Goal: Task Accomplishment & Management: Manage account settings

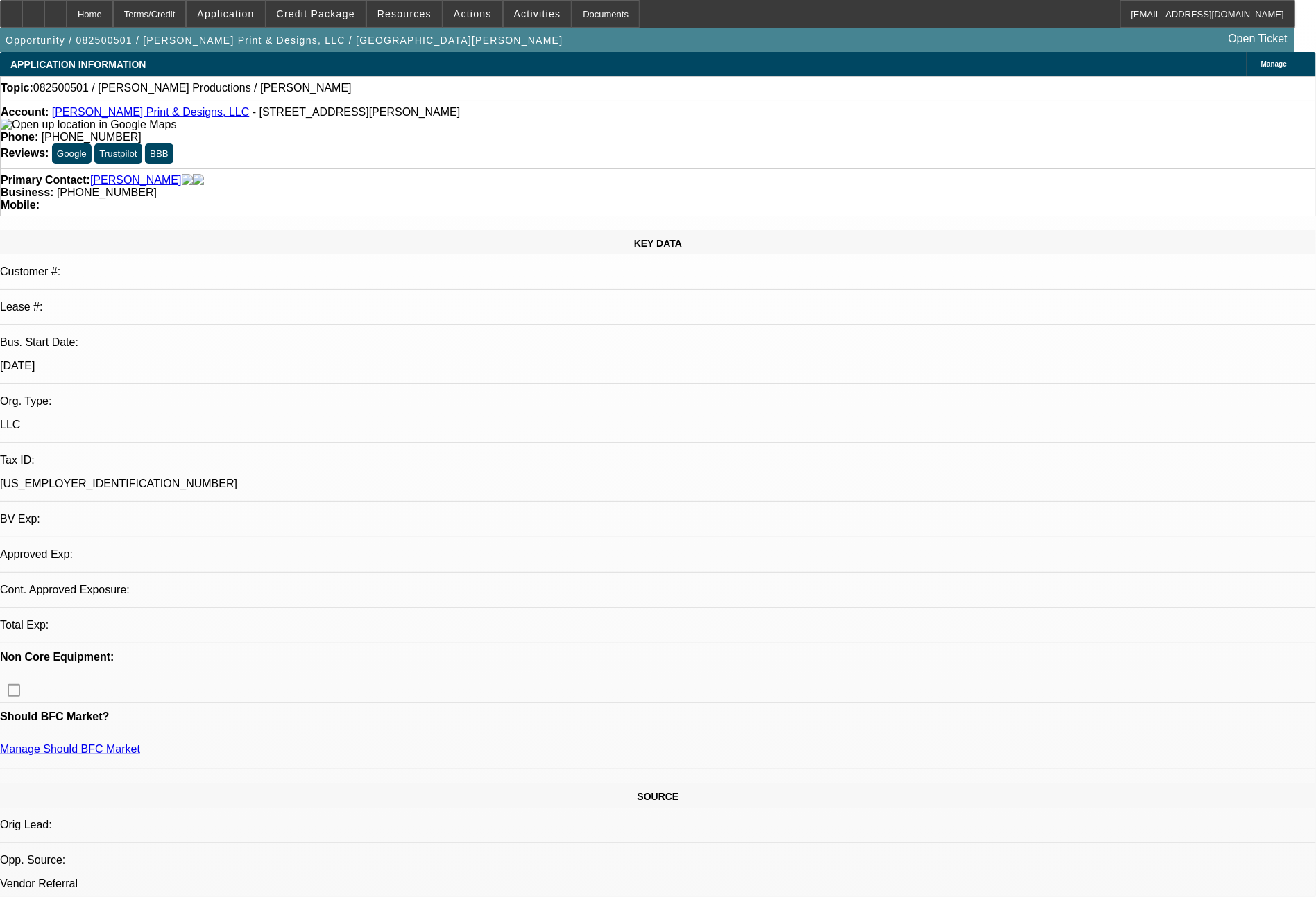
select select "0"
select select "2"
select select "0.1"
select select "4"
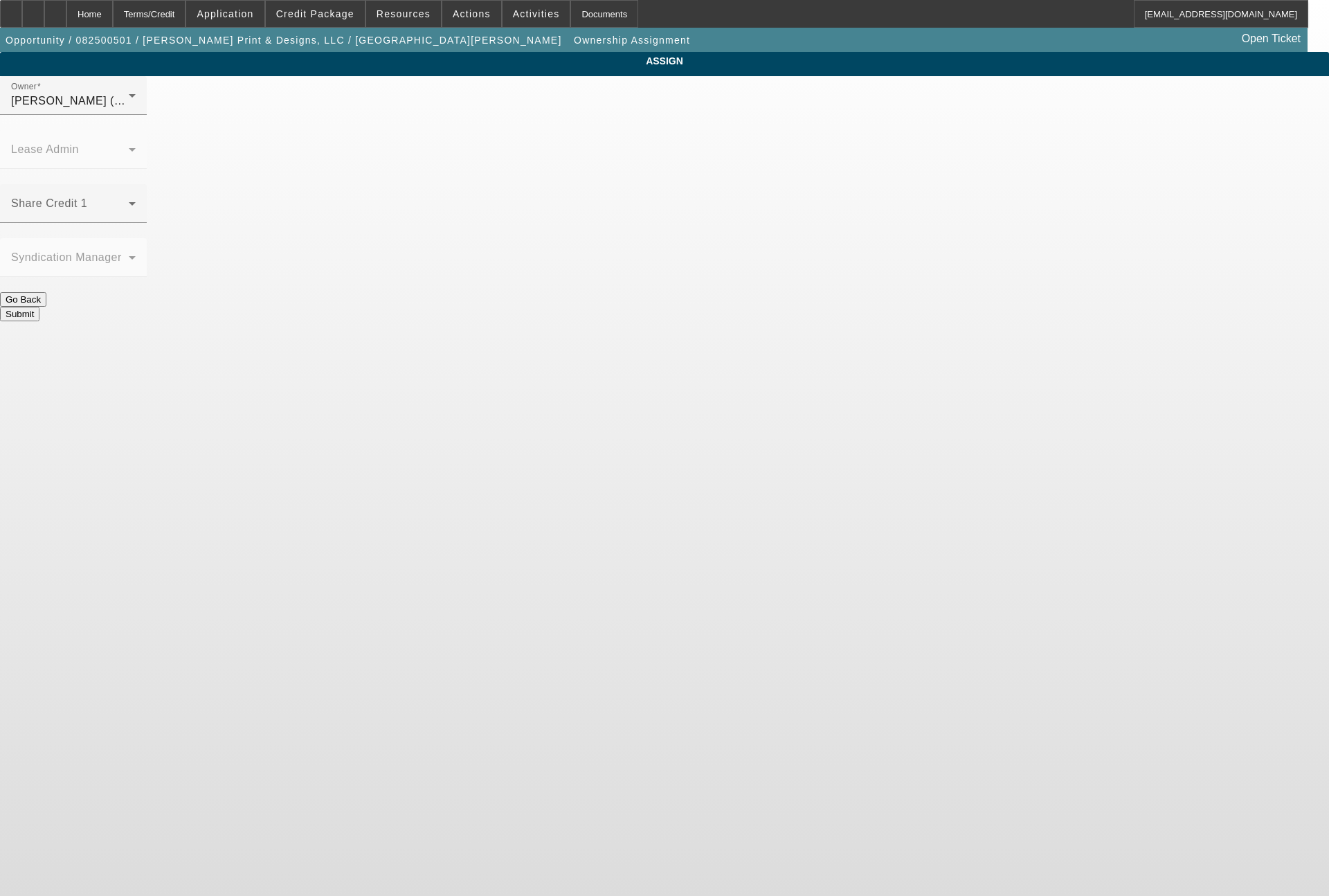
click at [129, 201] on span at bounding box center [70, 209] width 118 height 17
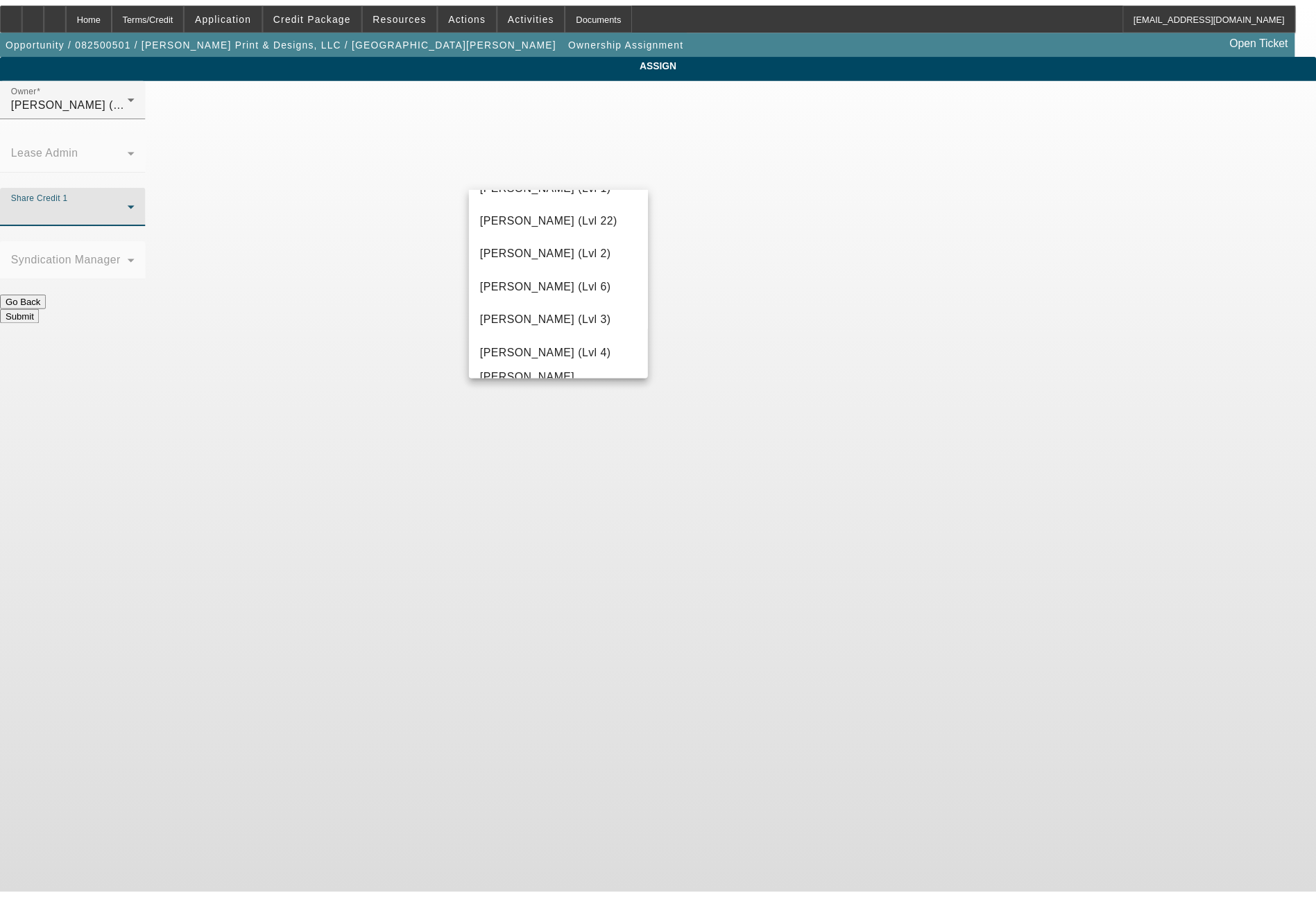
scroll to position [1863, 0]
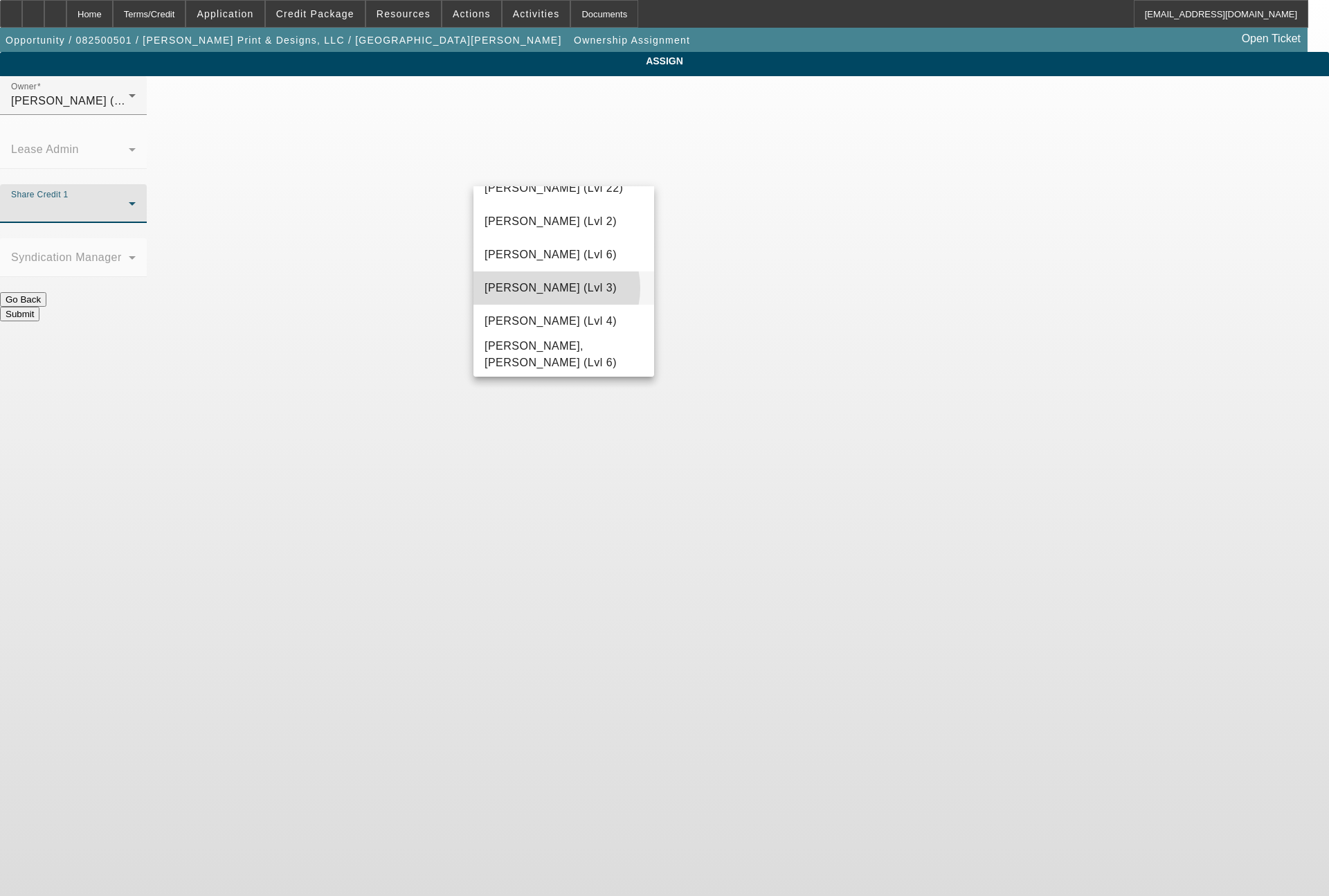
click at [555, 289] on span "Wesolowski, Tyler (Lvl 3)" at bounding box center [550, 288] width 132 height 17
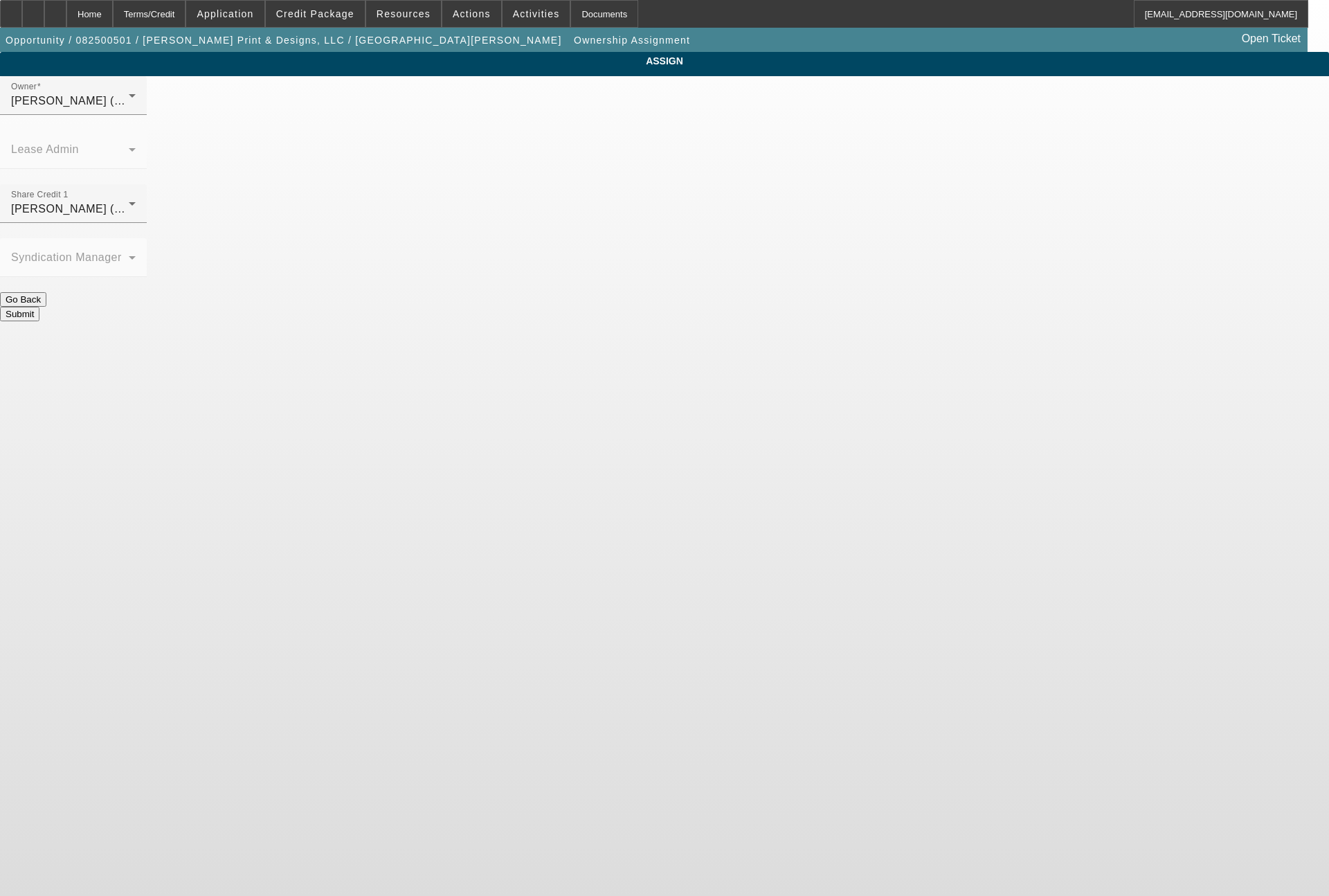
click at [39, 306] on button "Submit" at bounding box center [19, 314] width 39 height 14
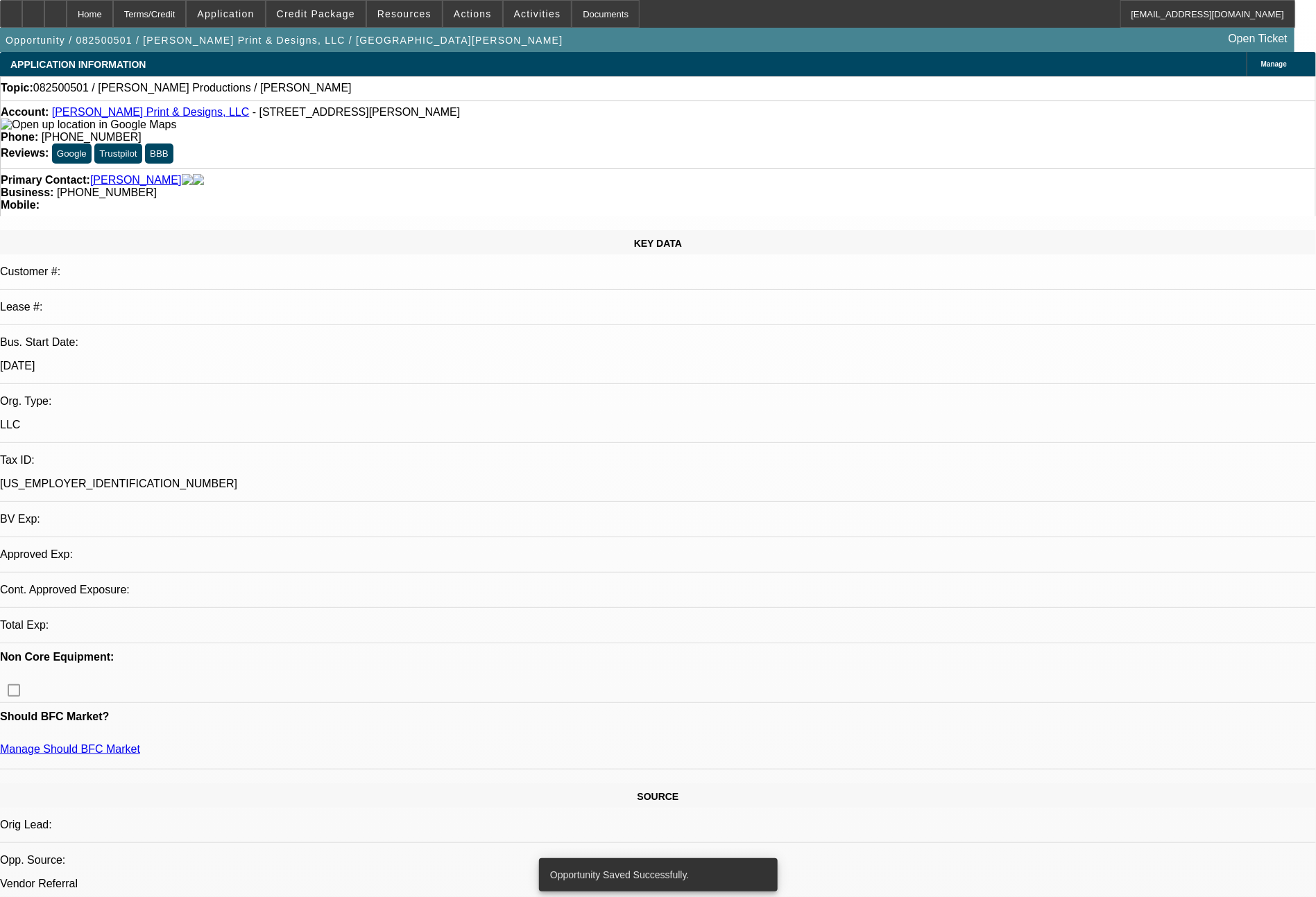
select select "0"
select select "2"
select select "0.1"
select select "4"
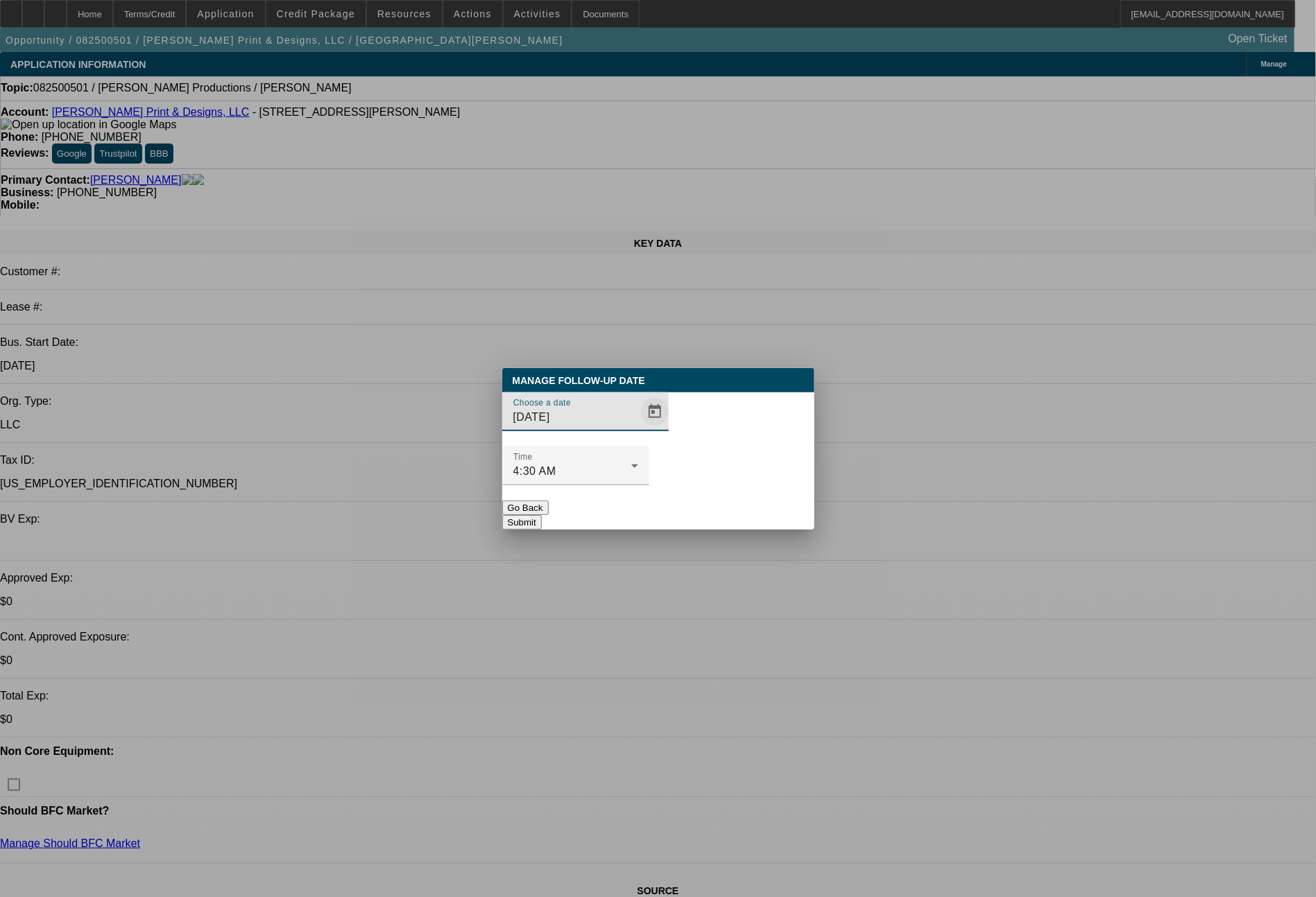
click at [638, 428] on span "Open calendar" at bounding box center [654, 411] width 33 height 33
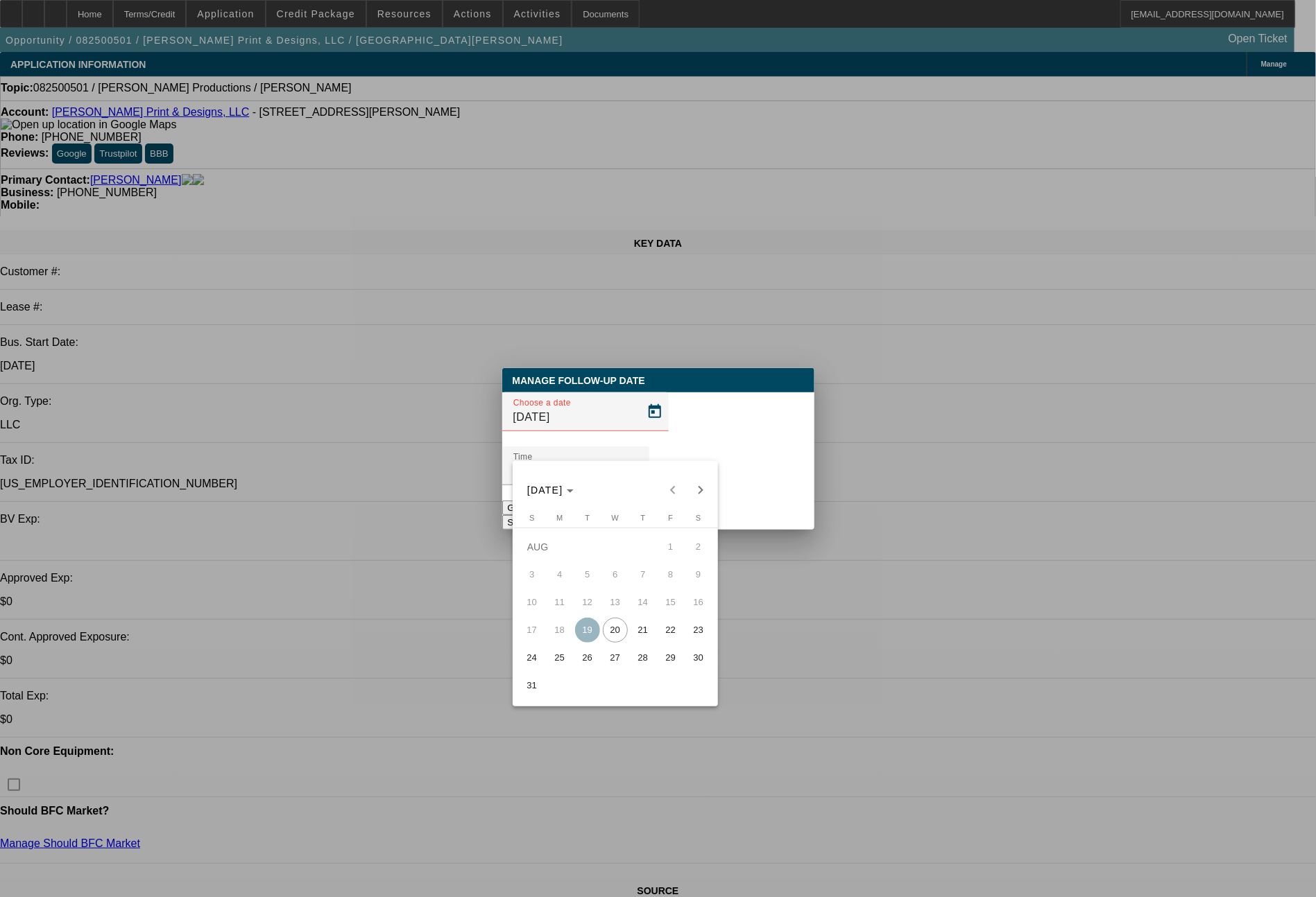
click at [635, 633] on span "21" at bounding box center [643, 630] width 25 height 25
type input "8/21/2025"
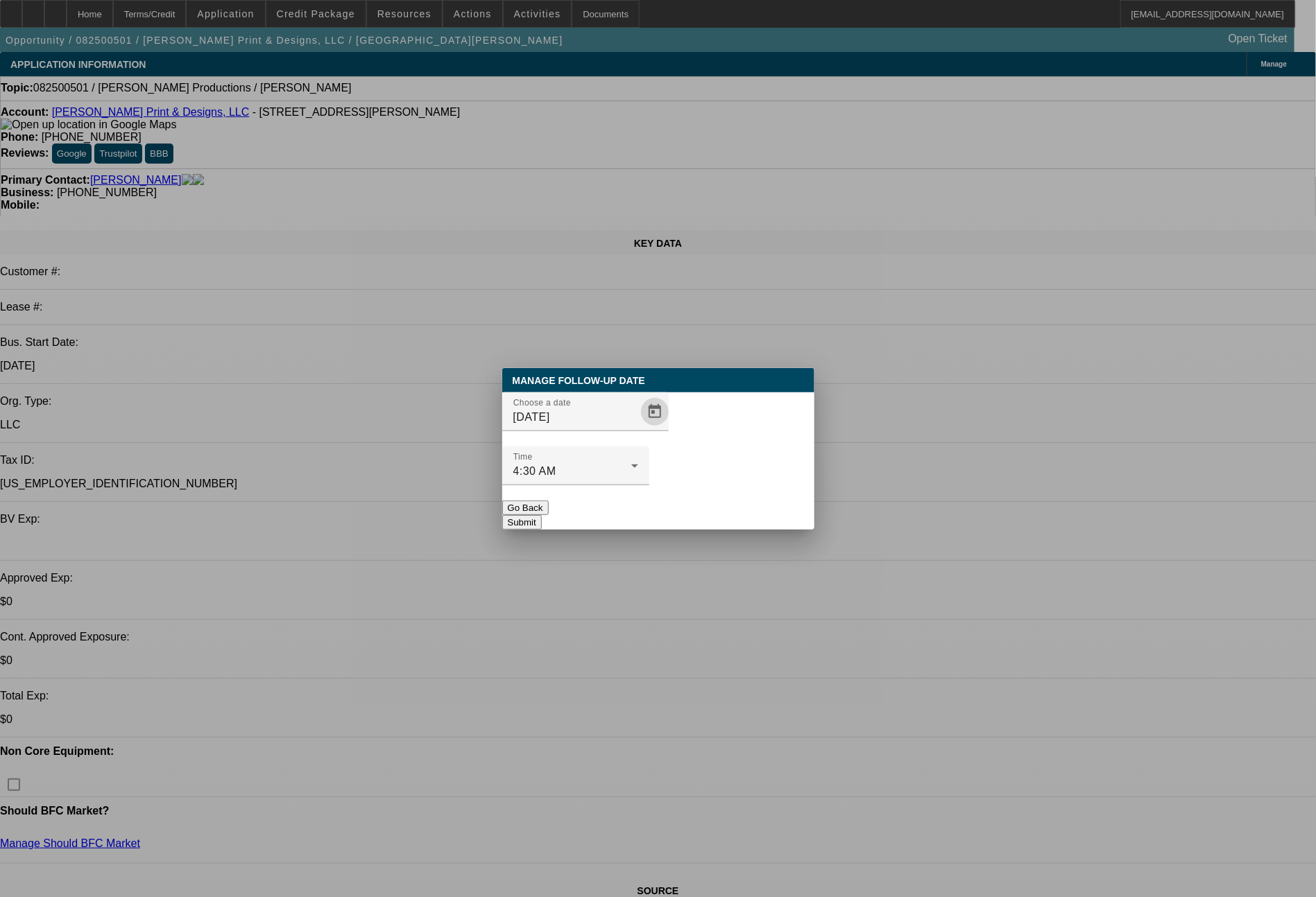
click at [542, 515] on button "Submit" at bounding box center [521, 522] width 39 height 14
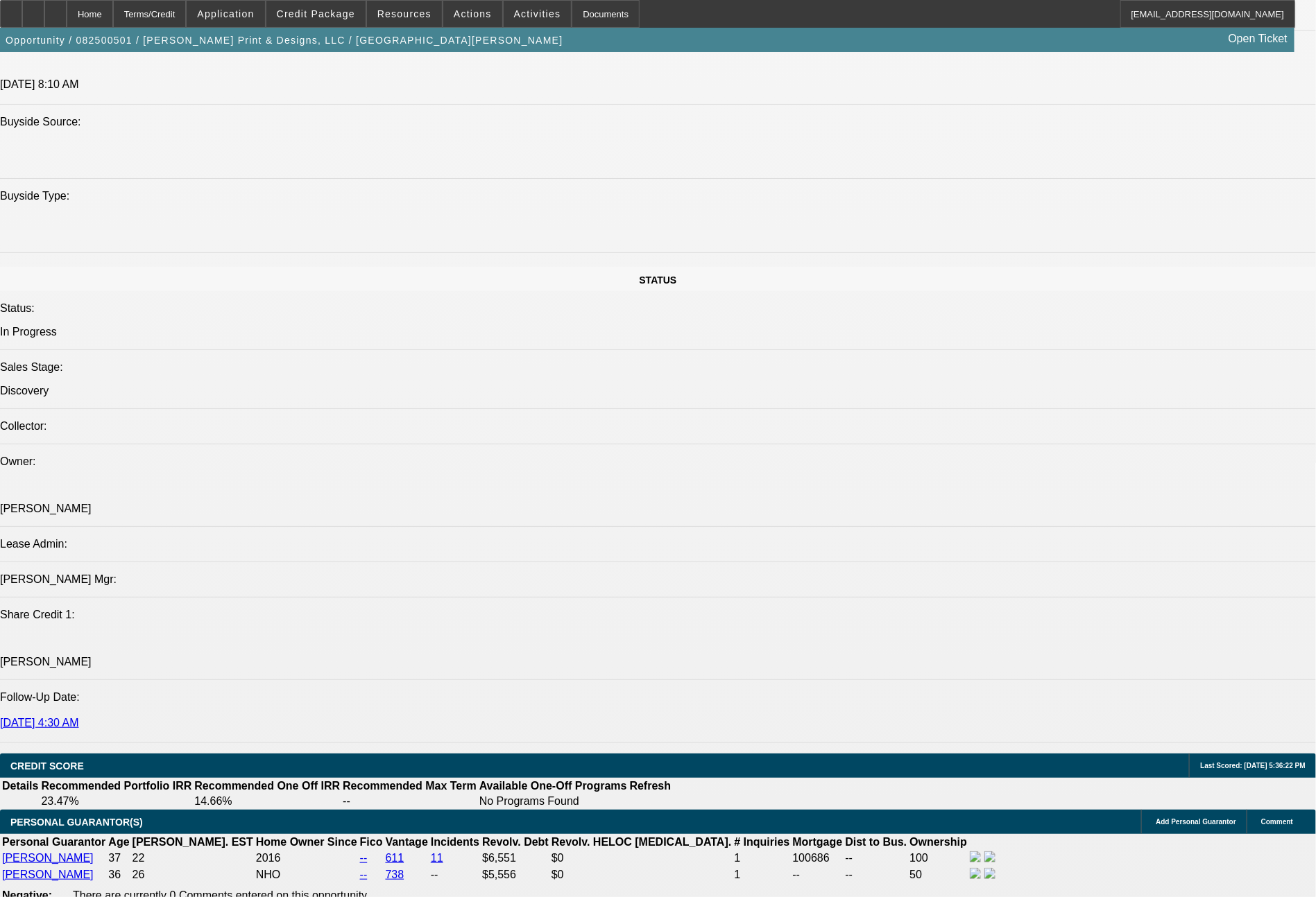
scroll to position [1344, 0]
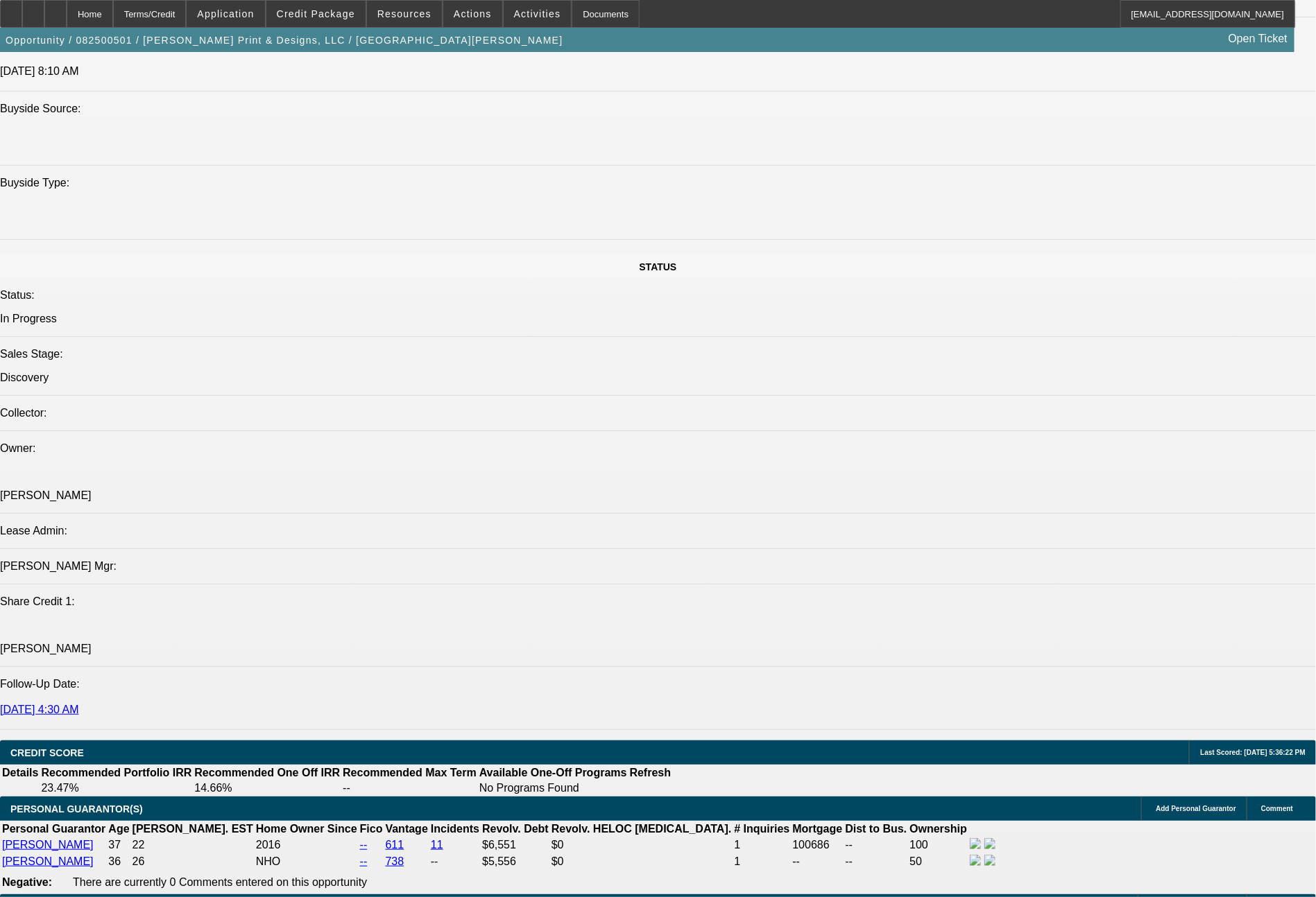
click at [319, 14] on span "Credit Package" at bounding box center [316, 14] width 79 height 11
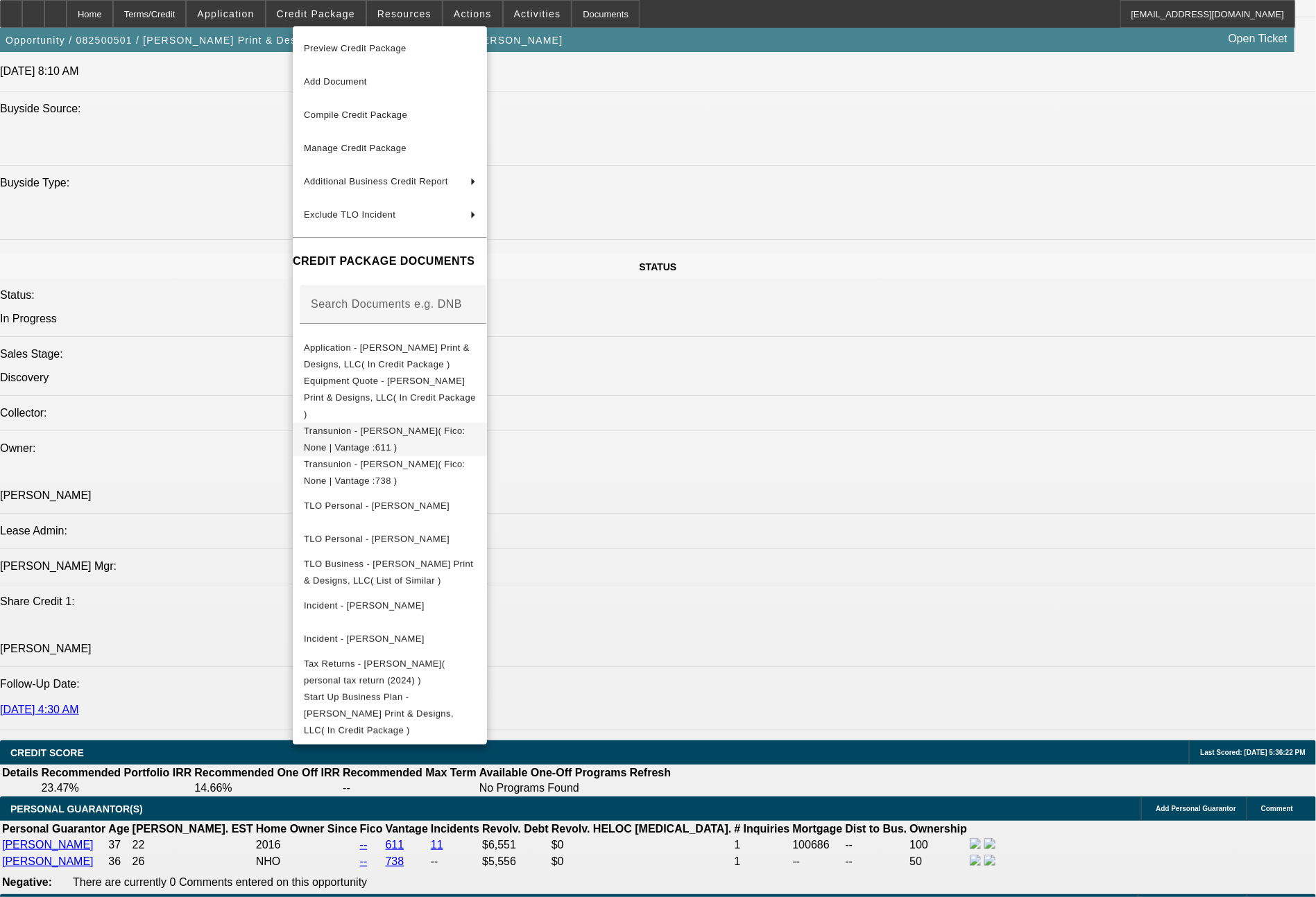
click at [443, 426] on span "Transunion - Andazola, John( Fico: None | Vantage :611 )" at bounding box center [384, 439] width 161 height 27
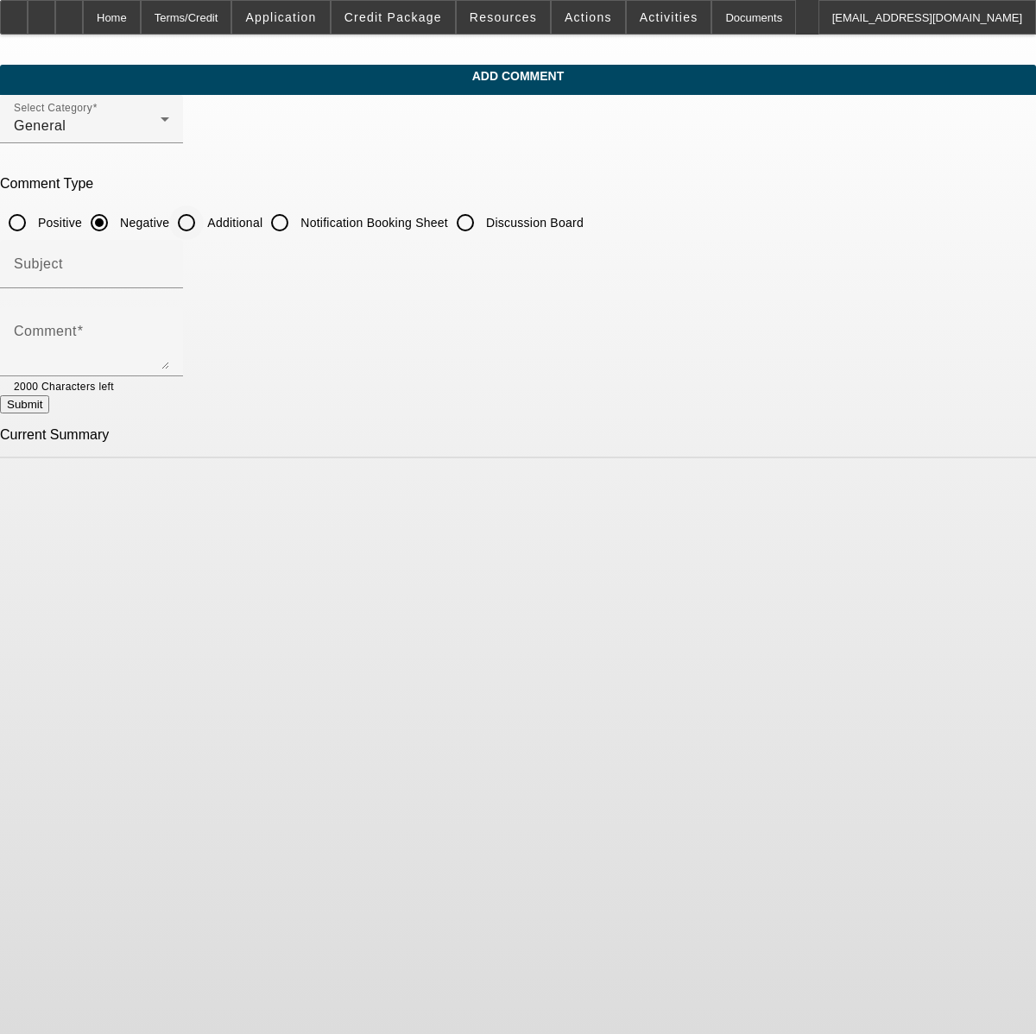
click at [204, 218] on input "Additional" at bounding box center [186, 222] width 35 height 35
radio input "true"
click at [169, 340] on textarea "Comment" at bounding box center [91, 348] width 155 height 41
click at [169, 340] on textarea "Start up embroidery business, will be based in their home (which they own). Hu" at bounding box center [91, 348] width 155 height 41
click at [169, 332] on textarea "Start up embroidery business, husband / wife ownership, will be based in their …" at bounding box center [91, 348] width 155 height 41
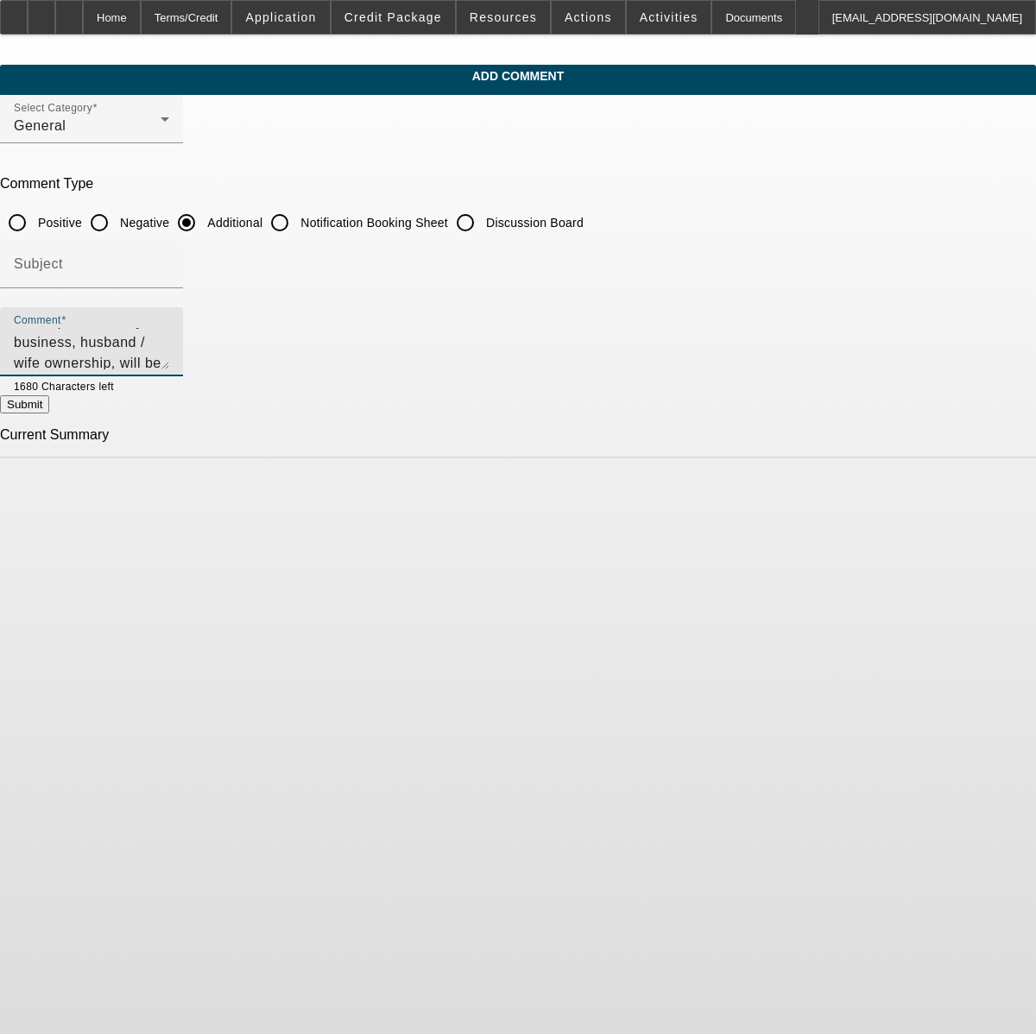
scroll to position [3, 0]
click at [169, 340] on textarea "Start up embroidery business, husband / wife ownership, will be based in their …" at bounding box center [91, 348] width 155 height 41
type textarea "Start up embroidery business, husband / wife ownership, will be based in their …"
click at [49, 405] on button "Submit" at bounding box center [24, 404] width 49 height 18
radio input "true"
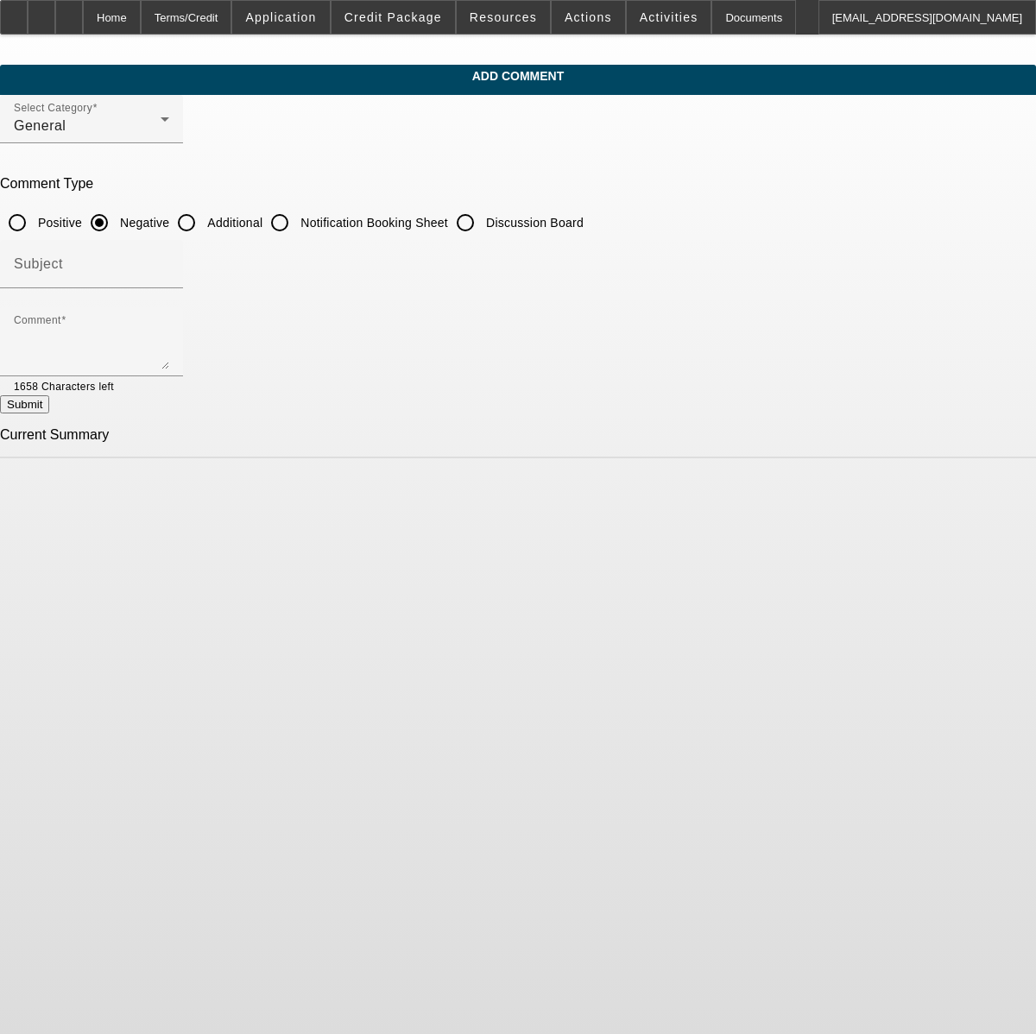
scroll to position [0, 0]
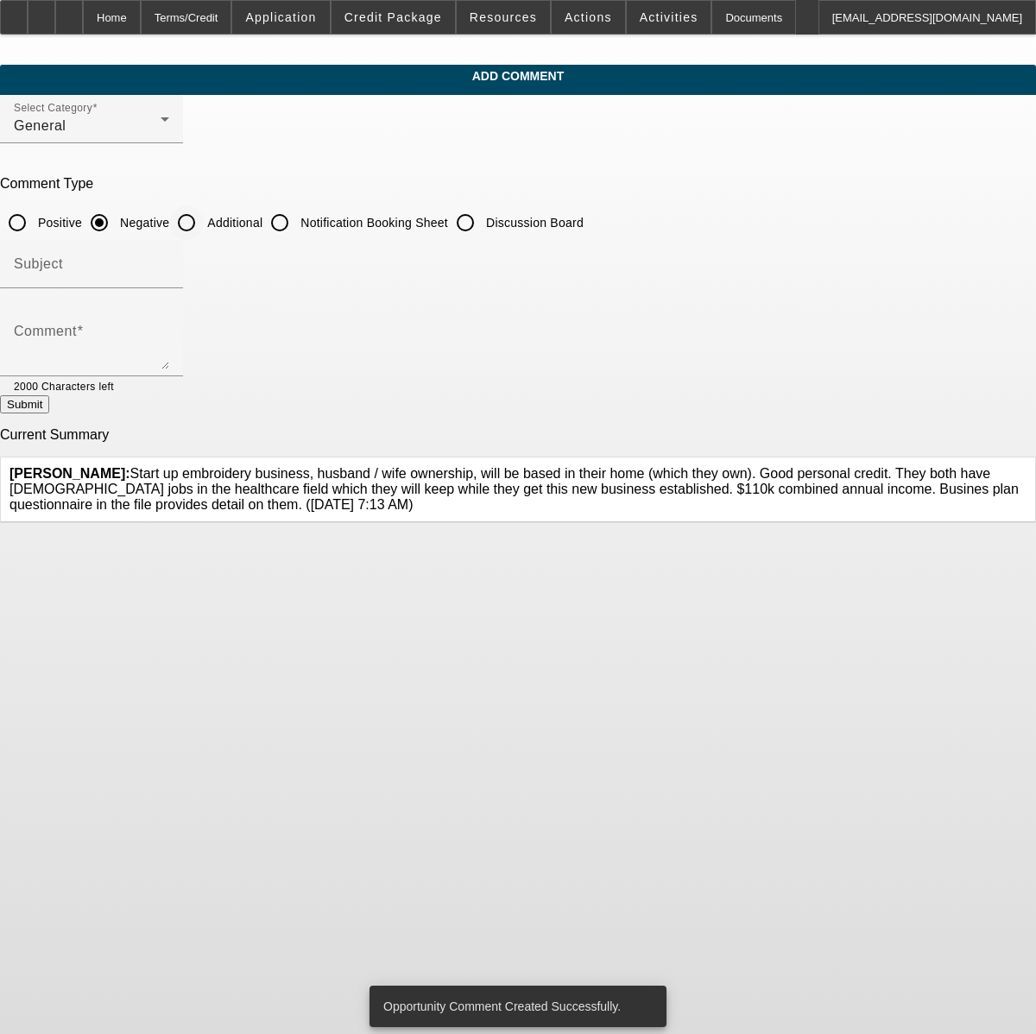
click at [204, 226] on input "Additional" at bounding box center [186, 222] width 35 height 35
radio input "true"
click at [169, 350] on textarea "Comment" at bounding box center [91, 348] width 155 height 41
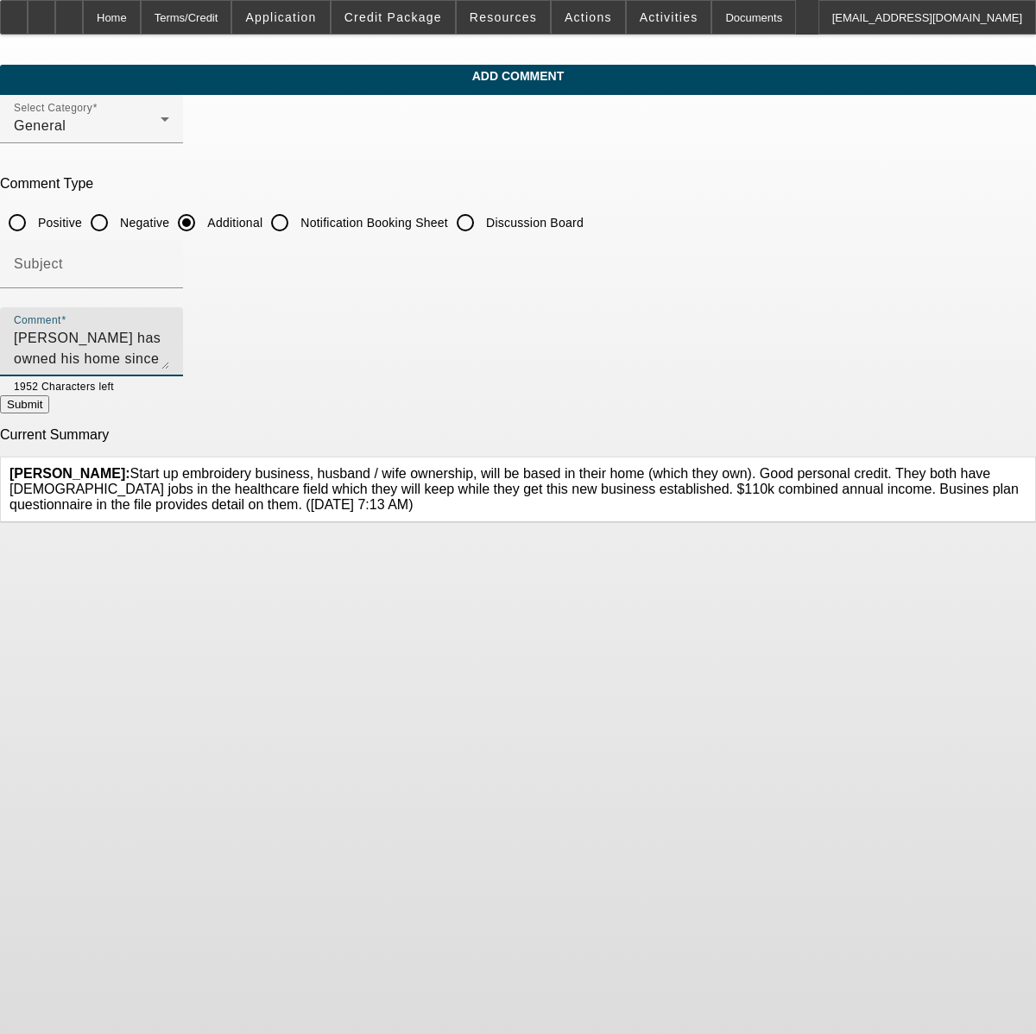
click at [169, 340] on textarea "John Andazola has owned his home since July 2016" at bounding box center [91, 348] width 155 height 41
click at [169, 332] on textarea "John Andazola has owned their home since July 2016" at bounding box center [91, 348] width 155 height 41
type textarea "[PERSON_NAME] has owned their home since [DATE] Their are (5) collection accoun…"
click at [49, 414] on button "Submit" at bounding box center [24, 404] width 49 height 18
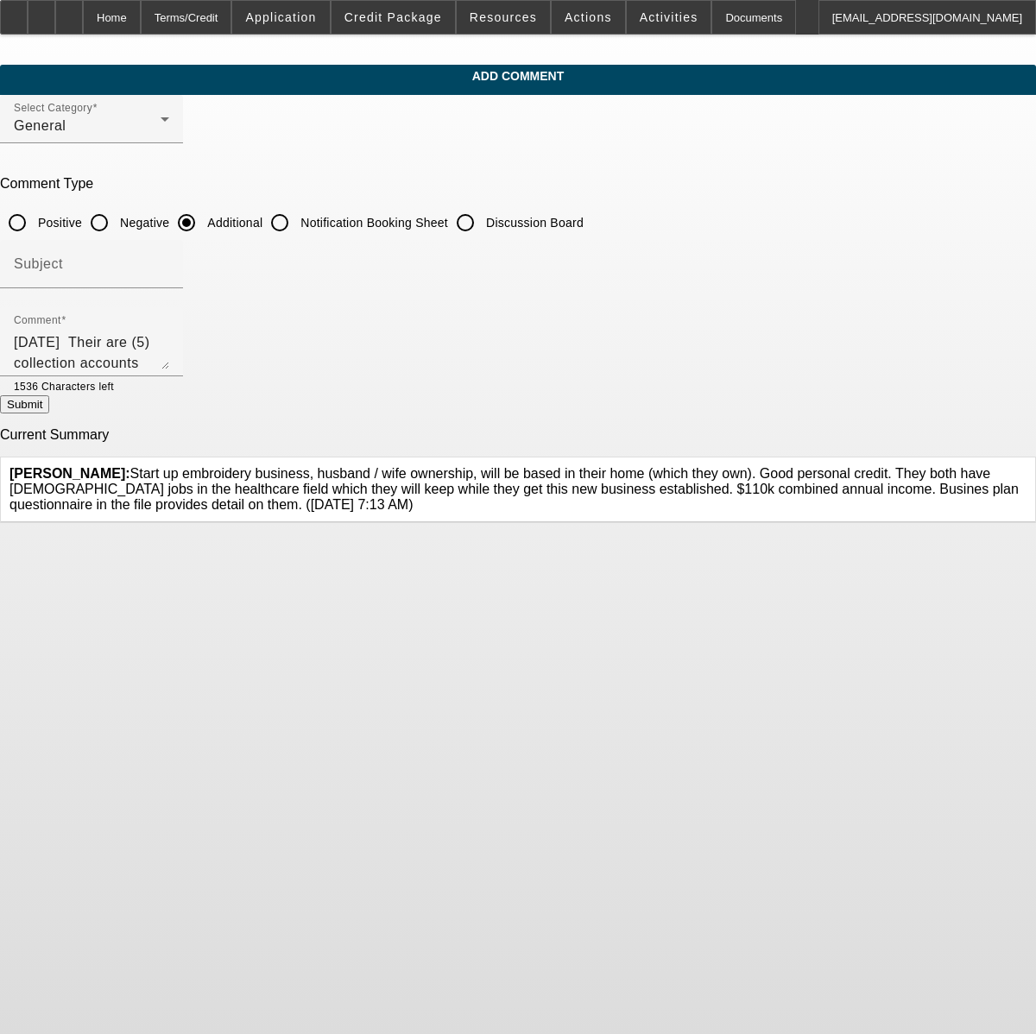
radio input "true"
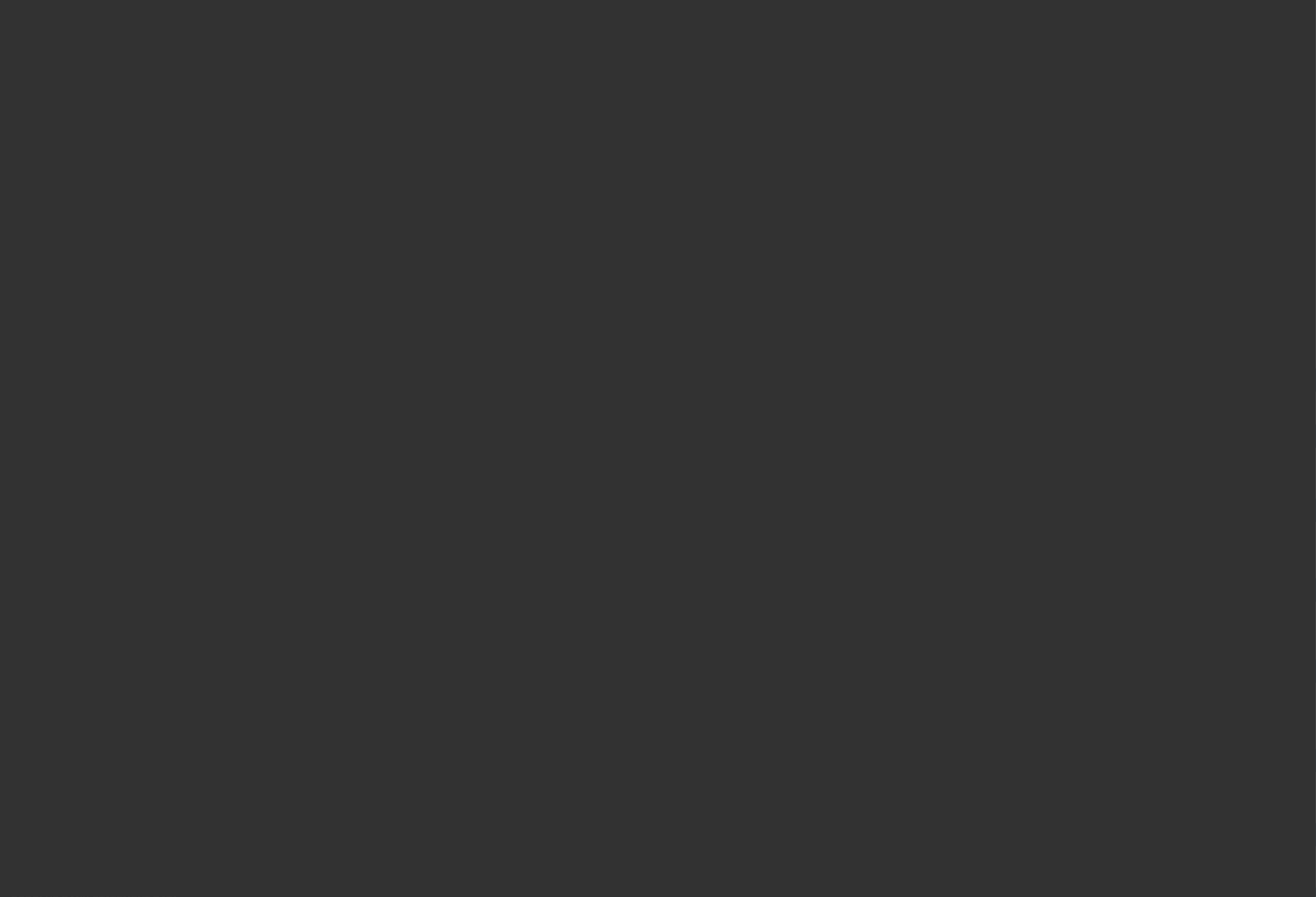
select select "0"
select select "2"
select select "0.1"
select select "4"
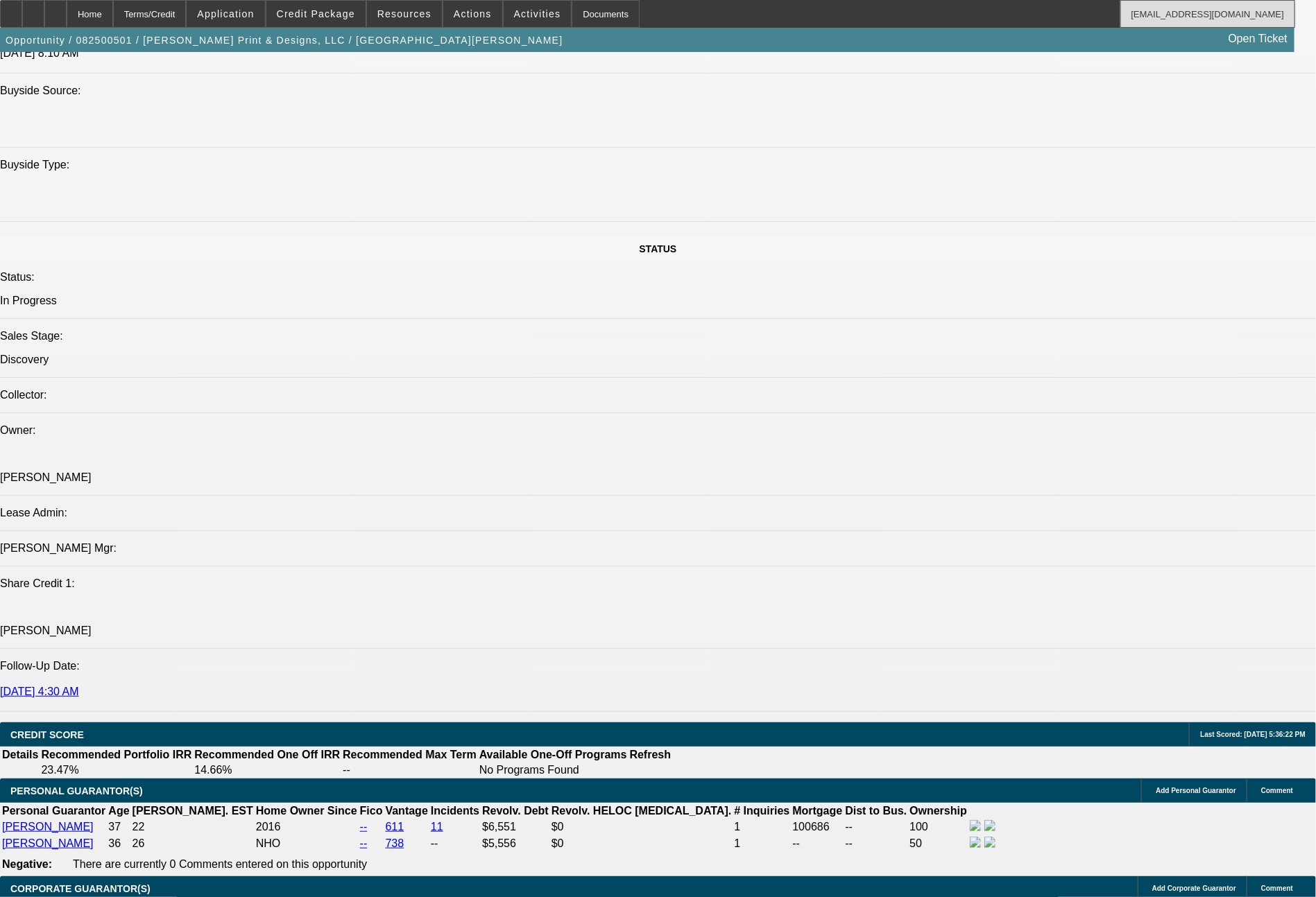
scroll to position [1307, 0]
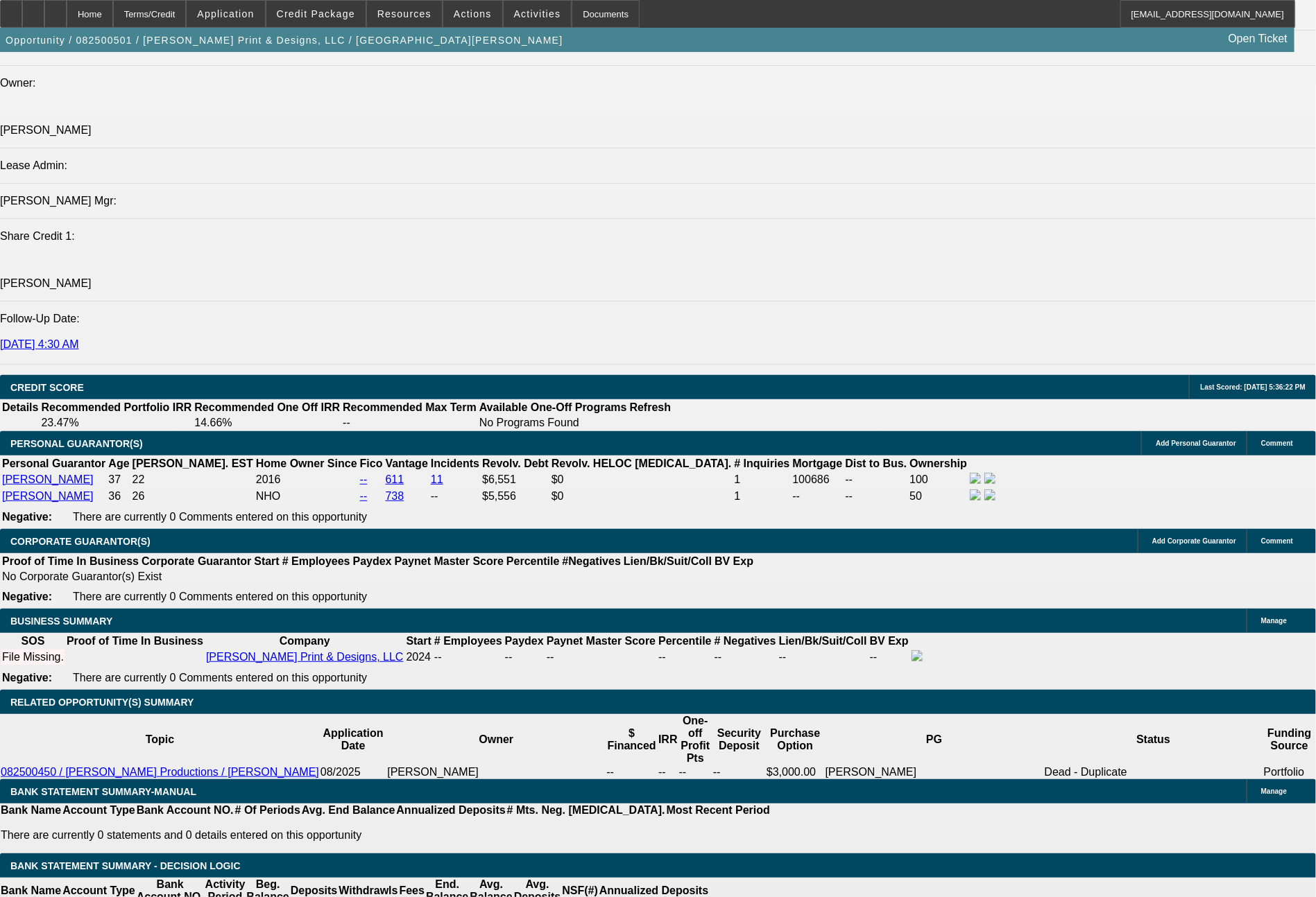
scroll to position [1751, 0]
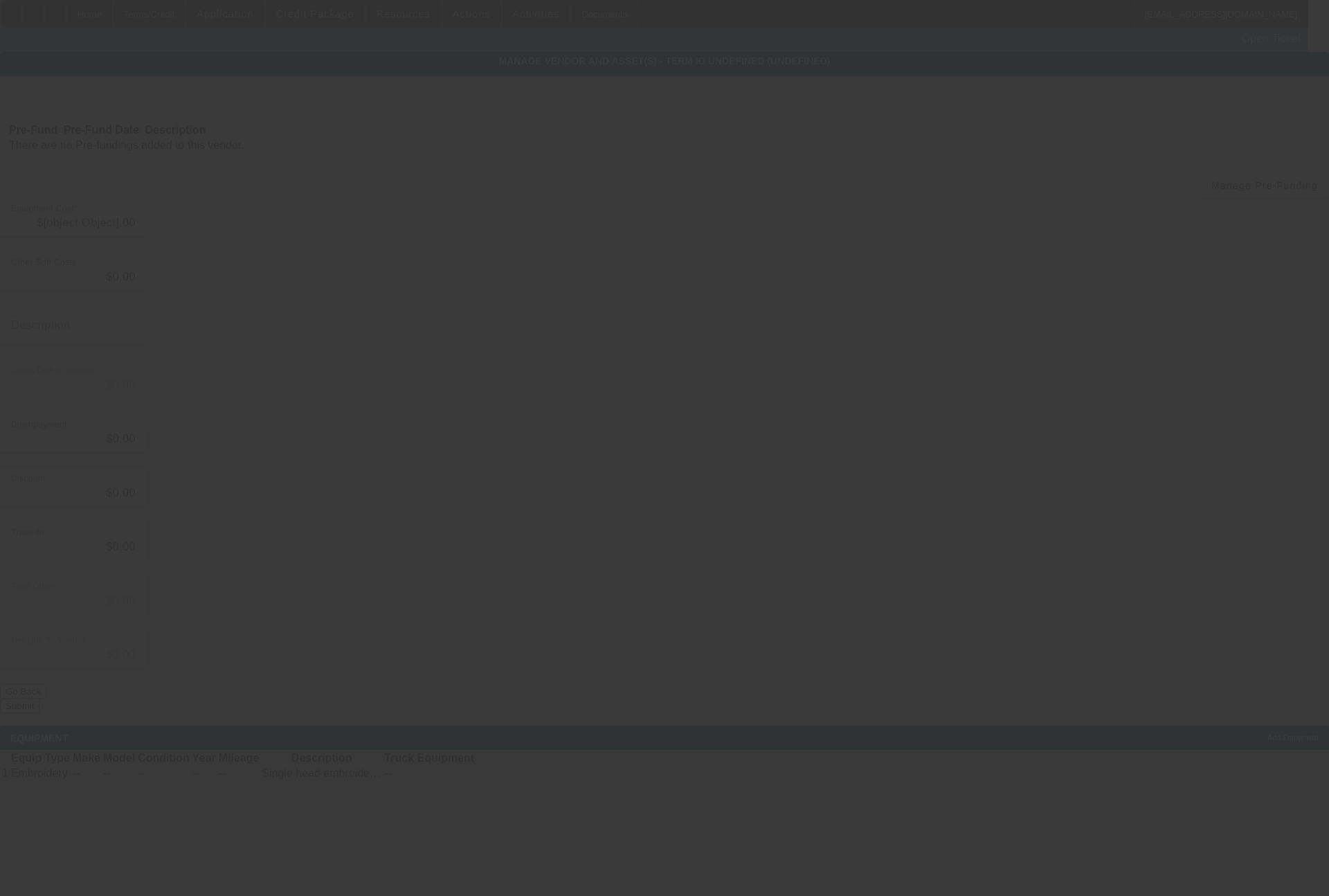
type input "$25,000.00"
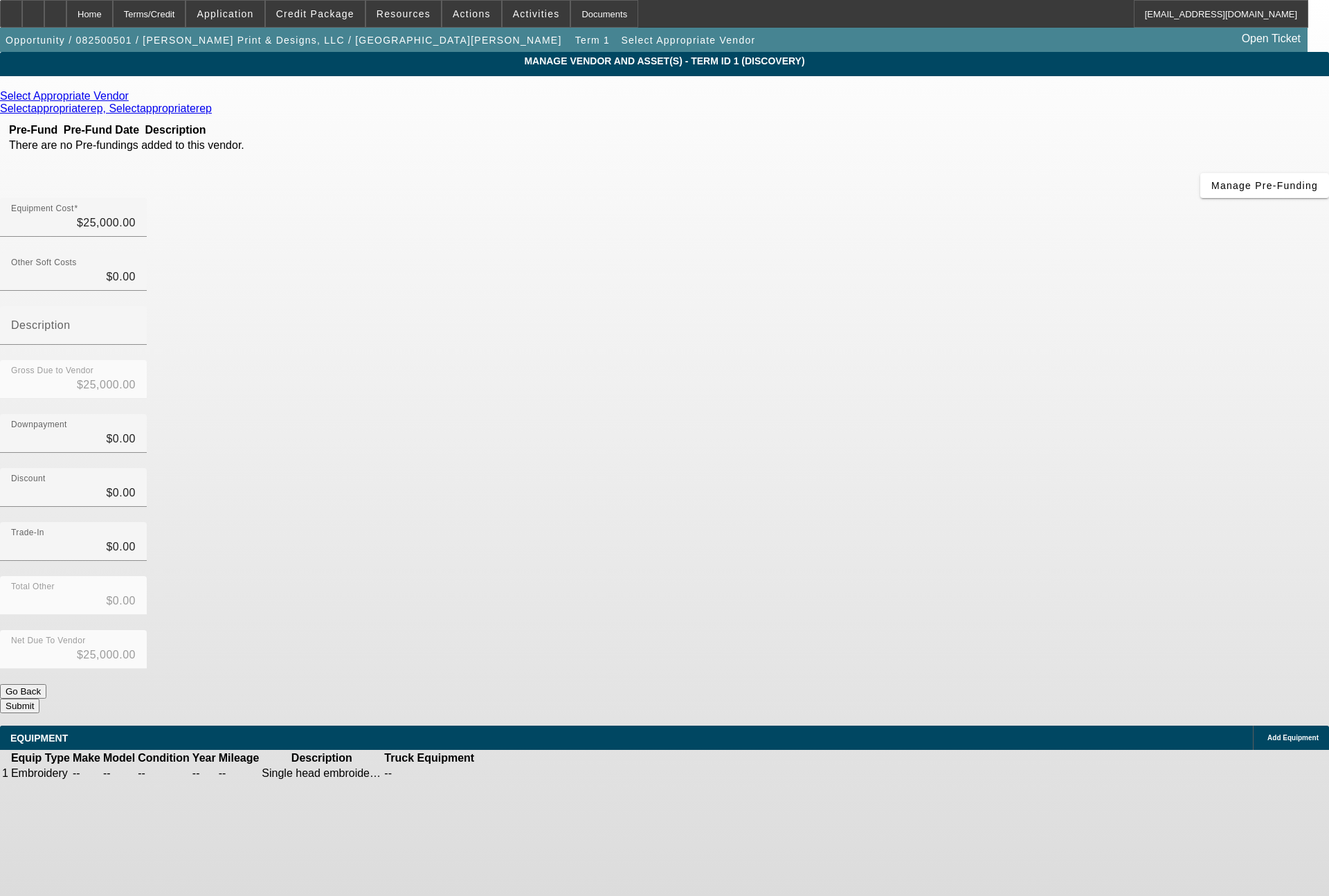
click at [132, 102] on icon at bounding box center [132, 95] width 0 height 12
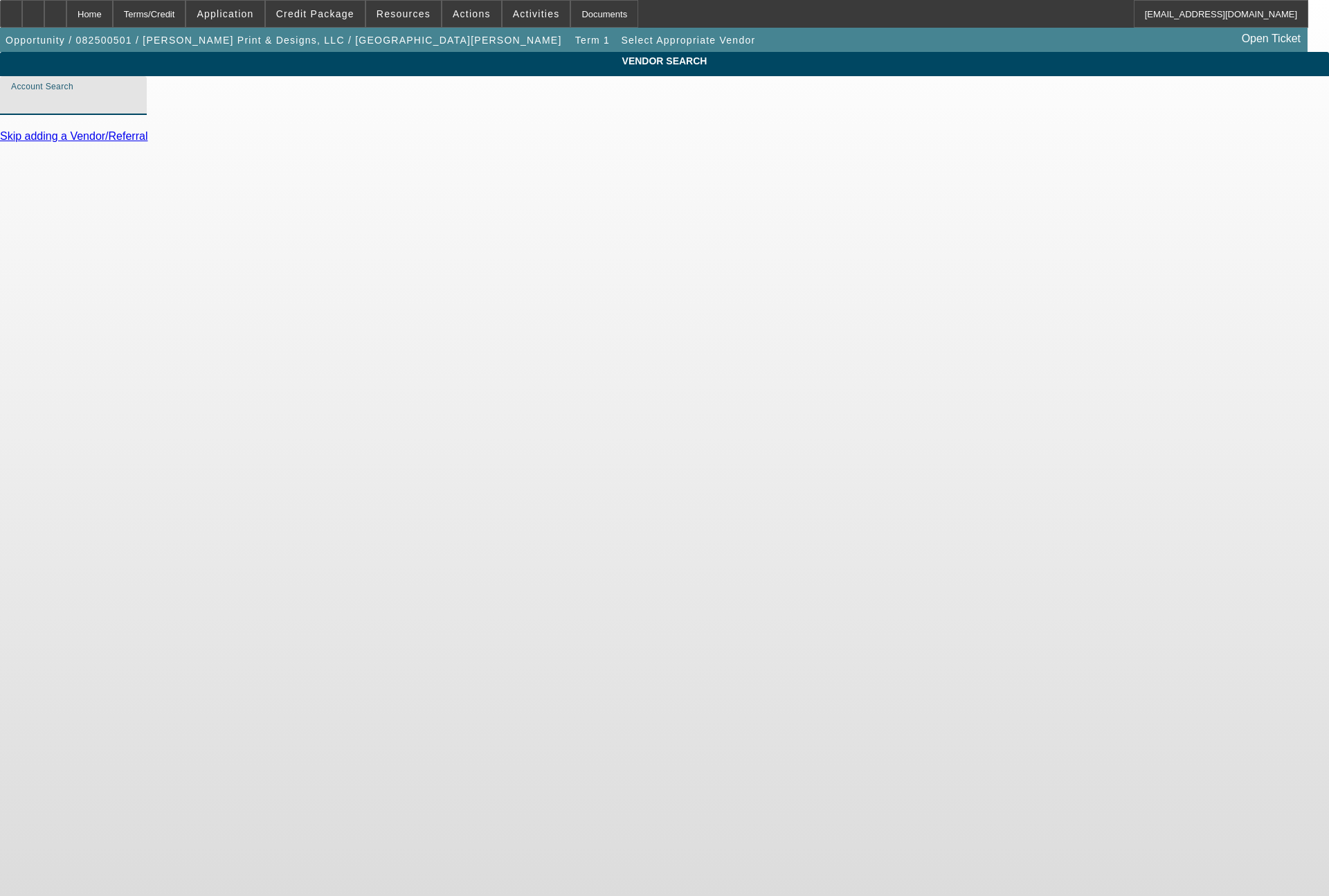
click at [136, 109] on input "Account Search" at bounding box center [73, 101] width 124 height 17
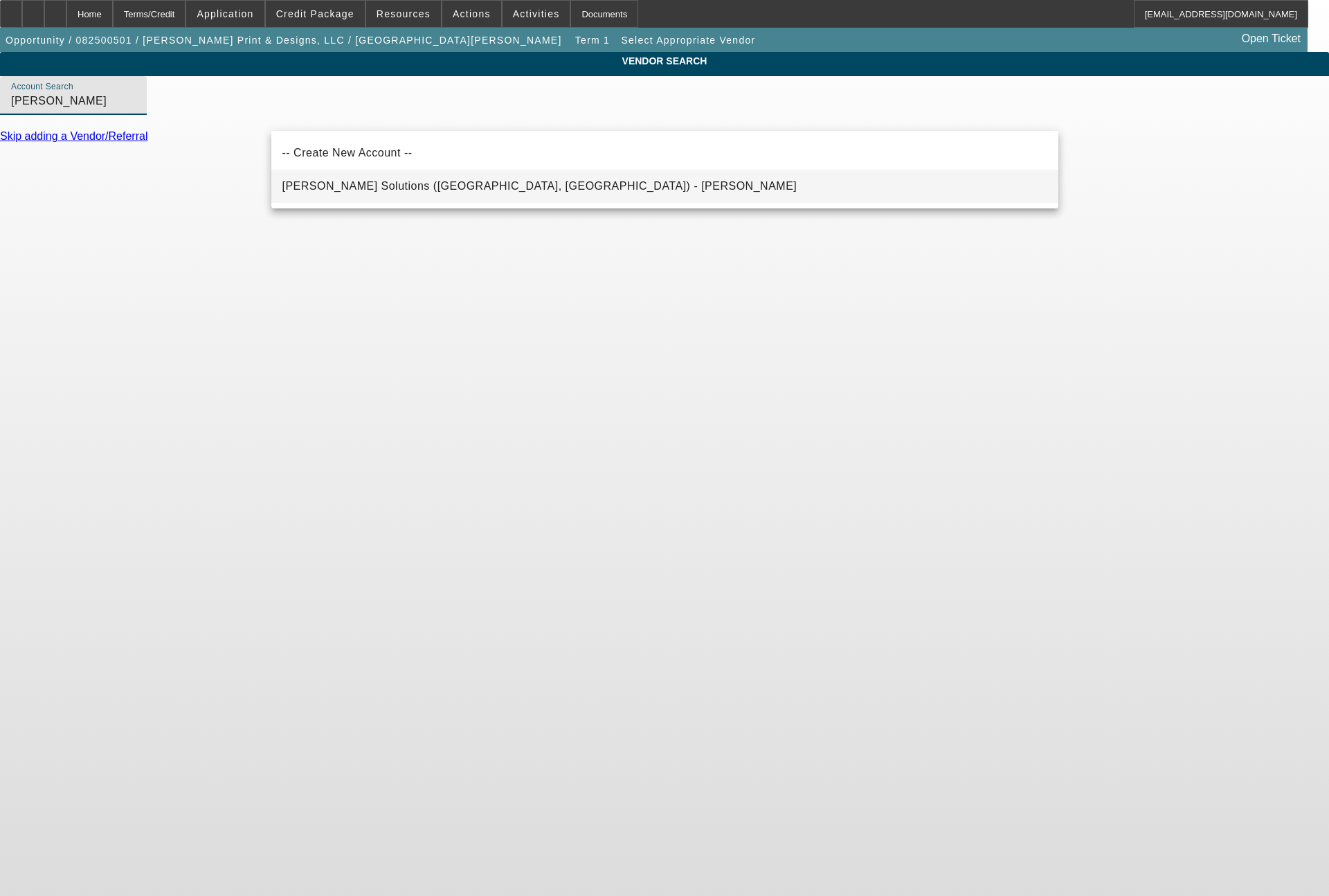
click at [384, 181] on span "Hirsch Solutions (Huntersville, NC) - Janowski, Kristof" at bounding box center [540, 185] width 515 height 12
type input "Hirsch Solutions (Huntersville, NC) - Janowski, Kristof"
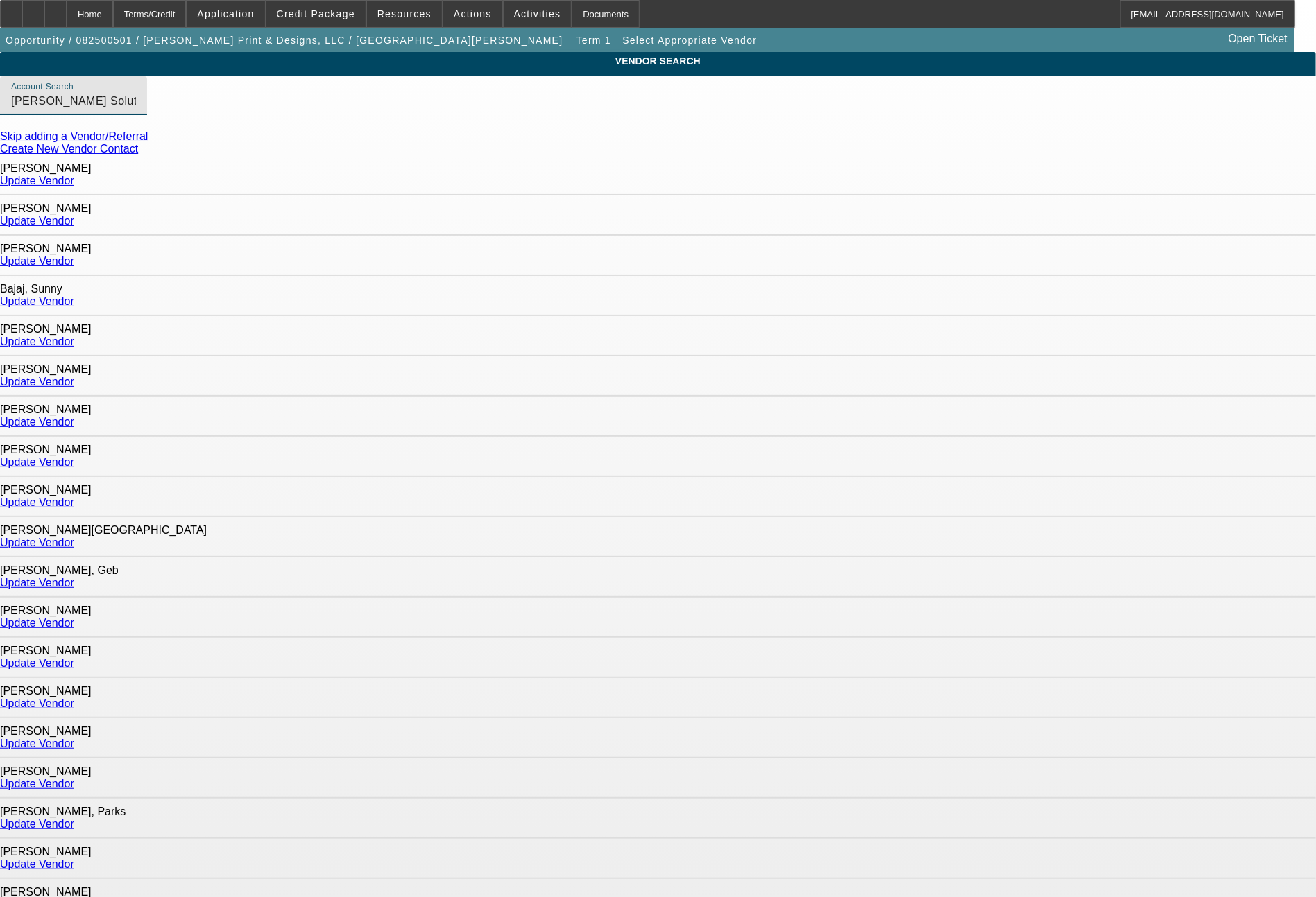
scroll to position [614, 0]
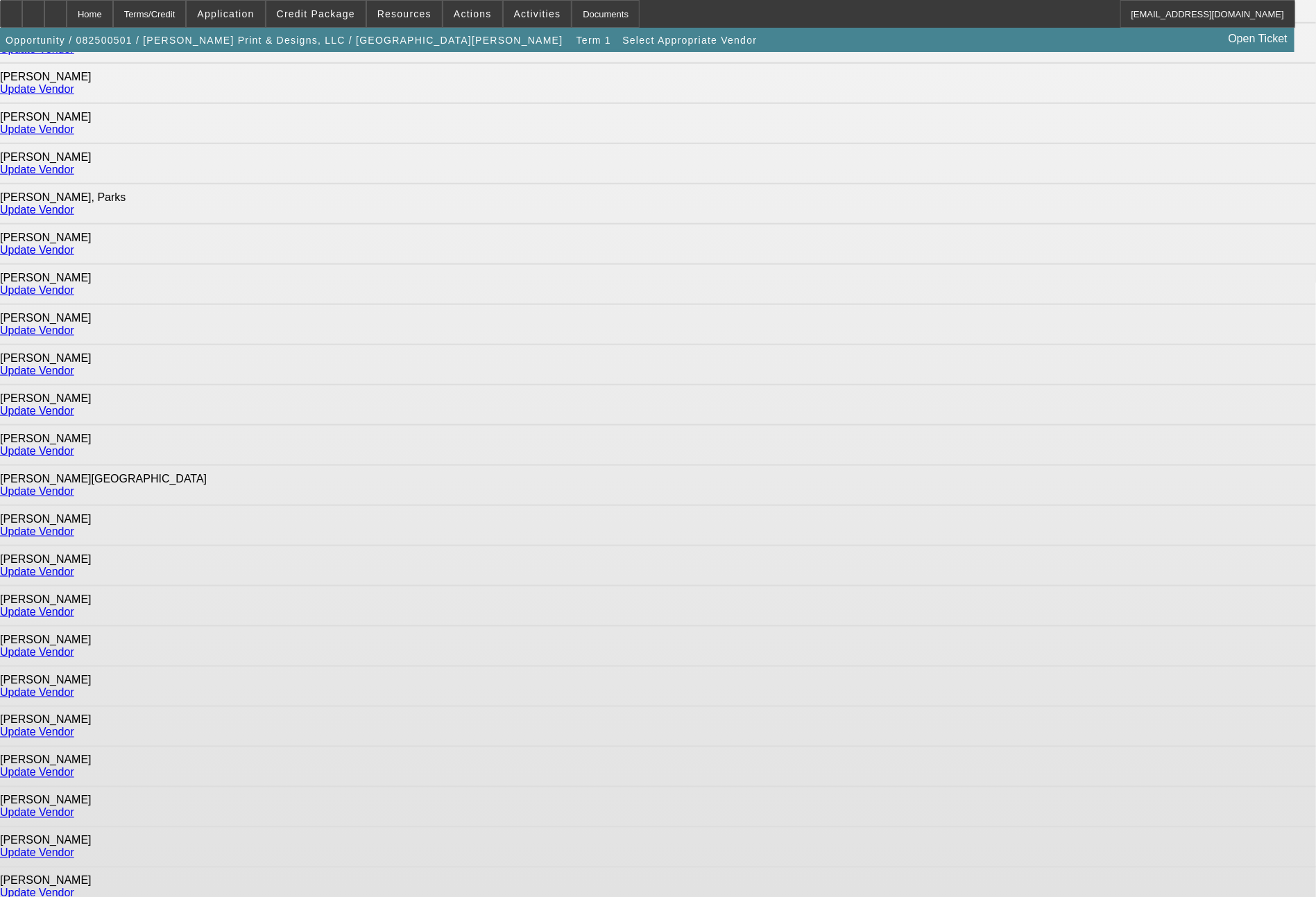
click at [74, 767] on link "Update Vendor" at bounding box center [37, 773] width 74 height 12
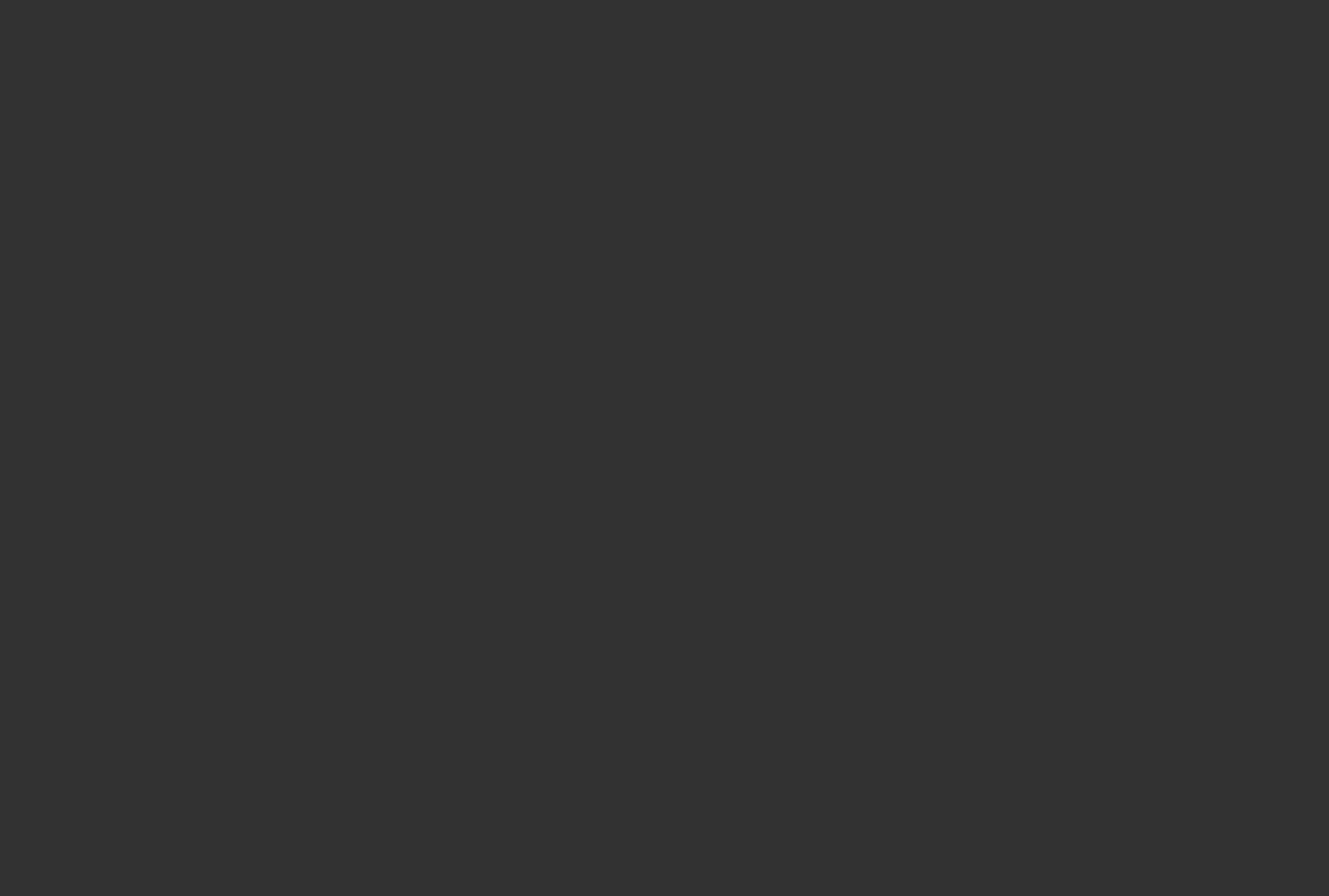
type input "$25,000.00"
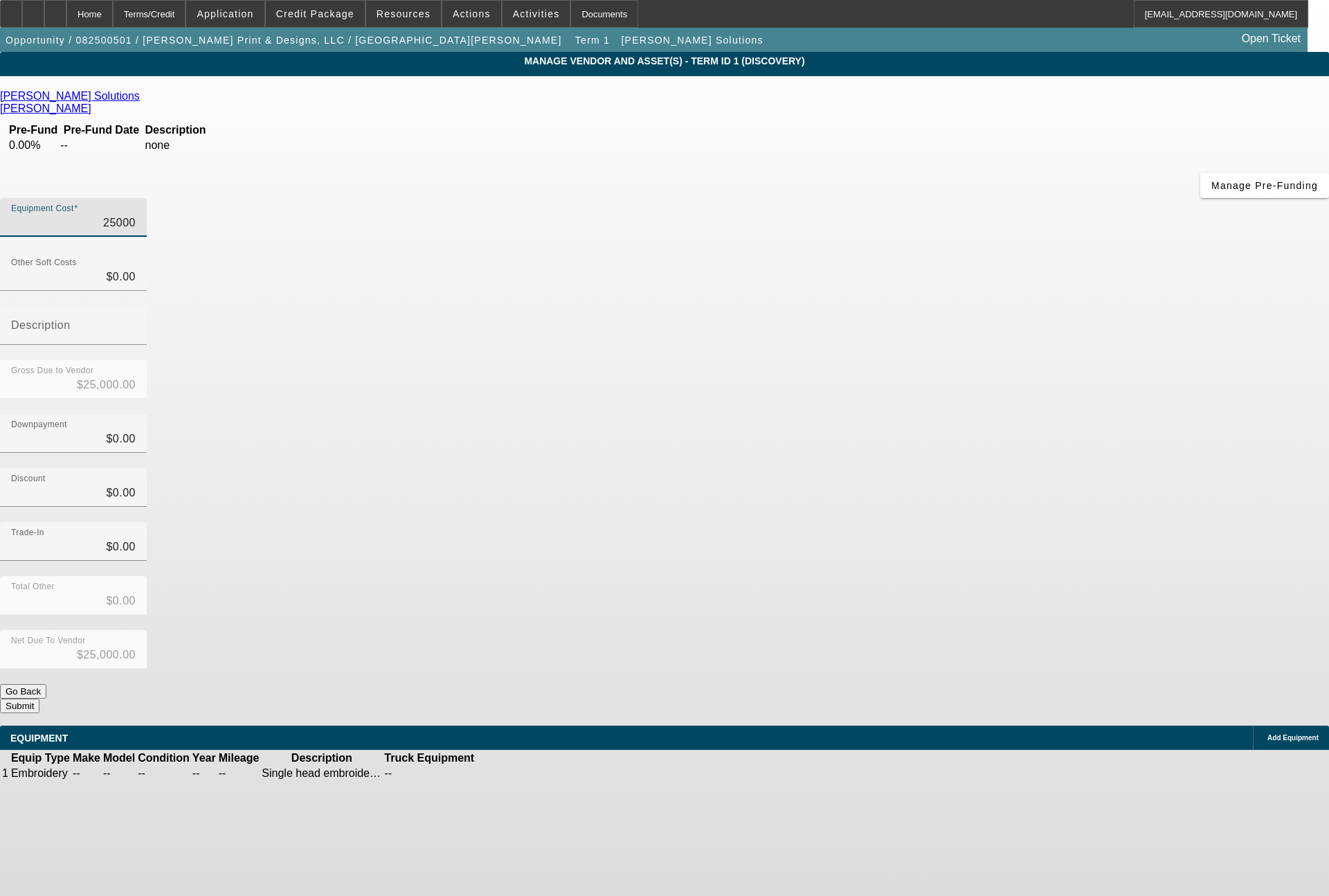
drag, startPoint x: 767, startPoint y: 117, endPoint x: 860, endPoint y: 117, distance: 93.0
click at [860, 198] on div "Equipment Cost 25000" at bounding box center [664, 225] width 1329 height 54
type input "1"
type input "$1.00"
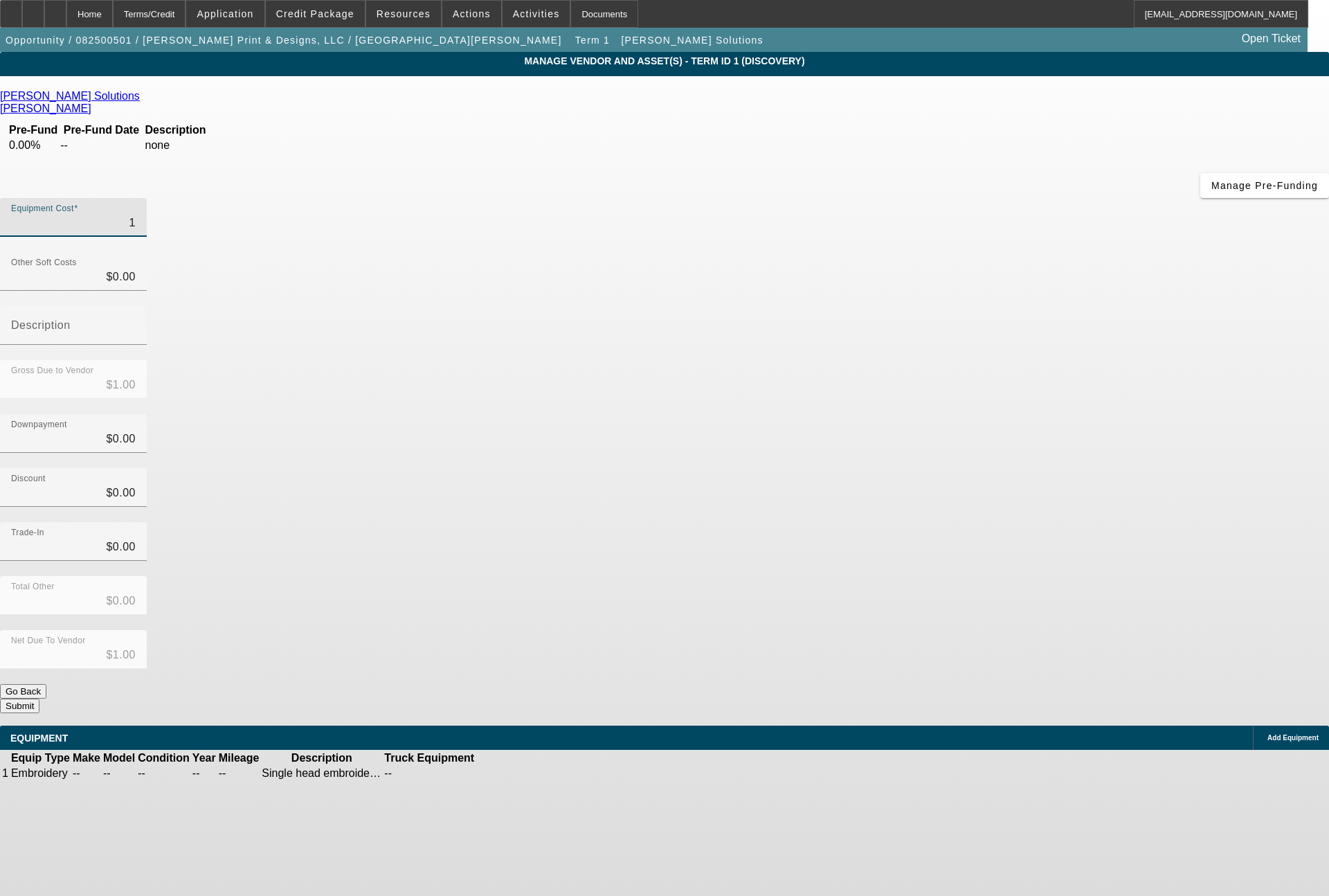
type input "19"
type input "$19.00"
type input "199"
type input "$199.00"
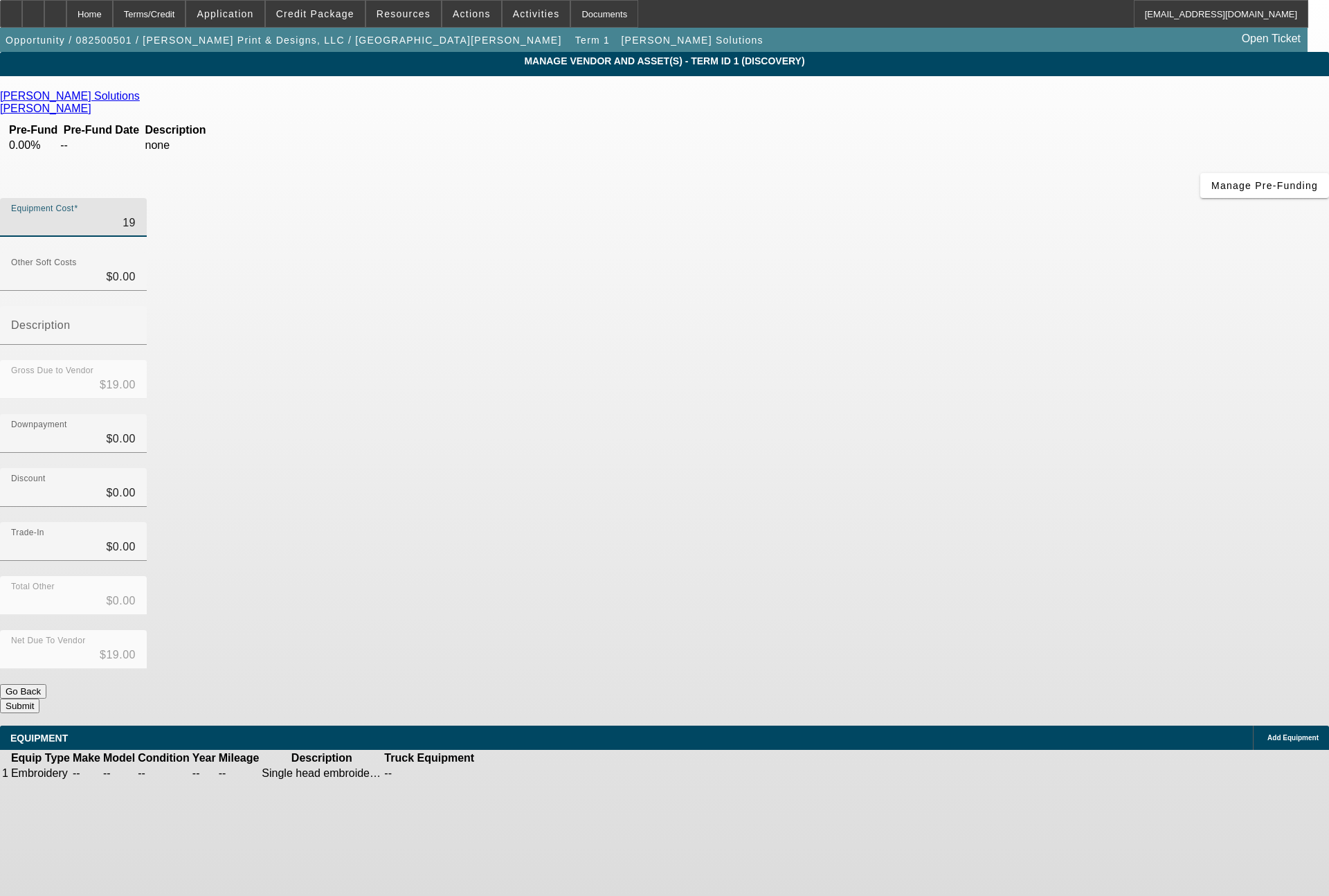
type input "$199.00"
type input "1999"
type input "$1,999.00"
type input "19995"
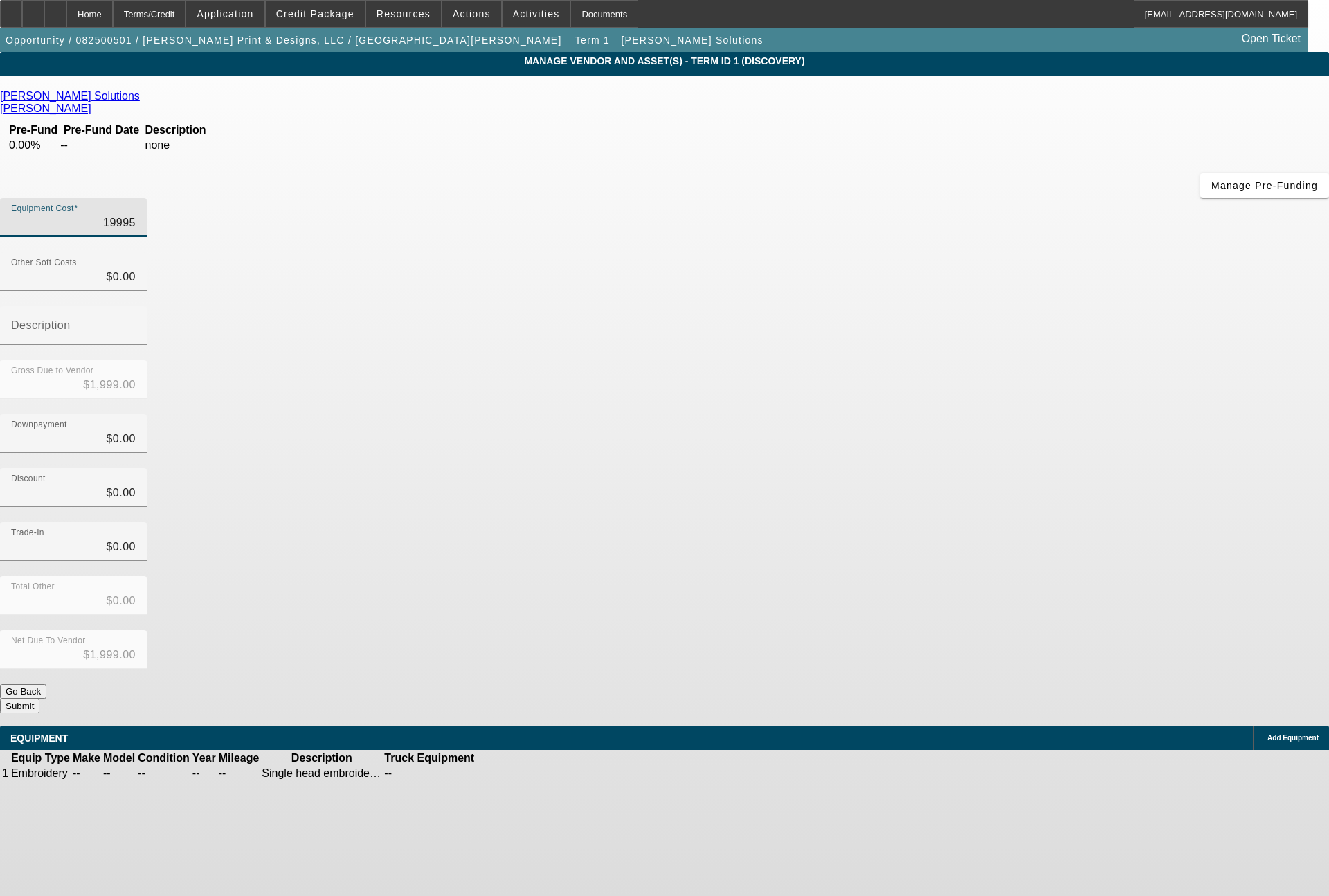
type input "$19,995.00"
click at [1268, 734] on span "Add Equipment" at bounding box center [1294, 737] width 51 height 7
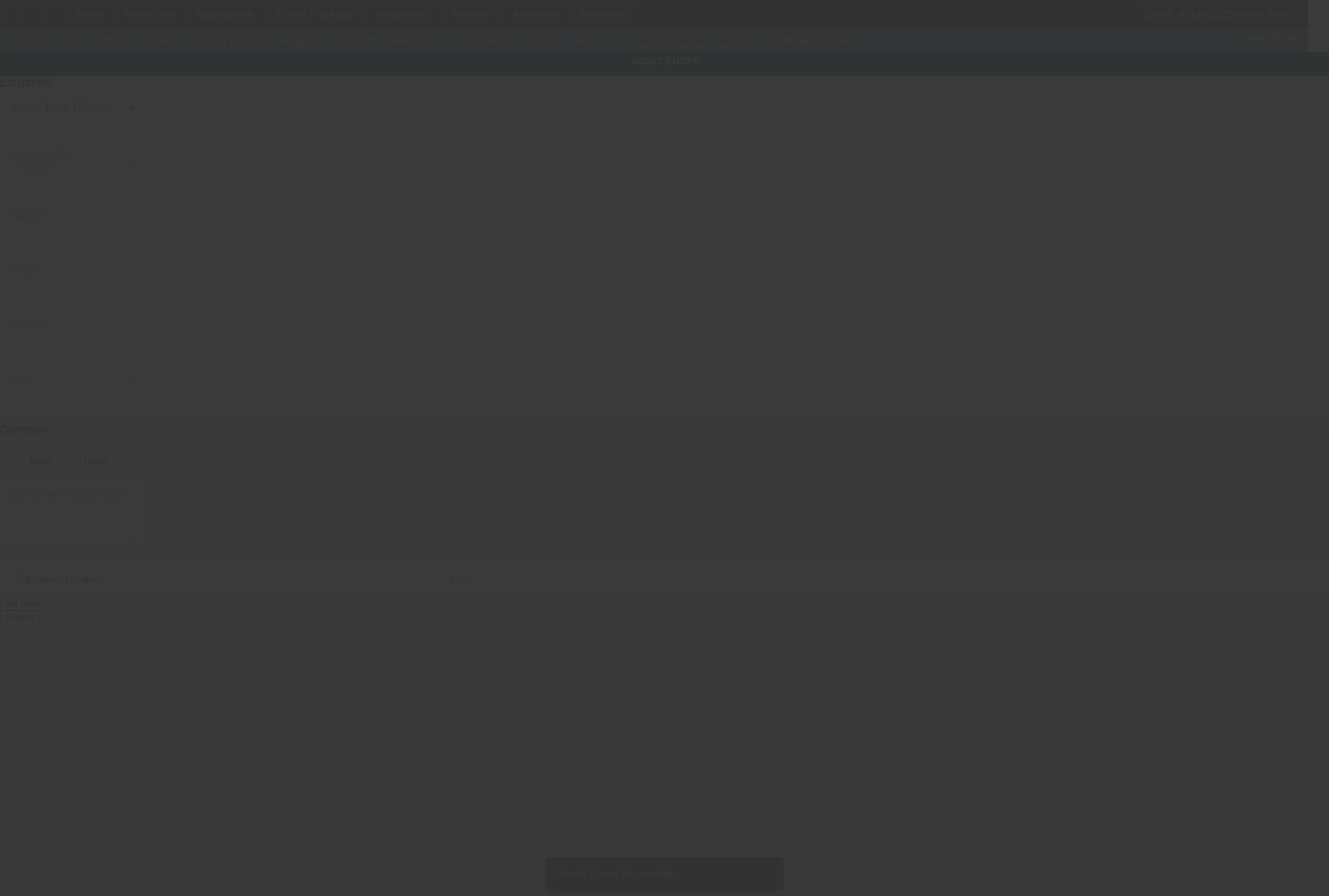
type input "501 Bailey St"
type input "Saginaw"
type input "76179"
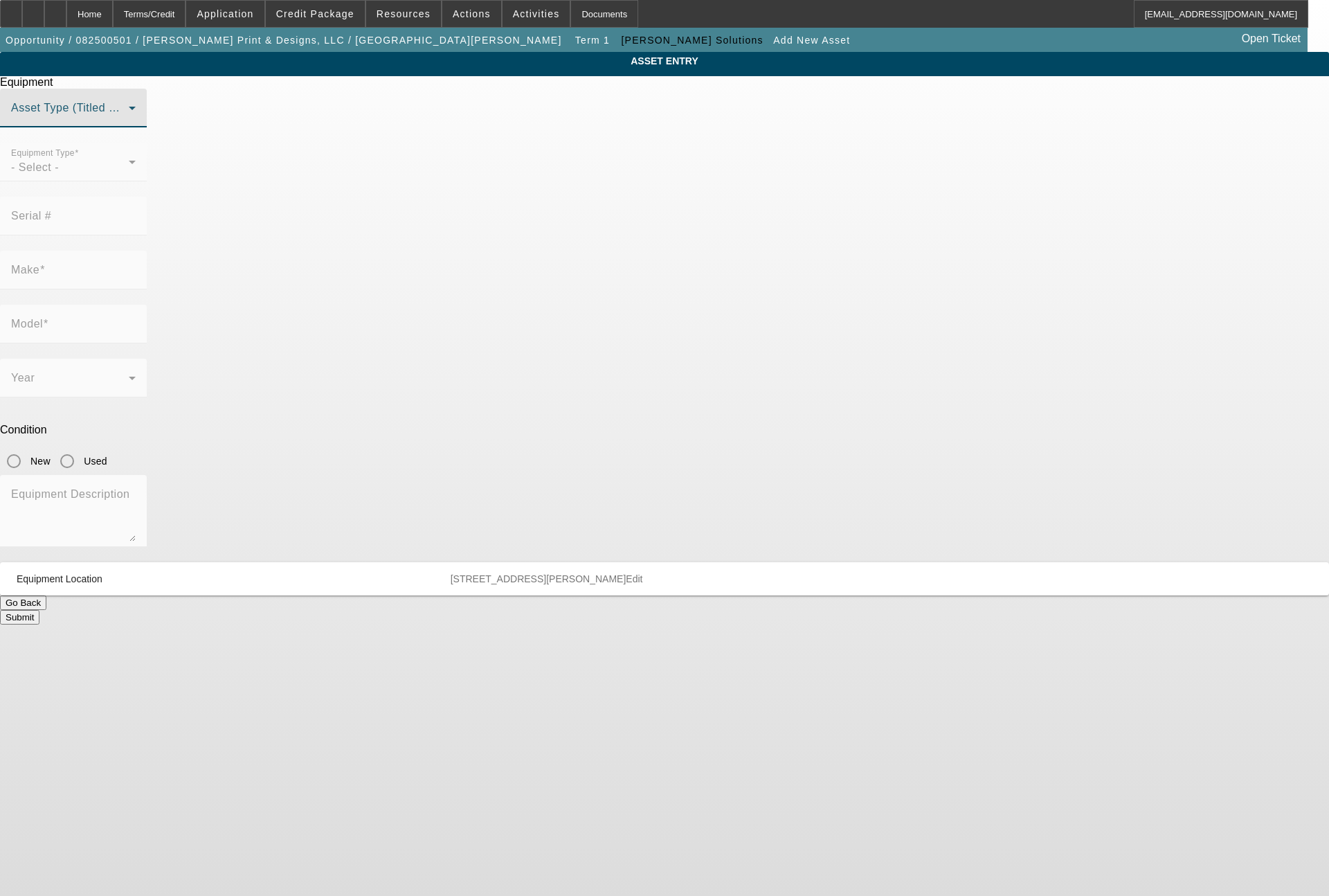
click at [129, 122] on span at bounding box center [70, 113] width 118 height 17
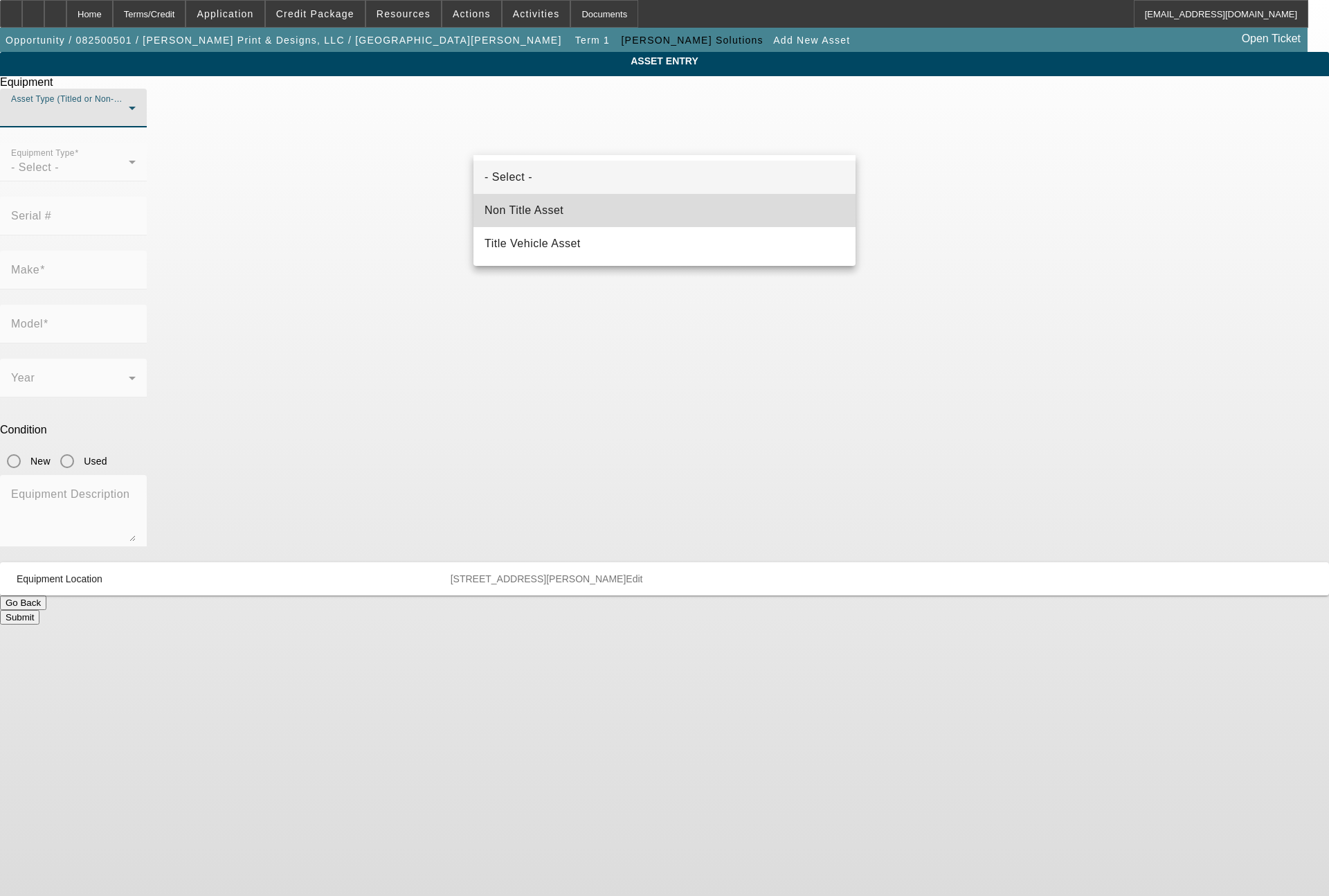
click at [551, 214] on span "Non Title Asset" at bounding box center [524, 210] width 79 height 17
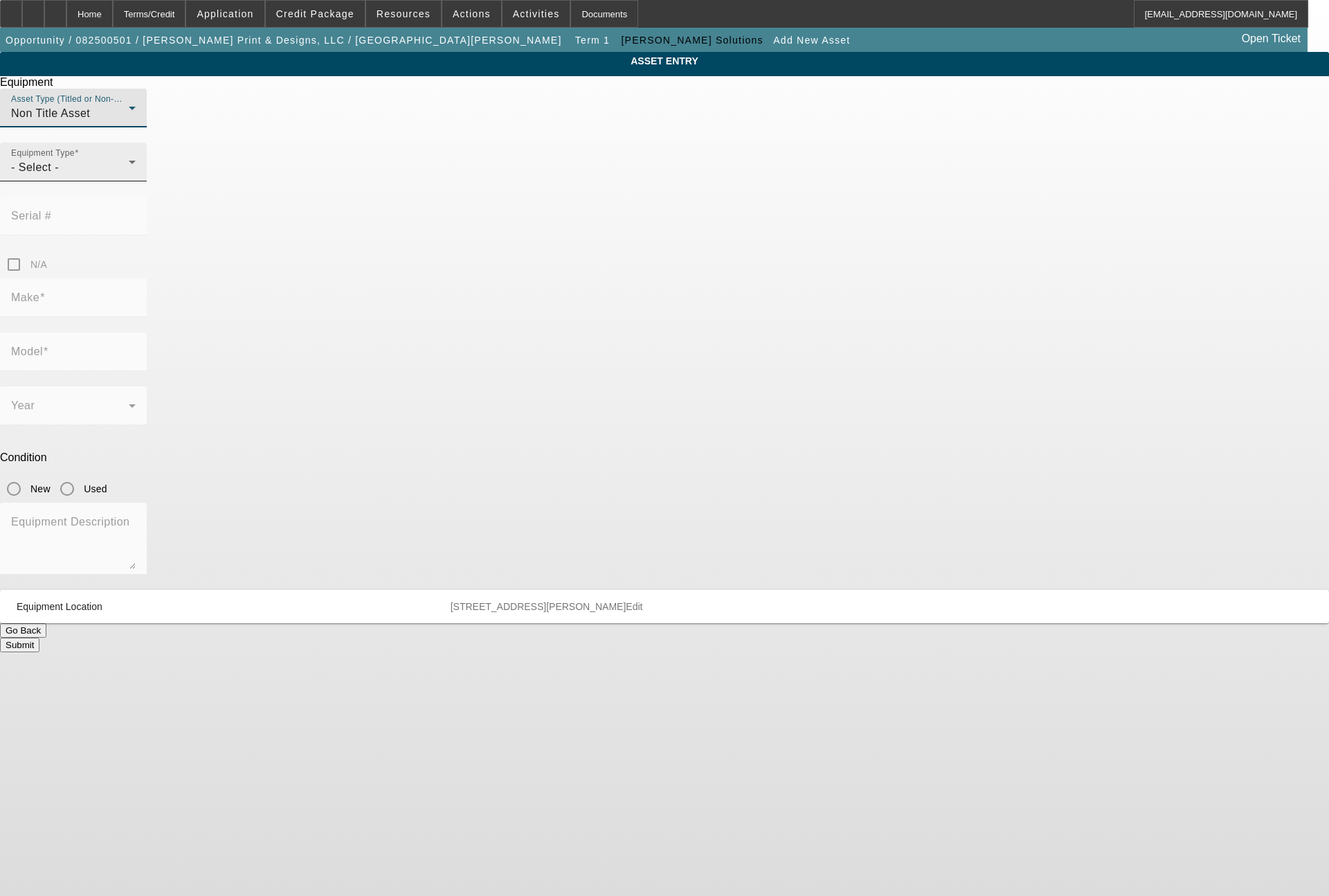
click at [129, 176] on div "- Select -" at bounding box center [70, 168] width 118 height 17
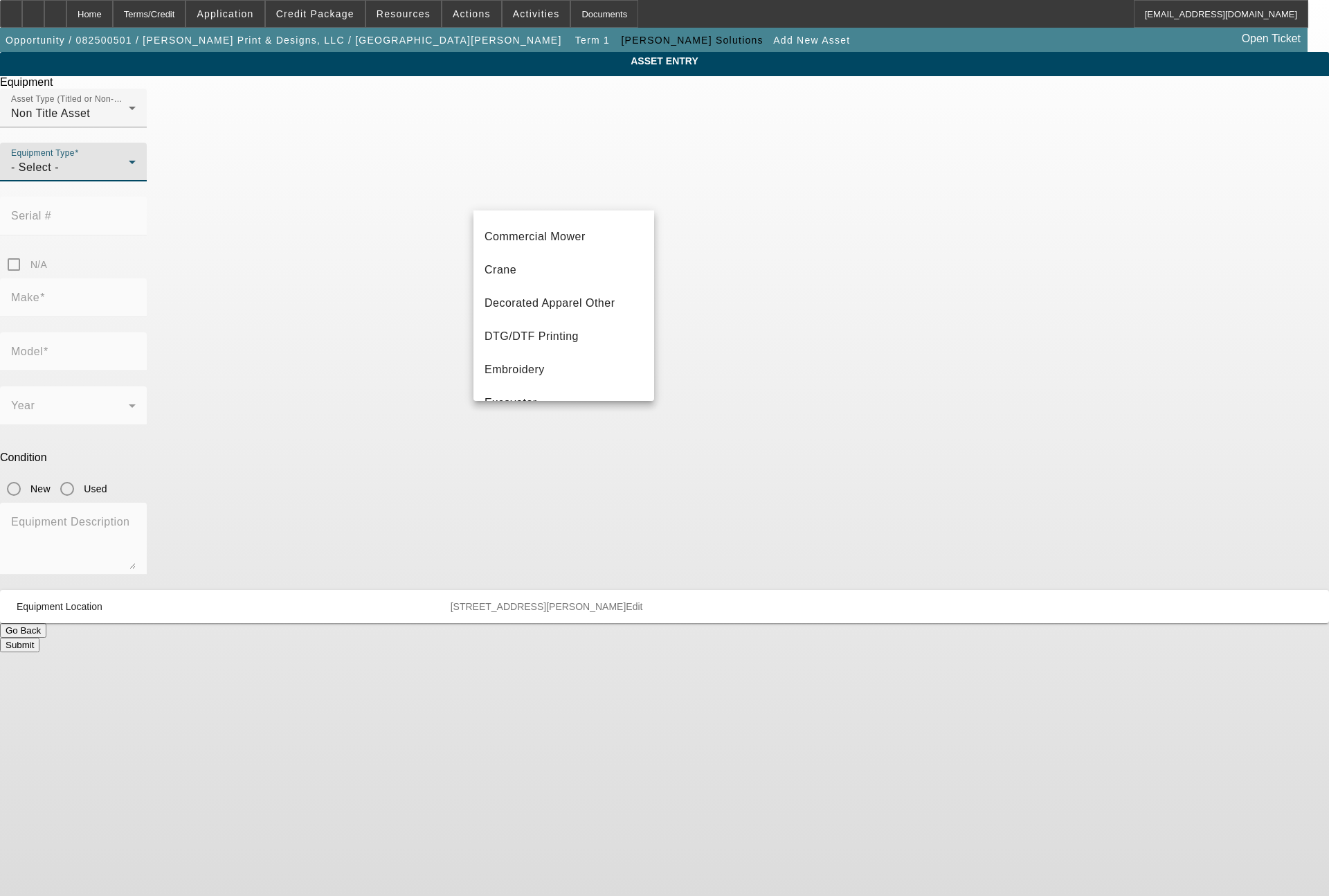
scroll to position [166, 0]
click at [536, 302] on span "Embroidery" at bounding box center [514, 299] width 60 height 17
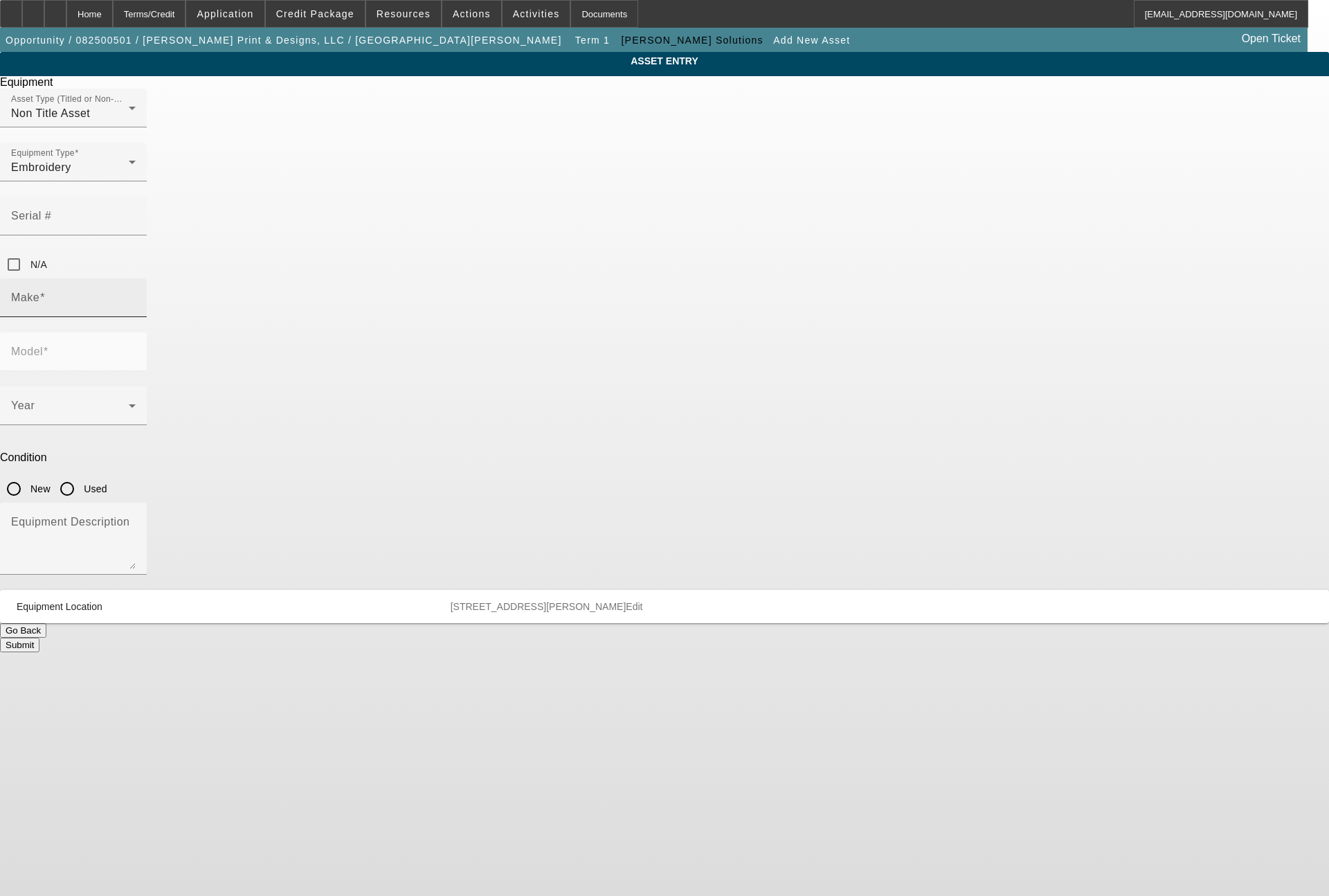
click at [136, 278] on div "Make" at bounding box center [73, 298] width 124 height 39
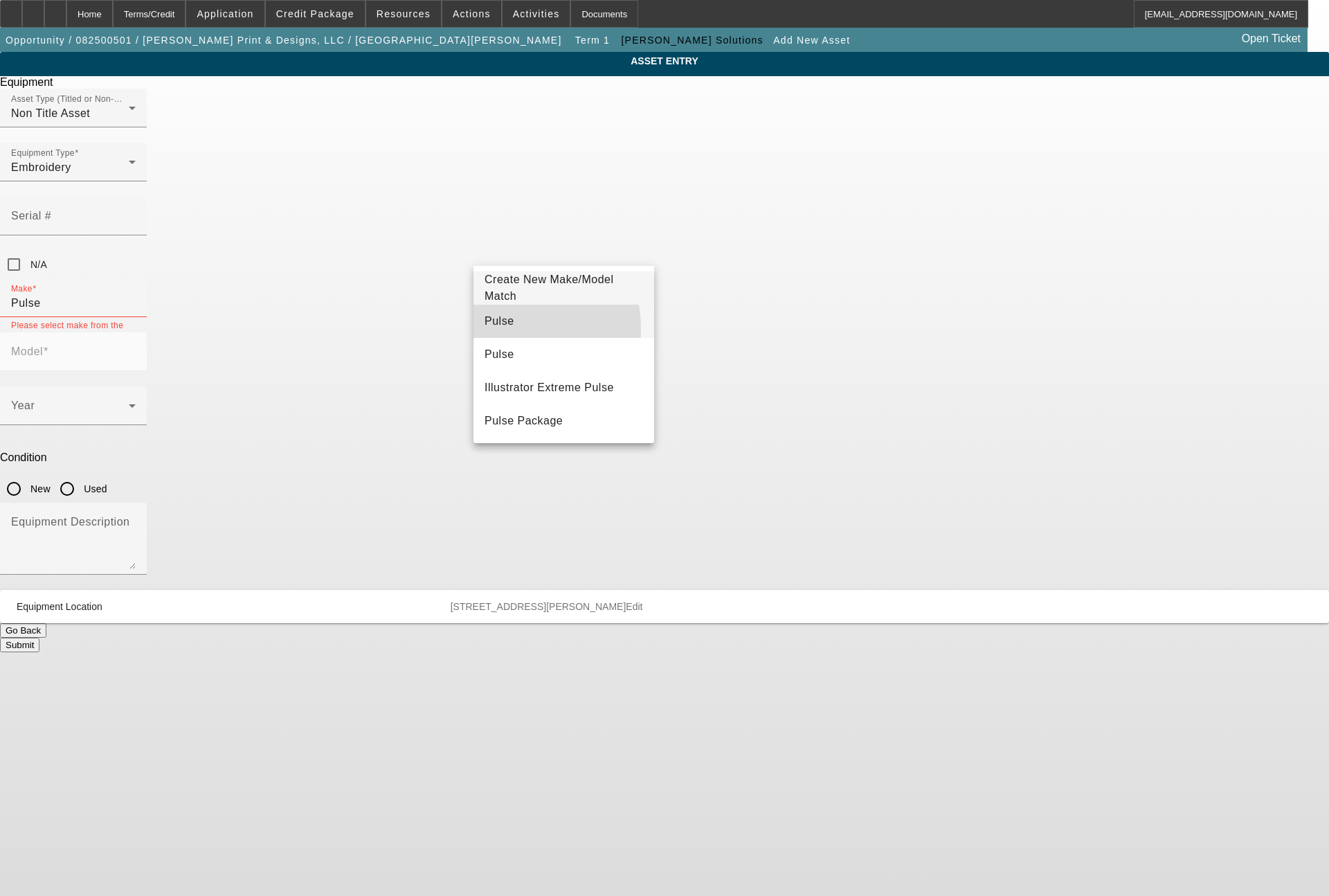
click at [505, 329] on span "Pulse" at bounding box center [499, 321] width 30 height 17
type input "Pulse"
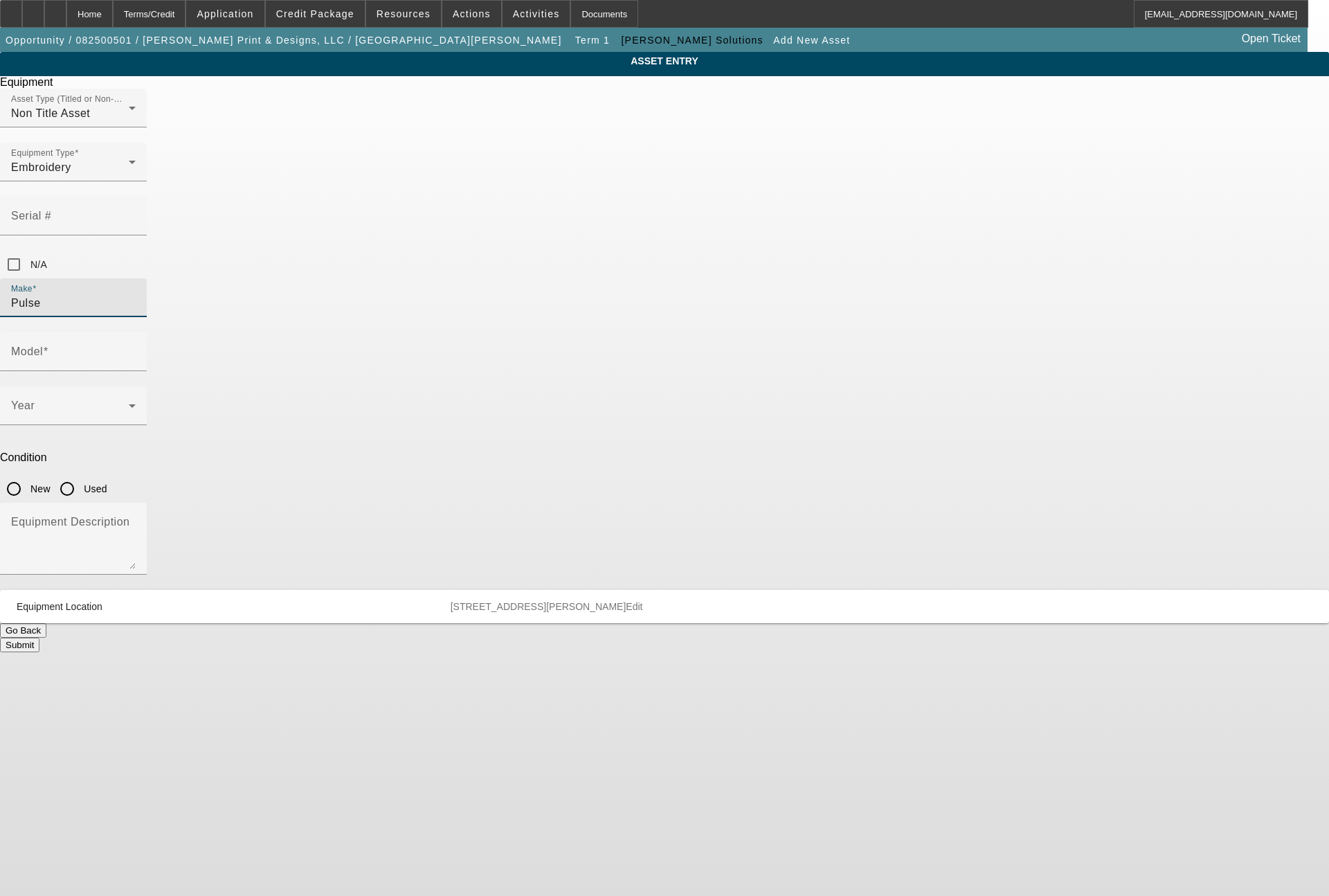
click at [28, 475] on input "New" at bounding box center [14, 489] width 28 height 28
radio input "true"
click at [129, 403] on span at bounding box center [70, 411] width 118 height 17
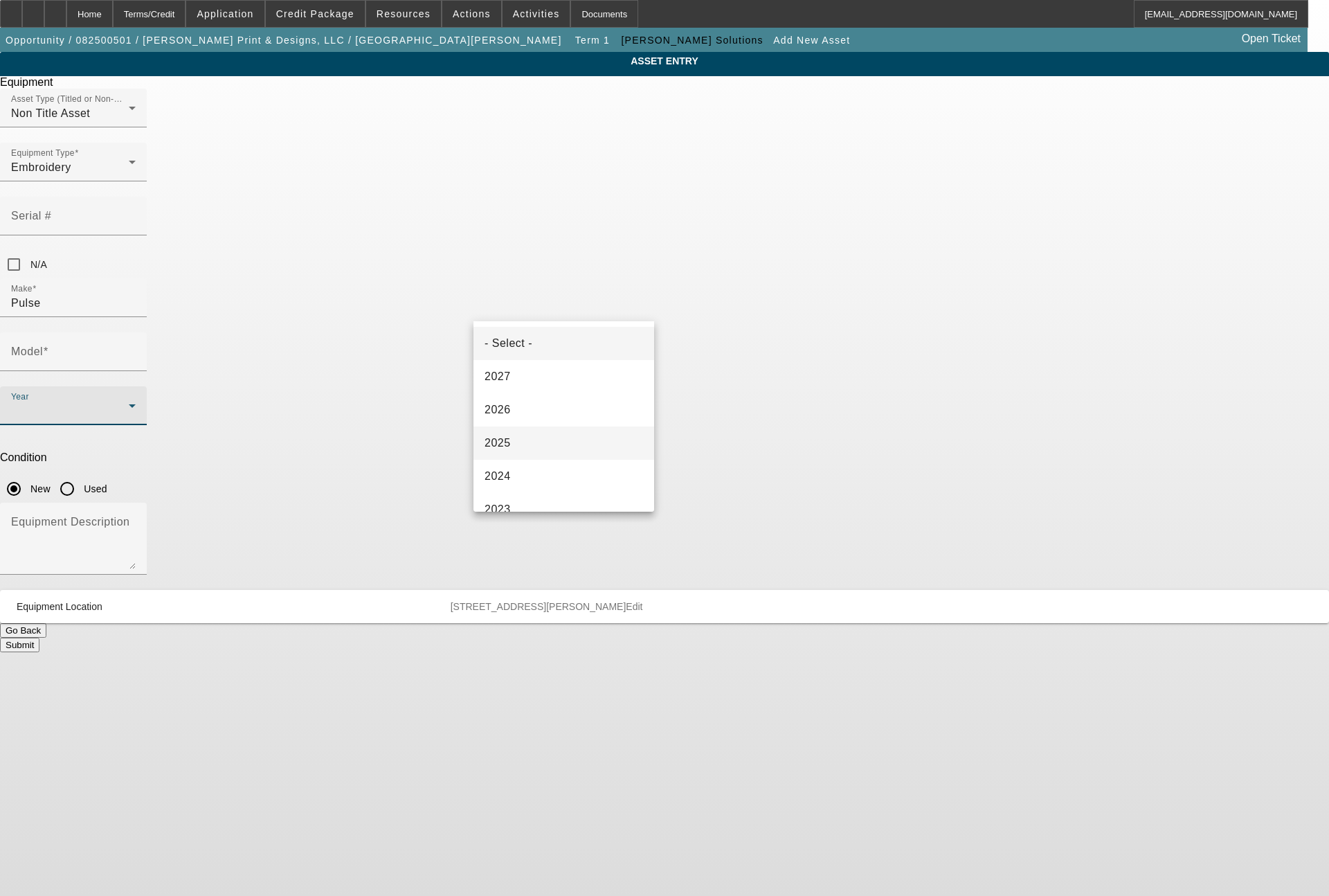
drag, startPoint x: 520, startPoint y: 448, endPoint x: 532, endPoint y: 430, distance: 21.6
click at [522, 437] on mat-option "2025" at bounding box center [563, 443] width 180 height 33
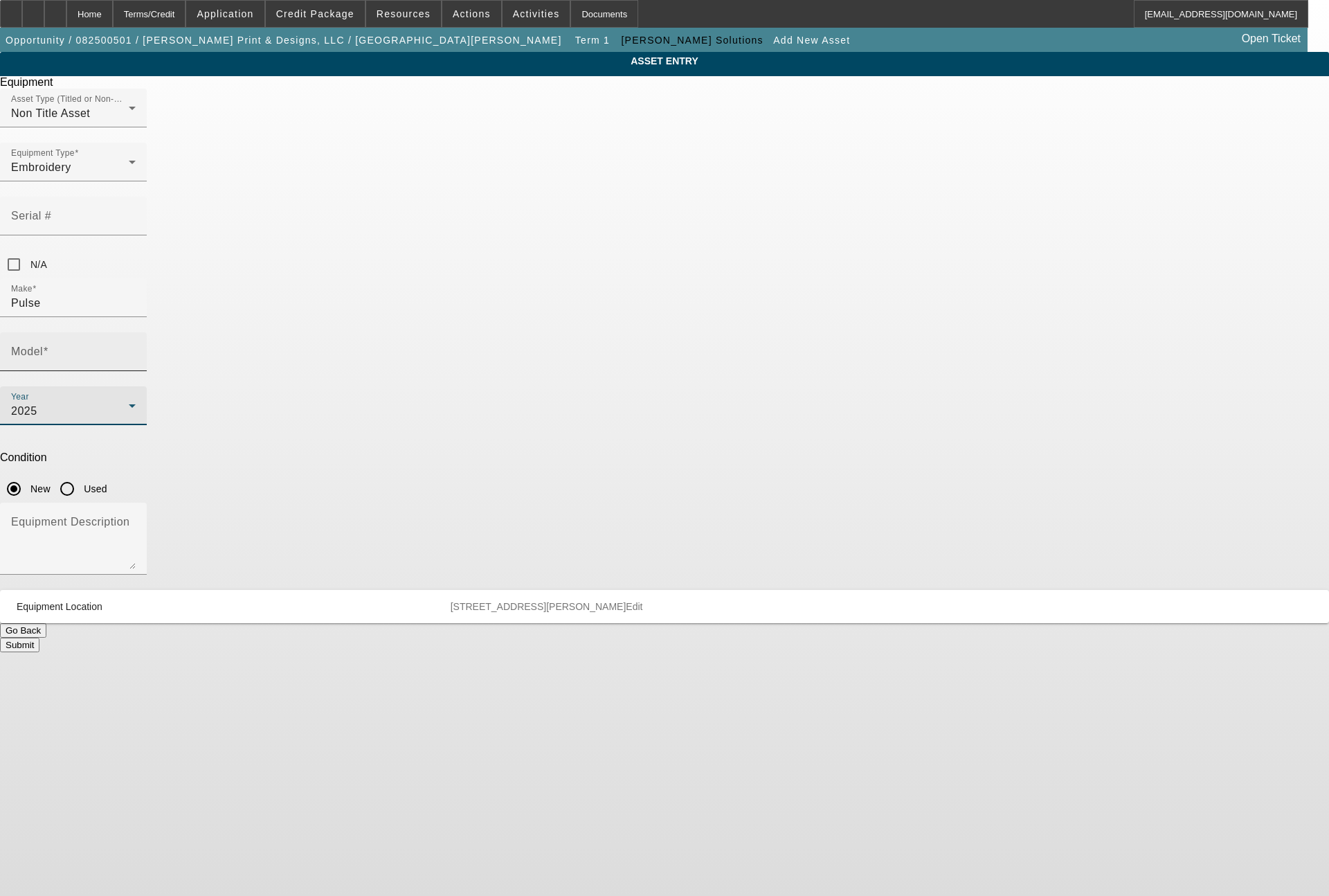
click at [136, 349] on input "Model" at bounding box center [73, 357] width 124 height 17
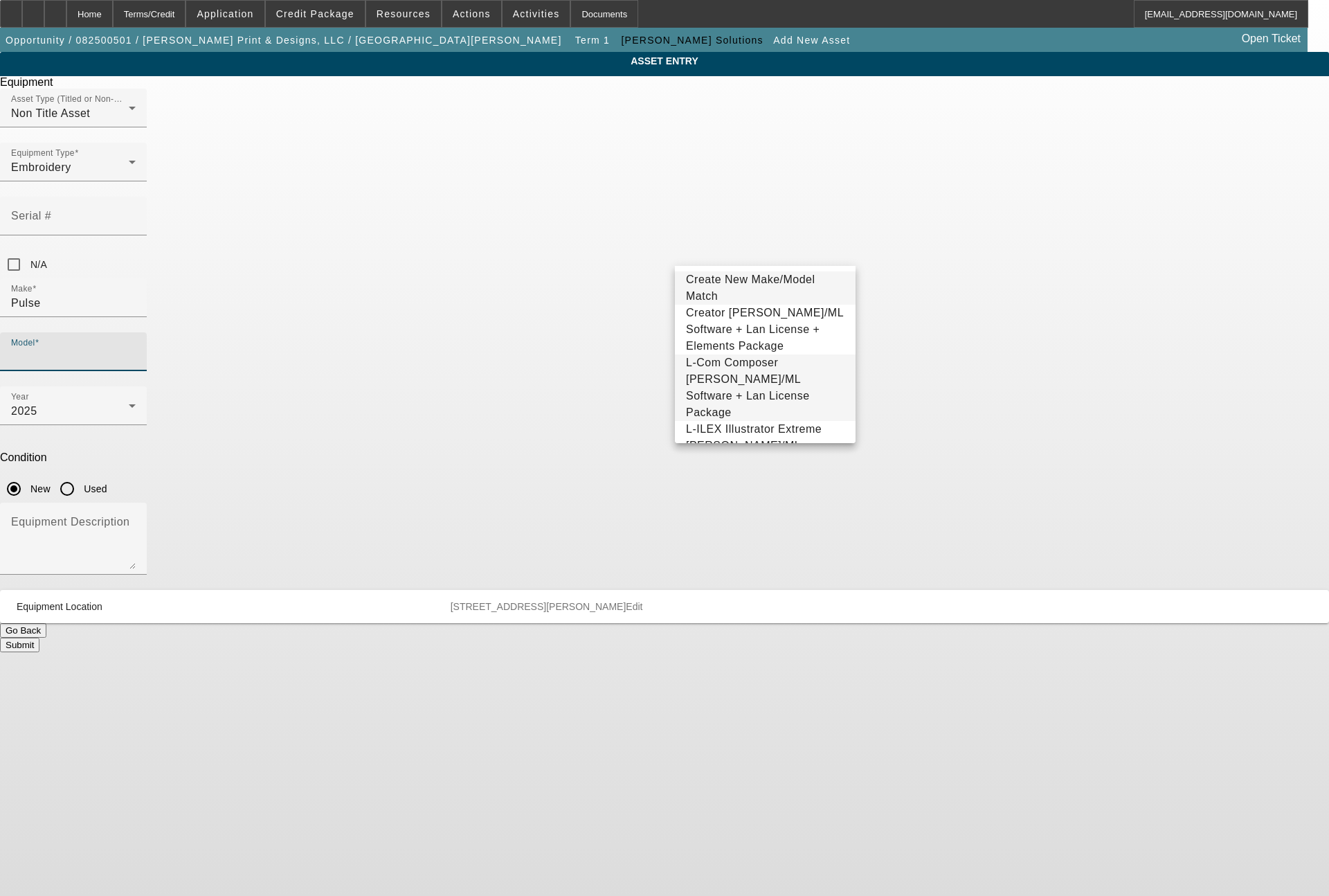
click at [800, 363] on span "L-Com Composer Tajima DG/ML Software + Lan License Package" at bounding box center [748, 387] width 124 height 62
type input "L-Com Composer Tajima DG/ML Software + Lan License Package"
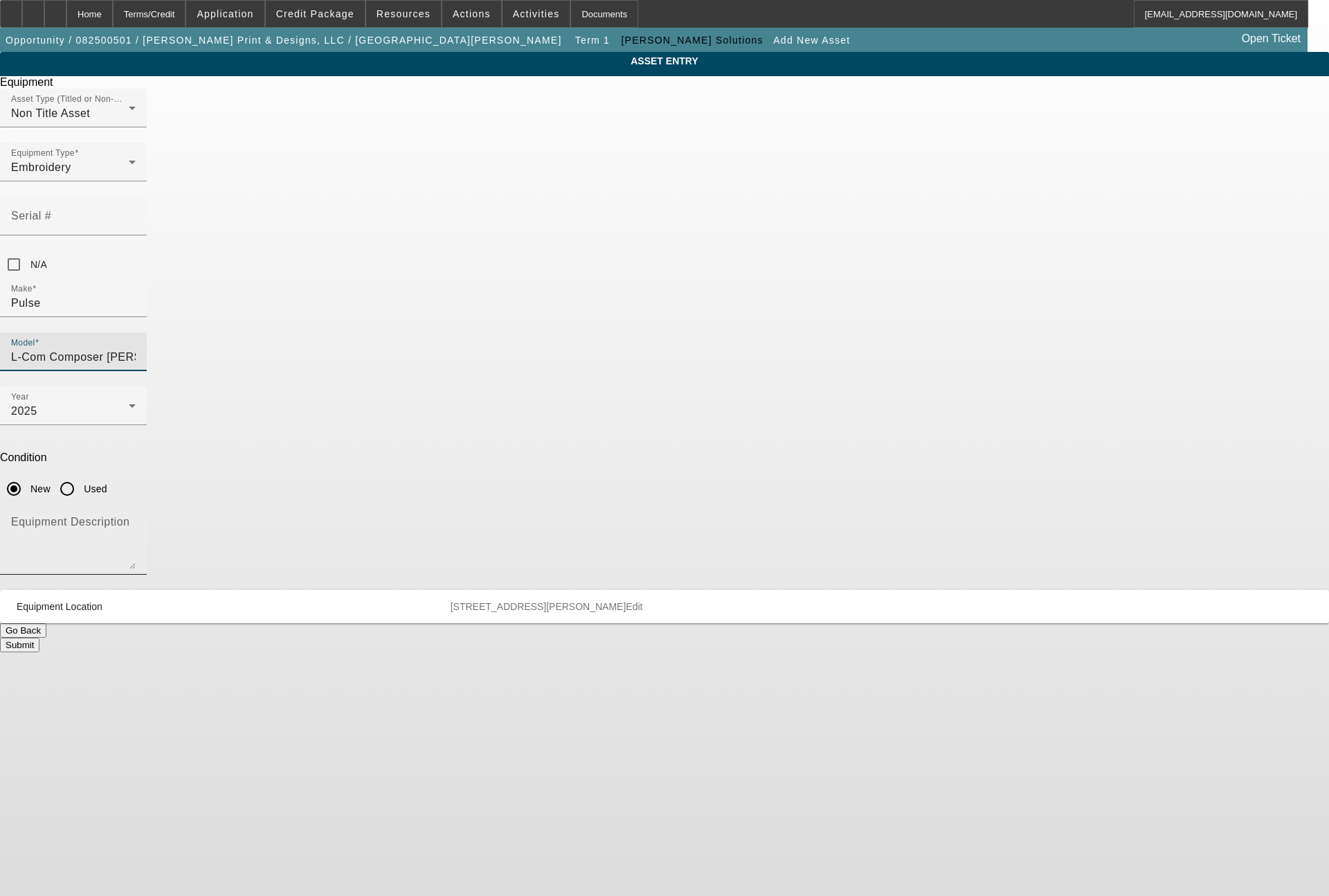
scroll to position [0, 104]
click at [136, 519] on textarea "Equipment Description" at bounding box center [73, 544] width 124 height 50
type textarea "lettering & editing software"
click at [39, 638] on button "Submit" at bounding box center [19, 645] width 39 height 14
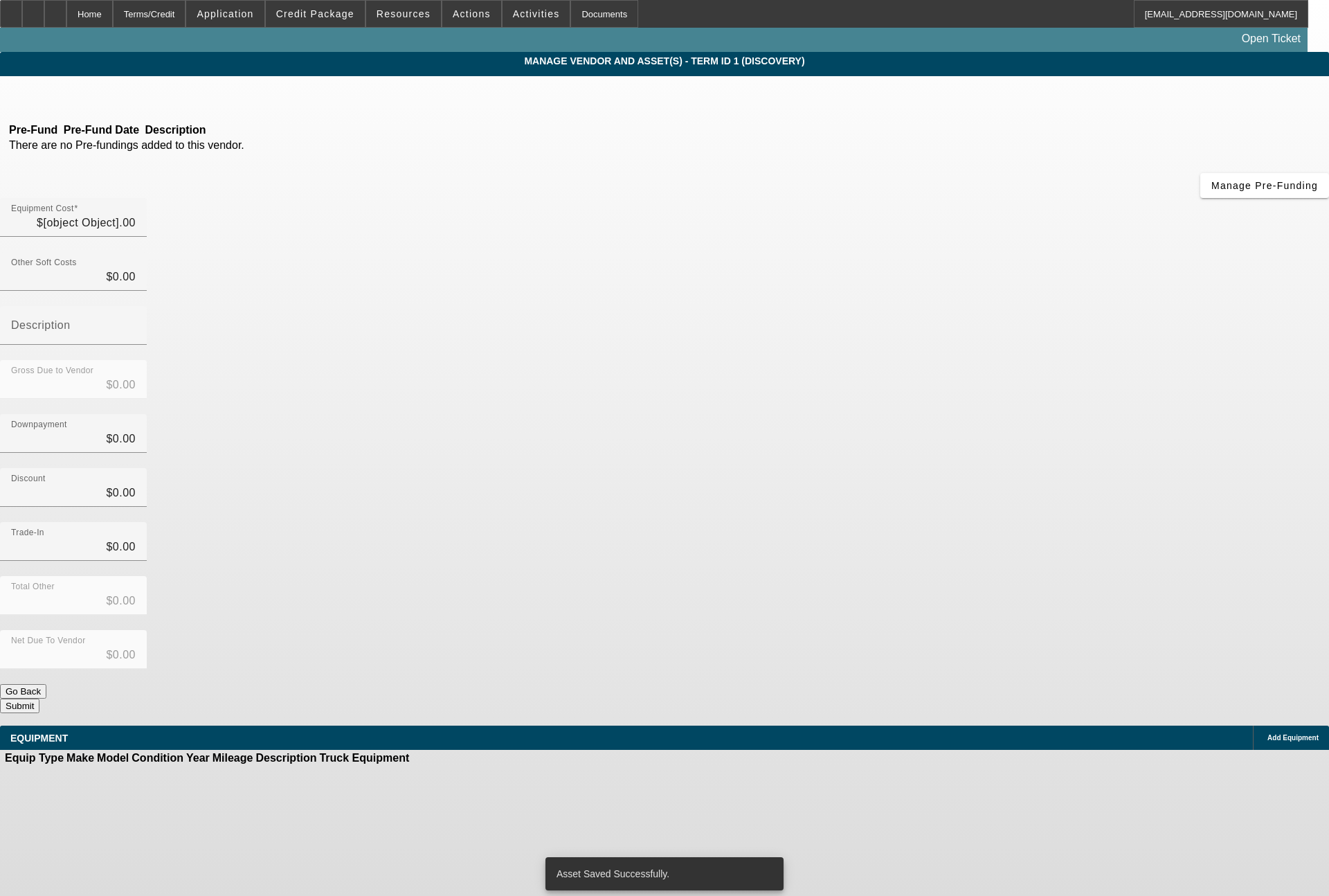
type input "$19,995.00"
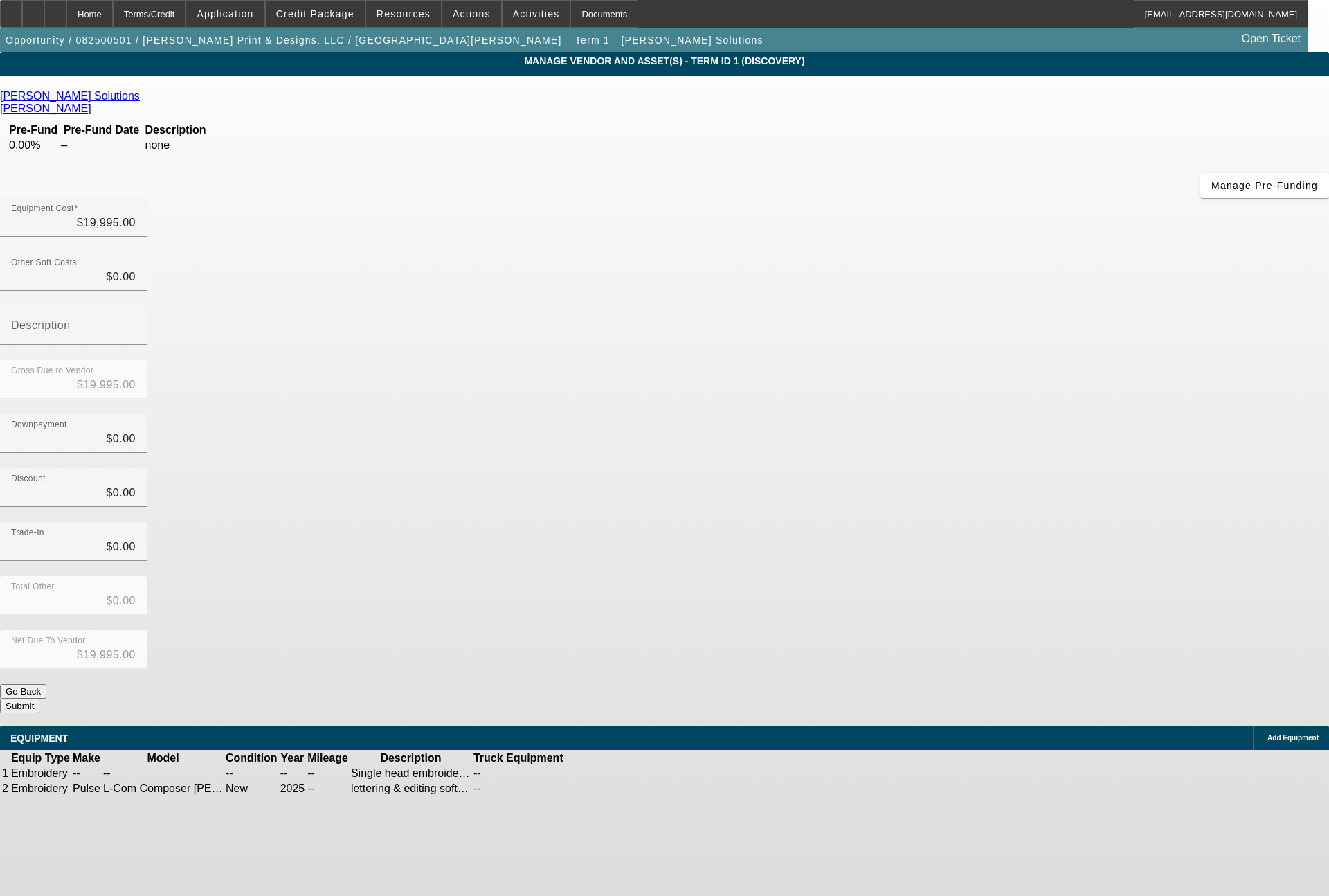
click at [39, 699] on button "Submit" at bounding box center [19, 706] width 39 height 14
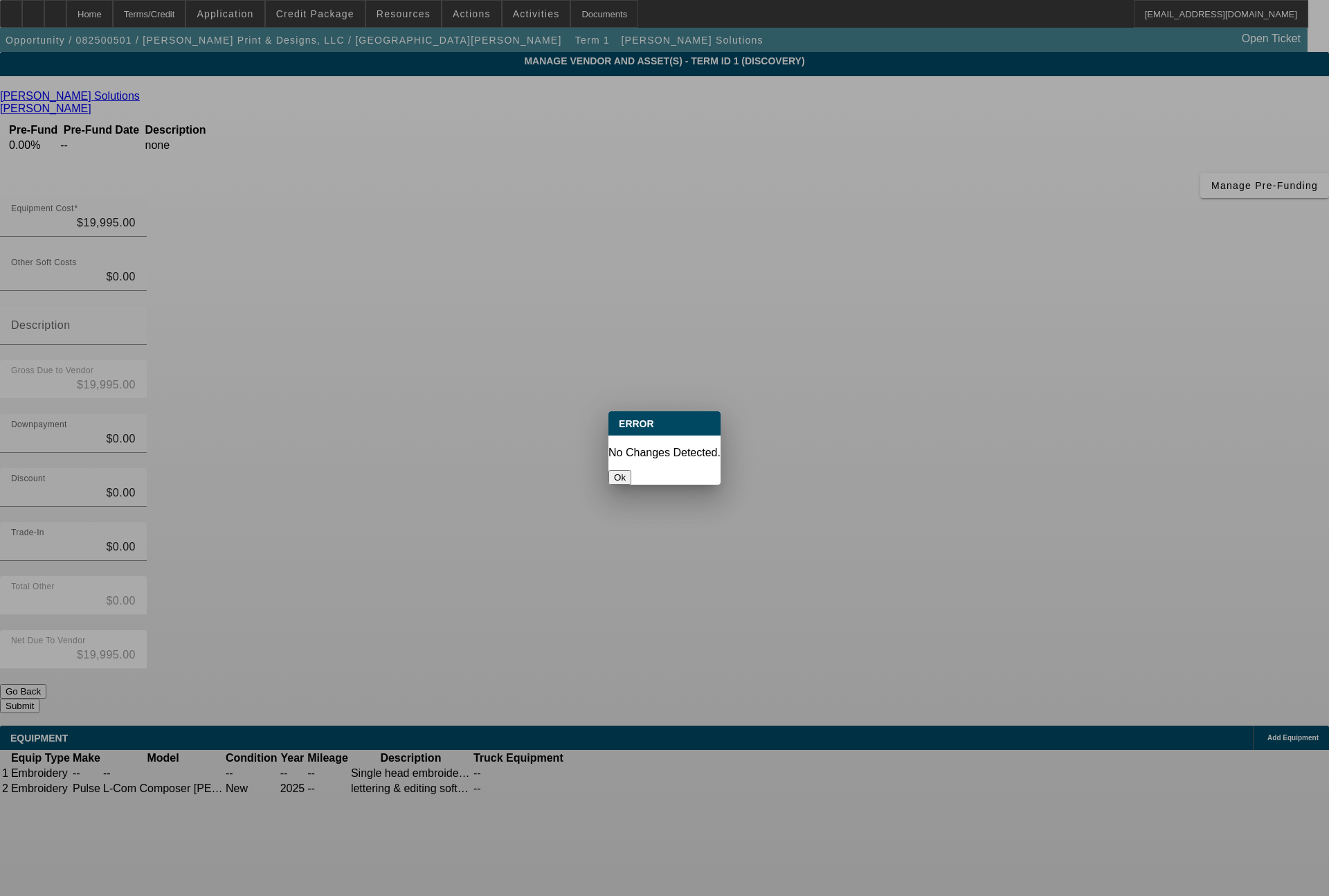
click at [1015, 628] on div at bounding box center [664, 448] width 1329 height 896
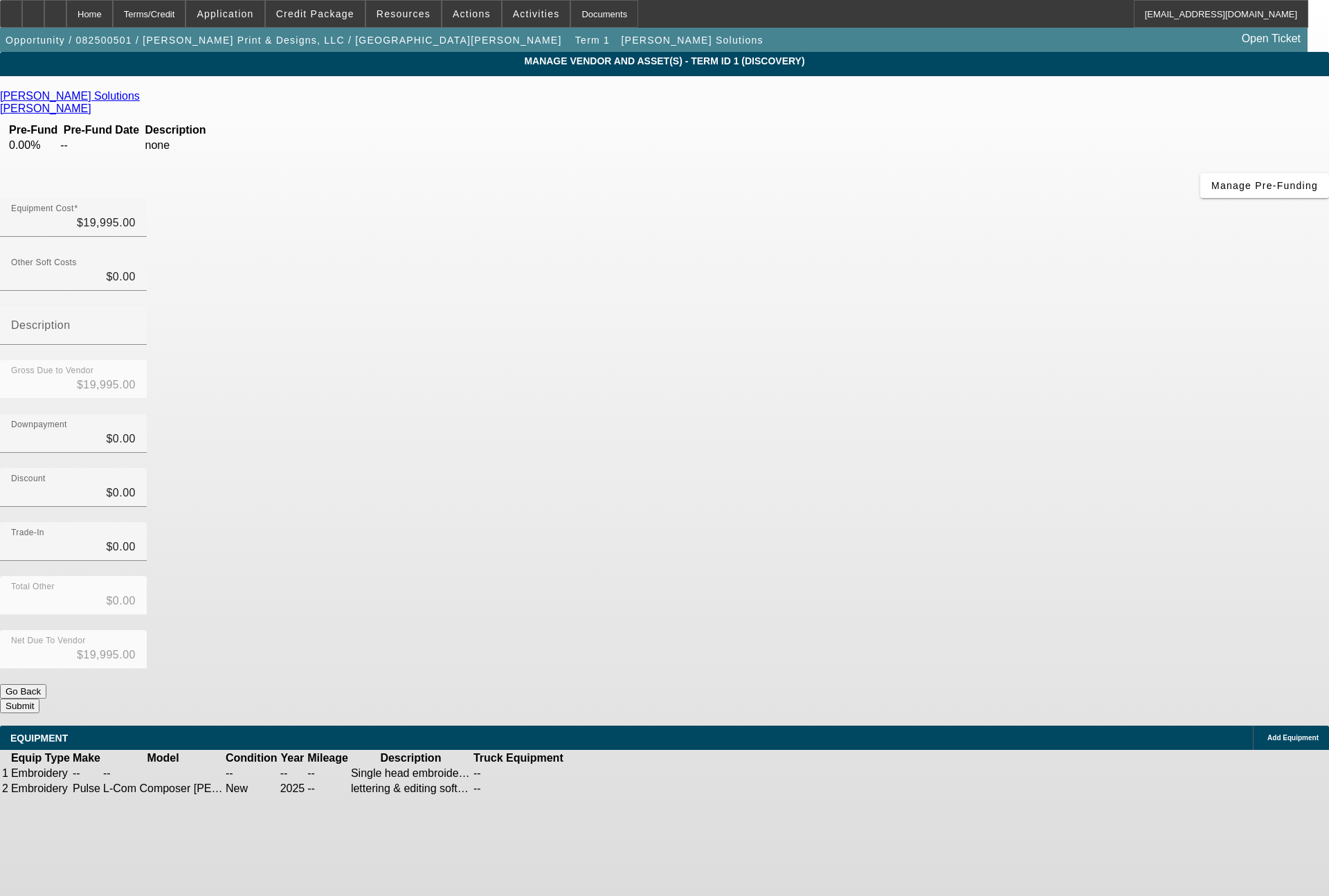
click at [595, 773] on link at bounding box center [595, 773] width 0 height 0
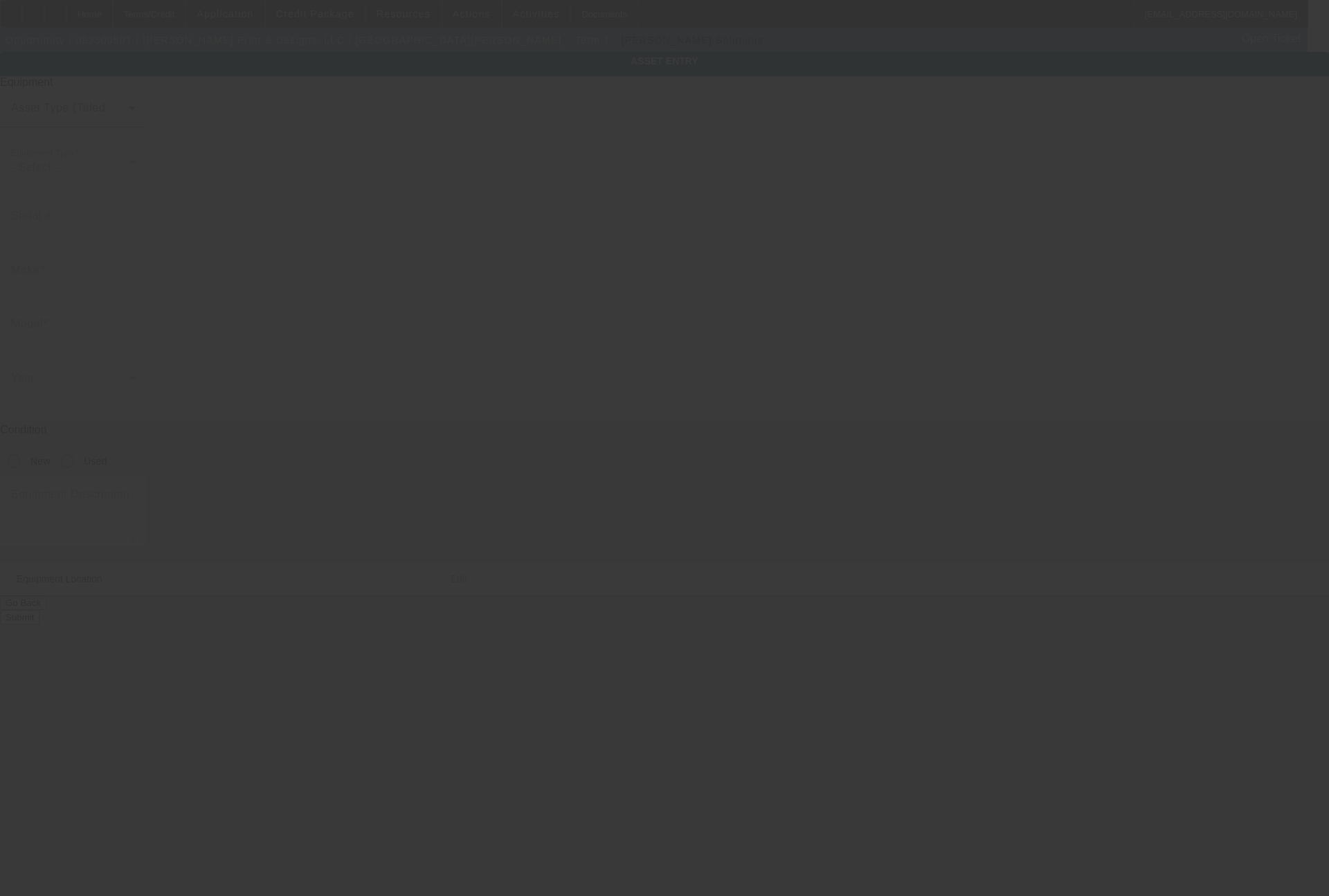
type textarea "Single head embroidery machine; Make: Tajima; Model: TMBP 1501"
type input "501 Bailey Street"
type input "Saginaw"
type input "76179"
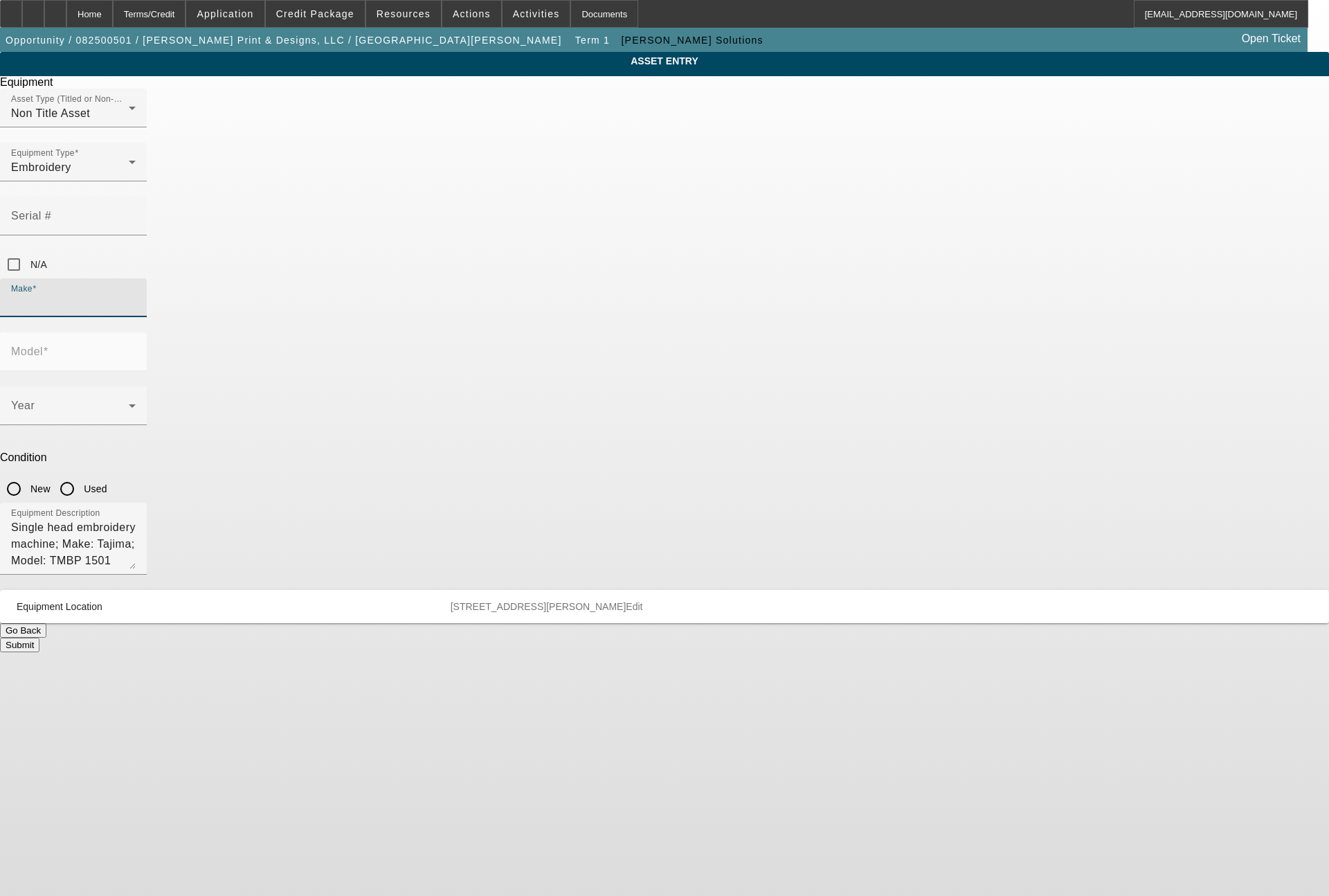
click at [136, 295] on input "Make" at bounding box center [73, 303] width 124 height 17
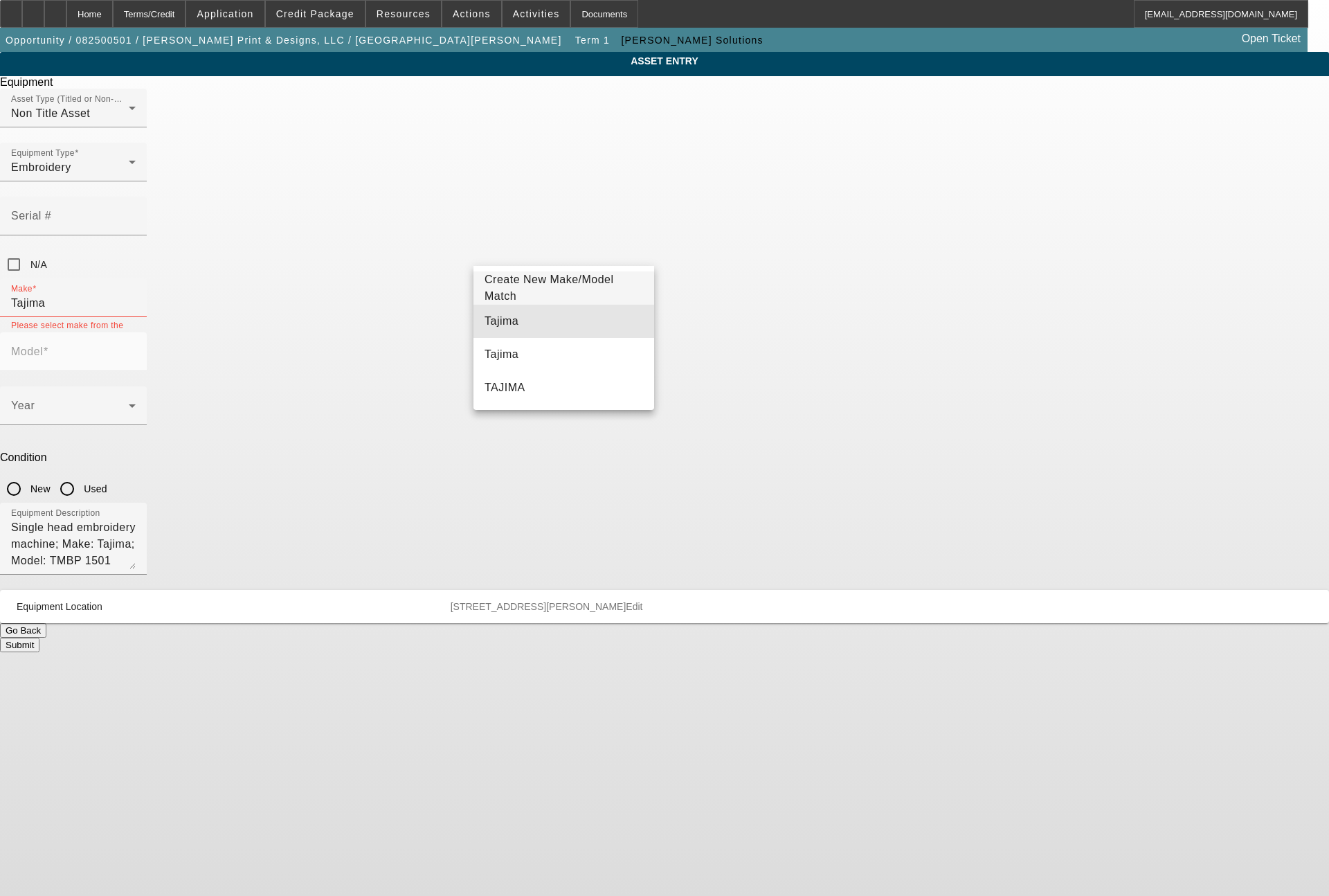
click at [499, 328] on span "Tajima" at bounding box center [501, 321] width 34 height 17
type input "Tajima"
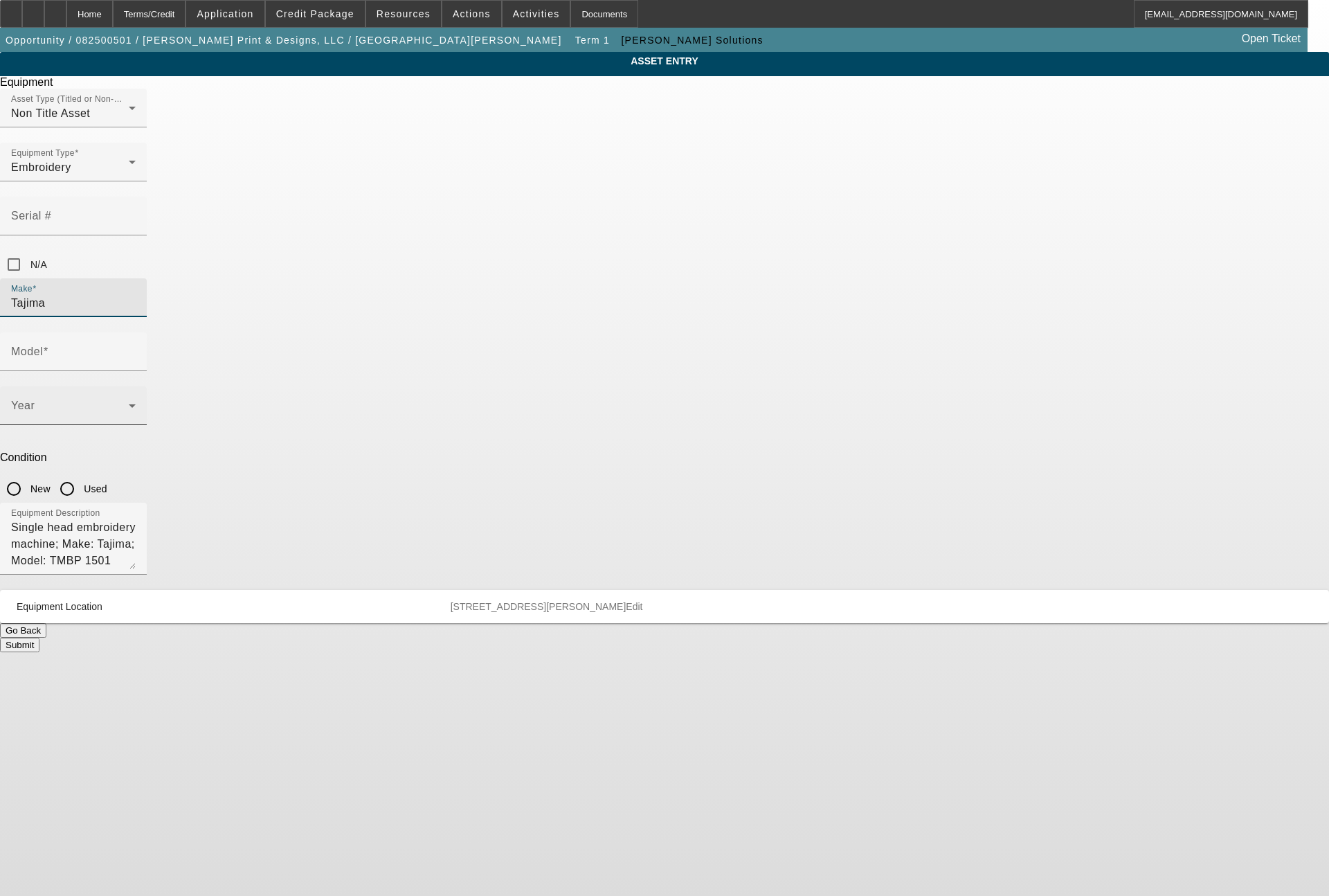
click at [129, 403] on span at bounding box center [70, 411] width 118 height 17
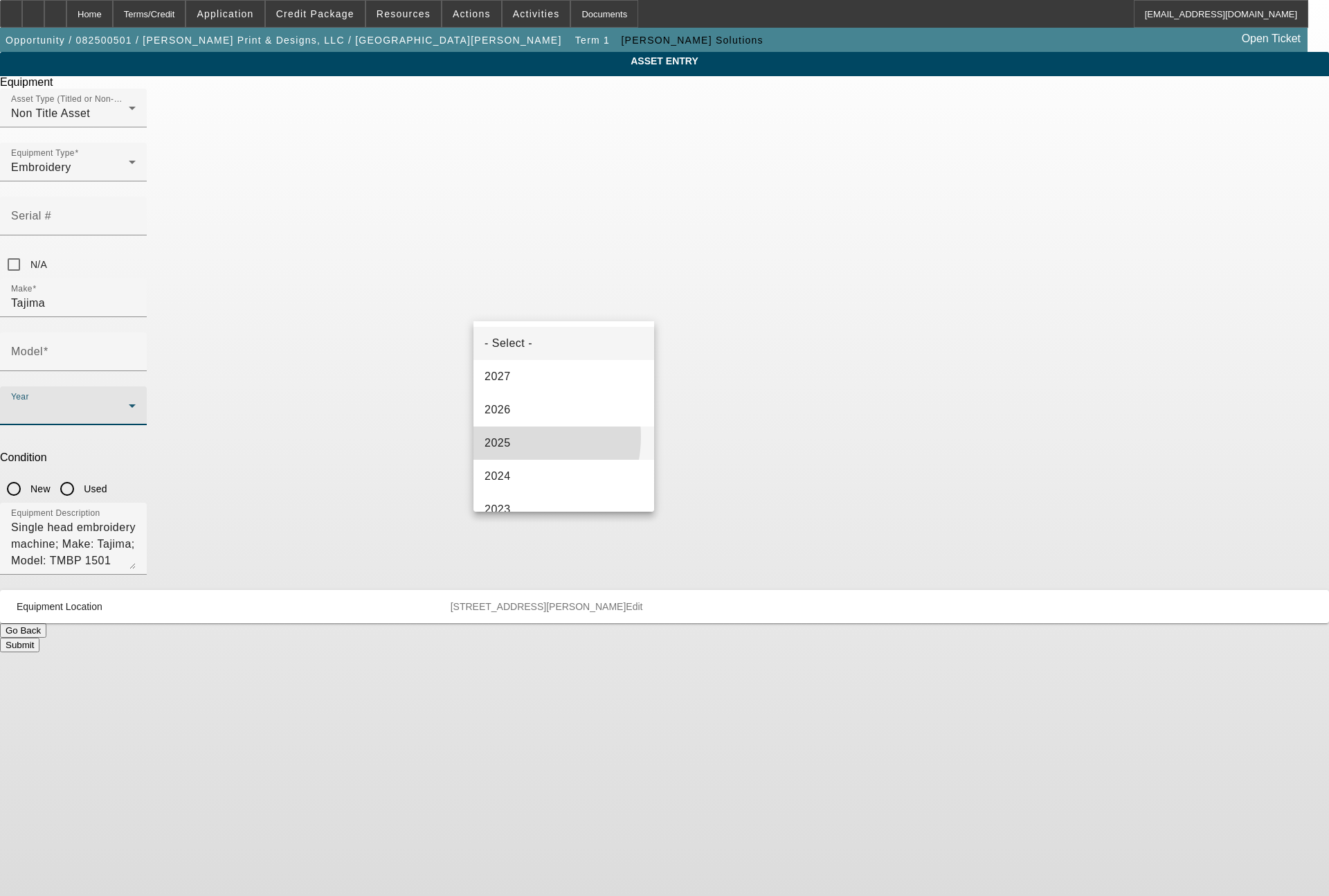
click at [511, 436] on mat-option "2025" at bounding box center [563, 443] width 180 height 33
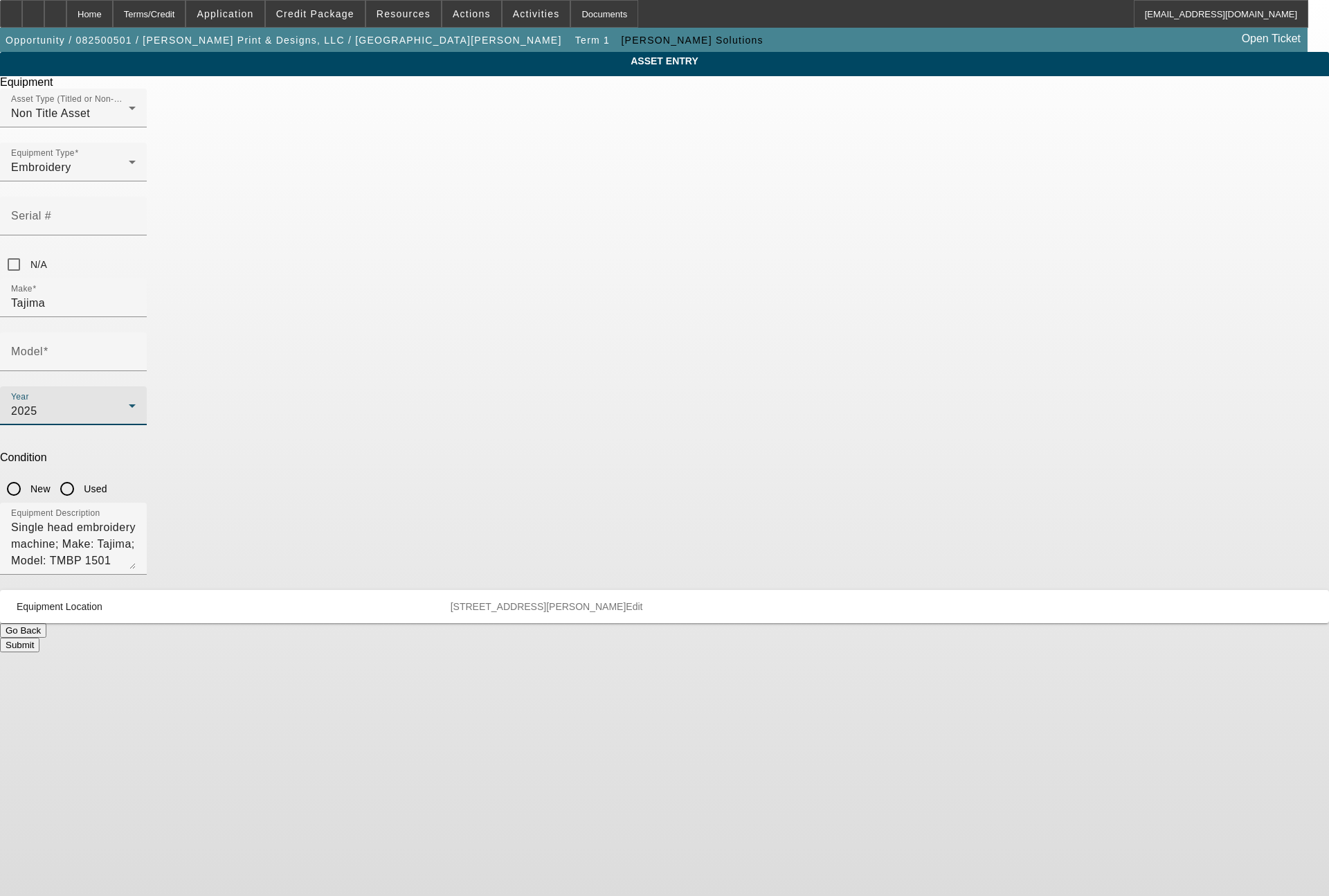
click at [28, 475] on input "New" at bounding box center [14, 489] width 28 height 28
radio input "true"
click at [136, 349] on input "Model" at bounding box center [73, 357] width 124 height 17
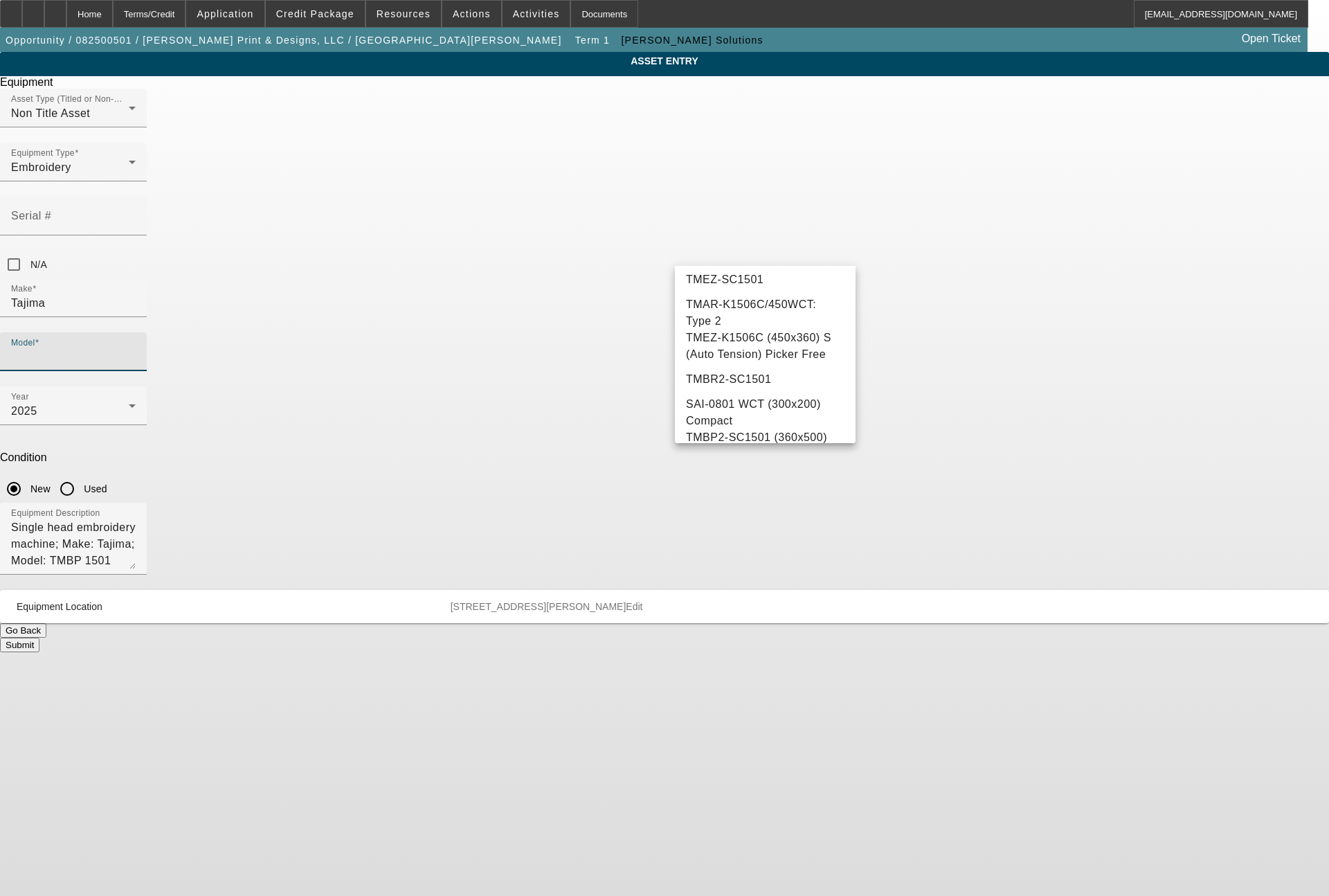
scroll to position [310, 0]
click at [767, 391] on span "TMBP2-SC1501 (360x500) Picker Free" at bounding box center [756, 376] width 141 height 28
type input "TMBP2-SC1501 (360x500) Picker Free"
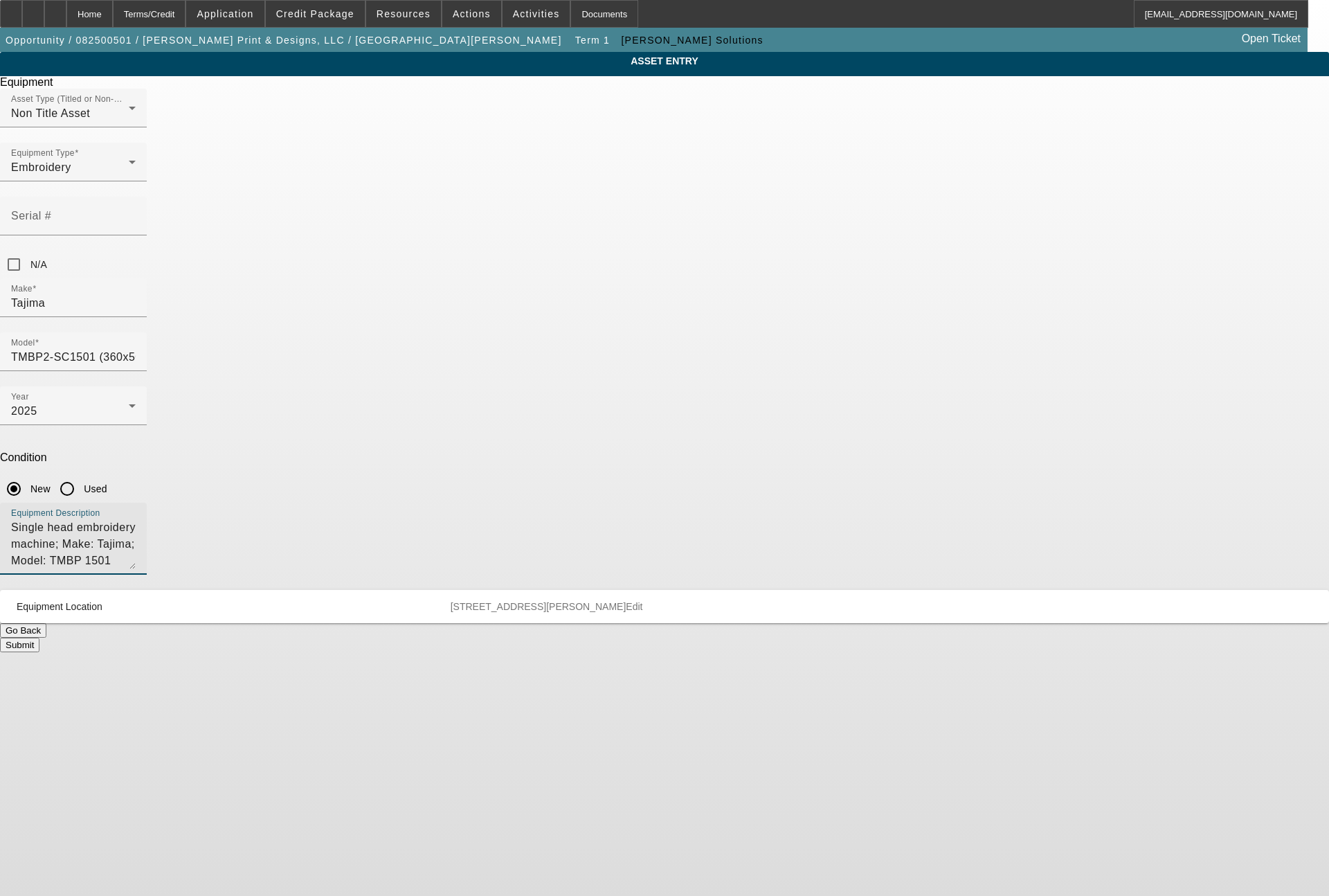
drag, startPoint x: 760, startPoint y: 363, endPoint x: 430, endPoint y: 335, distance: 331.2
click at [430, 335] on div "ASSET ENTRY Delete asset Equipment Asset Type (Titled or Non-Titled) Non Title …" at bounding box center [664, 352] width 1329 height 600
type textarea "single head machine"
click at [39, 638] on button "Submit" at bounding box center [19, 645] width 39 height 14
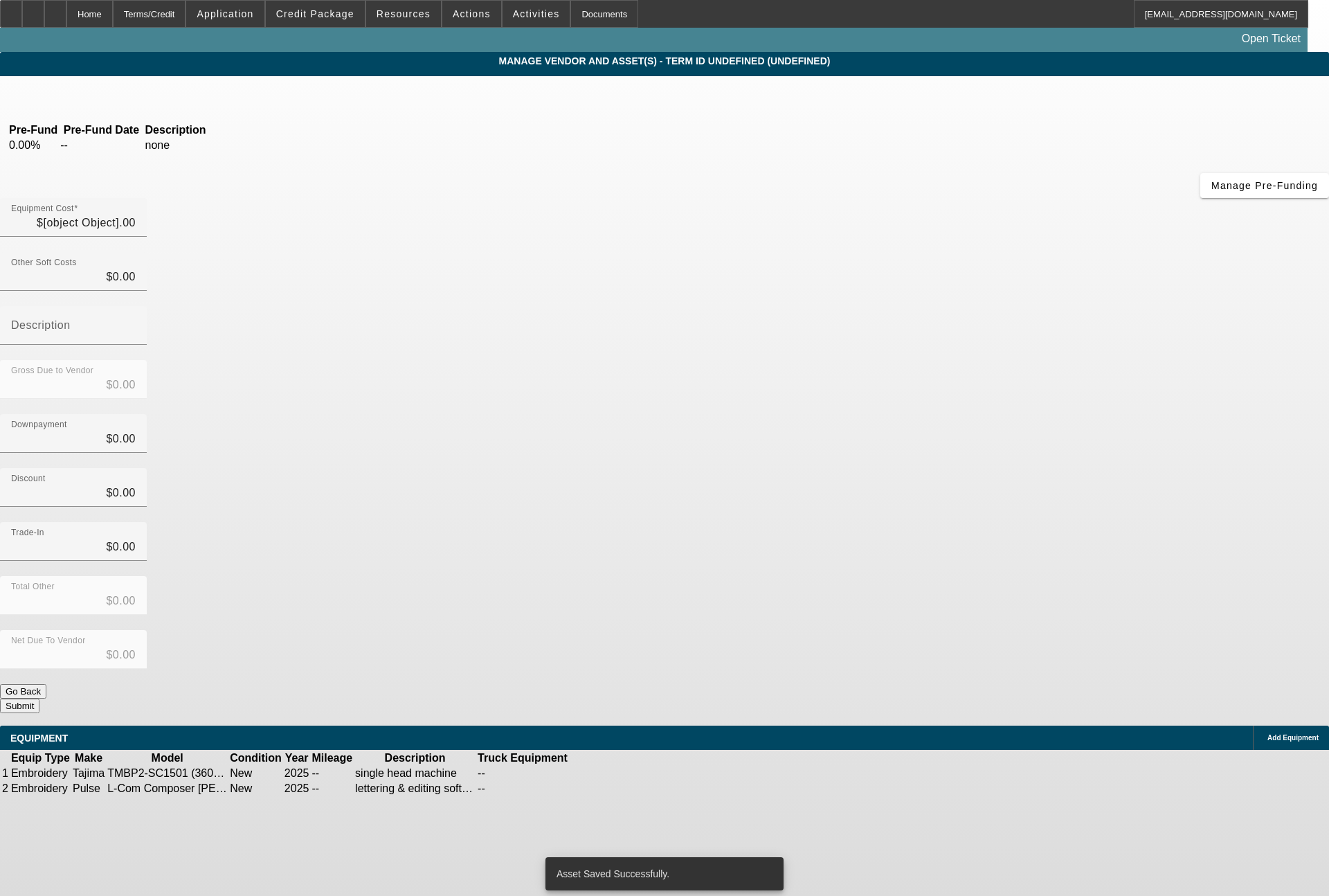
type input "$19,995.00"
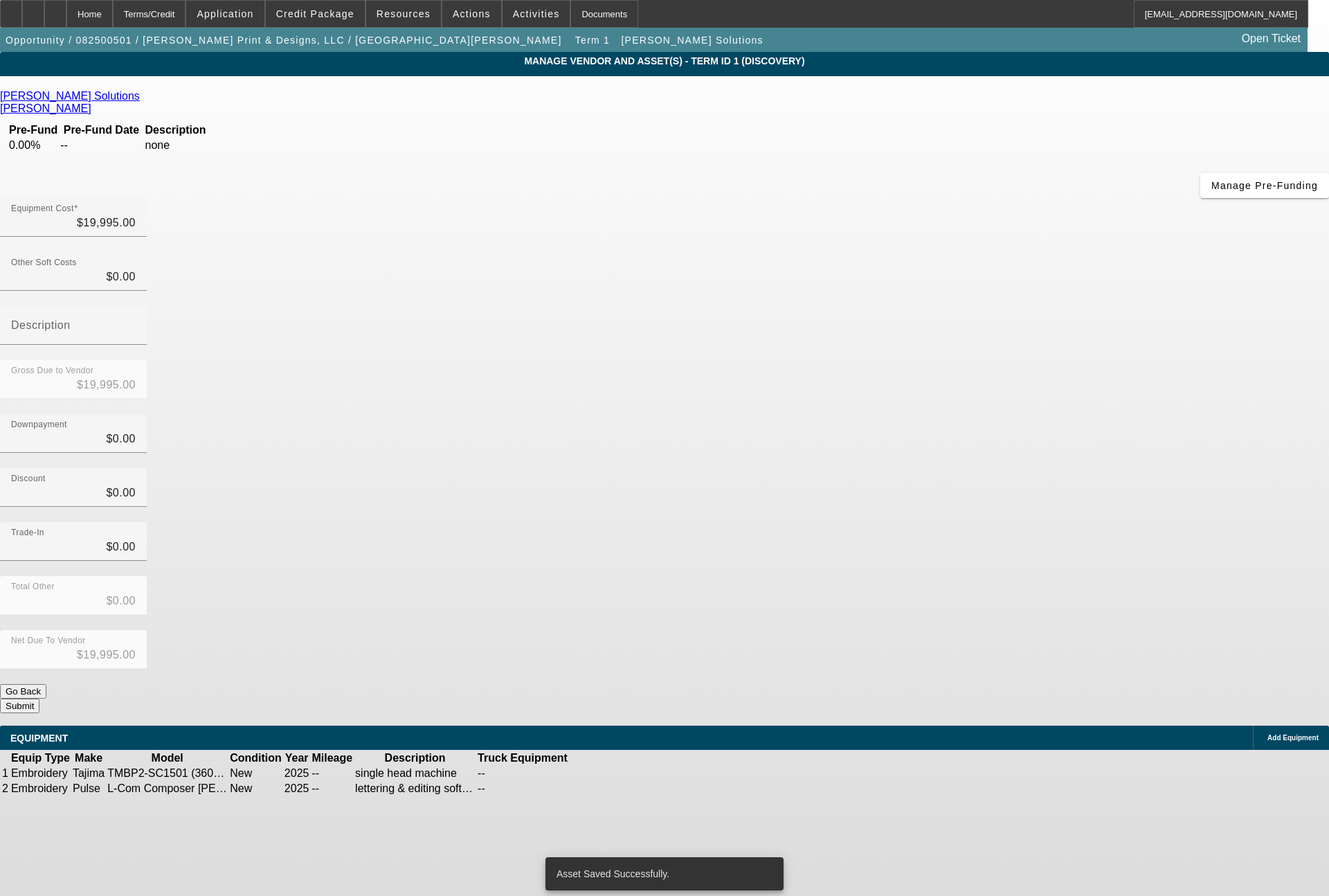
drag, startPoint x: 964, startPoint y: 538, endPoint x: 964, endPoint y: 526, distance: 12.0
click at [965, 533] on div "Equipment Cost $19,995.00 Other Soft Costs $0.00 Description Gross Due to Vendo…" at bounding box center [664, 456] width 1329 height 515
click at [575, 36] on span "Term 1" at bounding box center [592, 40] width 34 height 11
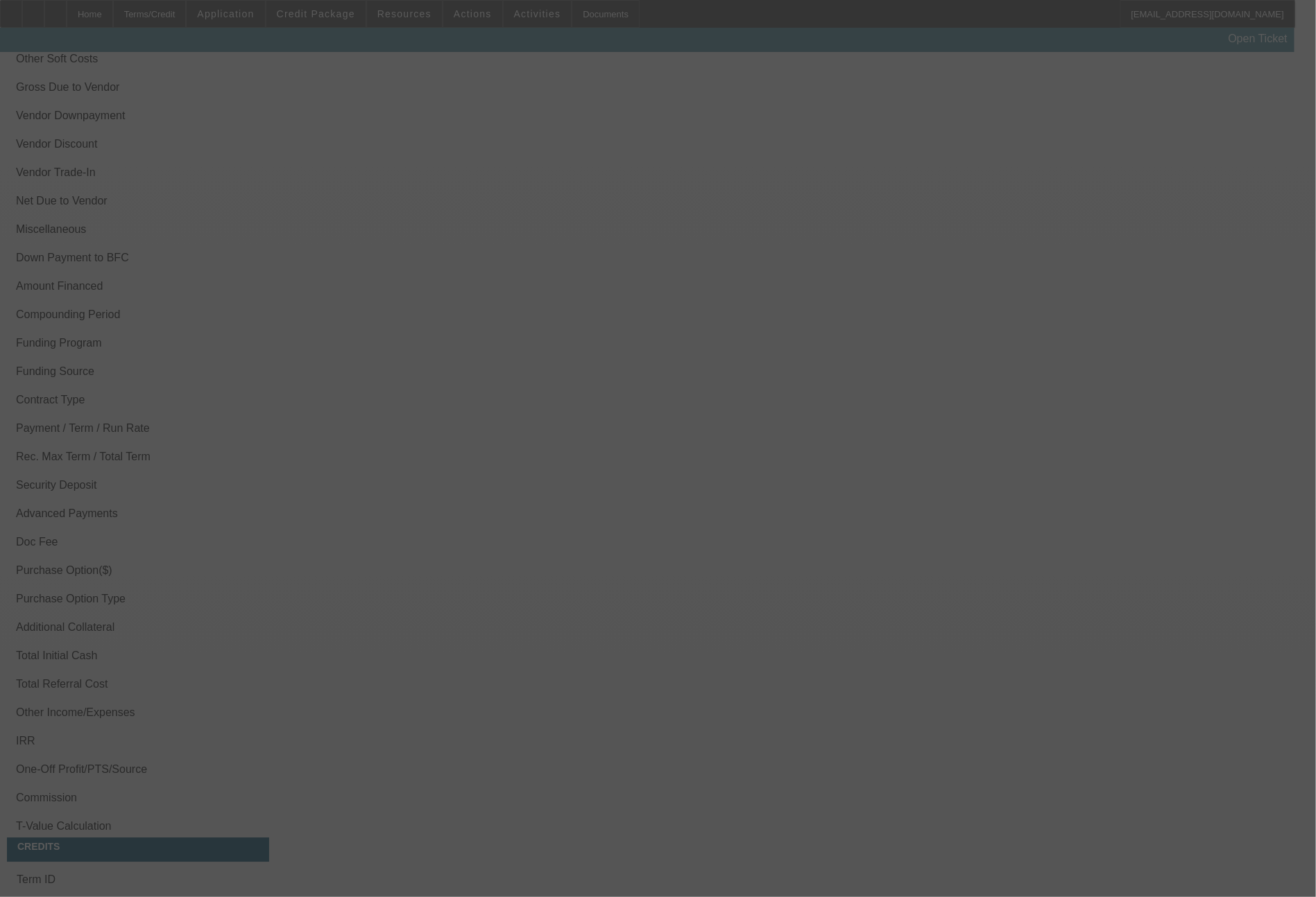
scroll to position [1606, 0]
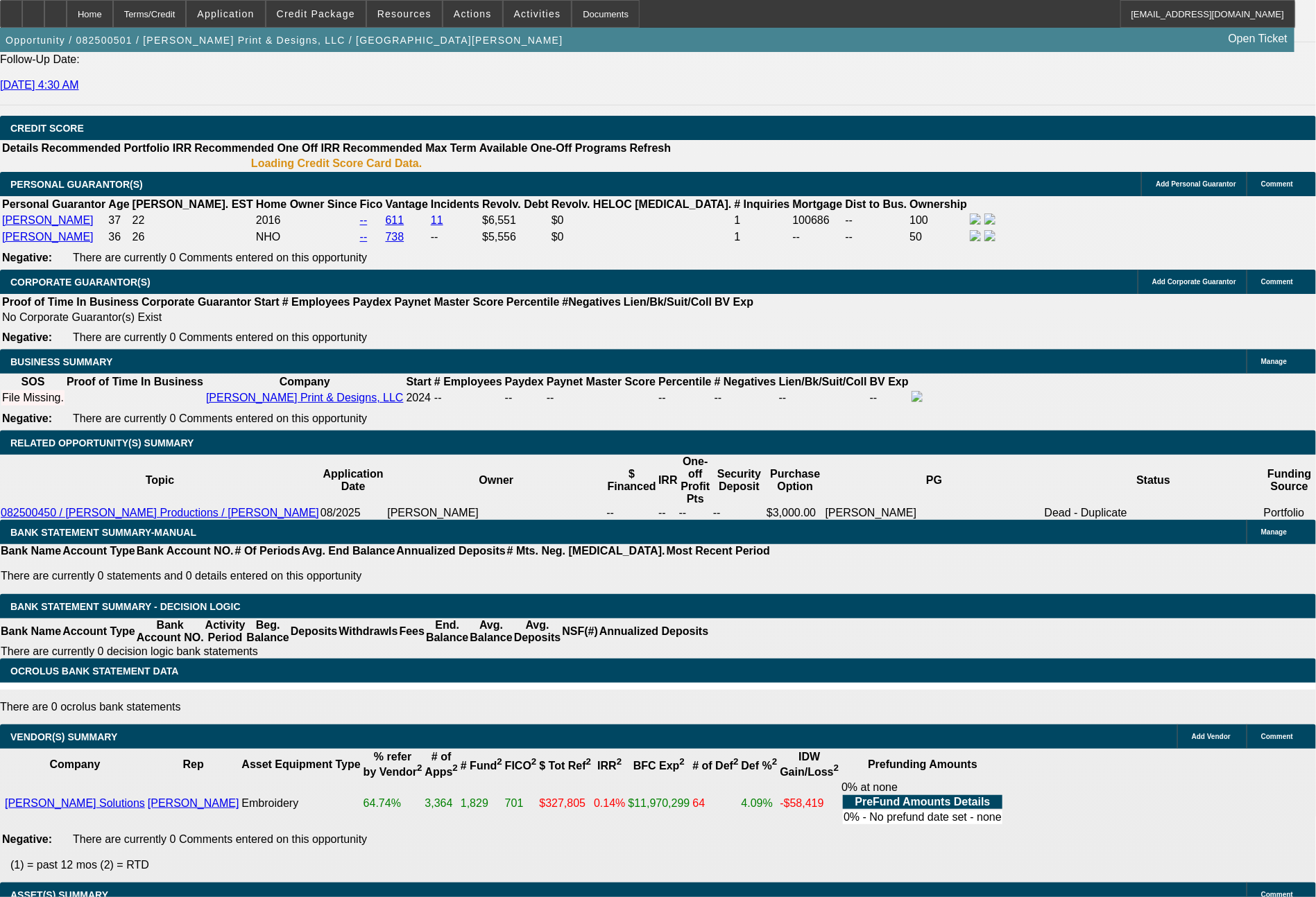
select select "0"
select select "2"
select select "0.1"
select select "4"
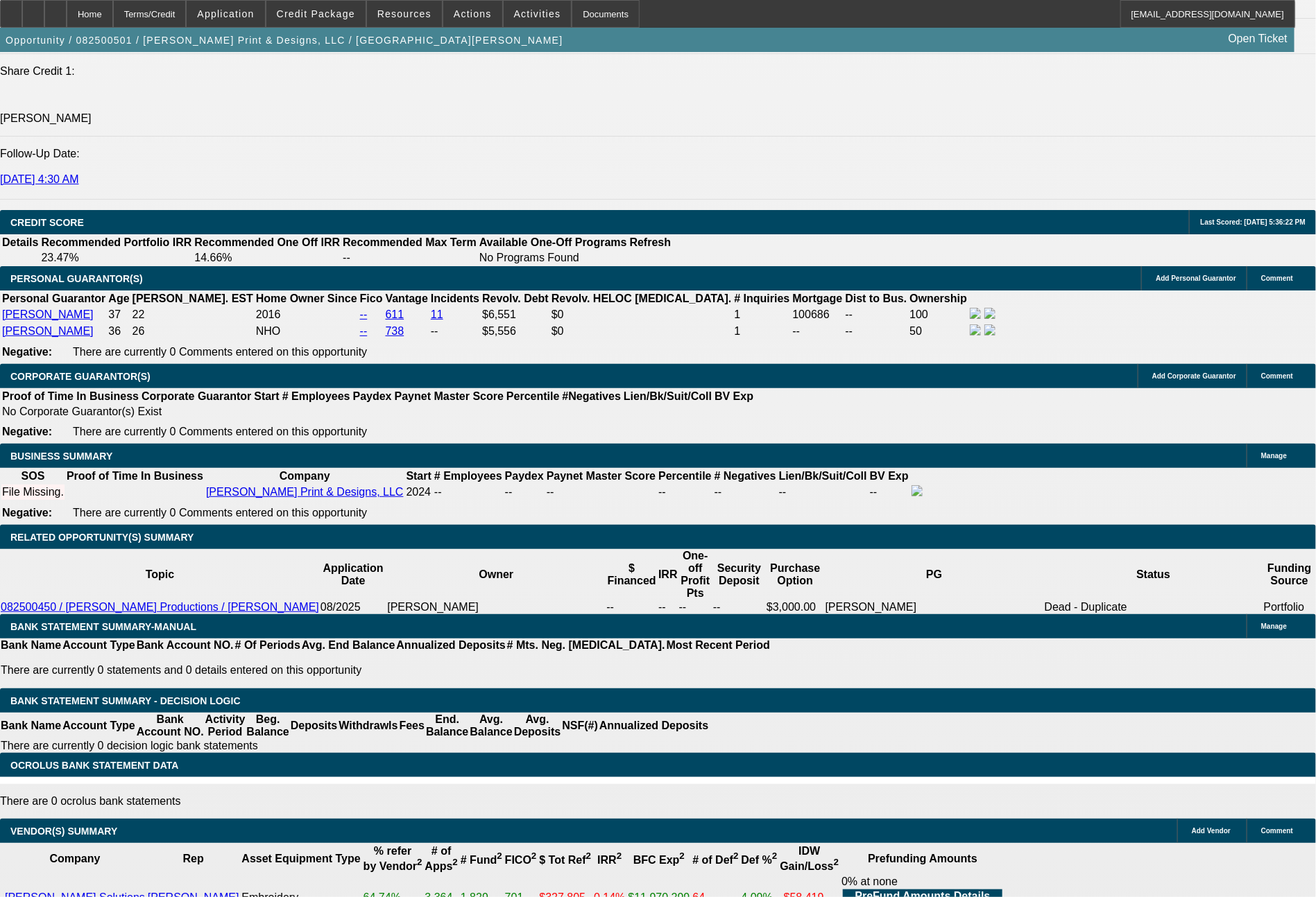
scroll to position [1868, 0]
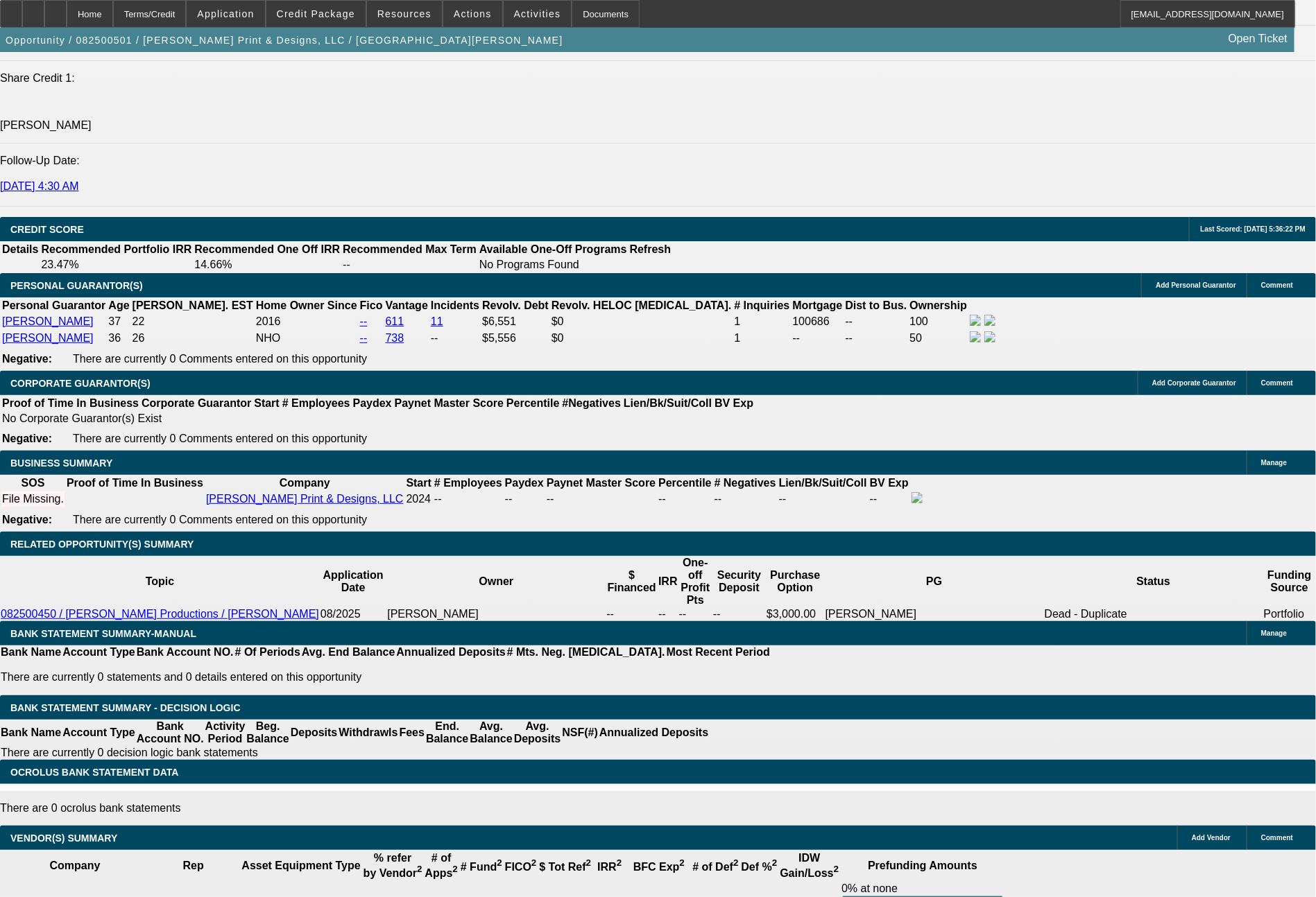
type input "$4,000.00"
type input "UNKNOWN"
type input "60"
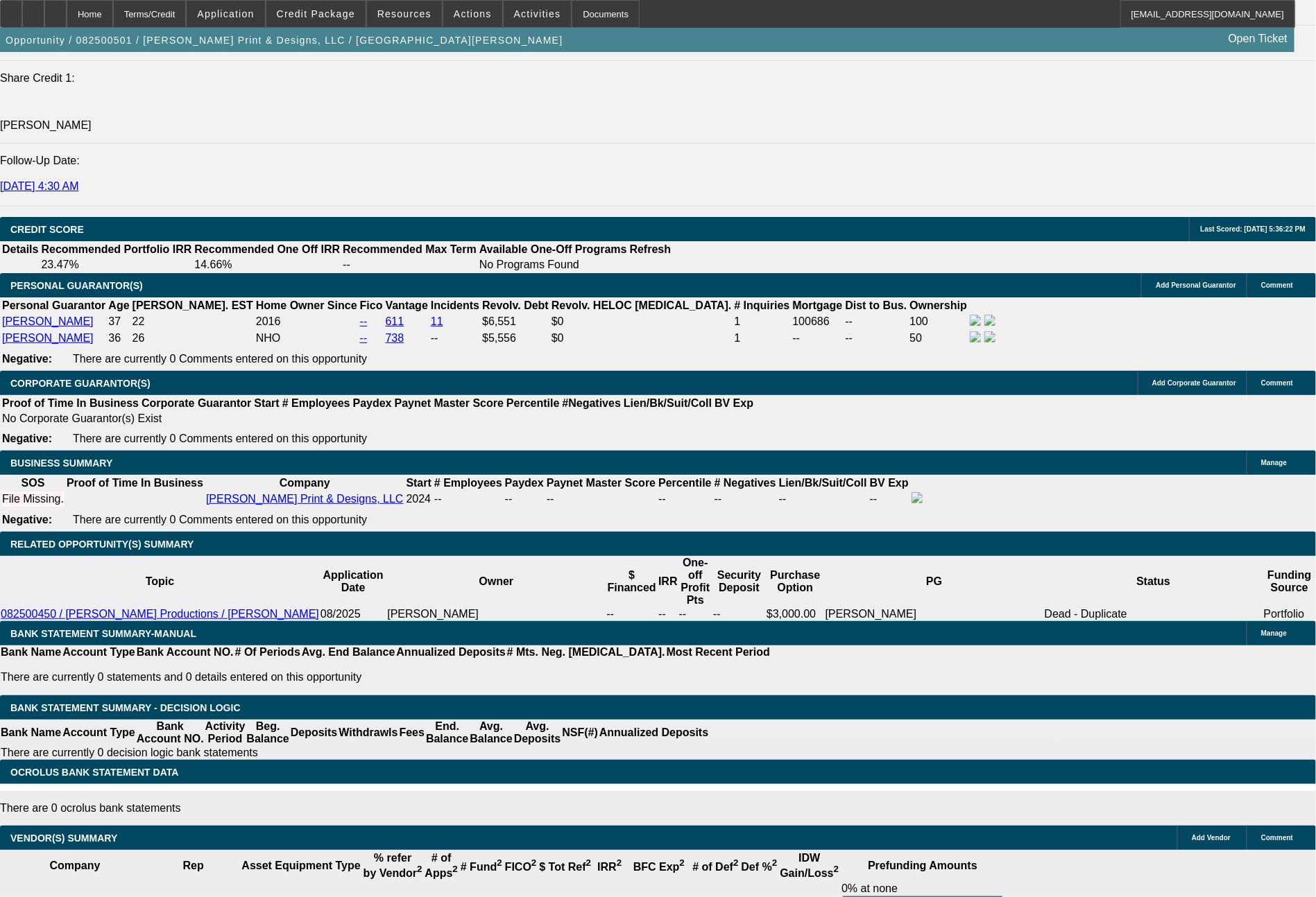
drag, startPoint x: 247, startPoint y: 342, endPoint x: 318, endPoint y: 342, distance: 71.0
type input "$3,500.00"
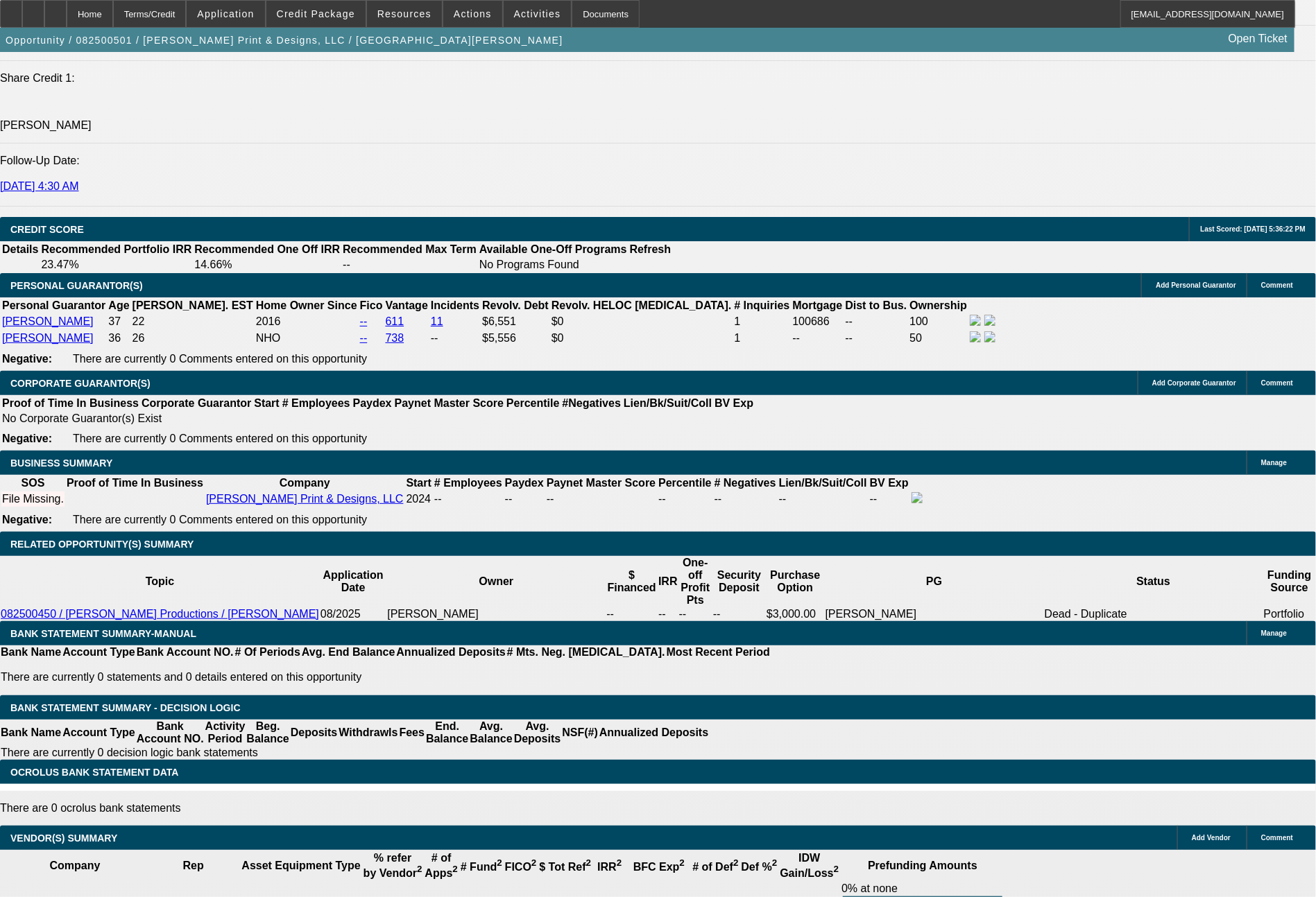
type input "500"
type input "$1,000.00"
type input "26.6"
type input "50"
type input "$100.00"
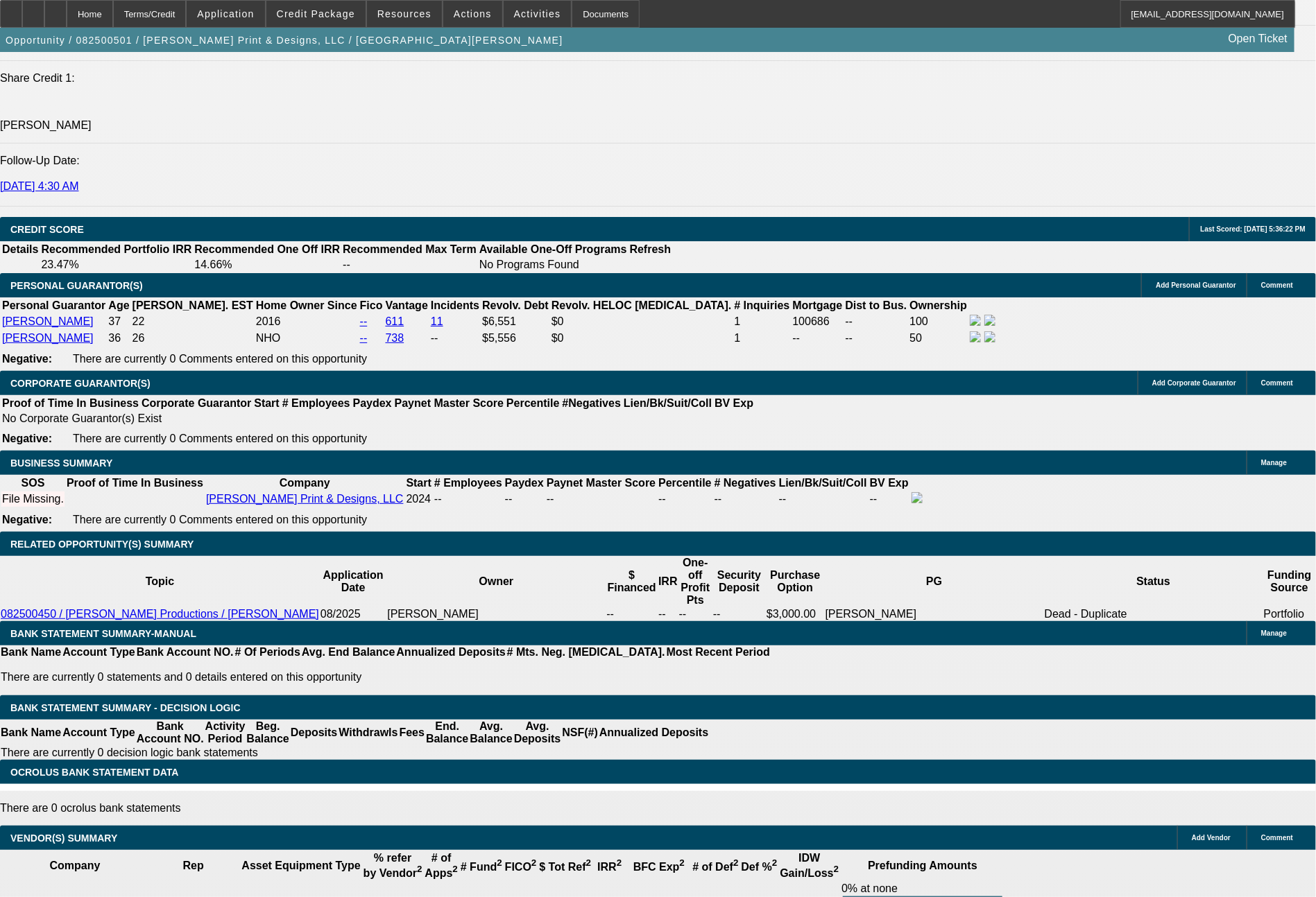
type input "5"
type input "497"
type input "$994.00"
type input "26.3"
type input "466"
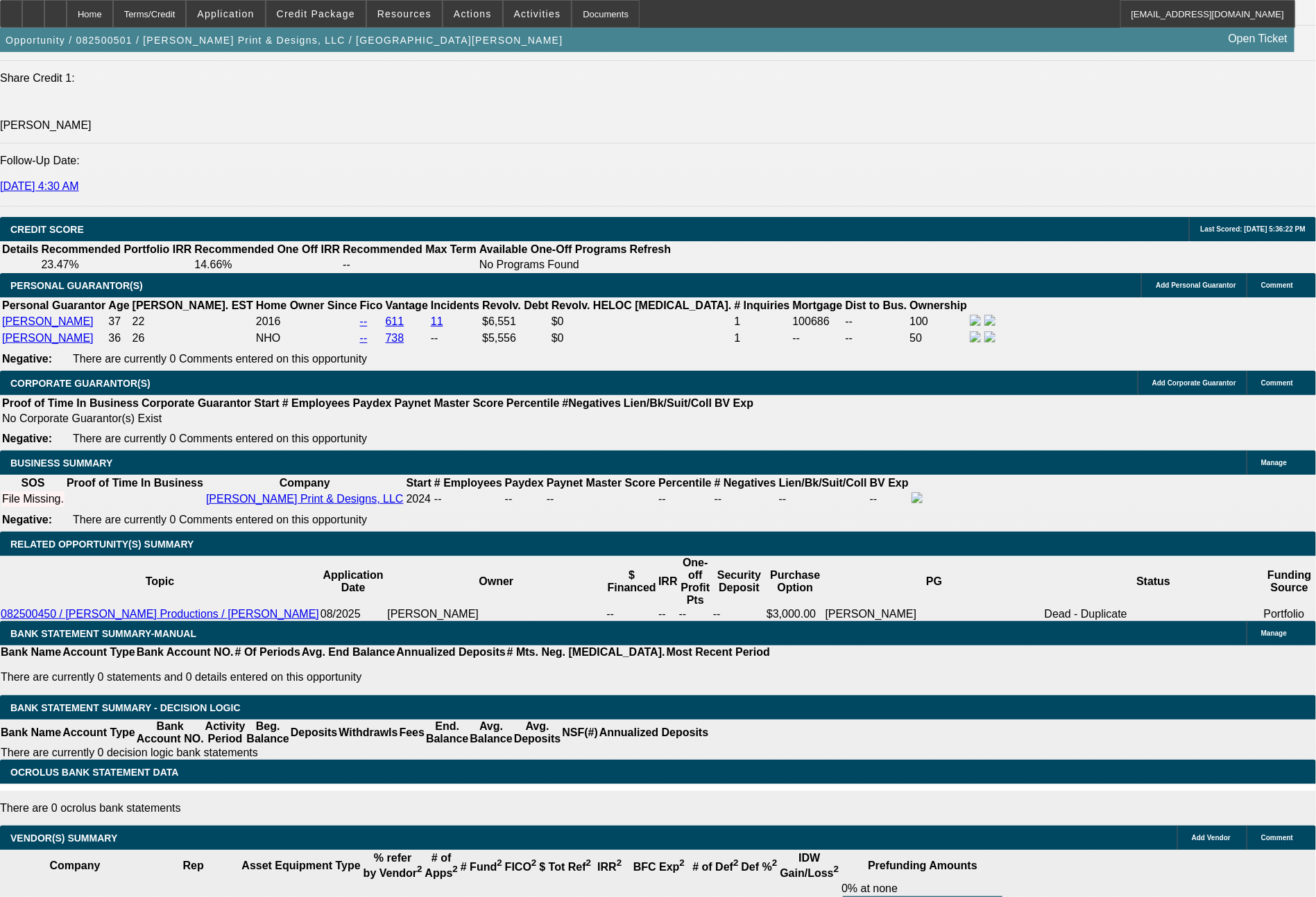
type input "$932.00"
type input "23.1"
type input "433"
type input "$866.00"
type input "19.6"
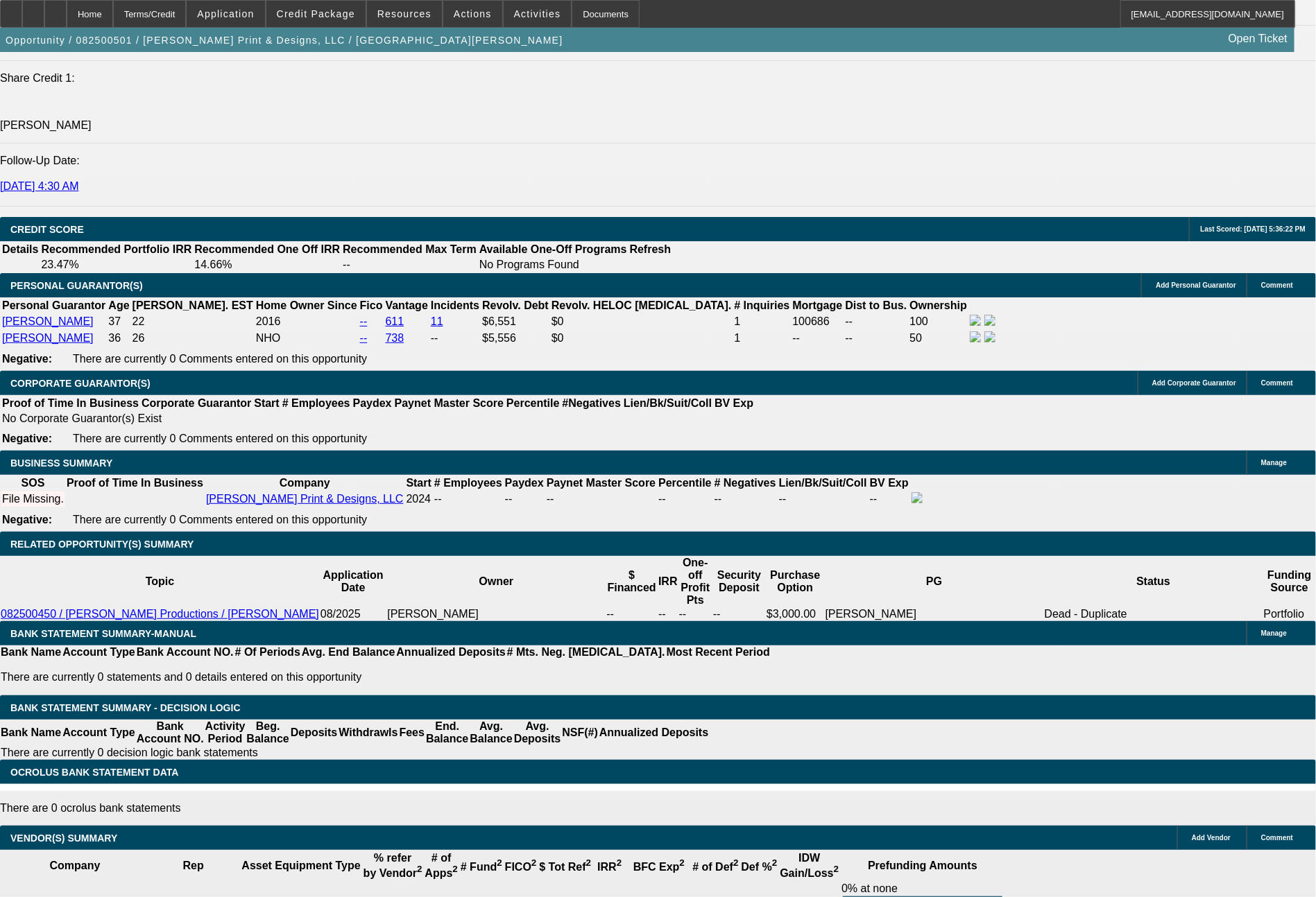
type input "$433.00"
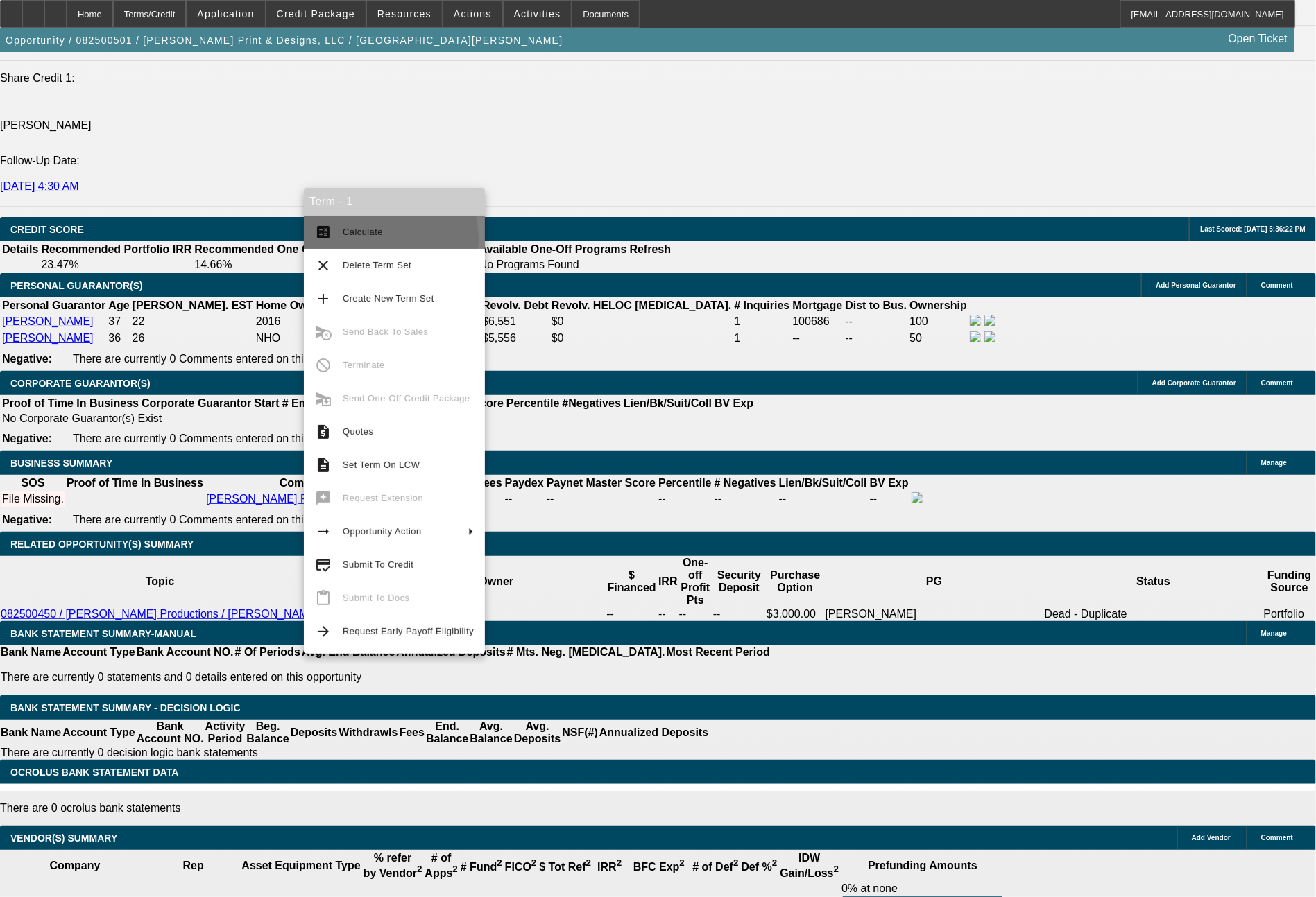
click at [370, 239] on span "Calculate" at bounding box center [407, 232] width 131 height 17
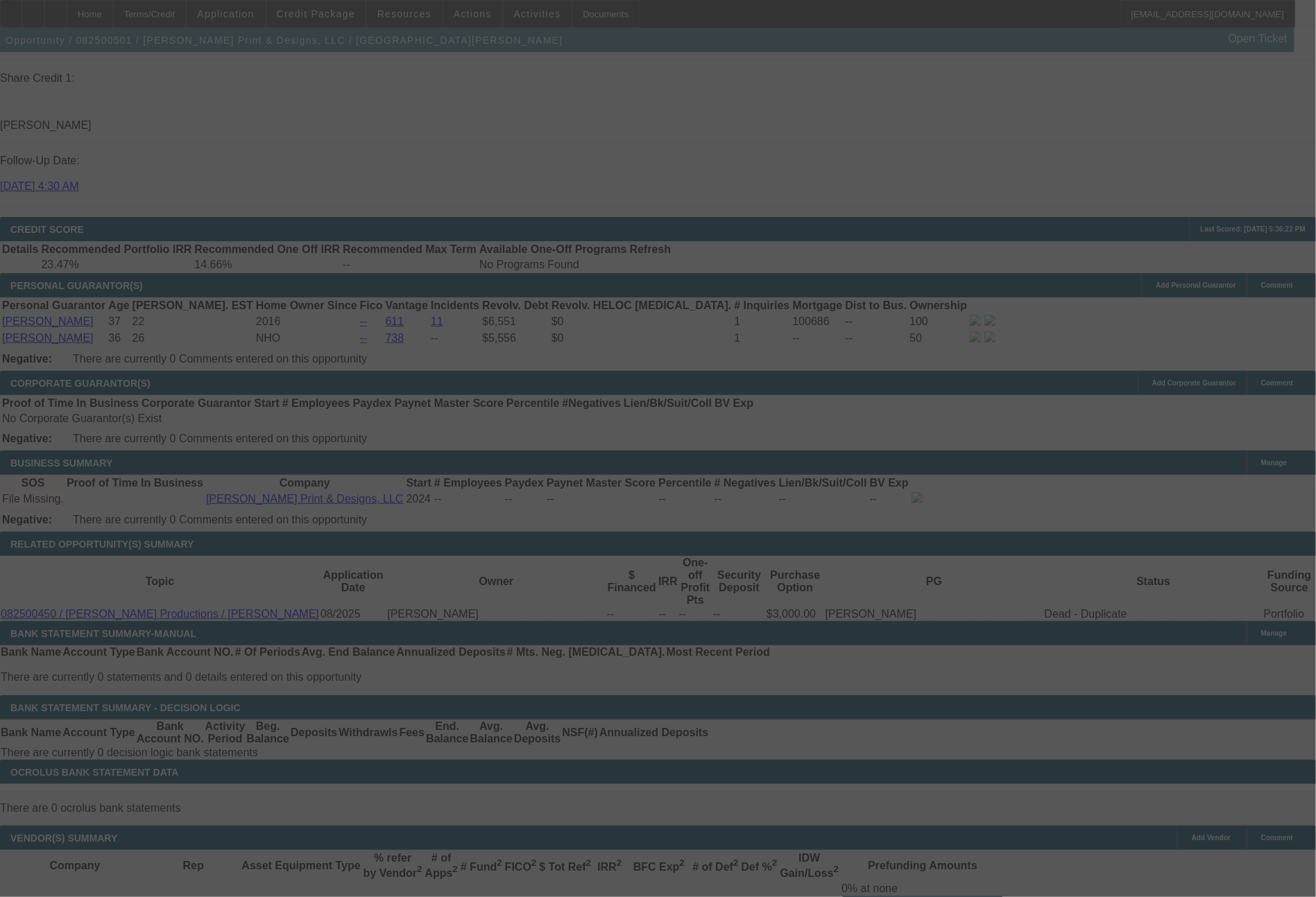
select select "0"
select select "2"
select select "0.1"
select select "4"
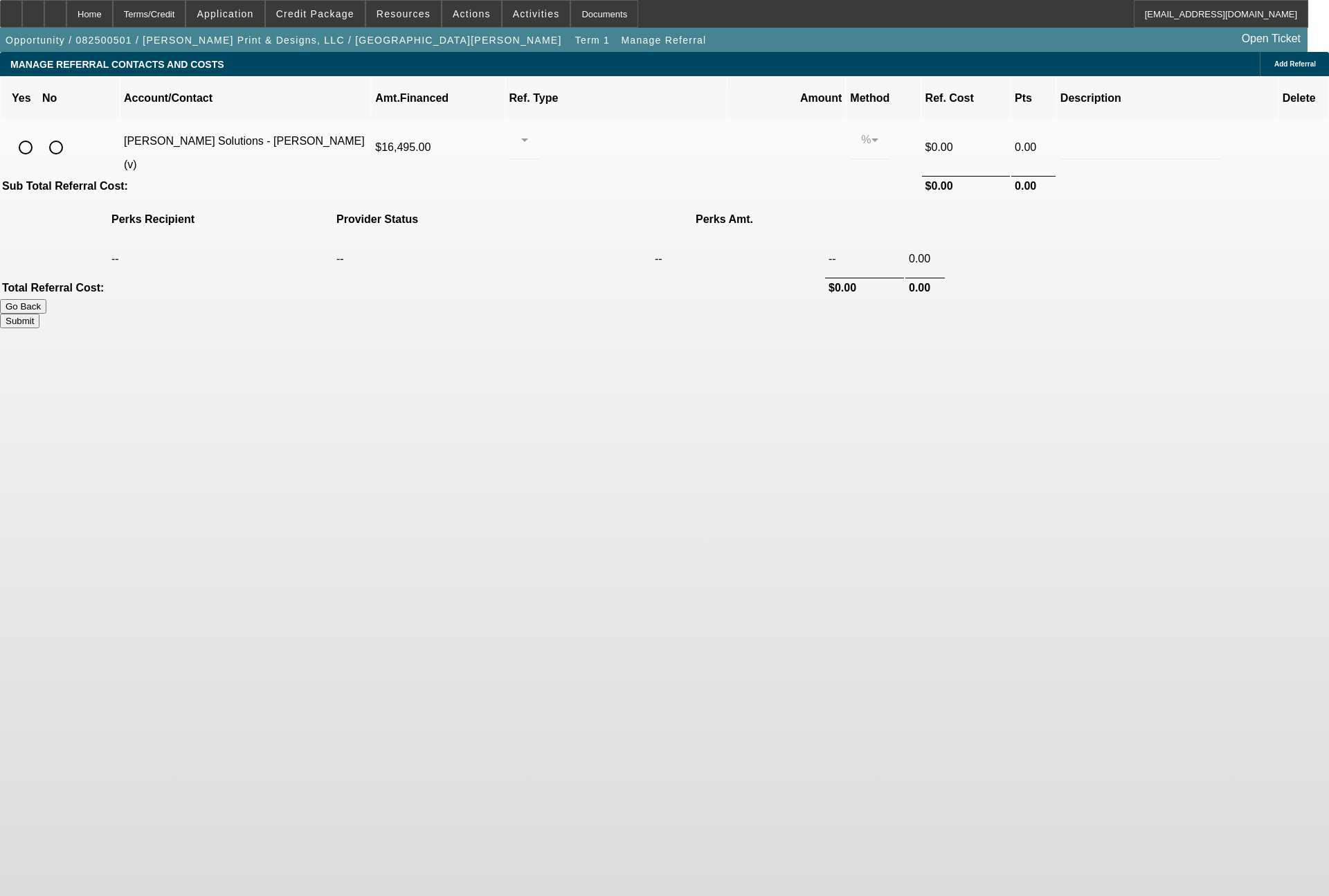
click at [39, 134] on input "radio" at bounding box center [26, 148] width 28 height 28
radio input "true"
click at [529, 131] on div at bounding box center [524, 140] width 7 height 39
drag, startPoint x: 620, startPoint y: 175, endPoint x: 646, endPoint y: 158, distance: 31.1
click at [620, 176] on span "Pay vendor SALES PERSON" at bounding box center [631, 163] width 113 height 33
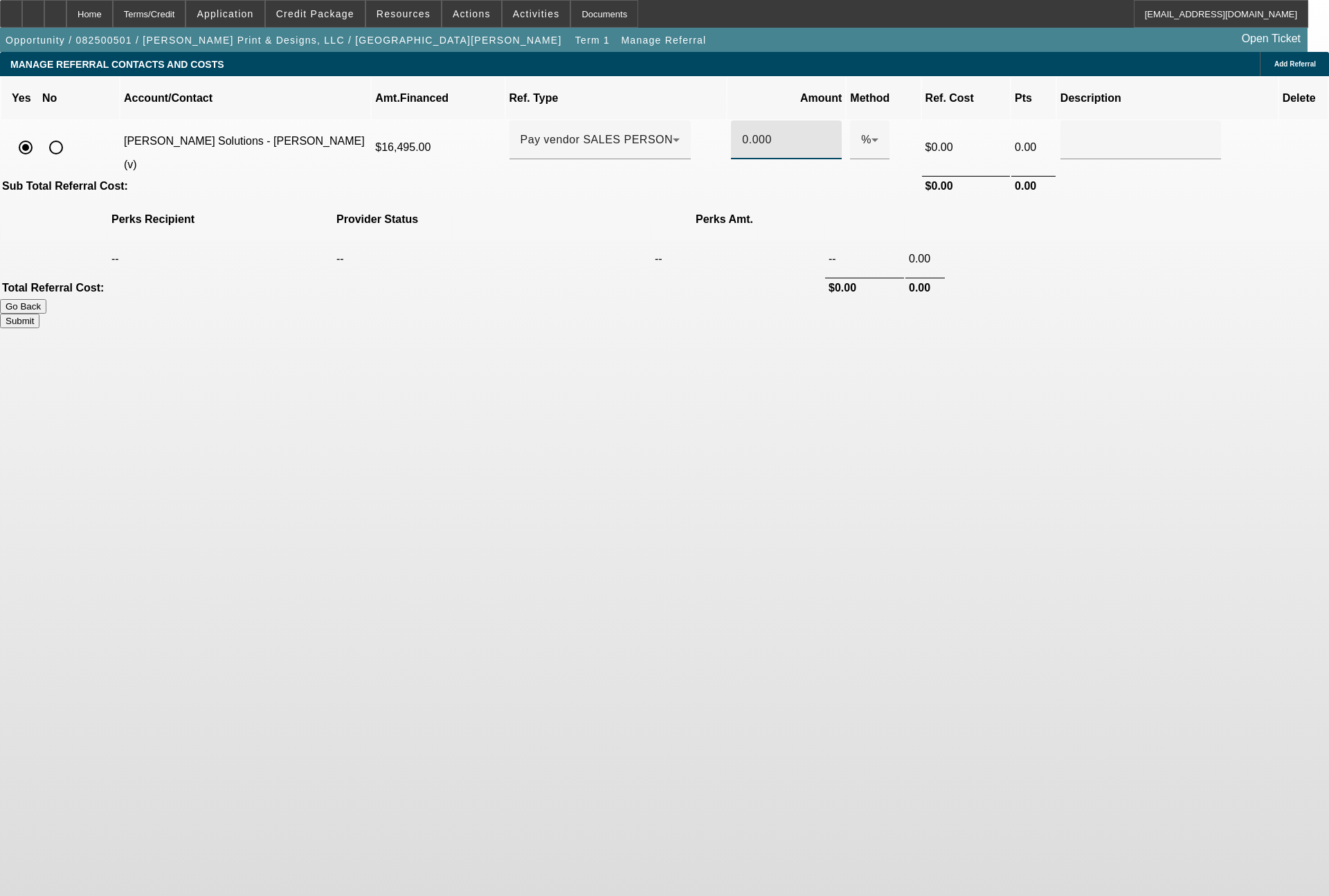
click at [742, 132] on input "0.000" at bounding box center [786, 140] width 88 height 17
click at [39, 314] on button "Submit" at bounding box center [19, 321] width 39 height 14
type input "0.500"
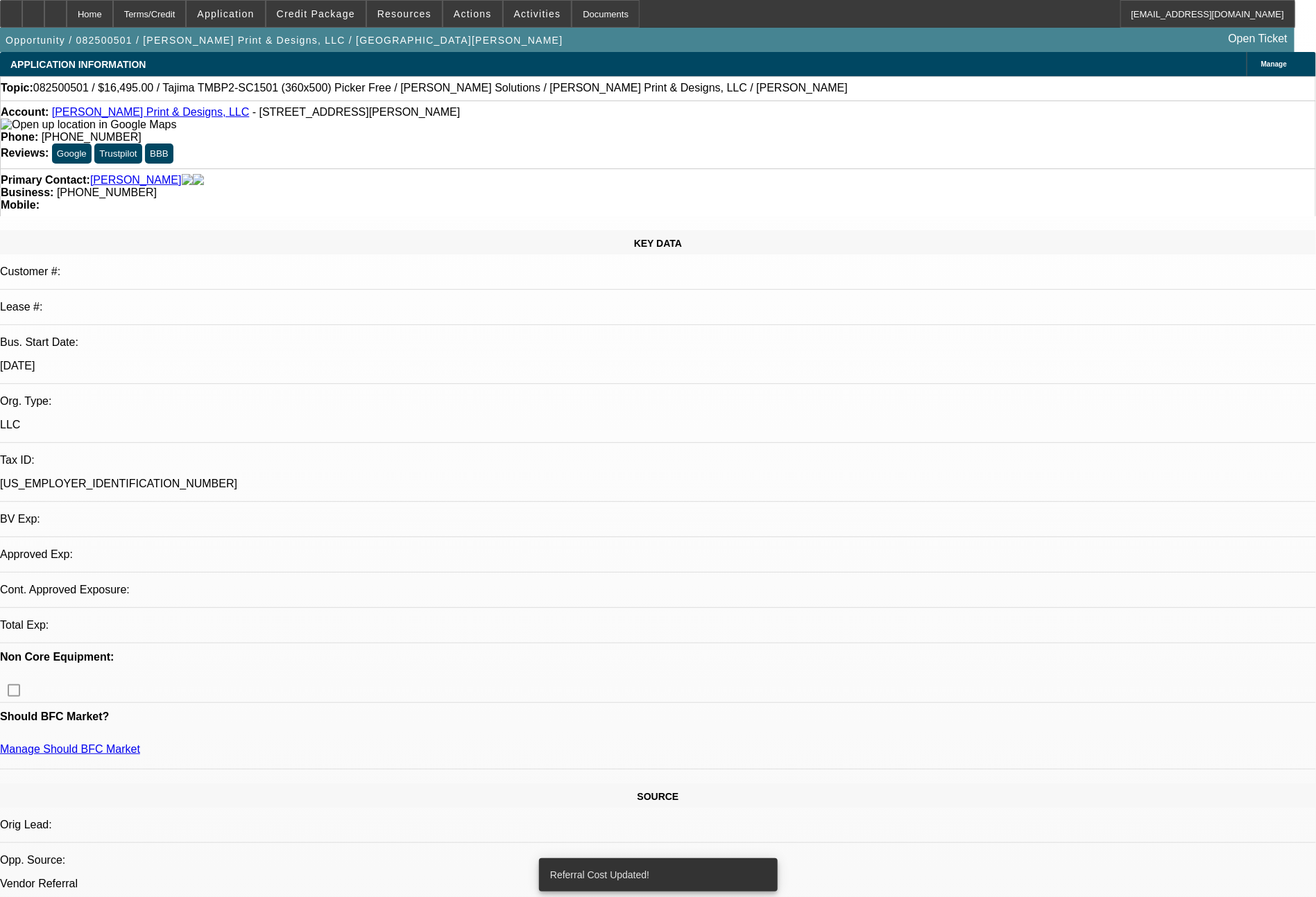
select select "0"
select select "2"
select select "0.1"
select select "4"
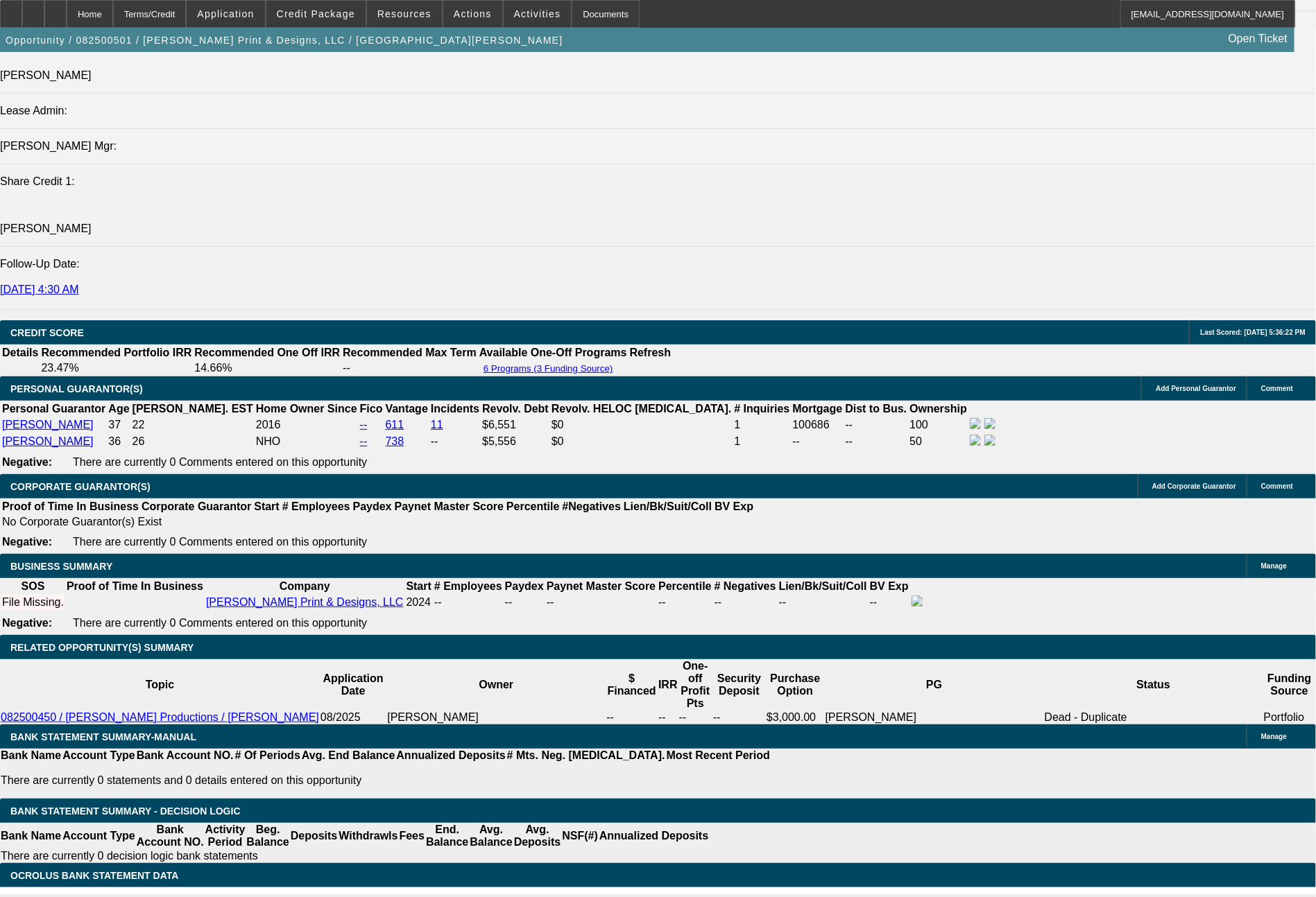
scroll to position [1806, 0]
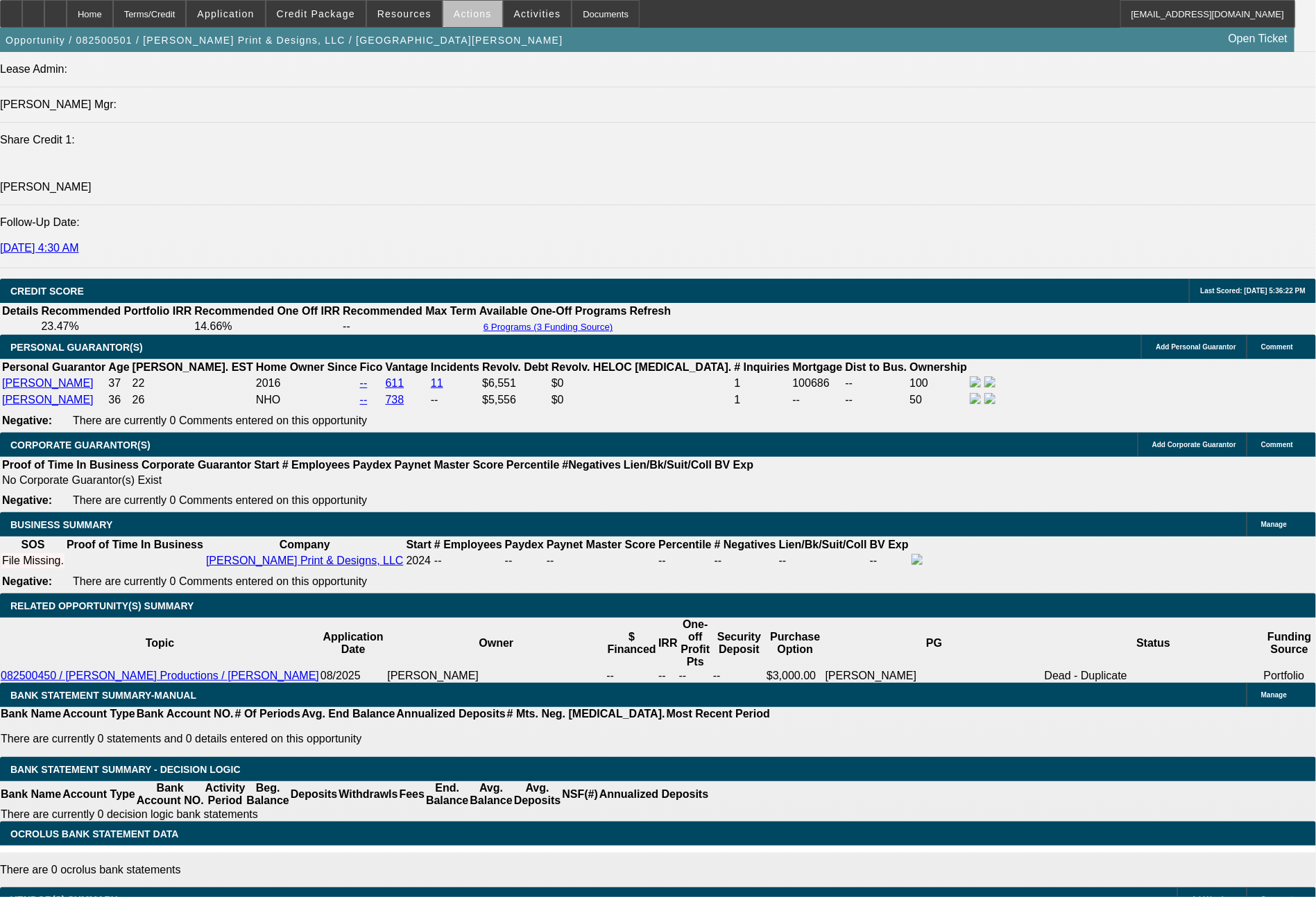
click at [480, 18] on span "Actions" at bounding box center [472, 14] width 38 height 11
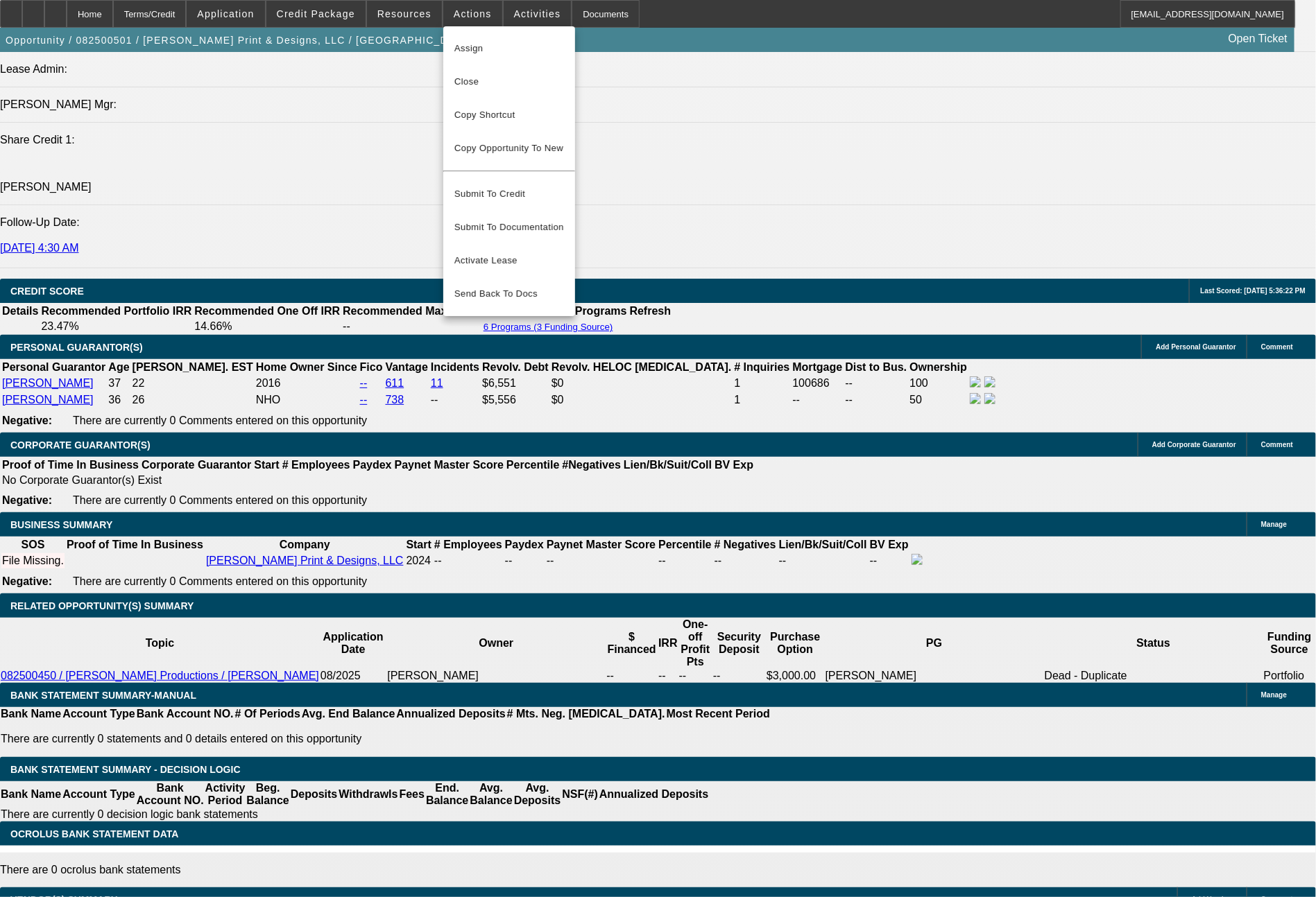
drag, startPoint x: 272, startPoint y: 336, endPoint x: 234, endPoint y: 320, distance: 41.2
click at [234, 320] on div at bounding box center [658, 448] width 1316 height 897
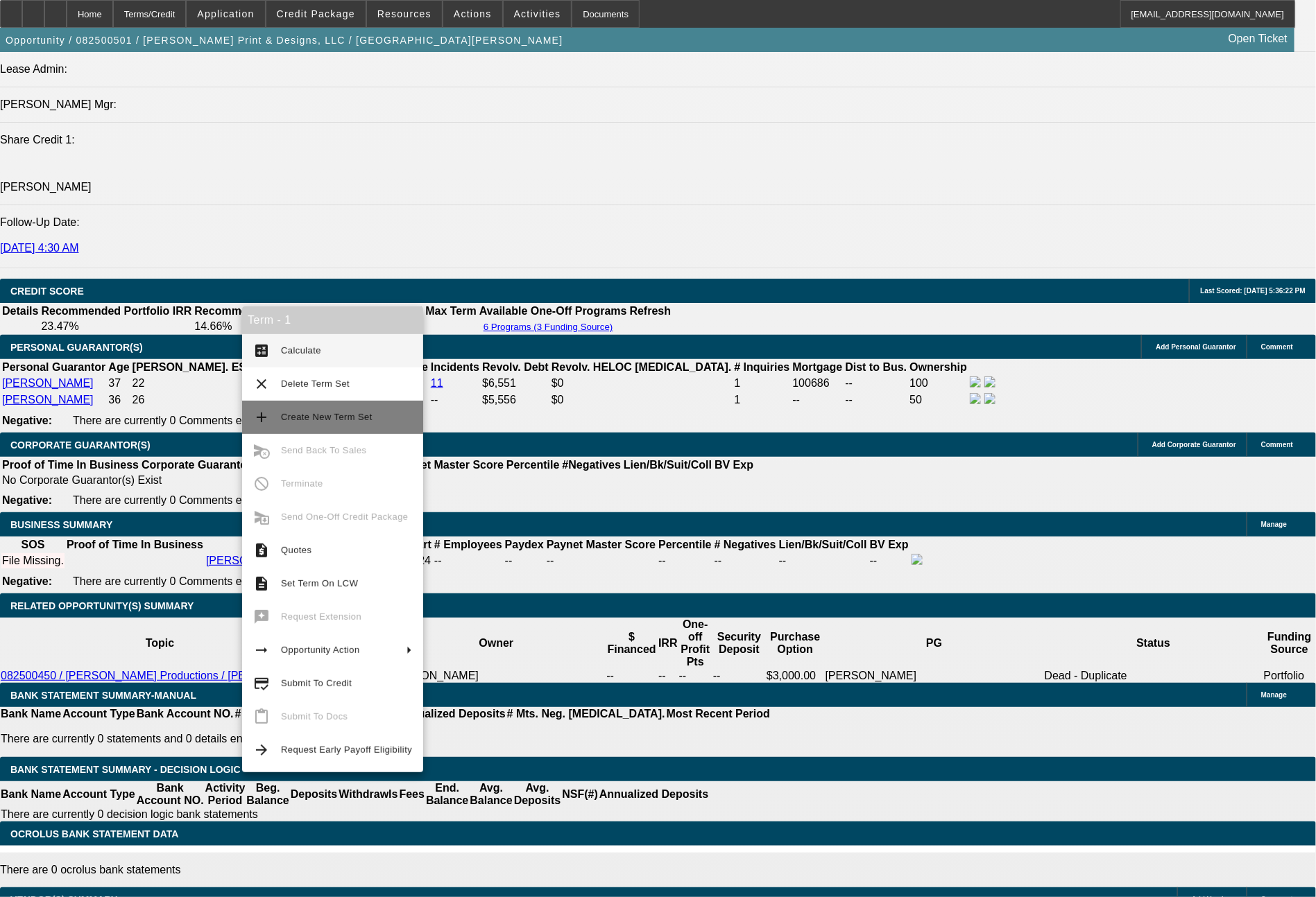
click at [307, 418] on span "Create New Term Set" at bounding box center [327, 417] width 92 height 10
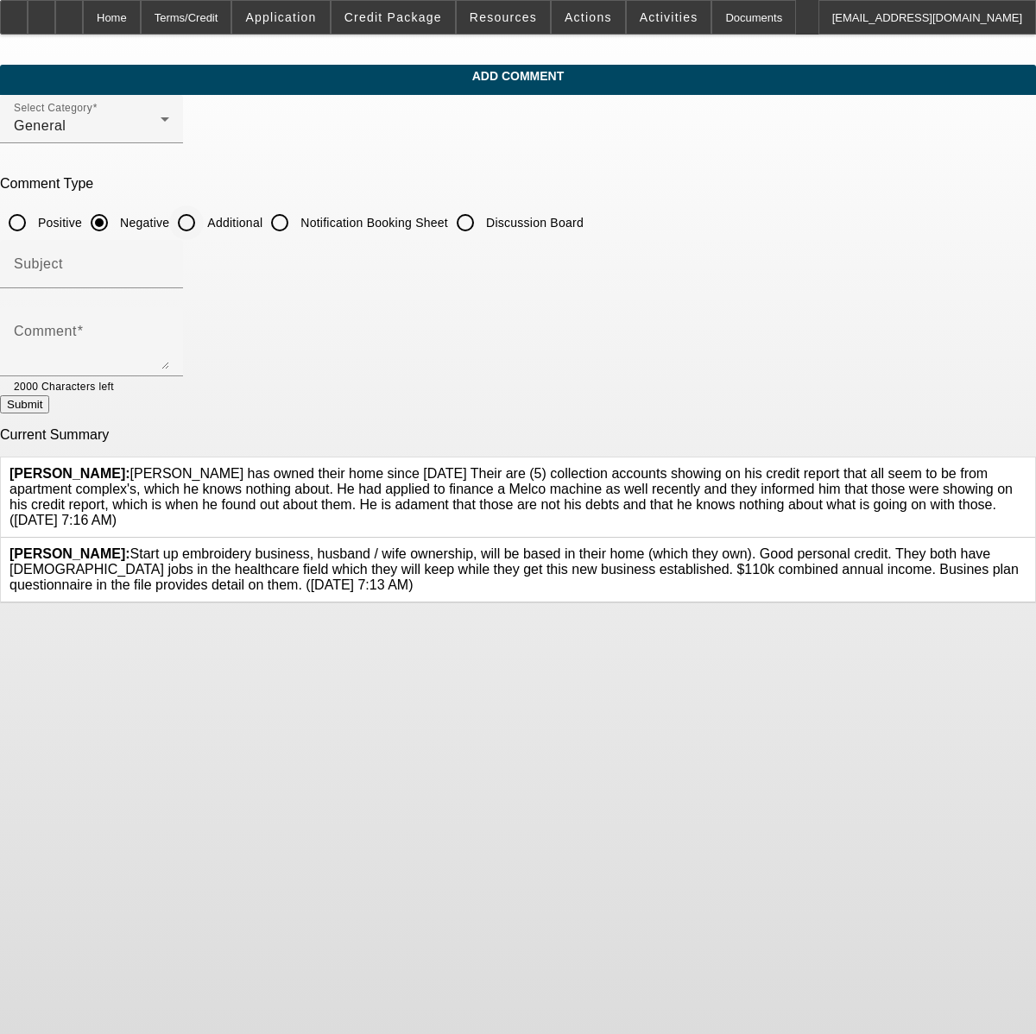
click at [204, 225] on input "Additional" at bounding box center [186, 222] width 35 height 35
radio input "true"
click at [169, 348] on textarea "Comment" at bounding box center [91, 348] width 155 height 41
click at [169, 340] on textarea "He got approved for a Melco machine by Synchrony Bank, a retail len" at bounding box center [91, 348] width 155 height 41
click at [169, 340] on textarea "He got approved last week for a Melco machine by Synchrony Bank, a retail len" at bounding box center [91, 348] width 155 height 41
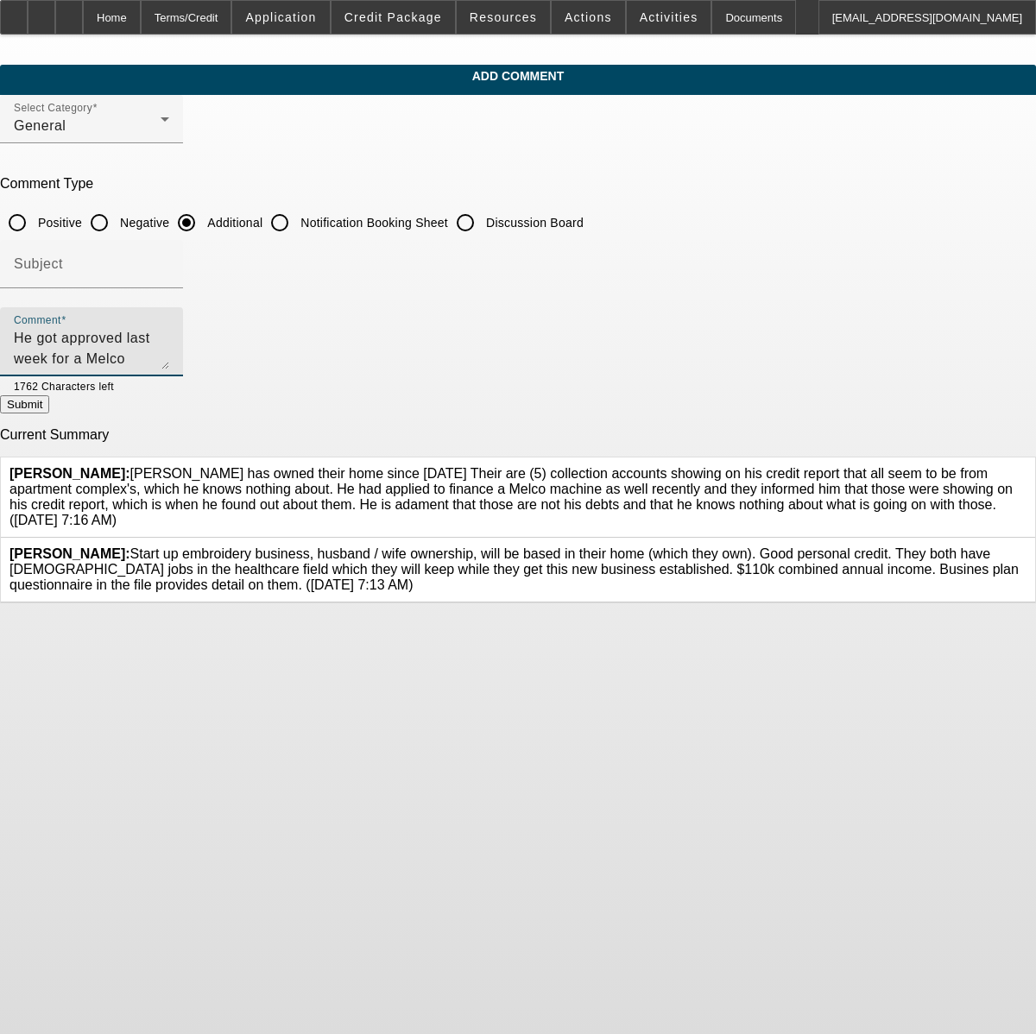
scroll to position [16, 0]
type textarea "He got approved last week for a Melco machine by Synchrony Bank, a retail lende…"
click at [49, 414] on button "Submit" at bounding box center [24, 404] width 49 height 18
radio input "true"
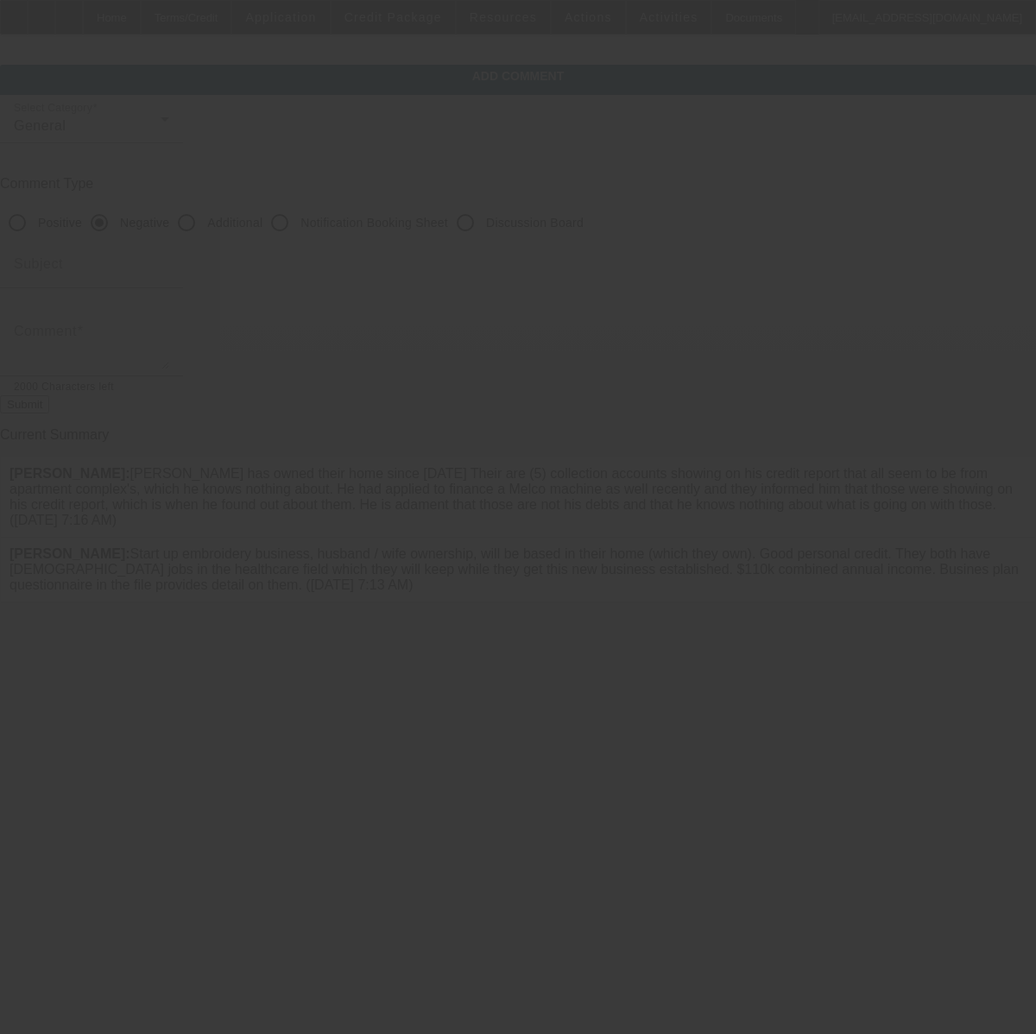
scroll to position [0, 0]
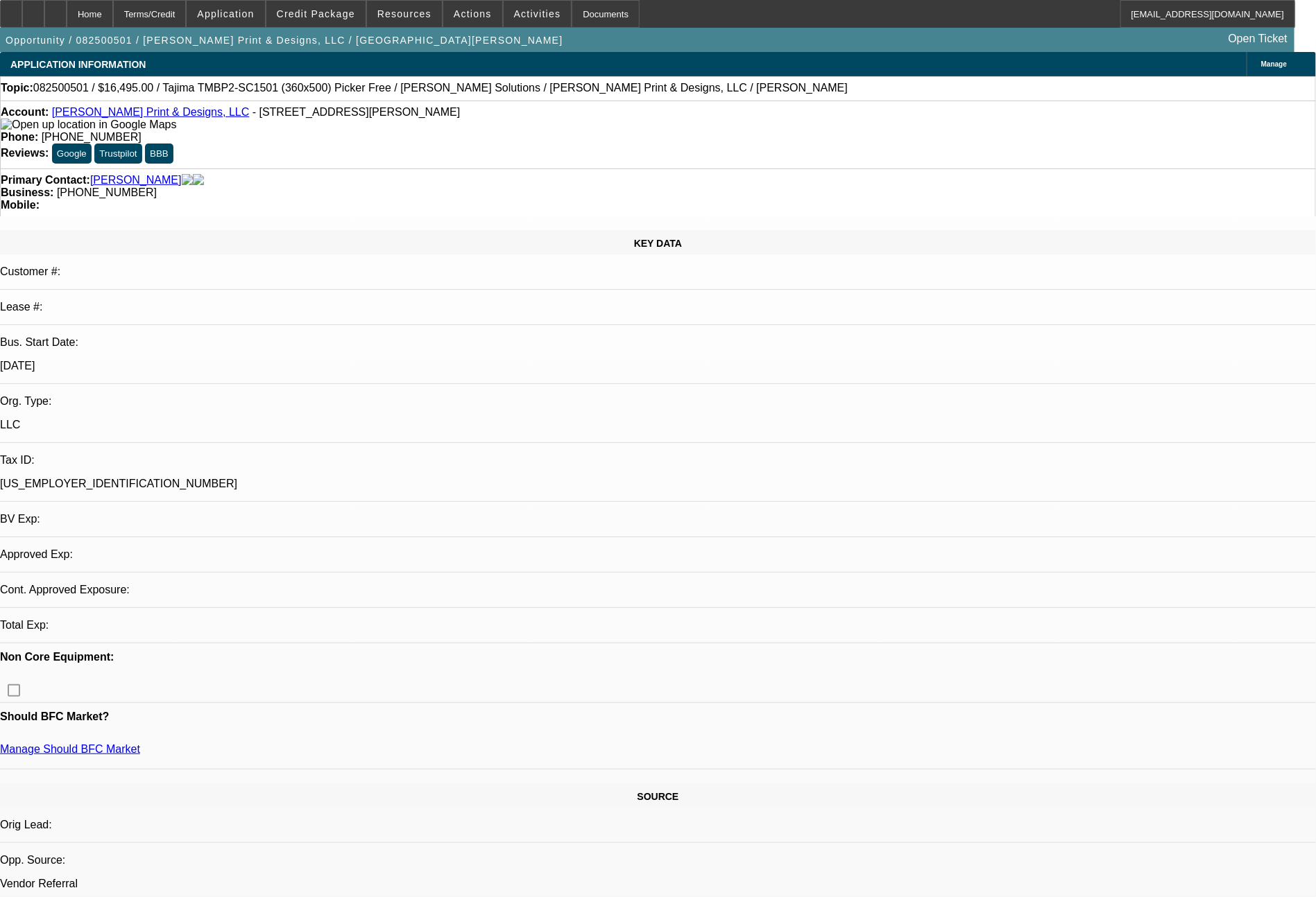
select select "0"
select select "2"
select select "0.1"
select select "4"
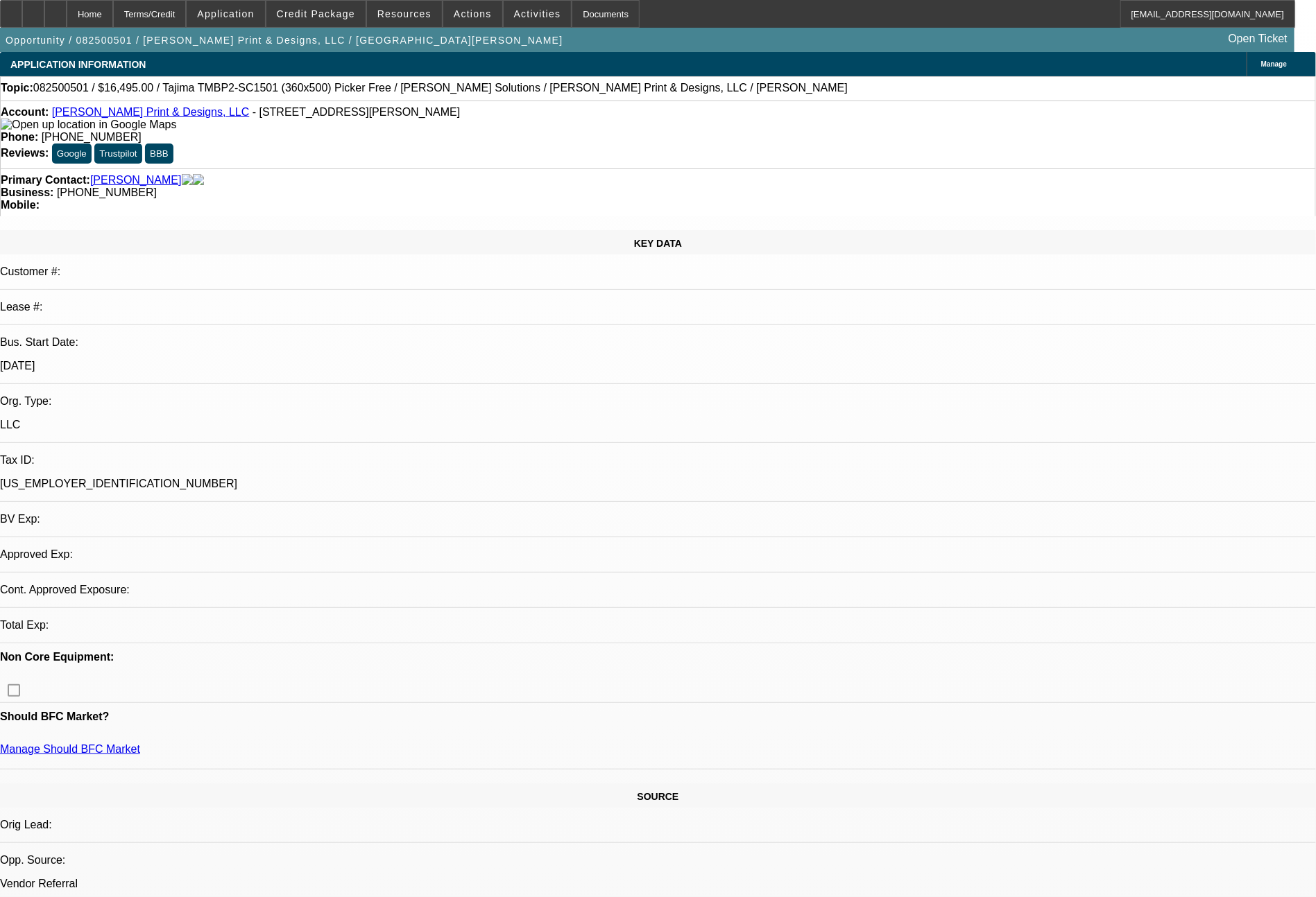
select select "0"
select select "2"
select select "0.1"
select select "4"
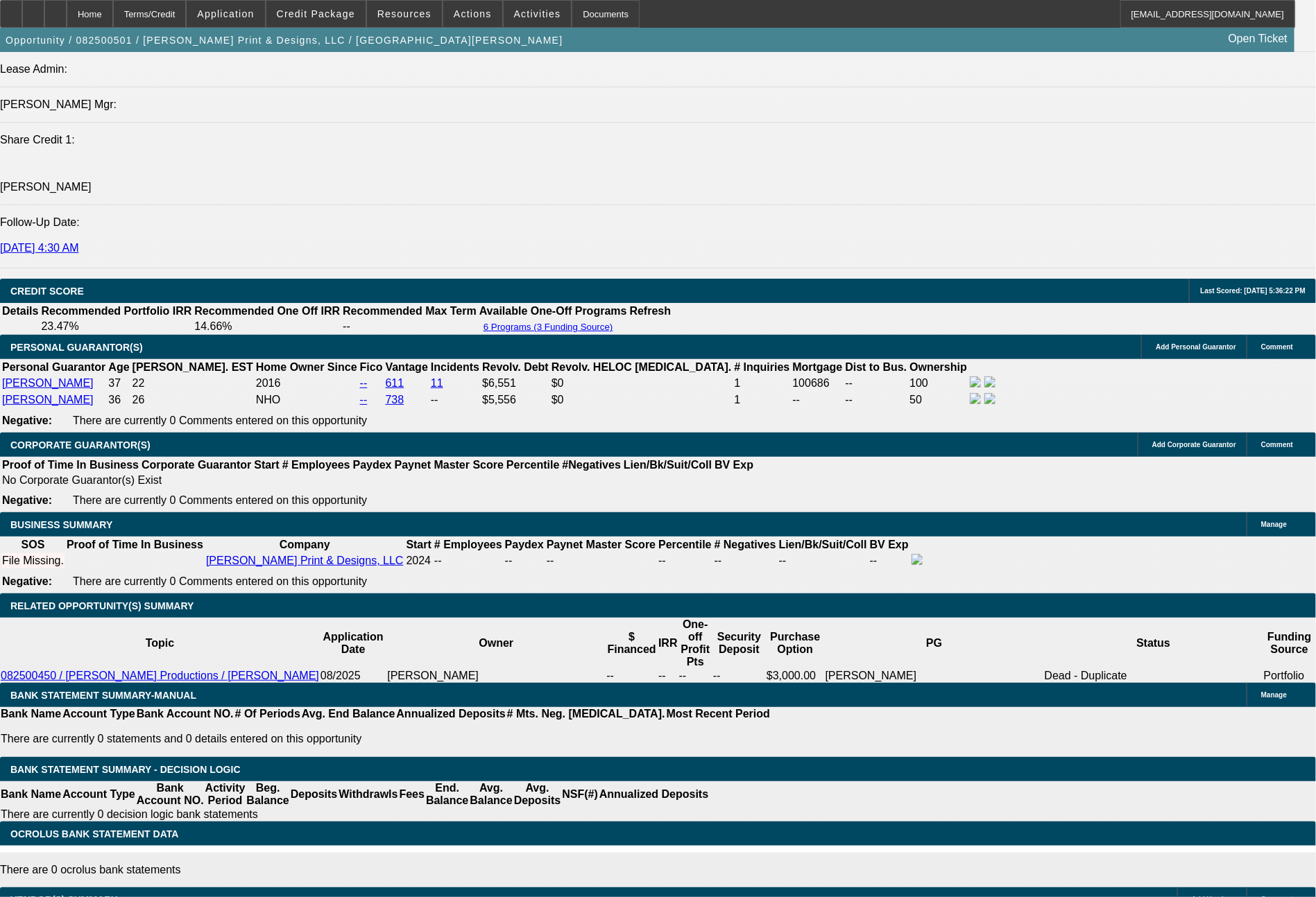
scroll to position [1861, 0]
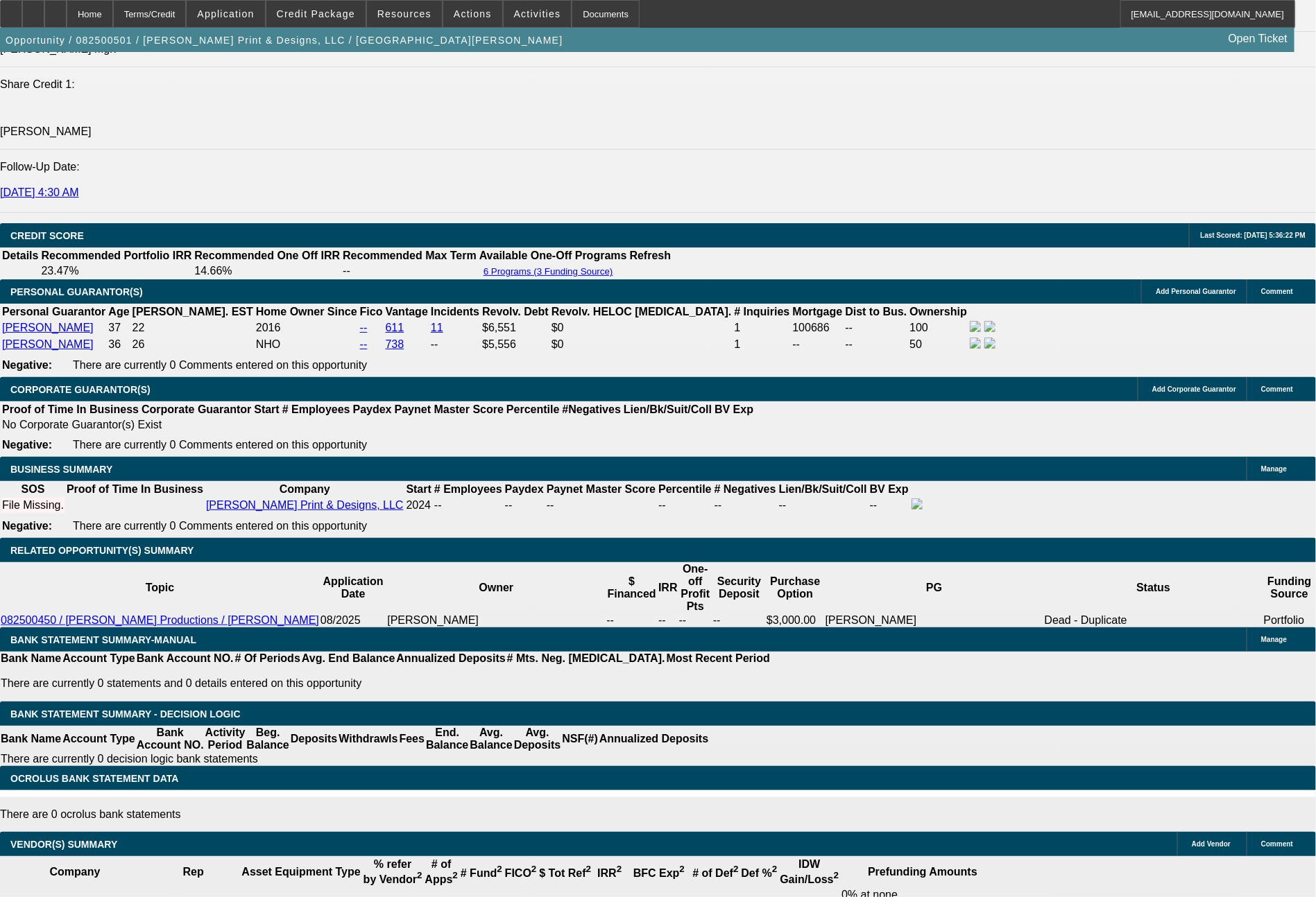
drag, startPoint x: 269, startPoint y: 454, endPoint x: 307, endPoint y: 454, distance: 38.0
type input "4"
type input "UNKNOWN"
type input "$4,293.16"
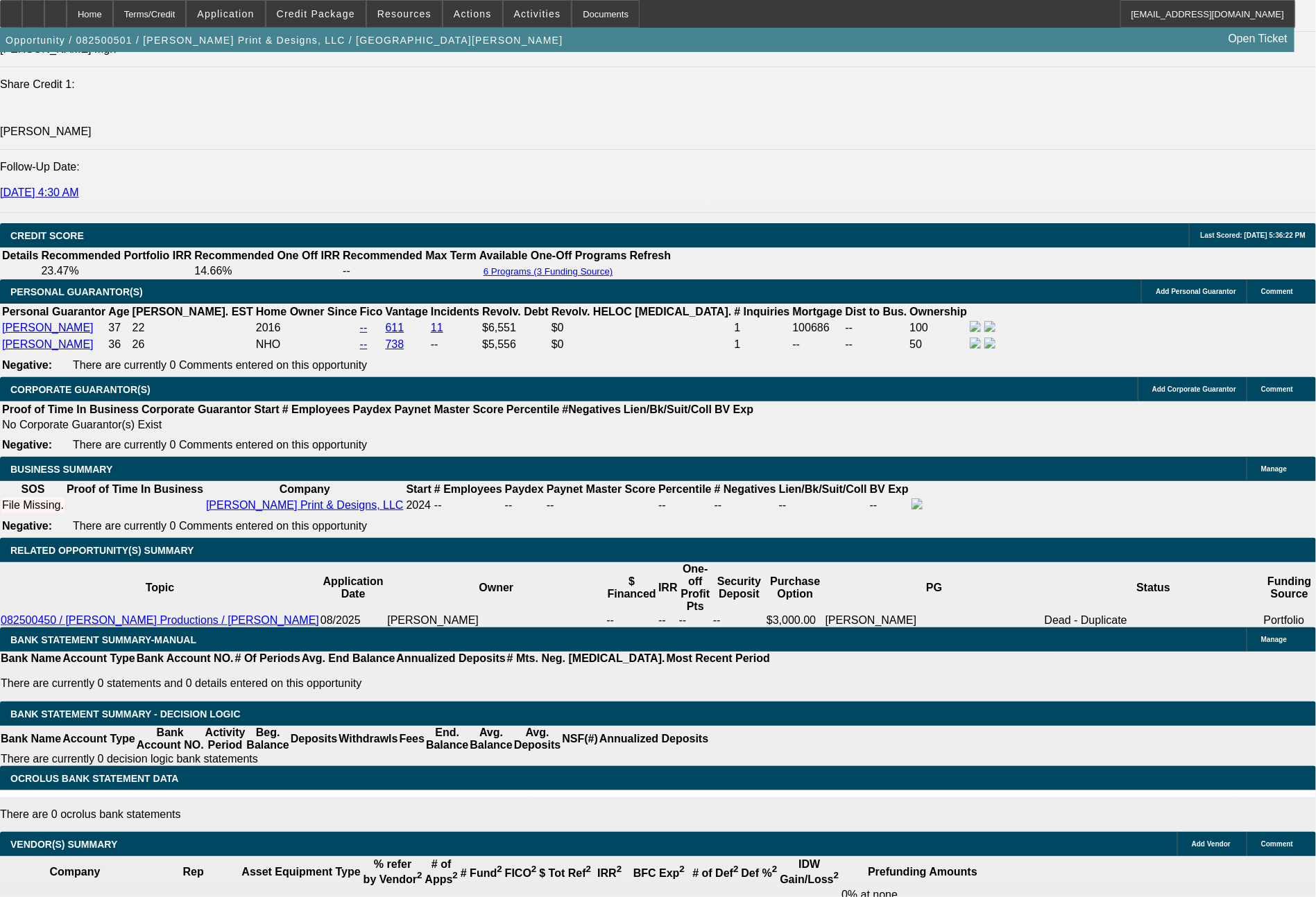
type input "48"
type input "$8,586.32"
type input "$498.10"
type input "$996.20"
type input "48"
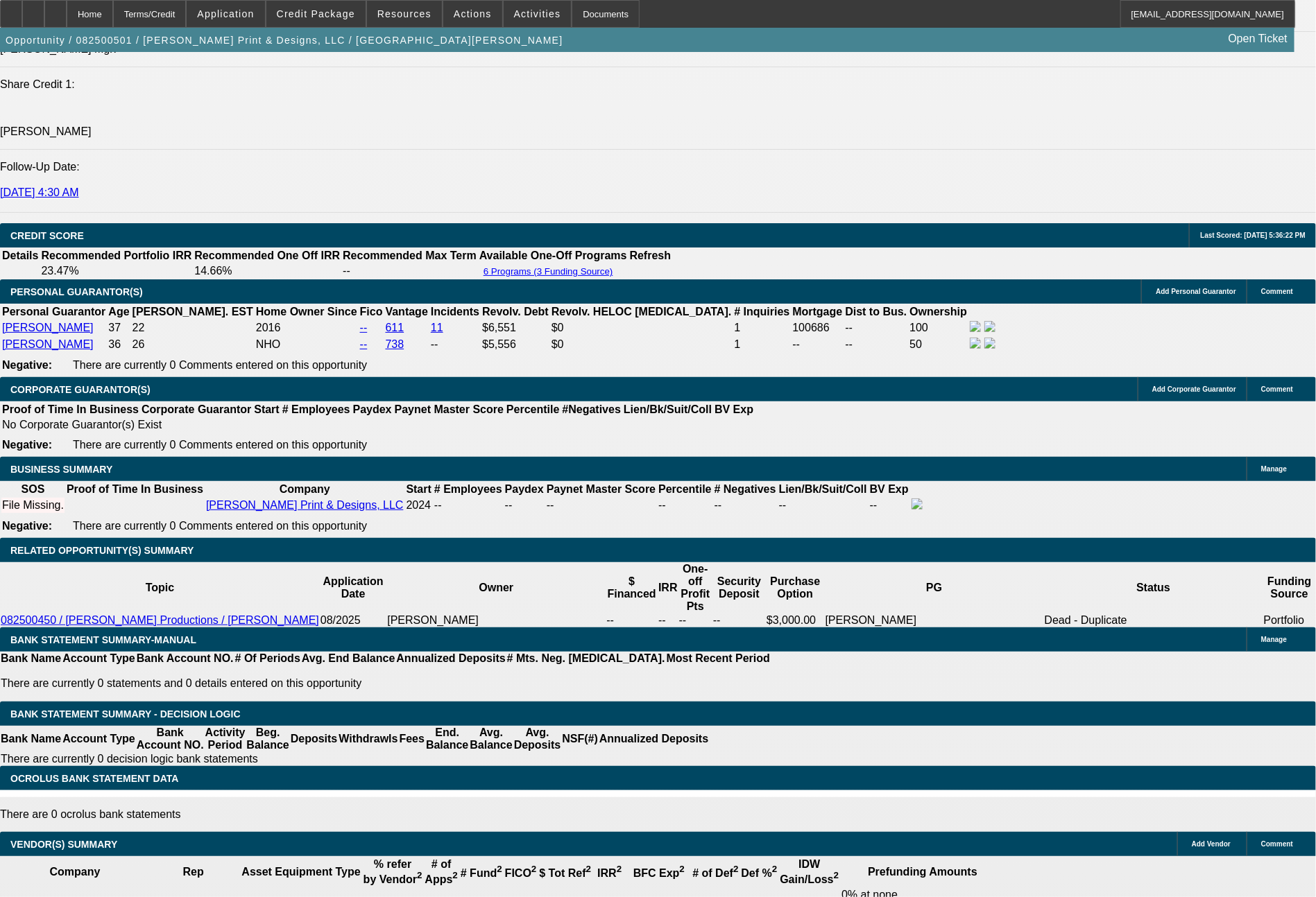
drag, startPoint x: 216, startPoint y: 449, endPoint x: 311, endPoint y: 455, distance: 95.2
type input "4"
type input "$8.00"
type input "497"
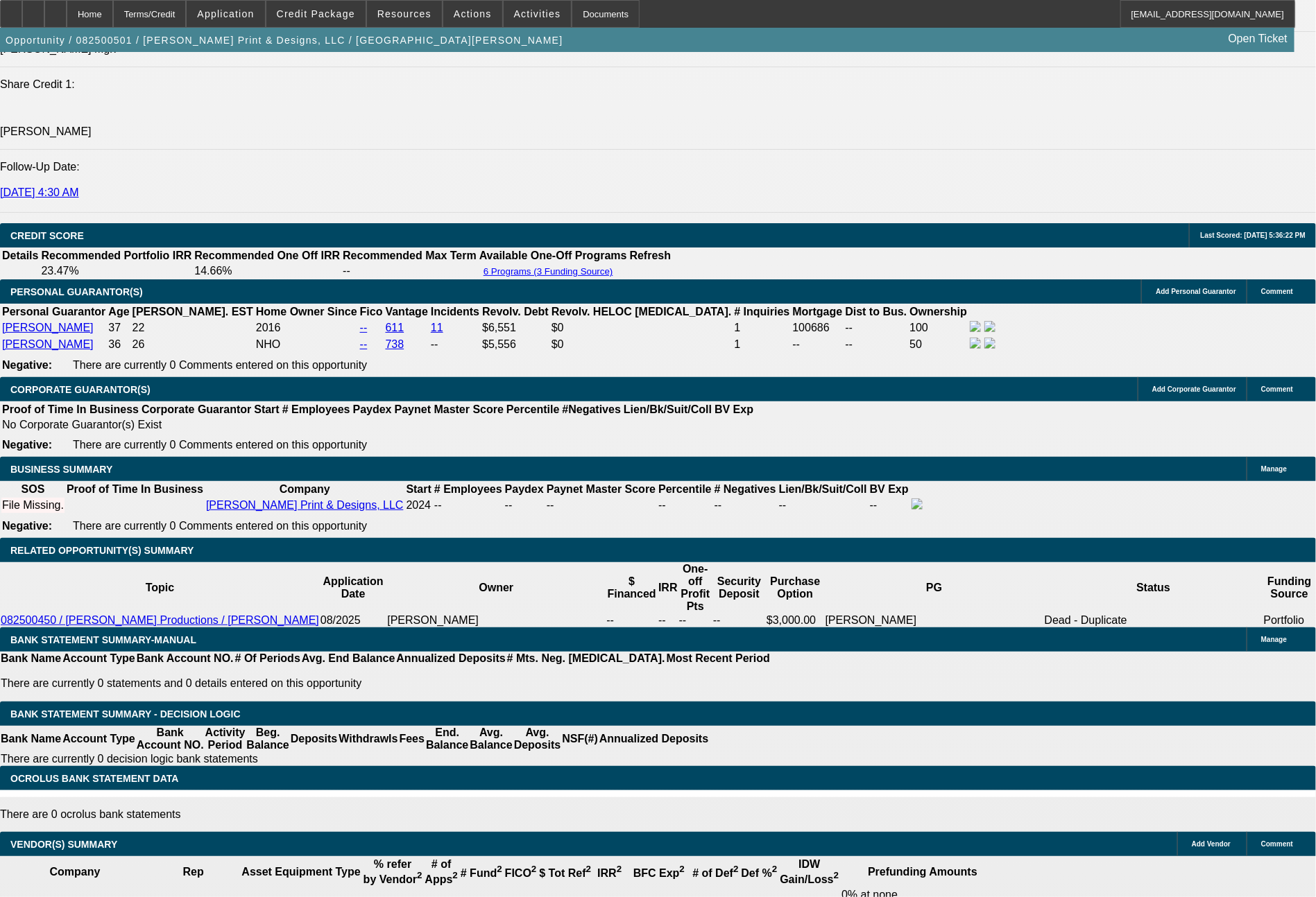
type input "19.4"
type input "$994.00"
type input "$497.00"
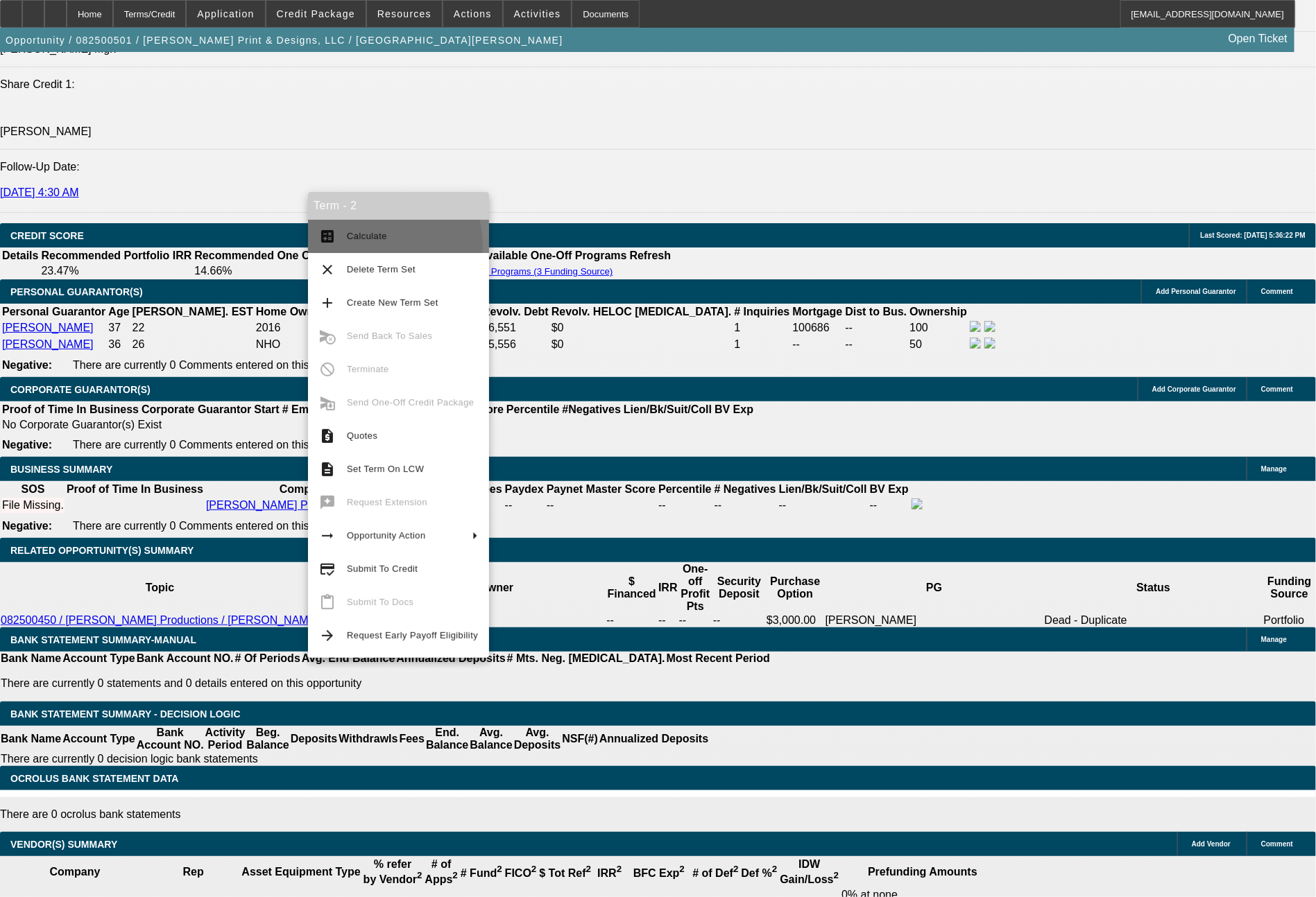
click at [373, 246] on button "calculate Calculate" at bounding box center [398, 236] width 181 height 33
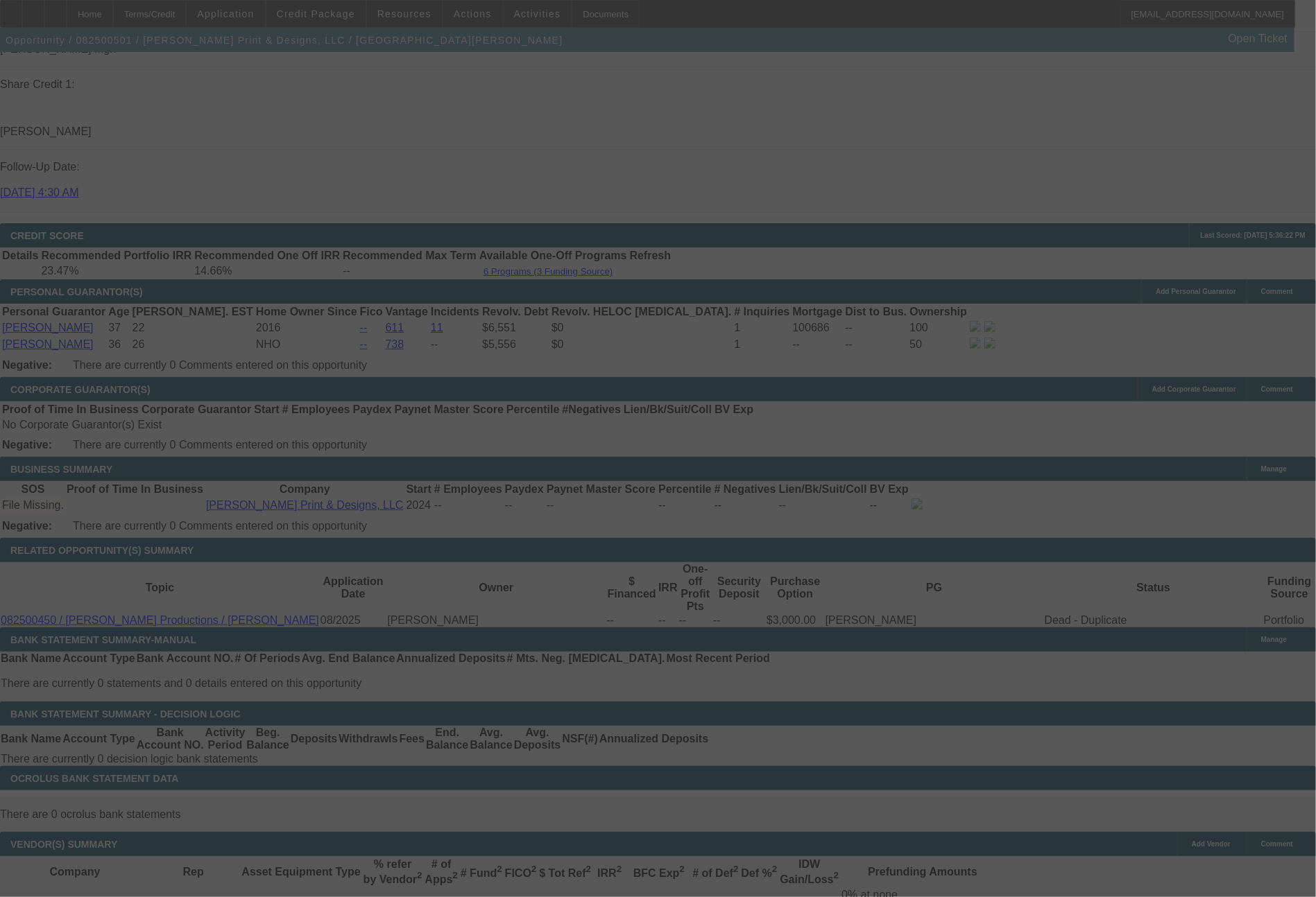
select select "0"
select select "2"
select select "0.1"
select select "4"
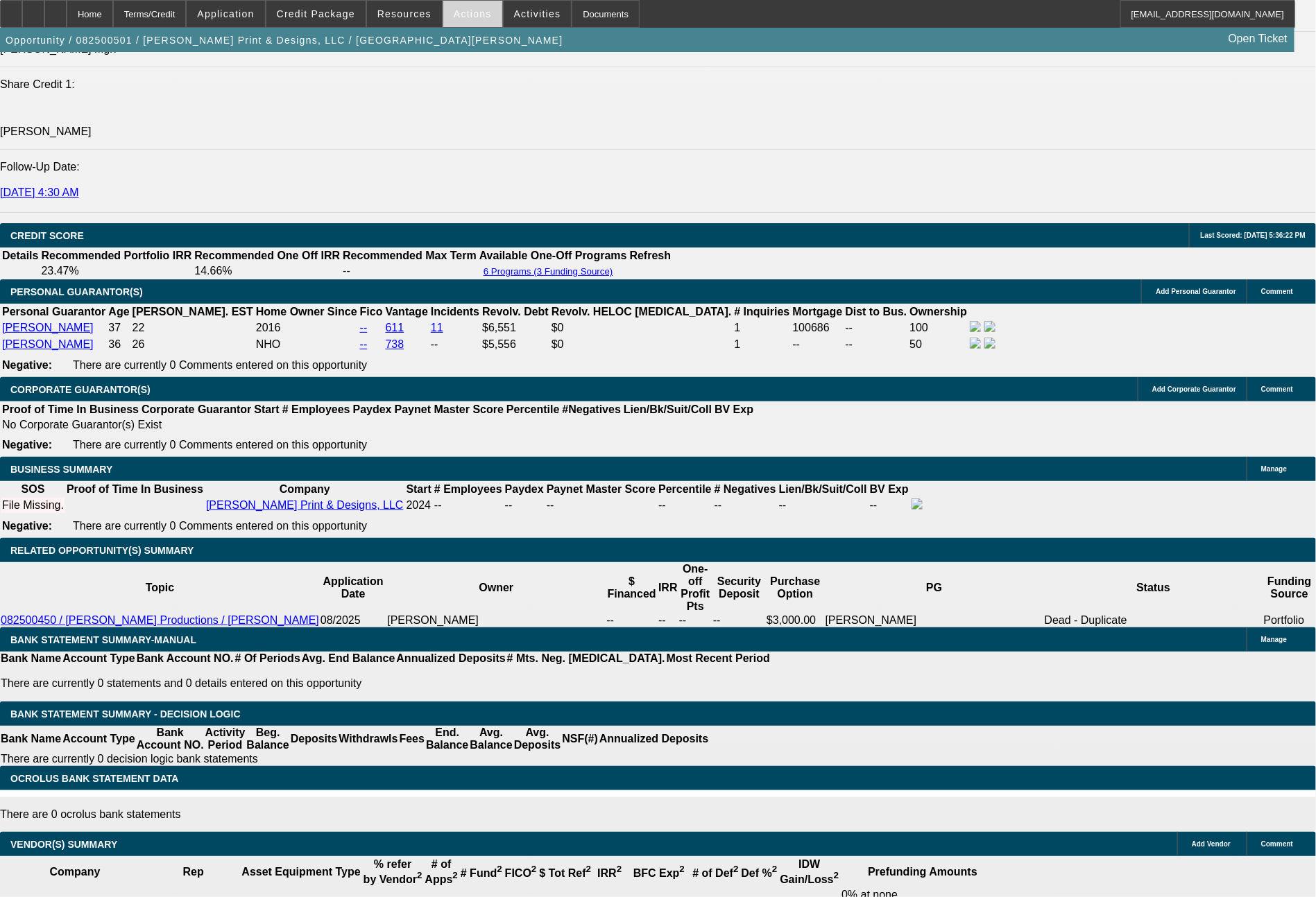
click at [473, 25] on span at bounding box center [472, 14] width 59 height 33
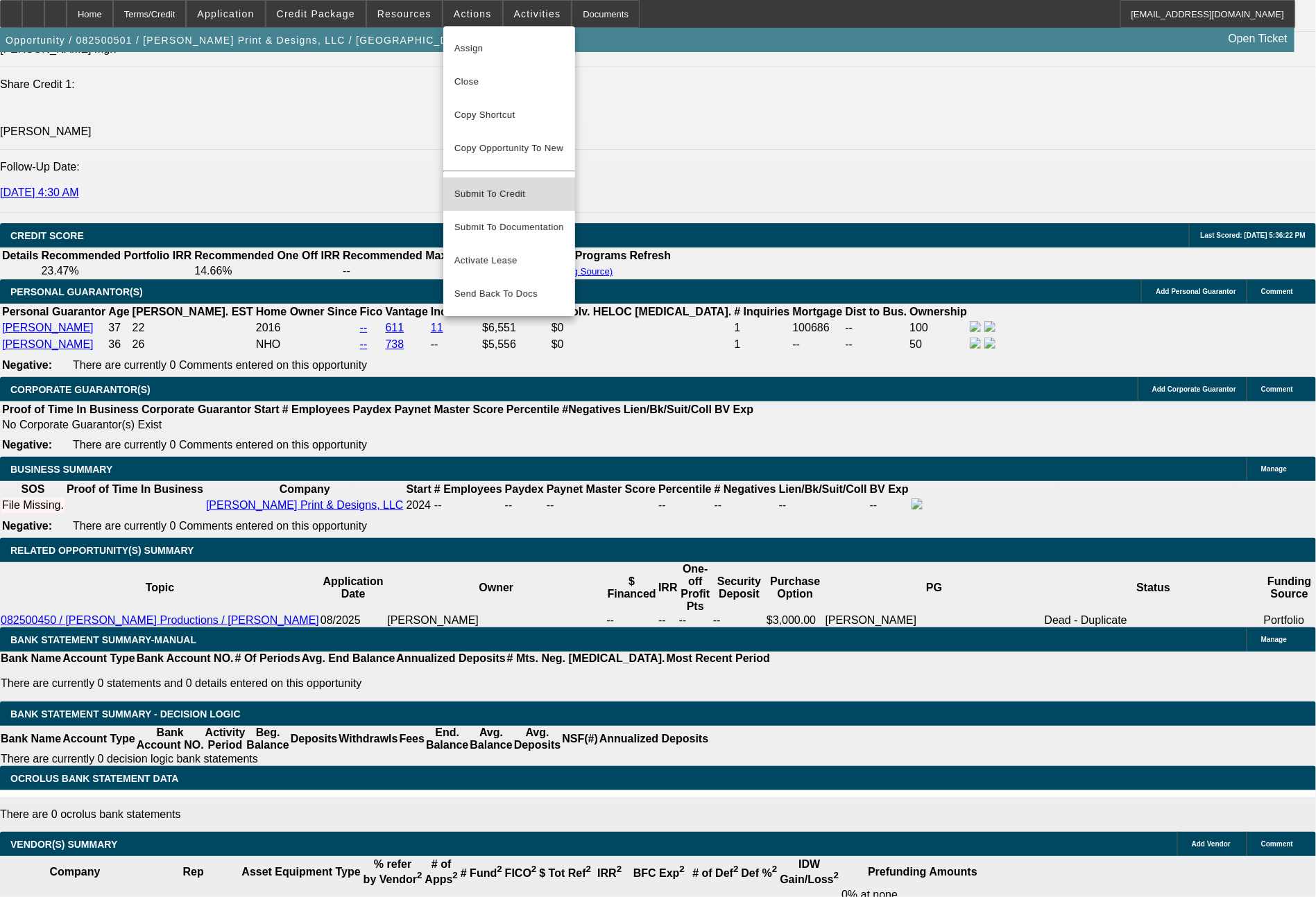
click at [506, 188] on span "Submit To Credit" at bounding box center [509, 194] width 109 height 17
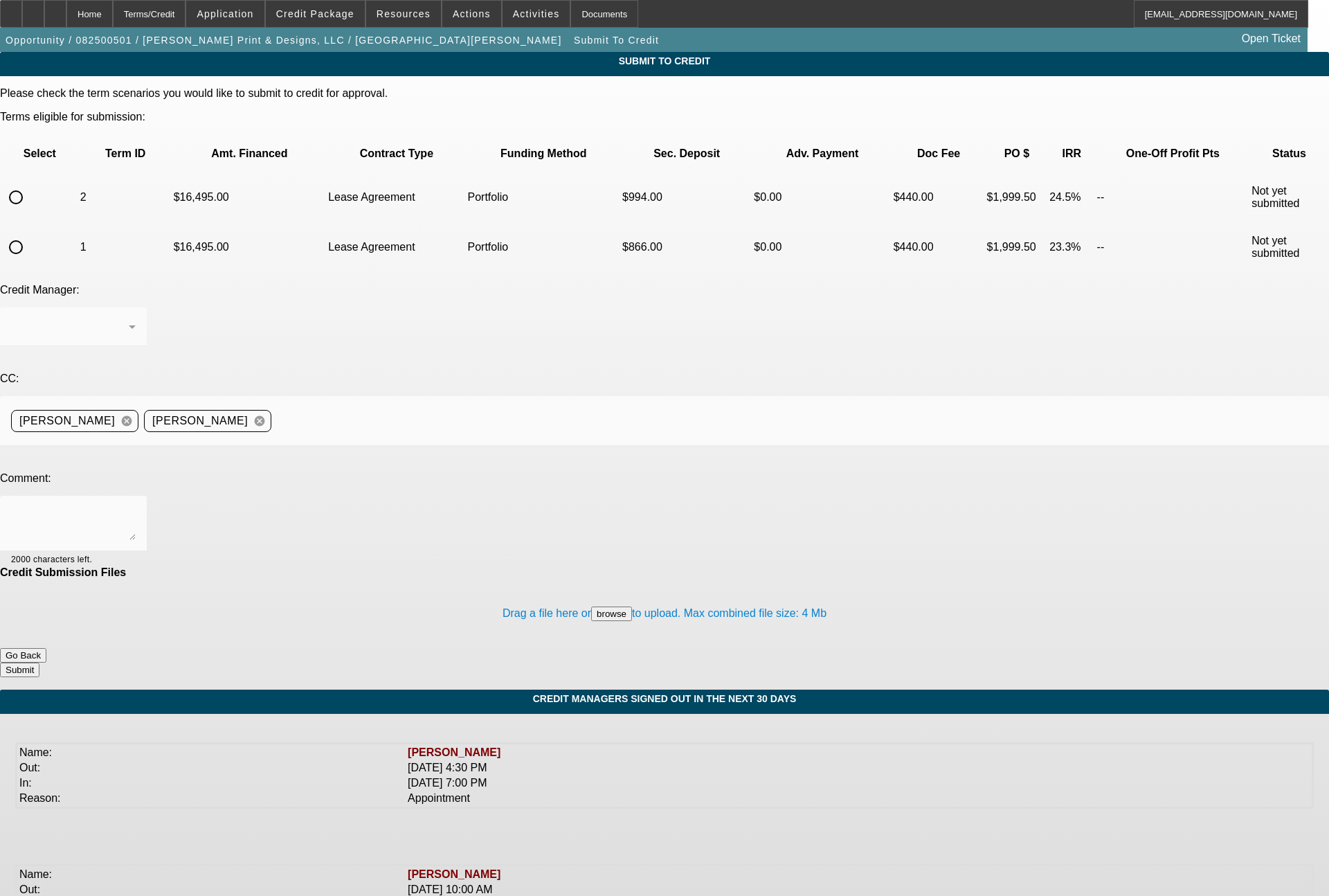
click at [30, 233] on input "radio" at bounding box center [16, 247] width 28 height 28
radio input "true"
click at [136, 307] on div "Arida, George" at bounding box center [73, 326] width 124 height 39
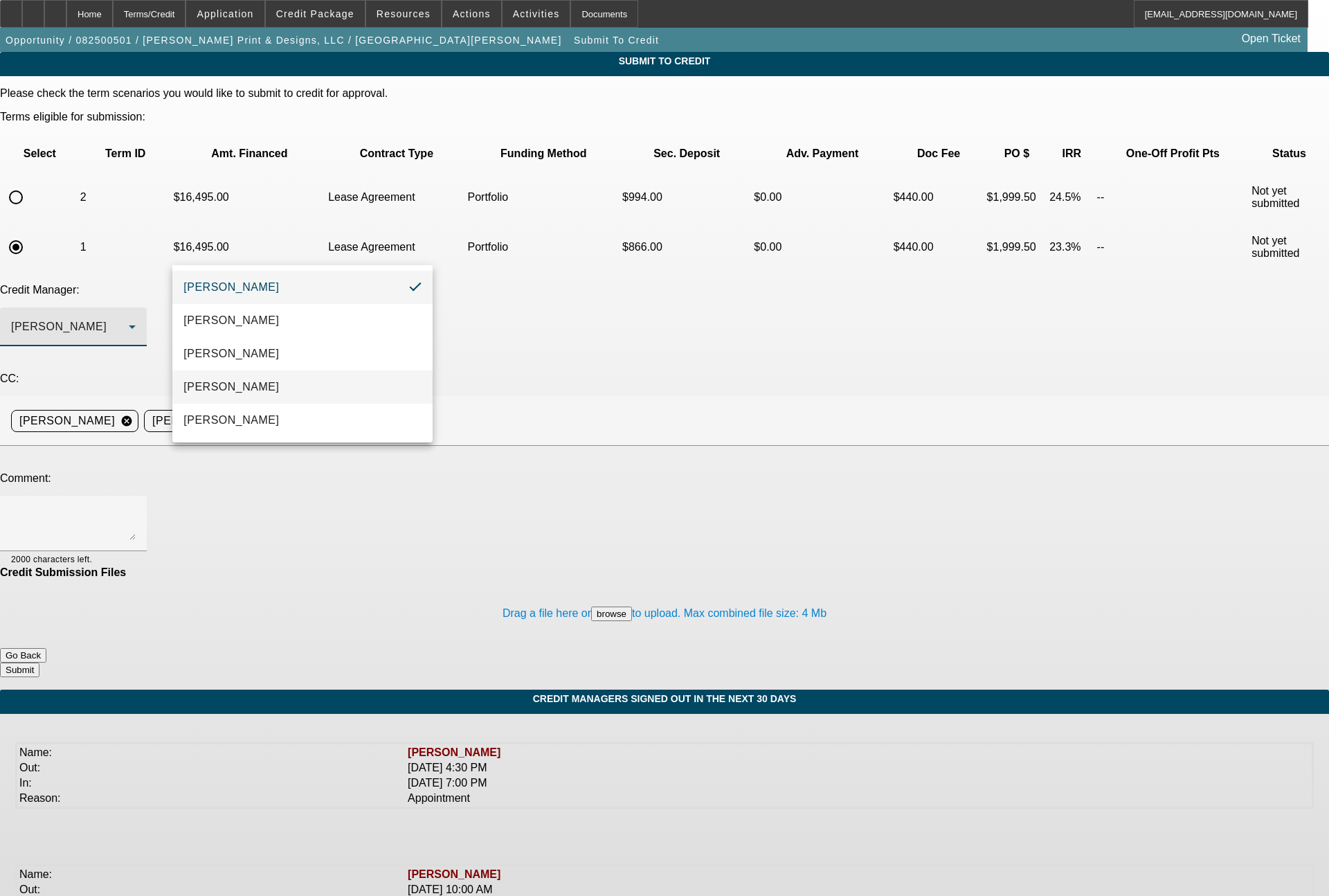
click at [245, 384] on span "Magner, Bill" at bounding box center [231, 387] width 95 height 17
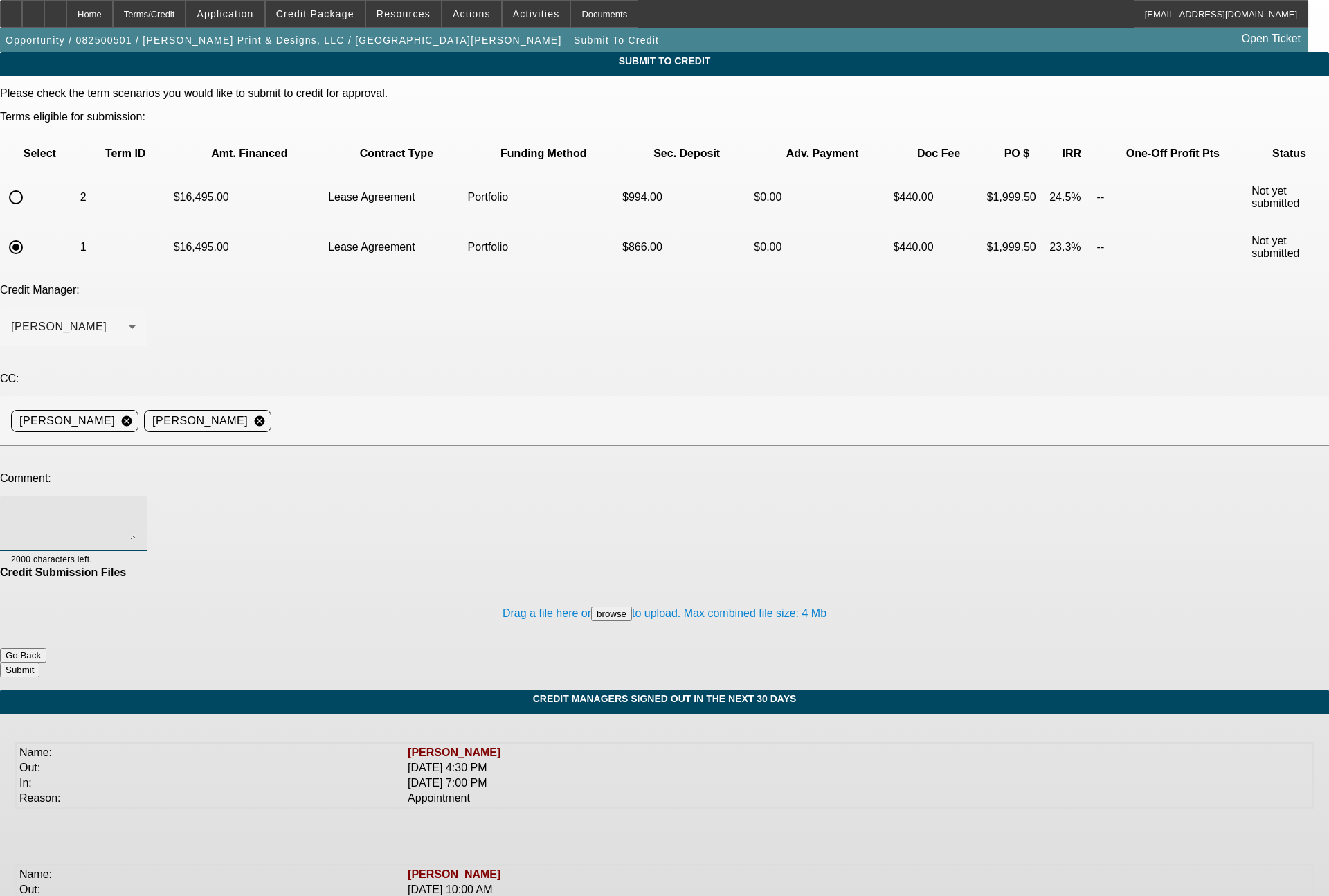
click at [136, 507] on textarea at bounding box center [73, 523] width 124 height 33
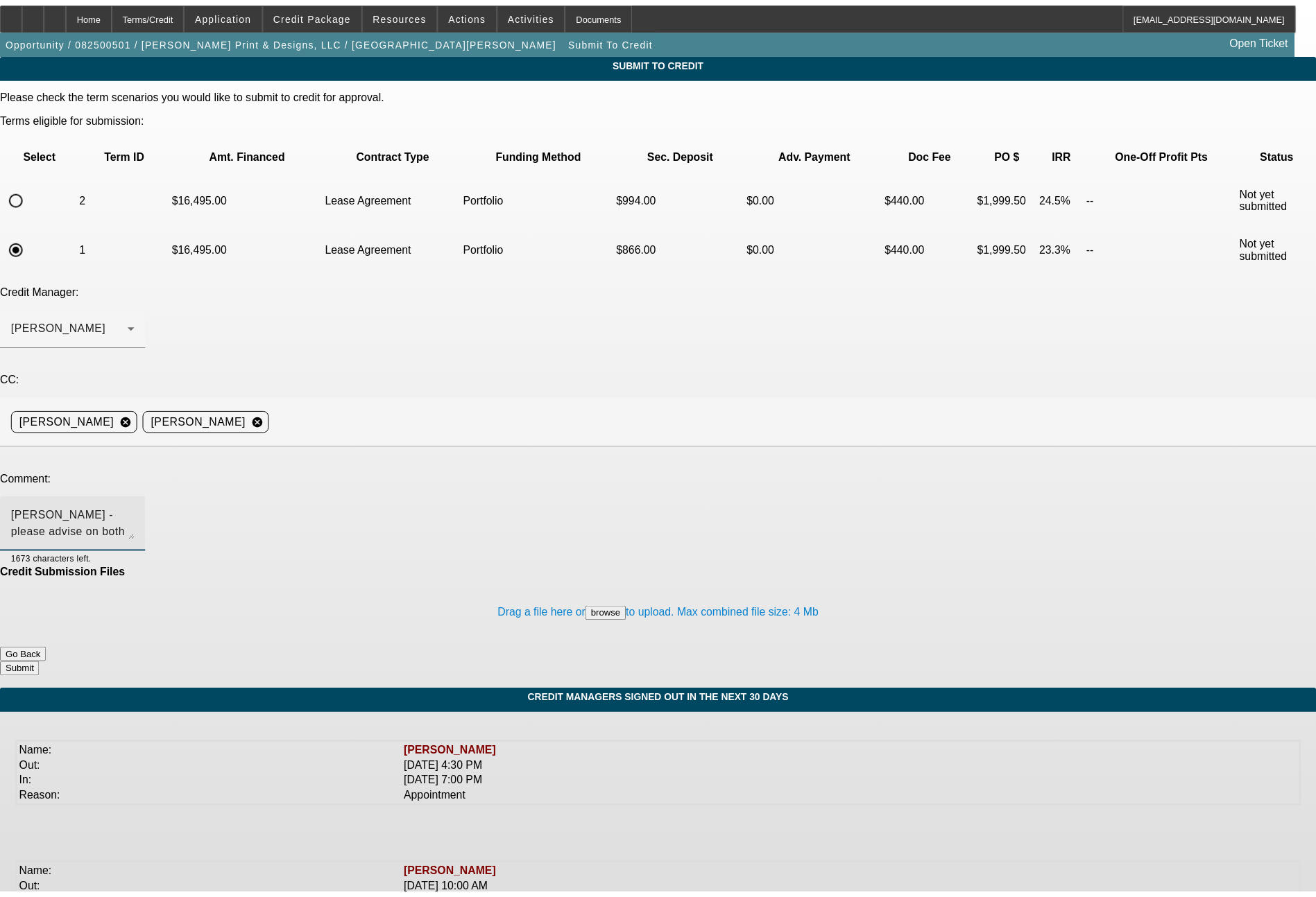
scroll to position [13, 0]
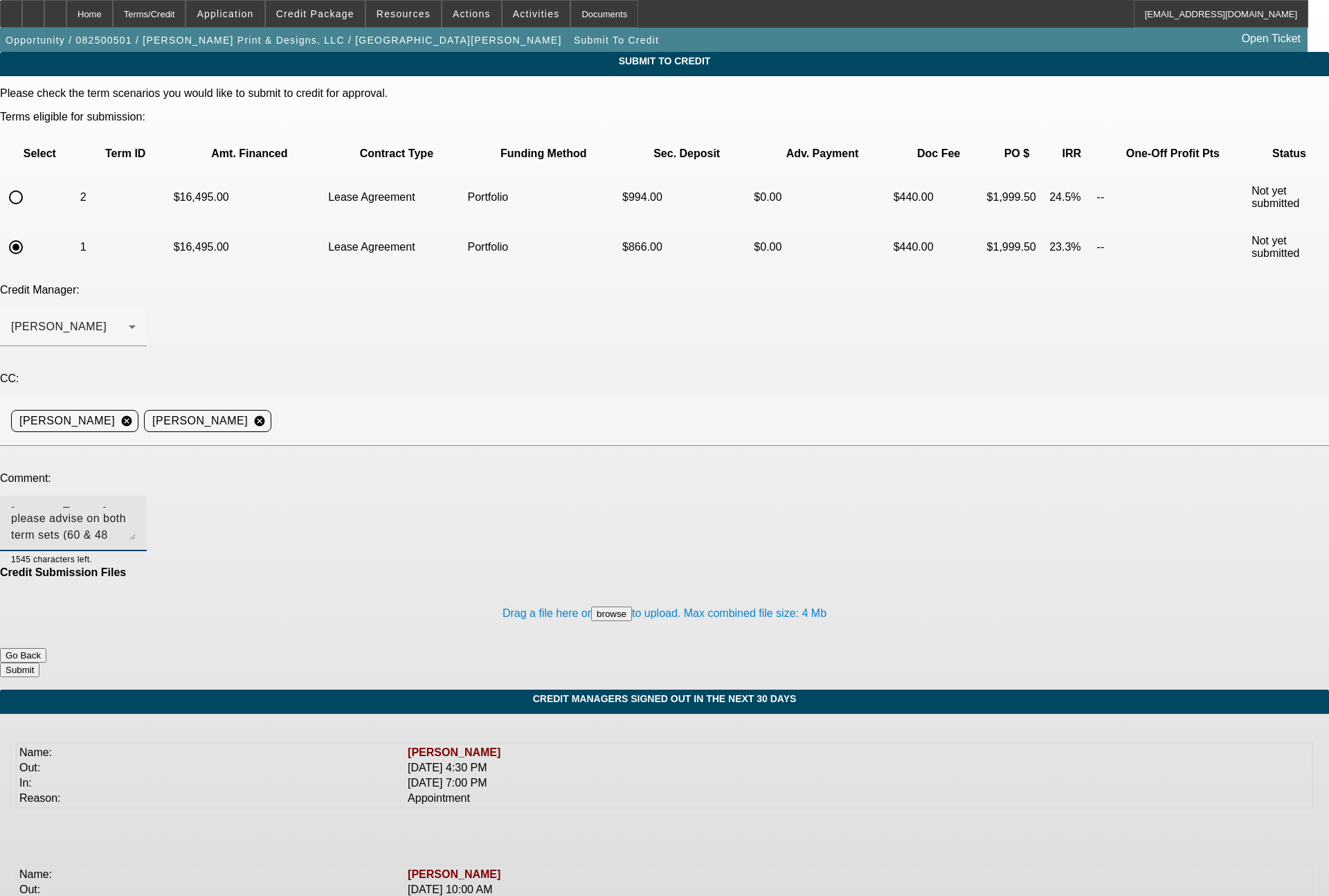
type textarea "Bill - please advise on both term sets (60 & 48 months), thanks. They have $5k …"
click at [658, 663] on div "Submit" at bounding box center [664, 670] width 1329 height 14
click at [39, 663] on button "Submit" at bounding box center [19, 670] width 39 height 14
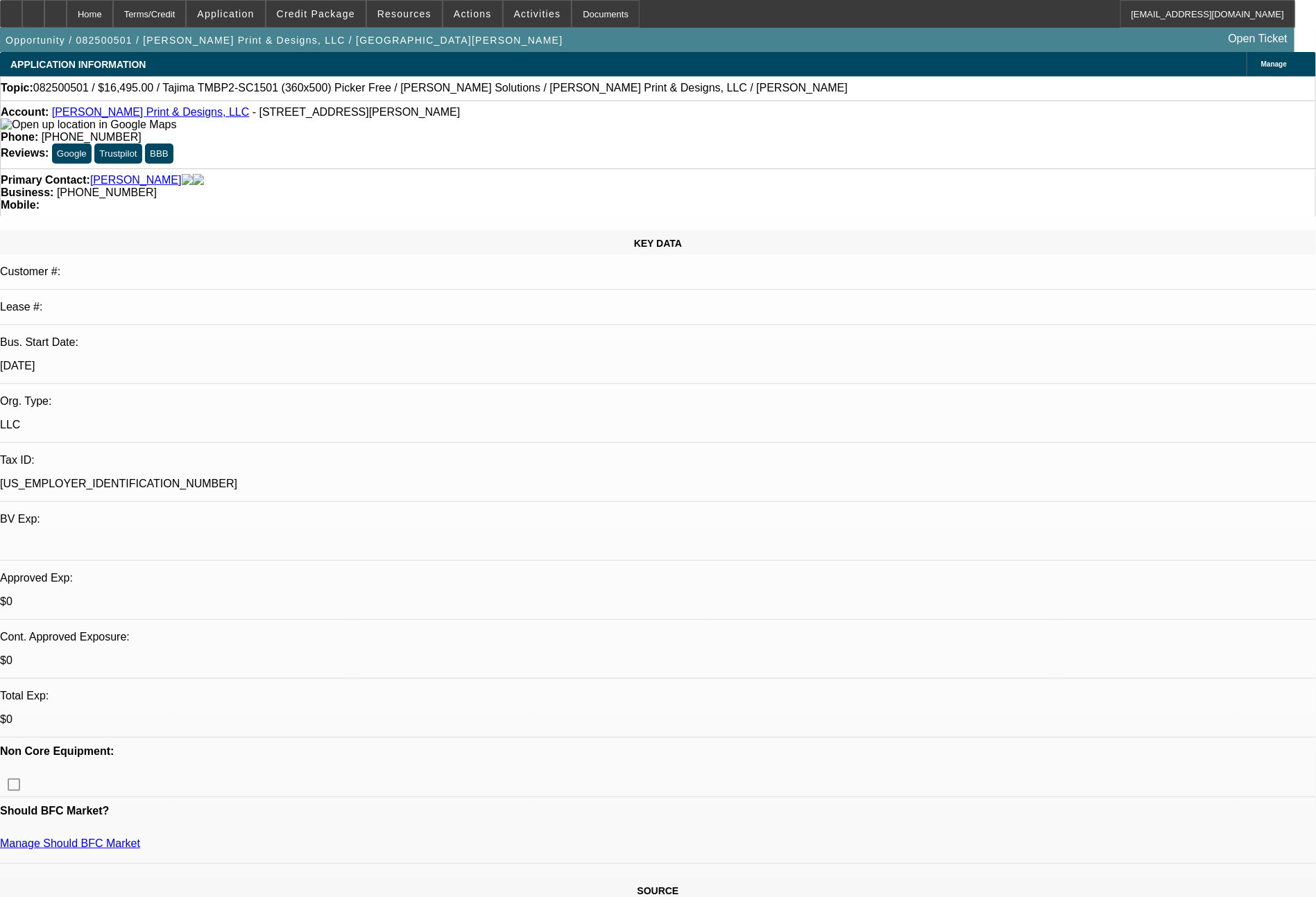
select select "0"
select select "2"
select select "0.1"
select select "4"
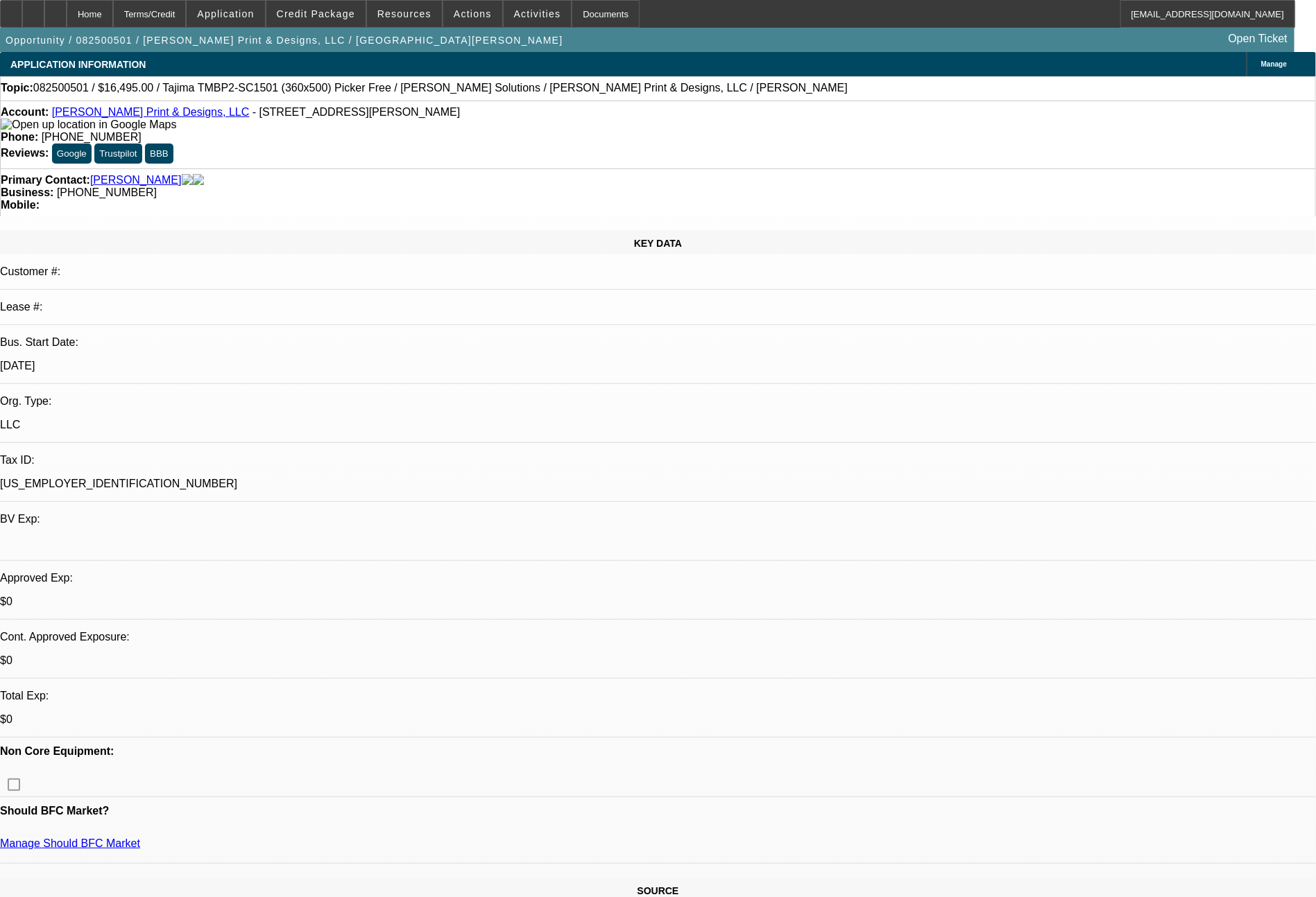
select select "0"
select select "2"
select select "0.1"
select select "4"
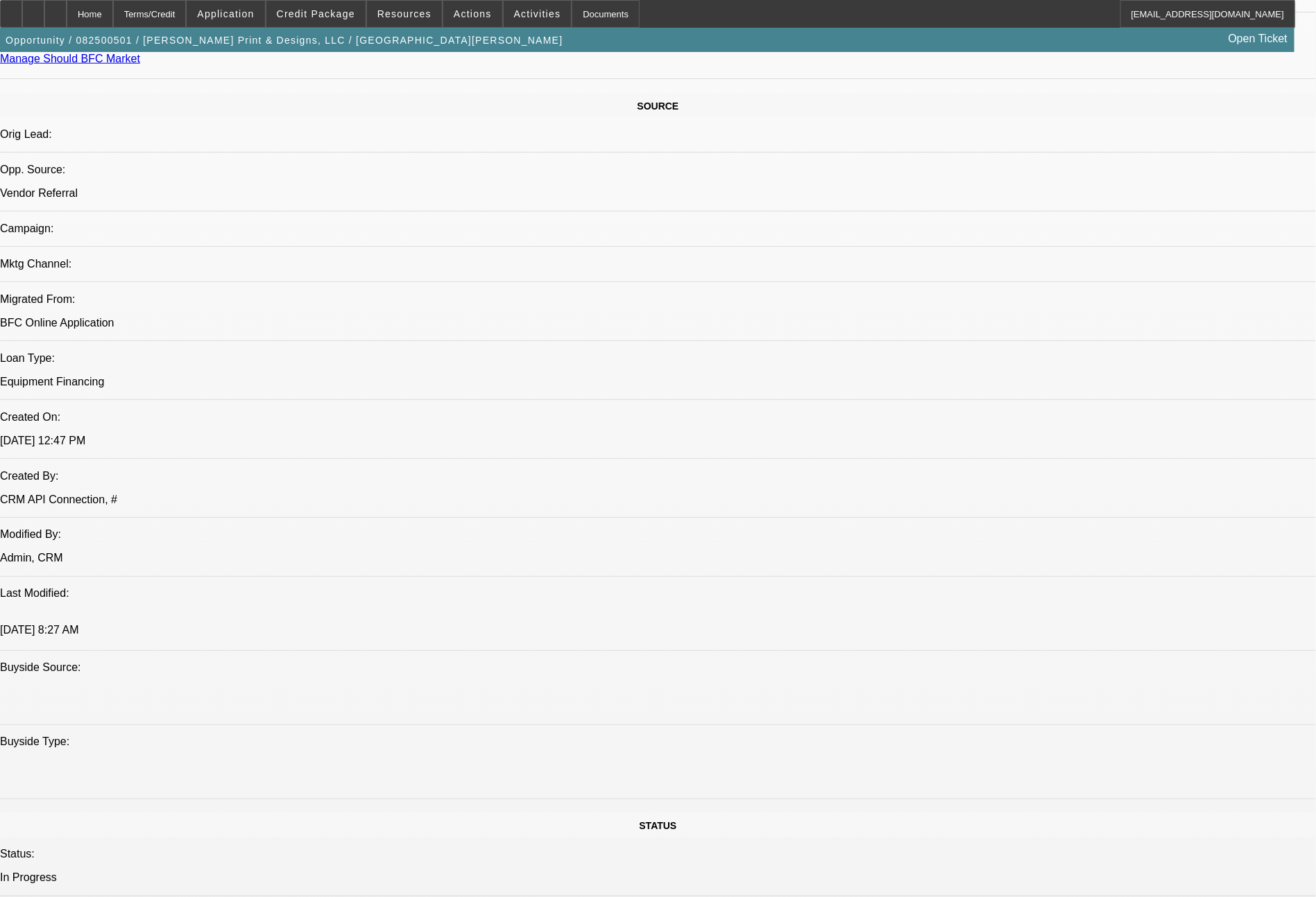
scroll to position [1570, 0]
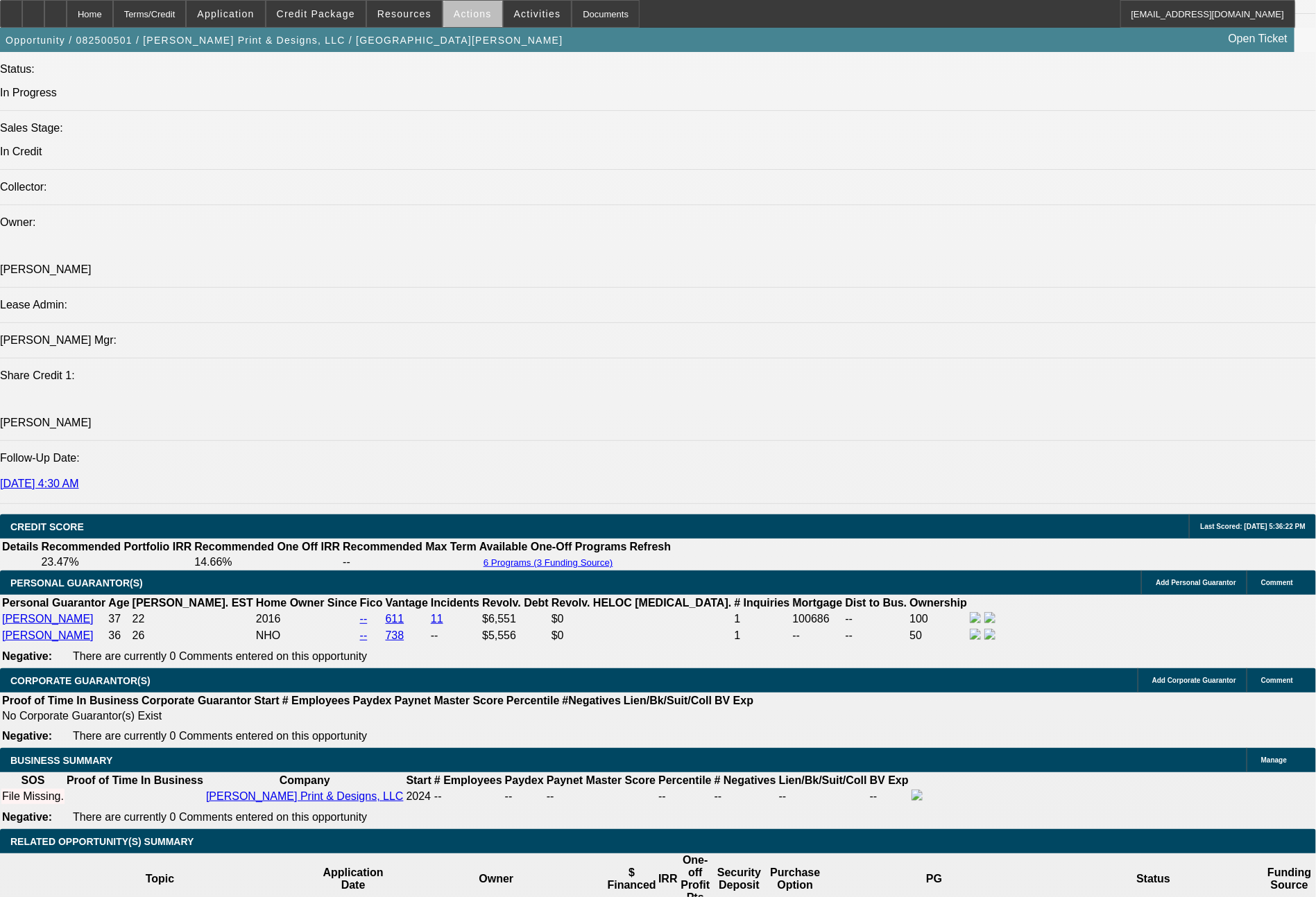
click at [475, 23] on span at bounding box center [472, 14] width 59 height 33
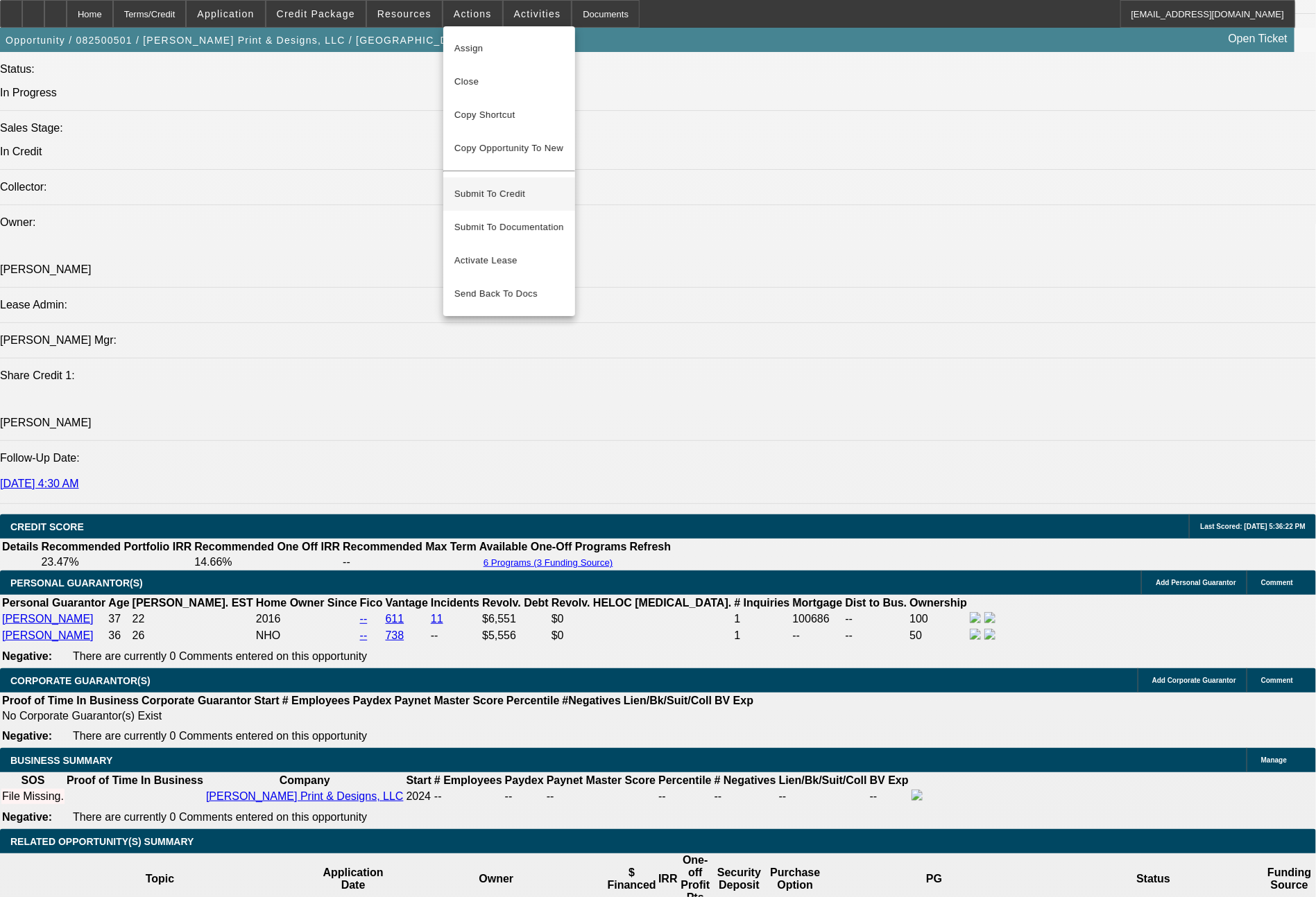
click at [512, 190] on span "Submit To Credit" at bounding box center [509, 194] width 109 height 17
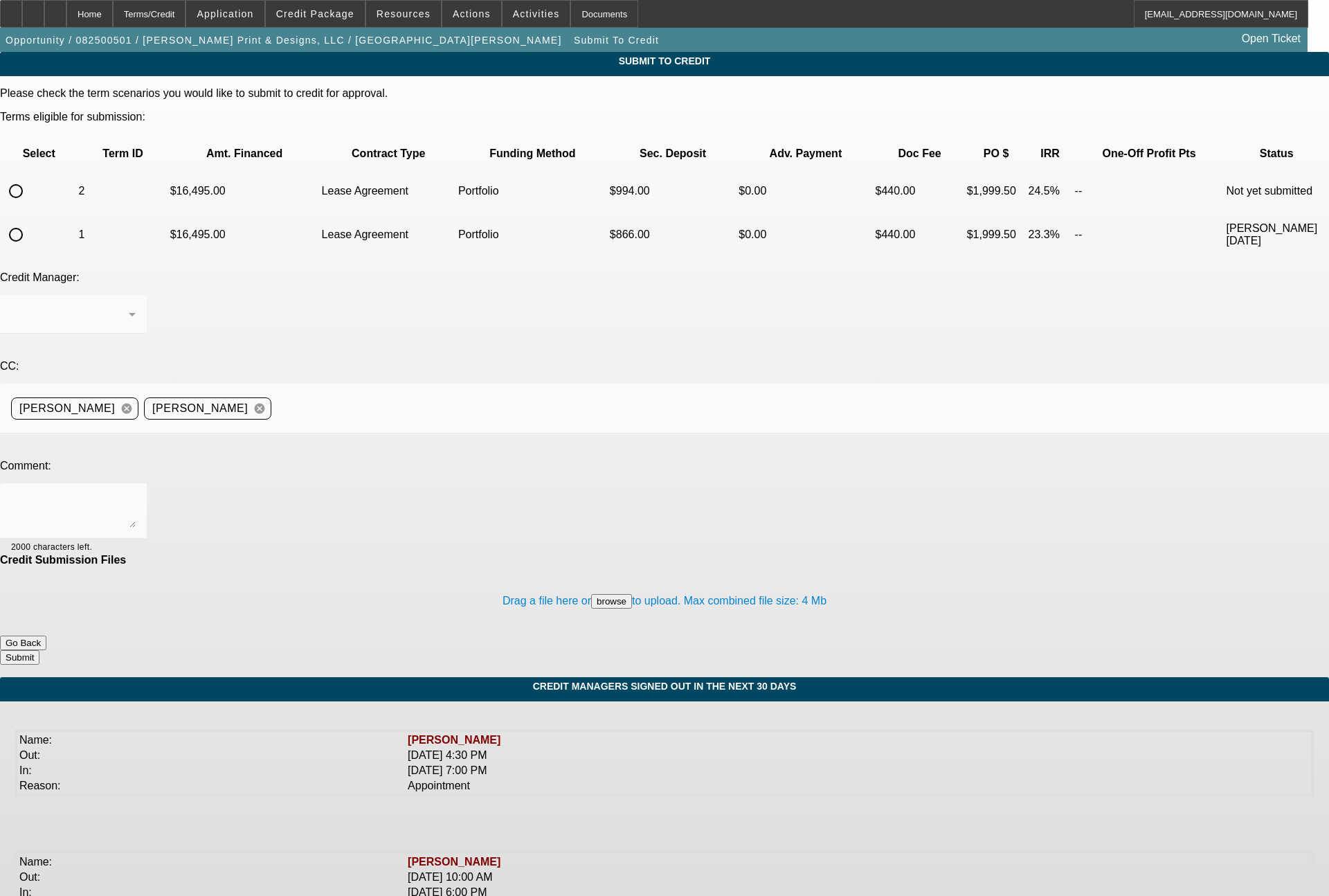
click at [30, 177] on input "radio" at bounding box center [16, 191] width 28 height 28
radio input "true"
click at [136, 295] on div "Arida, George" at bounding box center [73, 314] width 124 height 39
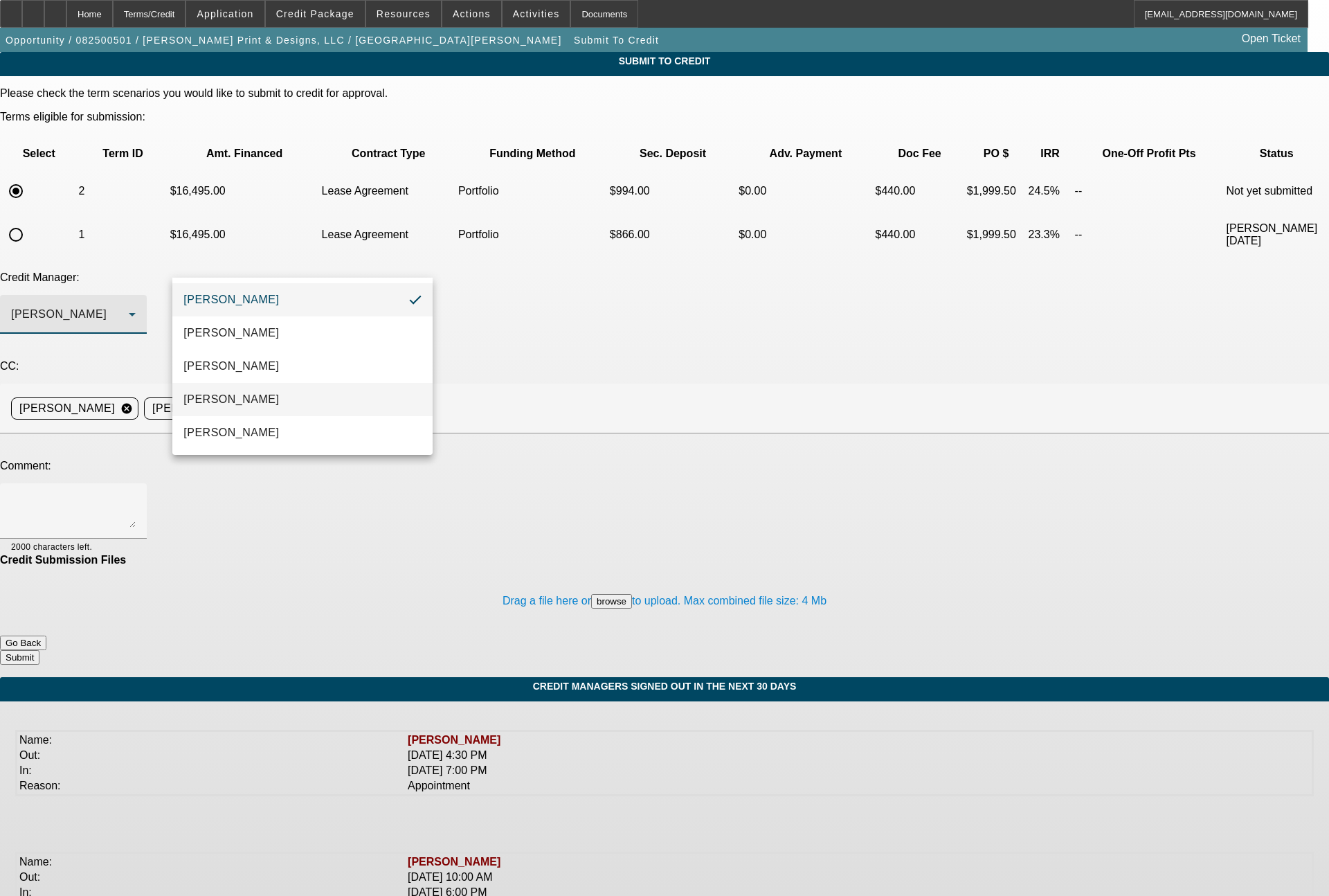
click at [248, 407] on mat-option "[PERSON_NAME]" at bounding box center [302, 399] width 261 height 33
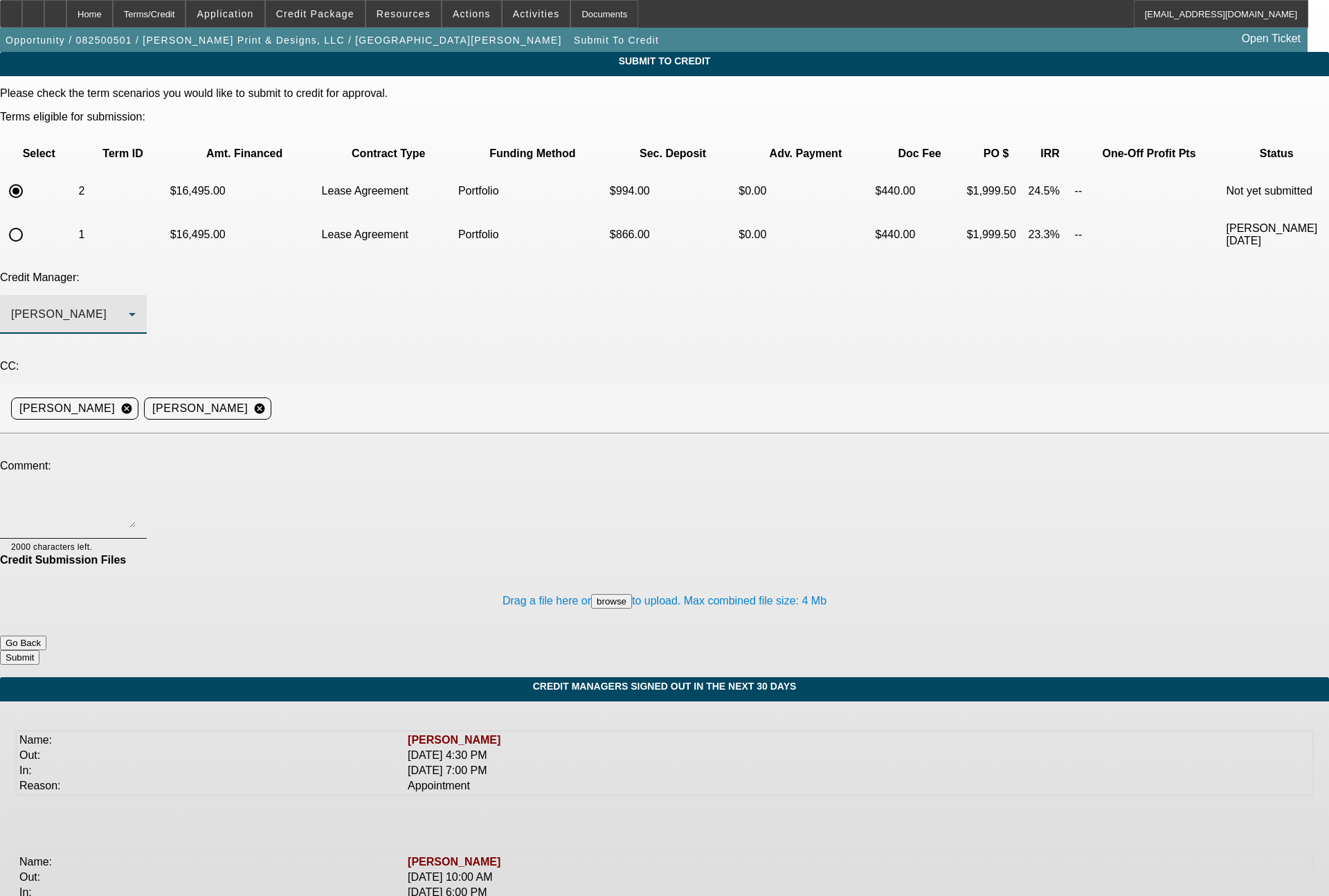
click at [136, 494] on textarea at bounding box center [73, 510] width 124 height 33
type textarea "4"
type textarea "48 month term"
click at [39, 651] on button "Submit" at bounding box center [19, 658] width 39 height 14
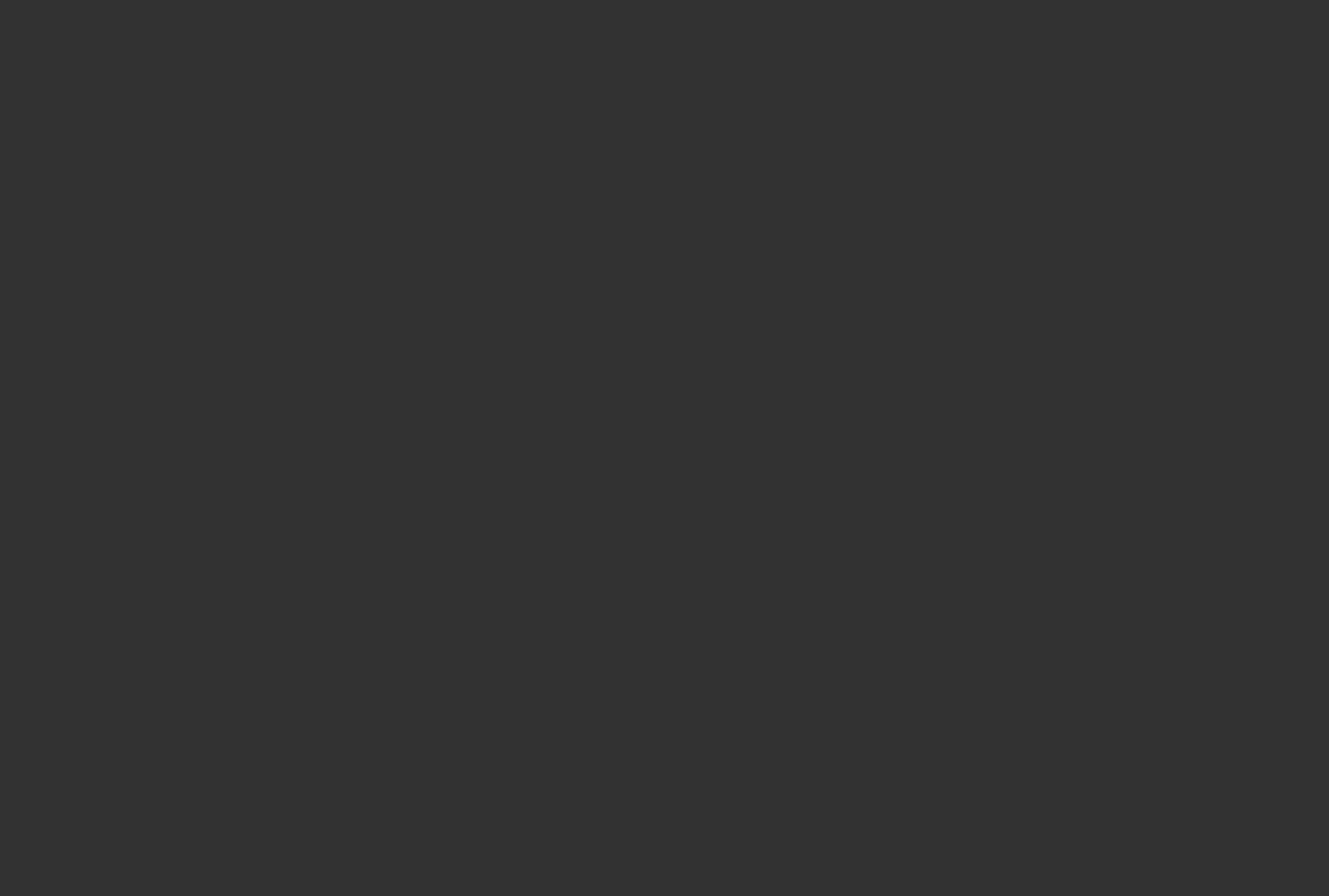
select select "0"
select select "2"
select select "0.1"
select select "4"
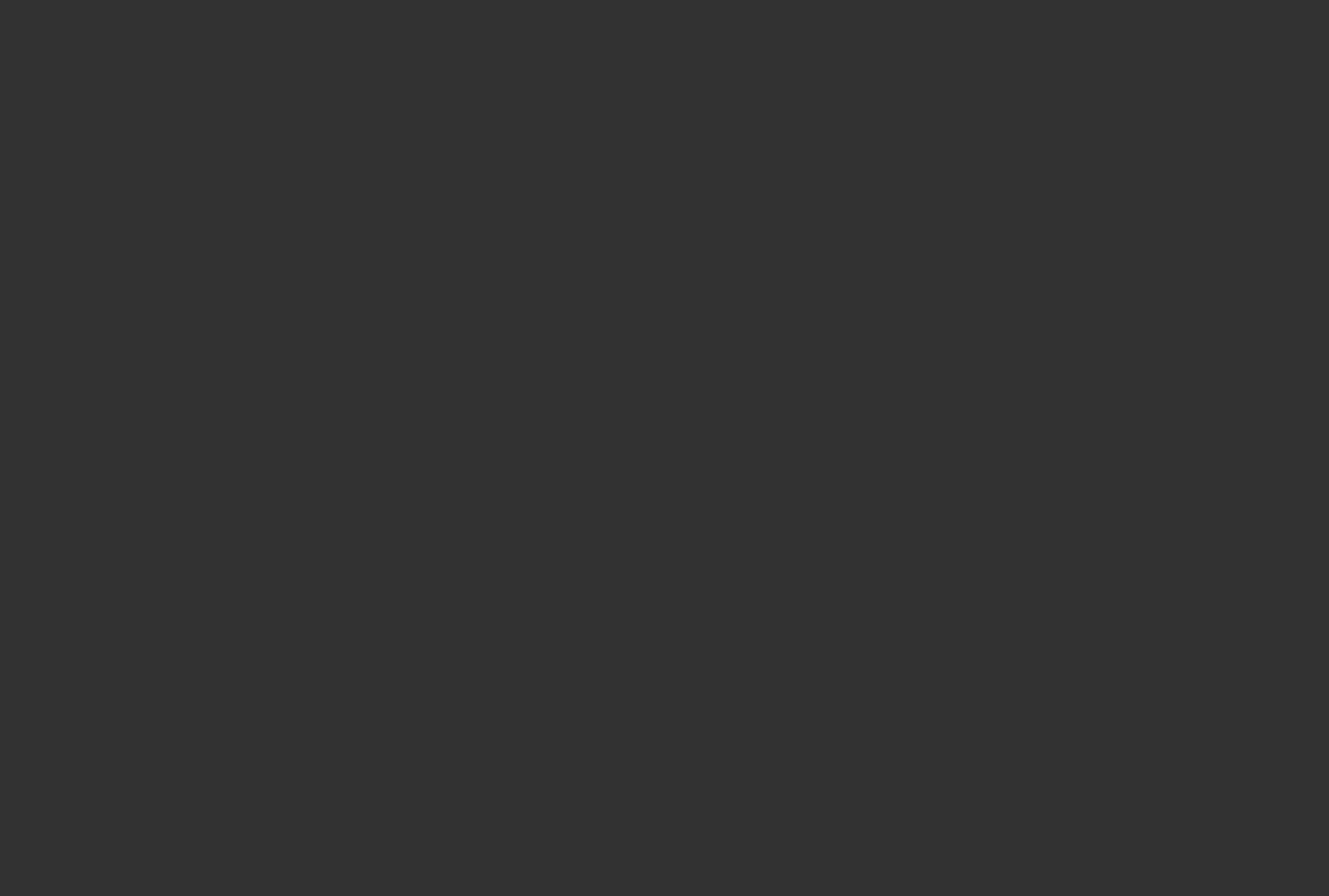
select select "0"
select select "2"
select select "0.1"
select select "4"
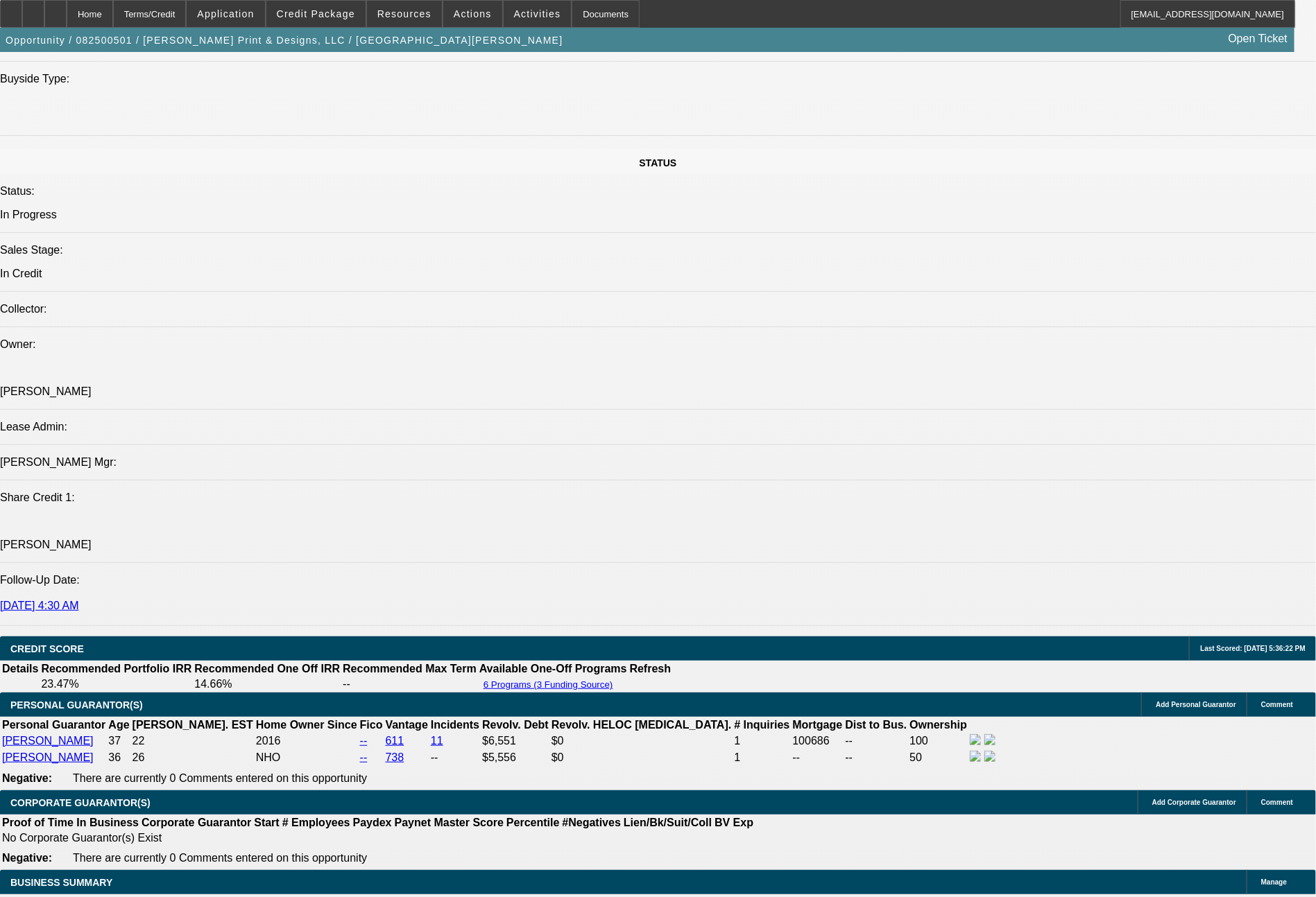
scroll to position [1445, 0]
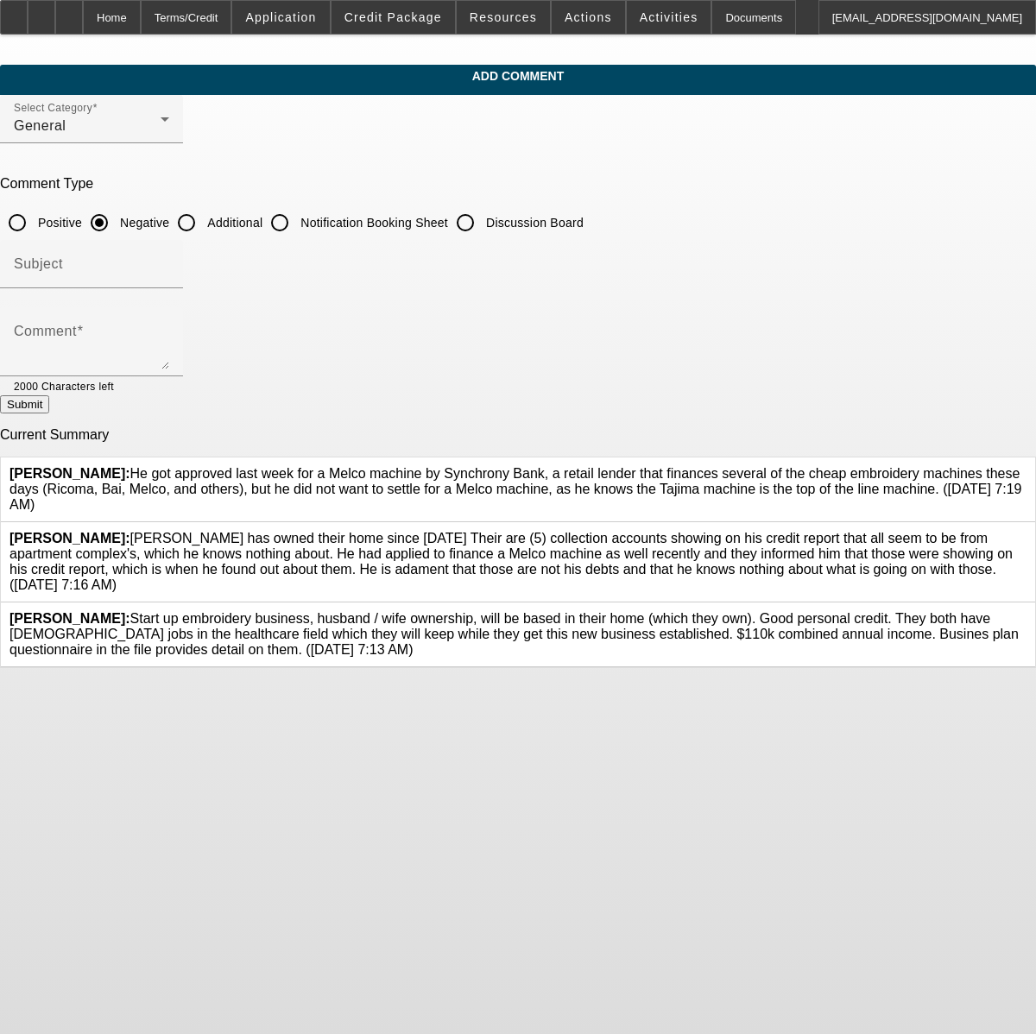
click at [204, 229] on input "Additional" at bounding box center [186, 222] width 35 height 35
radio input "true"
click at [169, 337] on textarea "Comment" at bounding box center [91, 348] width 155 height 41
paste textarea "NOTE - this Tajima single head / software package is currently being offered at…"
type textarea "NOTE - this Tajima single head / software package is currently being offered at…"
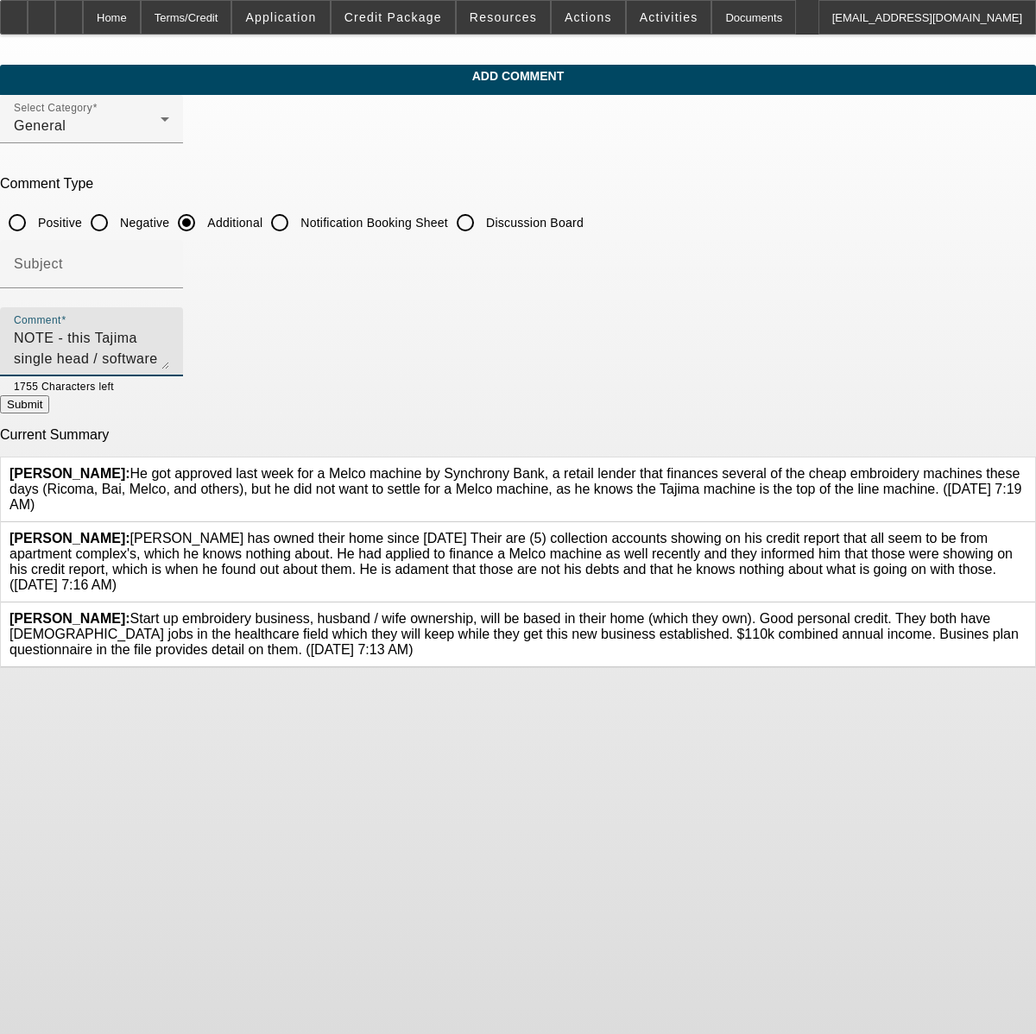
click at [49, 407] on button "Submit" at bounding box center [24, 404] width 49 height 18
radio input "true"
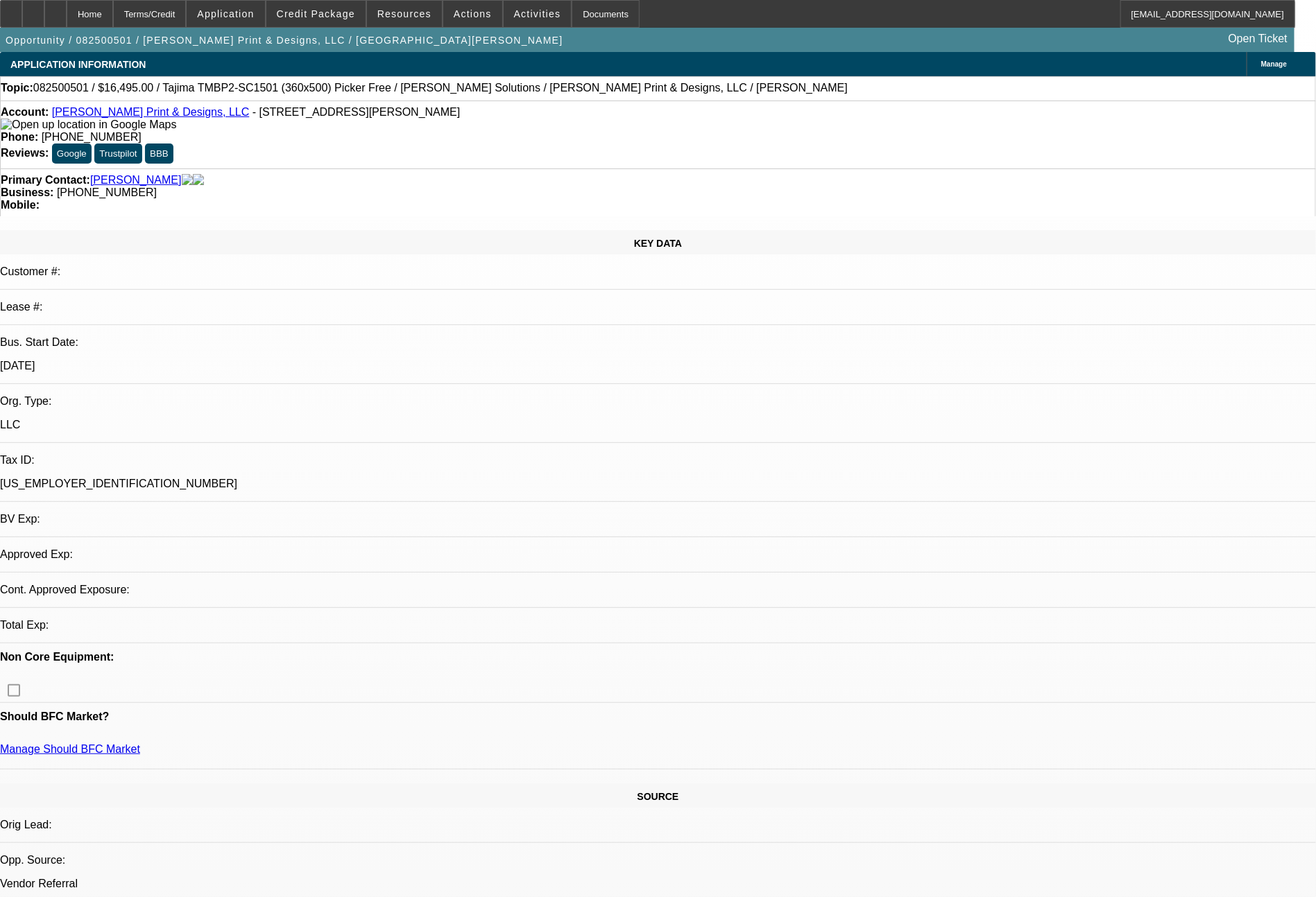
select select "0"
select select "2"
select select "0.1"
select select "0"
select select "2"
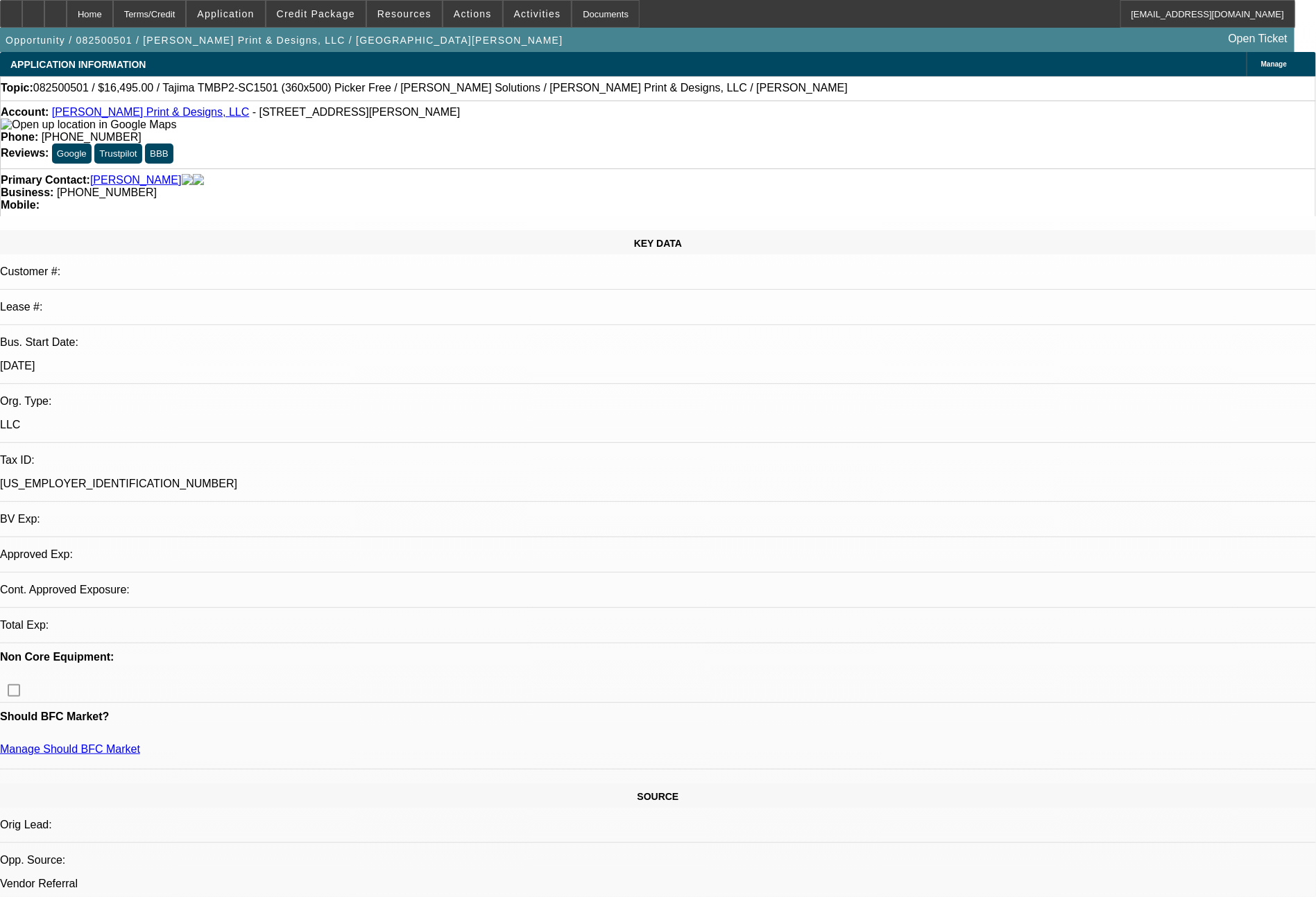
select select "0.1"
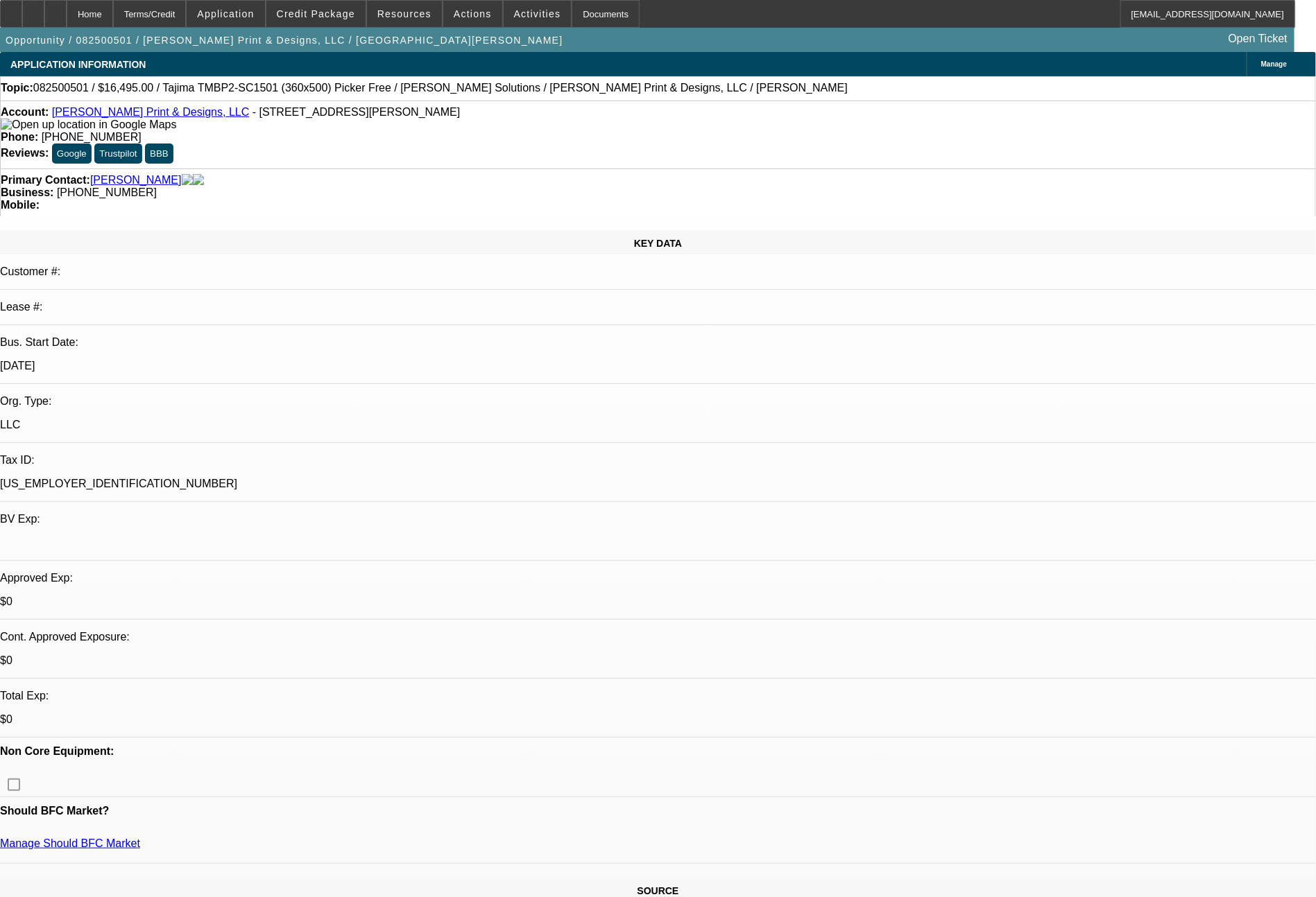
select select "1"
select select "2"
select select "4"
select select "2"
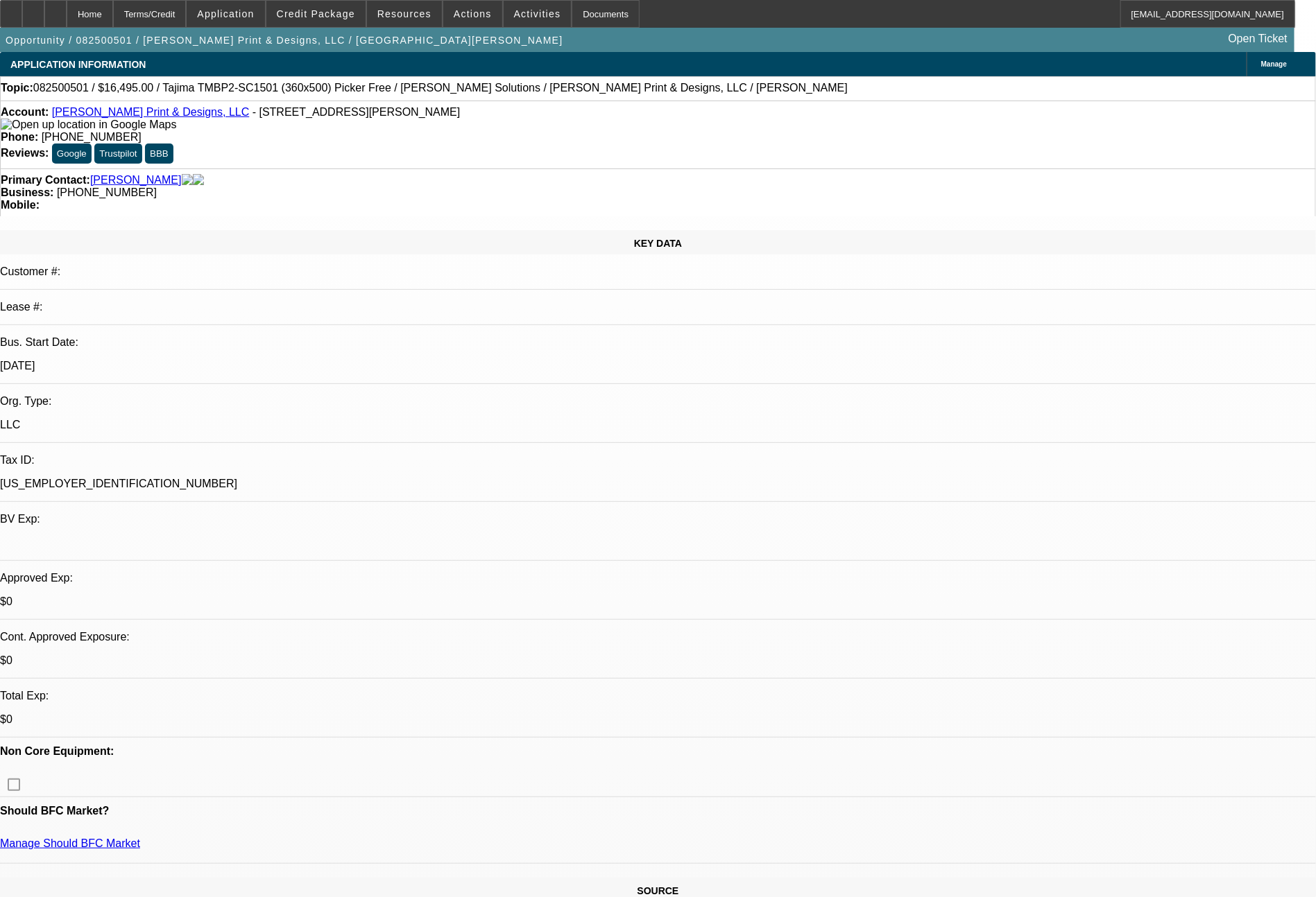
select select "4"
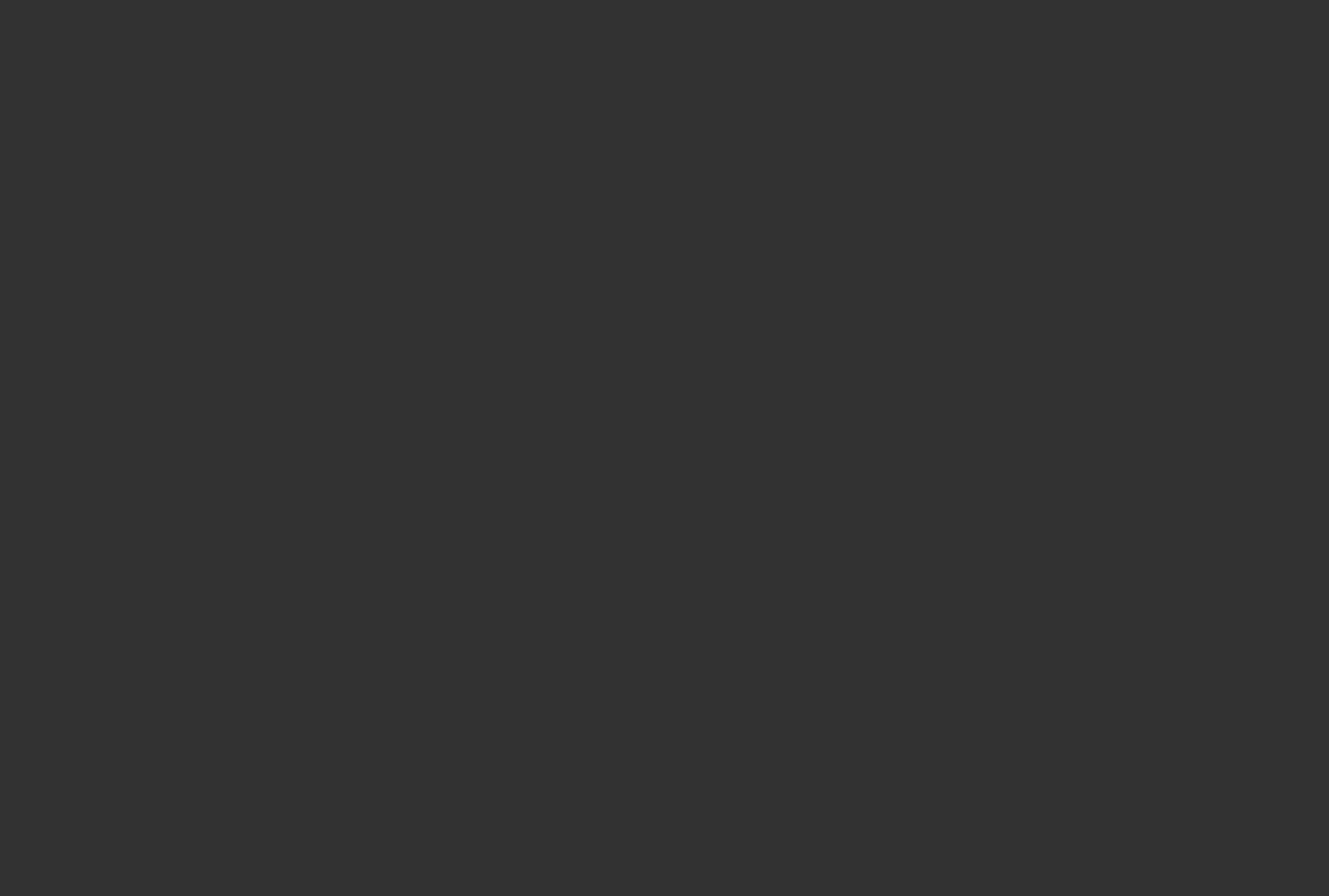
select select "0"
select select "2"
select select "0.1"
select select "4"
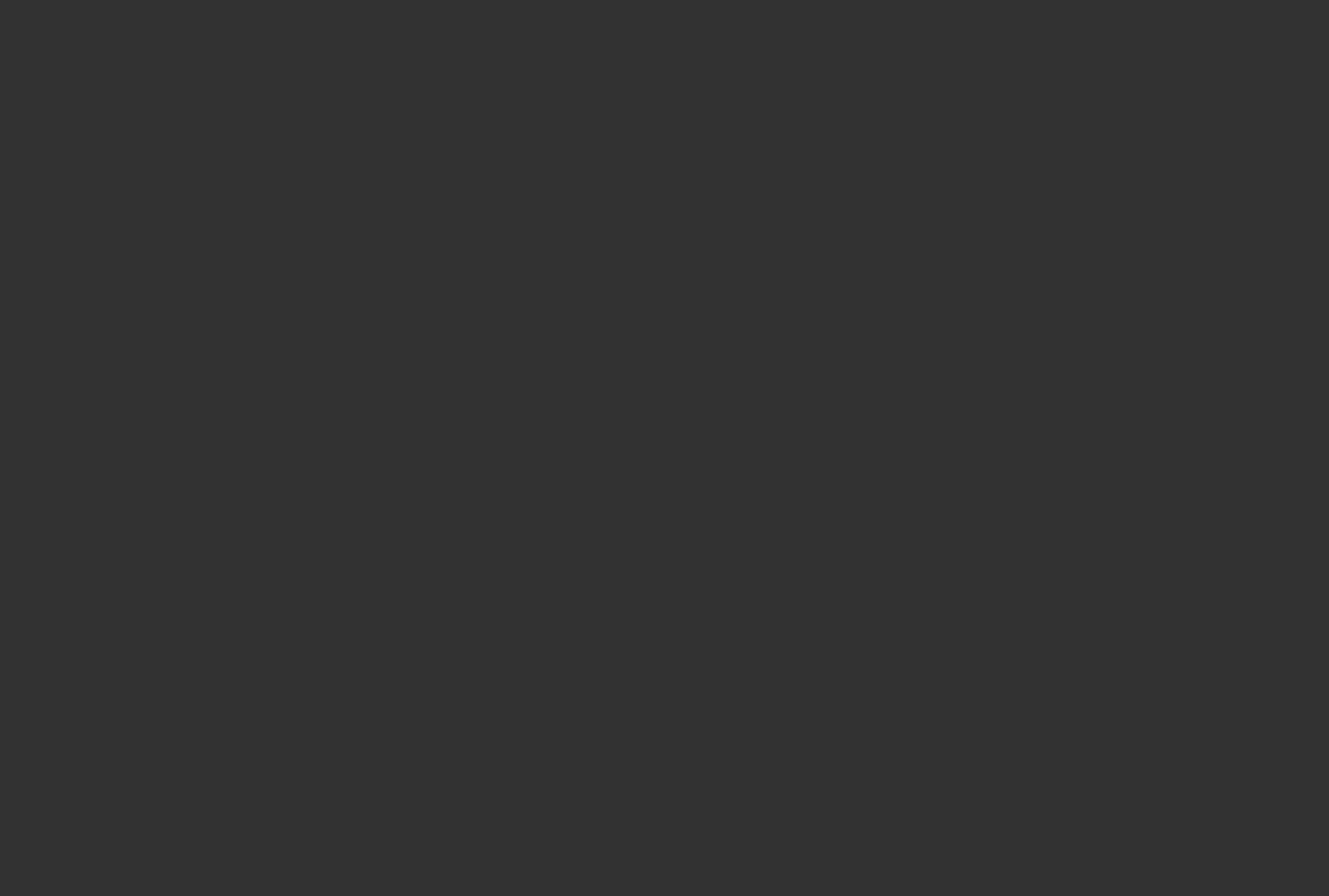
select select "0"
select select "2"
select select "0.1"
select select "4"
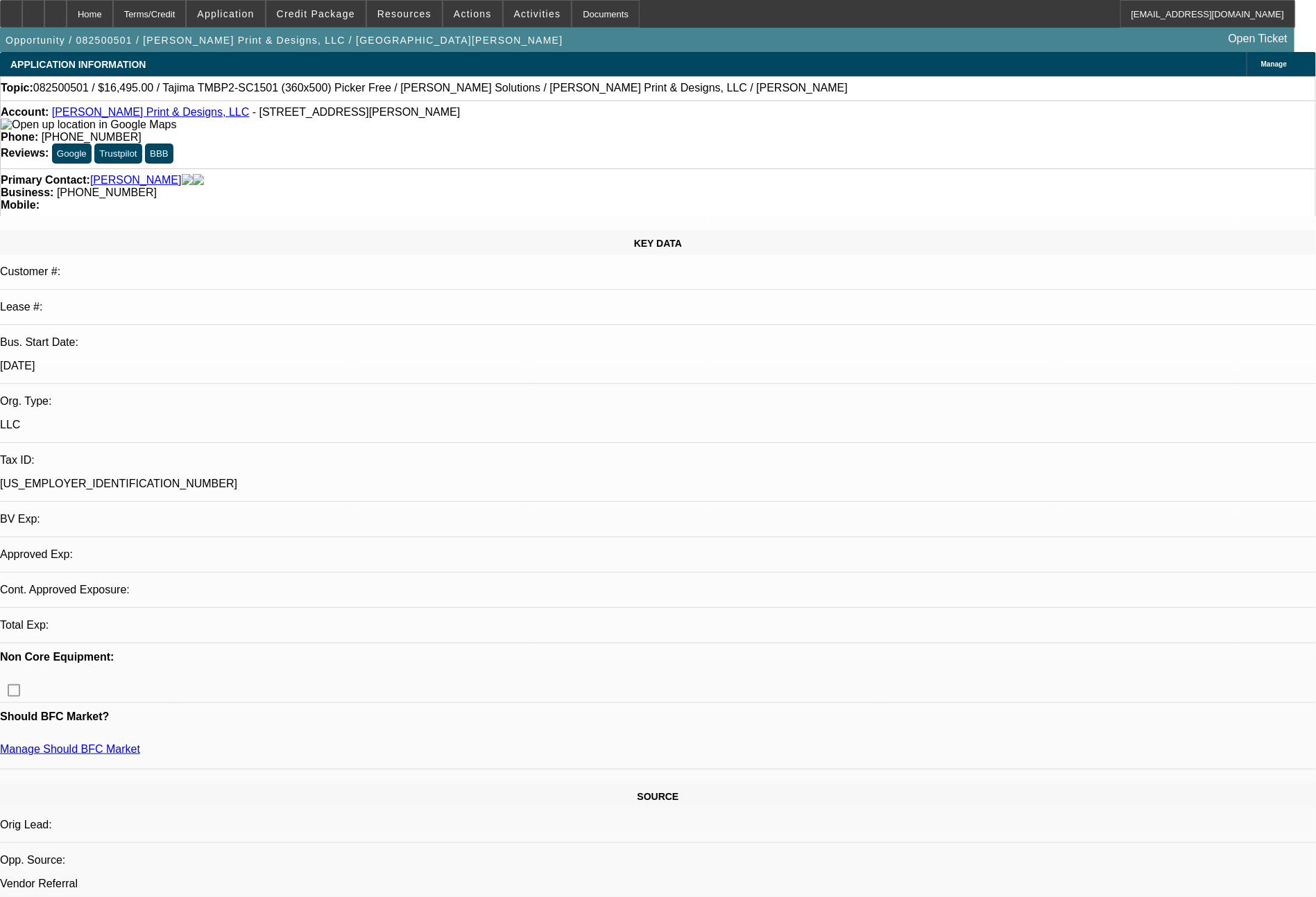
select select "0"
select select "2"
select select "0.1"
select select "4"
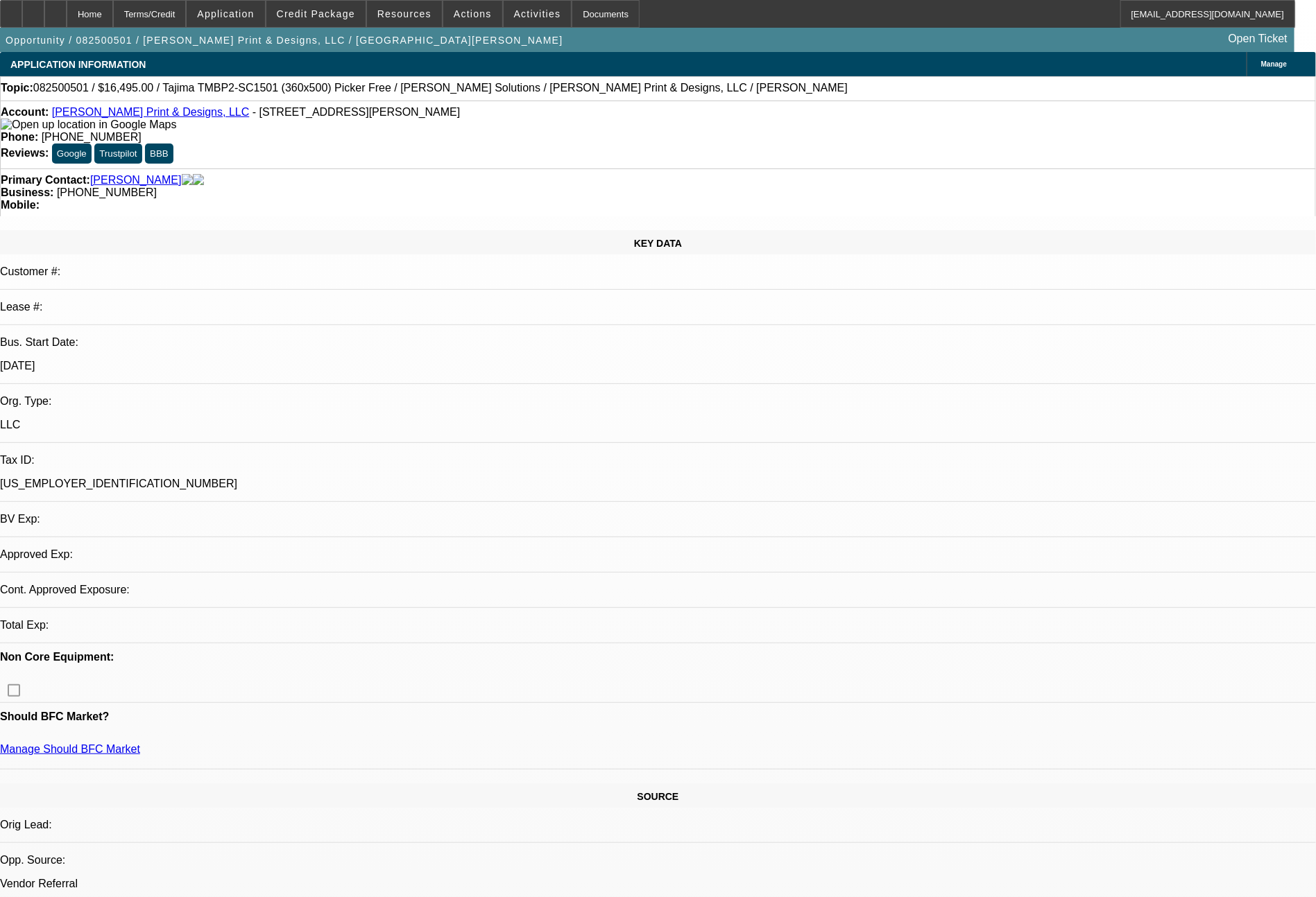
select select "0"
select select "2"
select select "0.1"
select select "4"
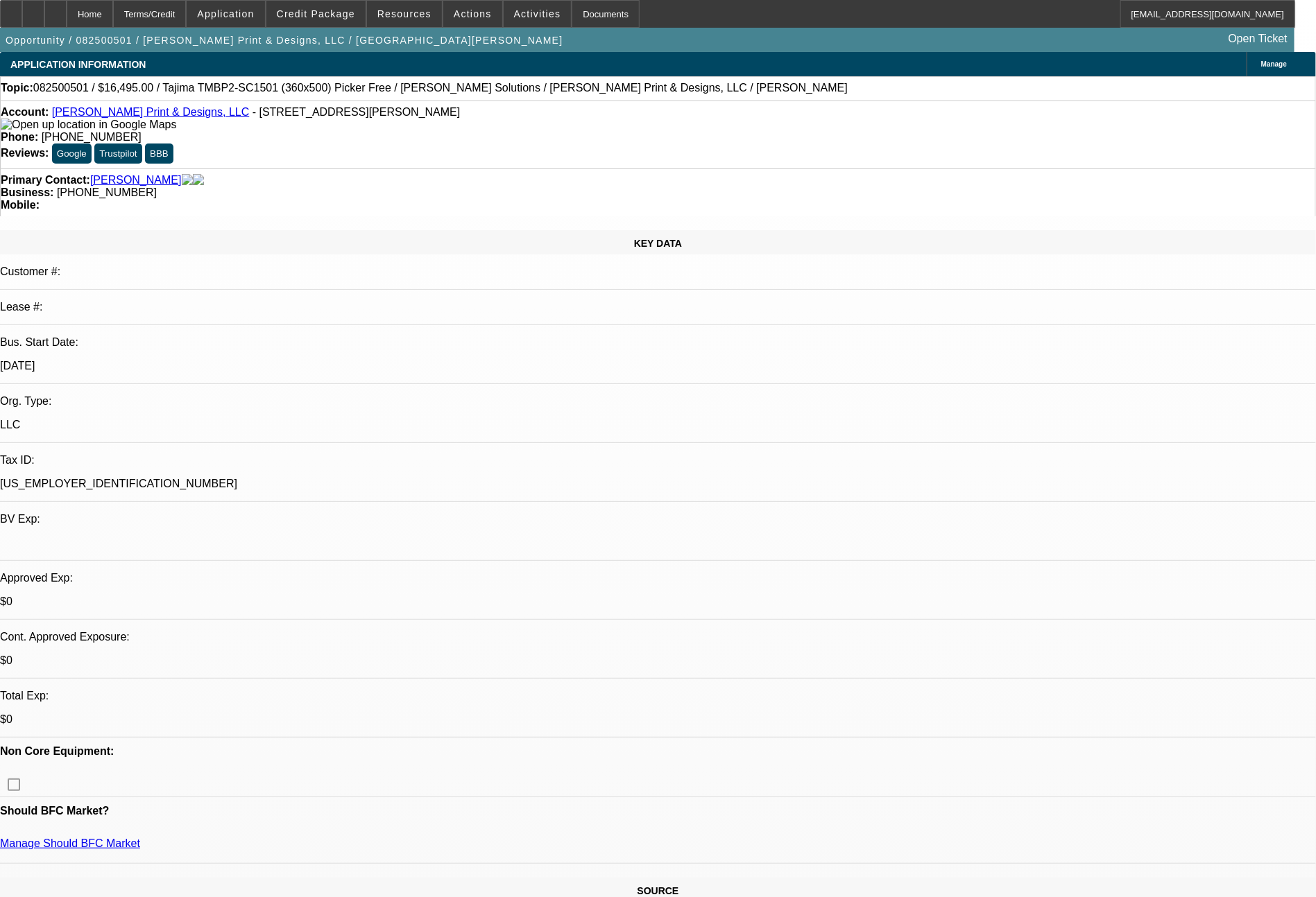
scroll to position [1570, 0]
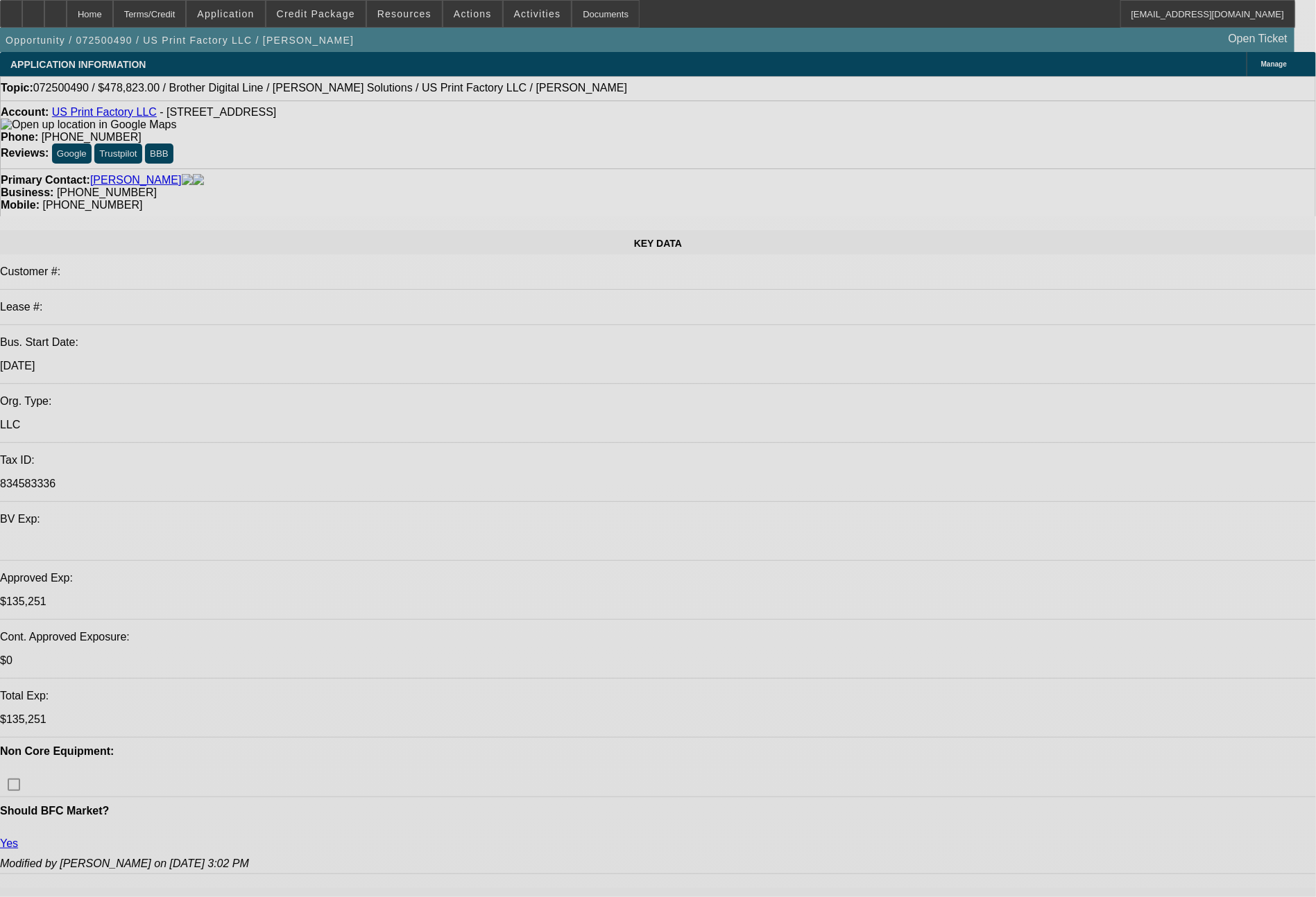
select select "0"
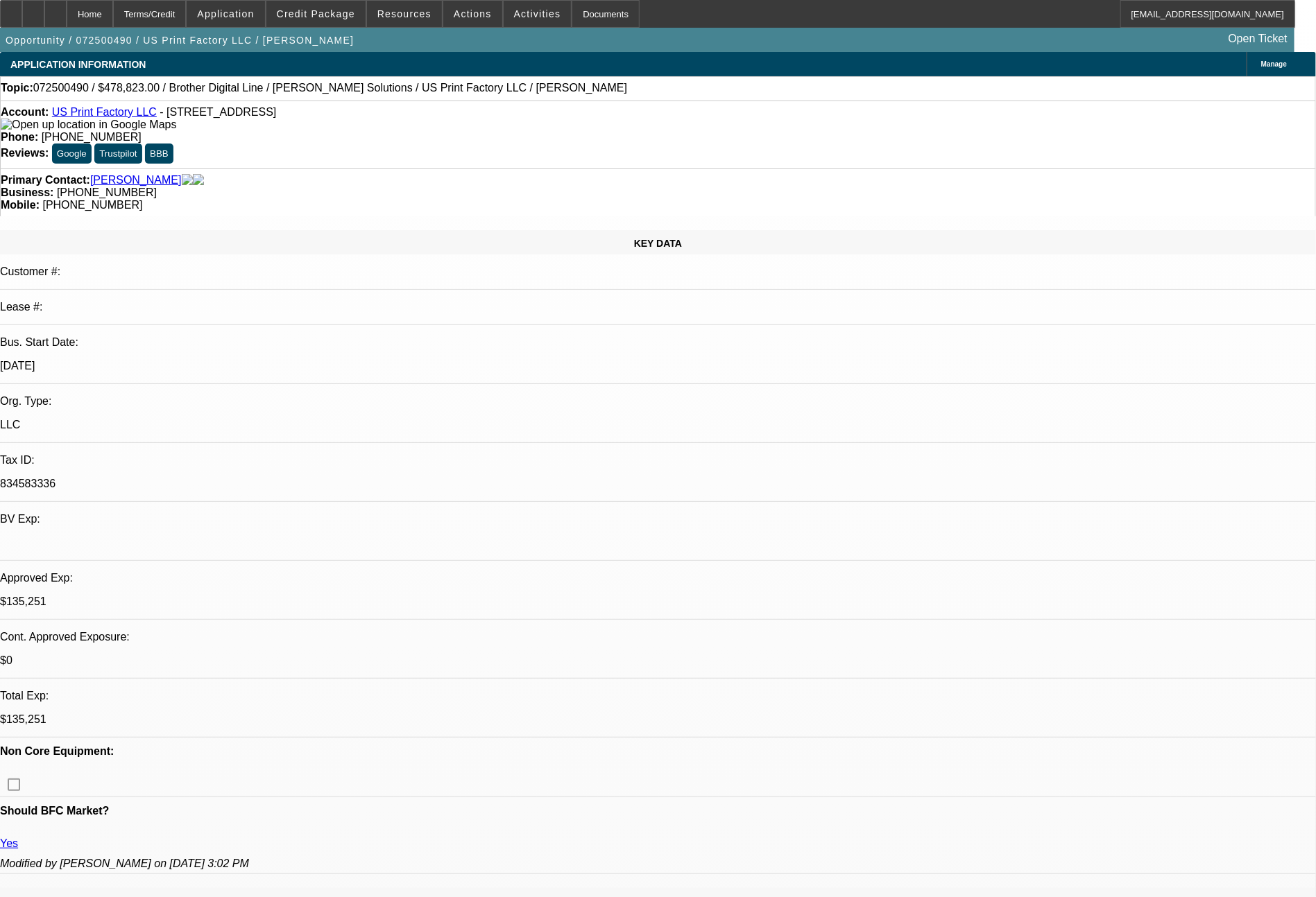
select select "0"
select select "6"
select select "0"
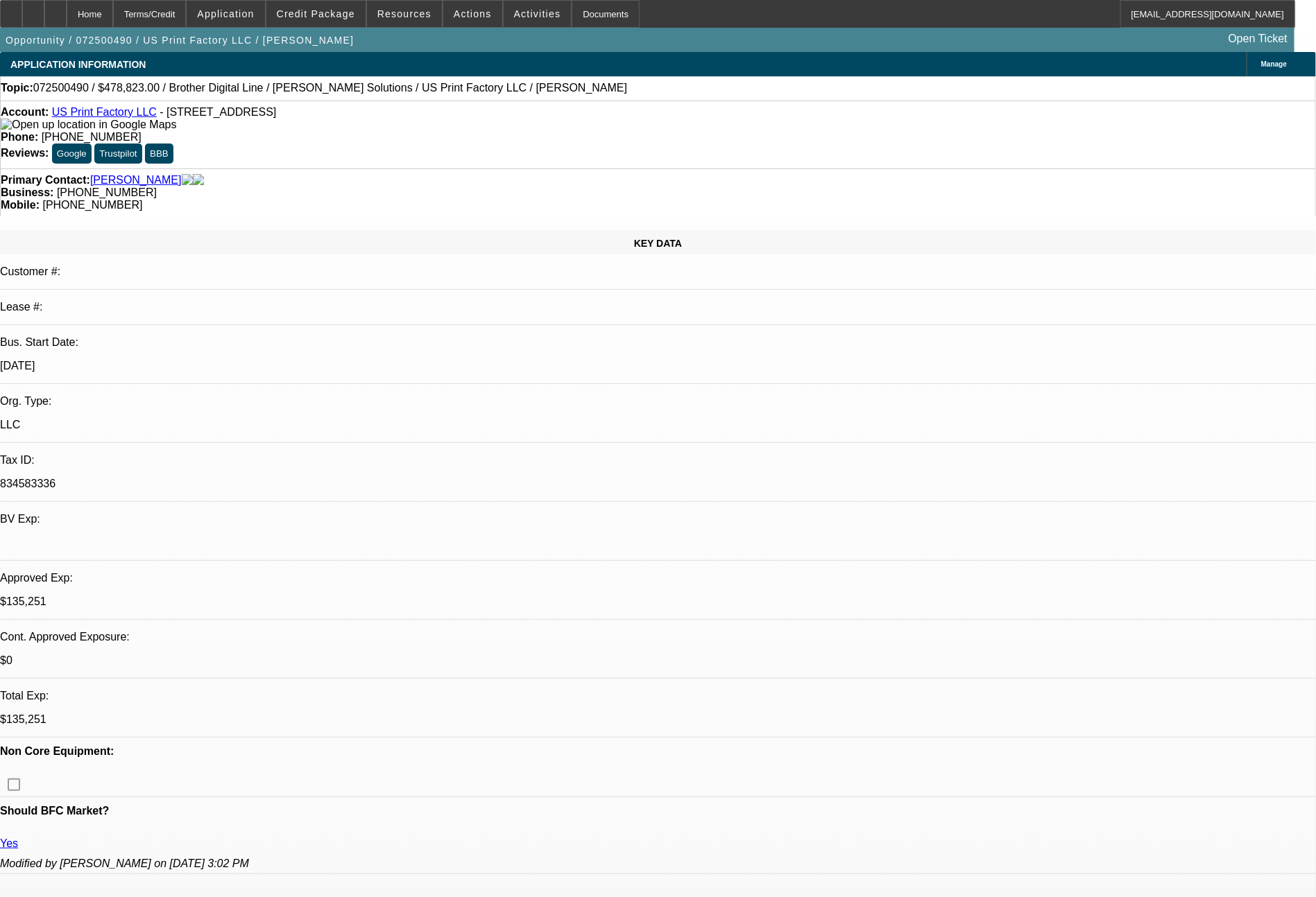
select select "0"
select select "6"
select select "0"
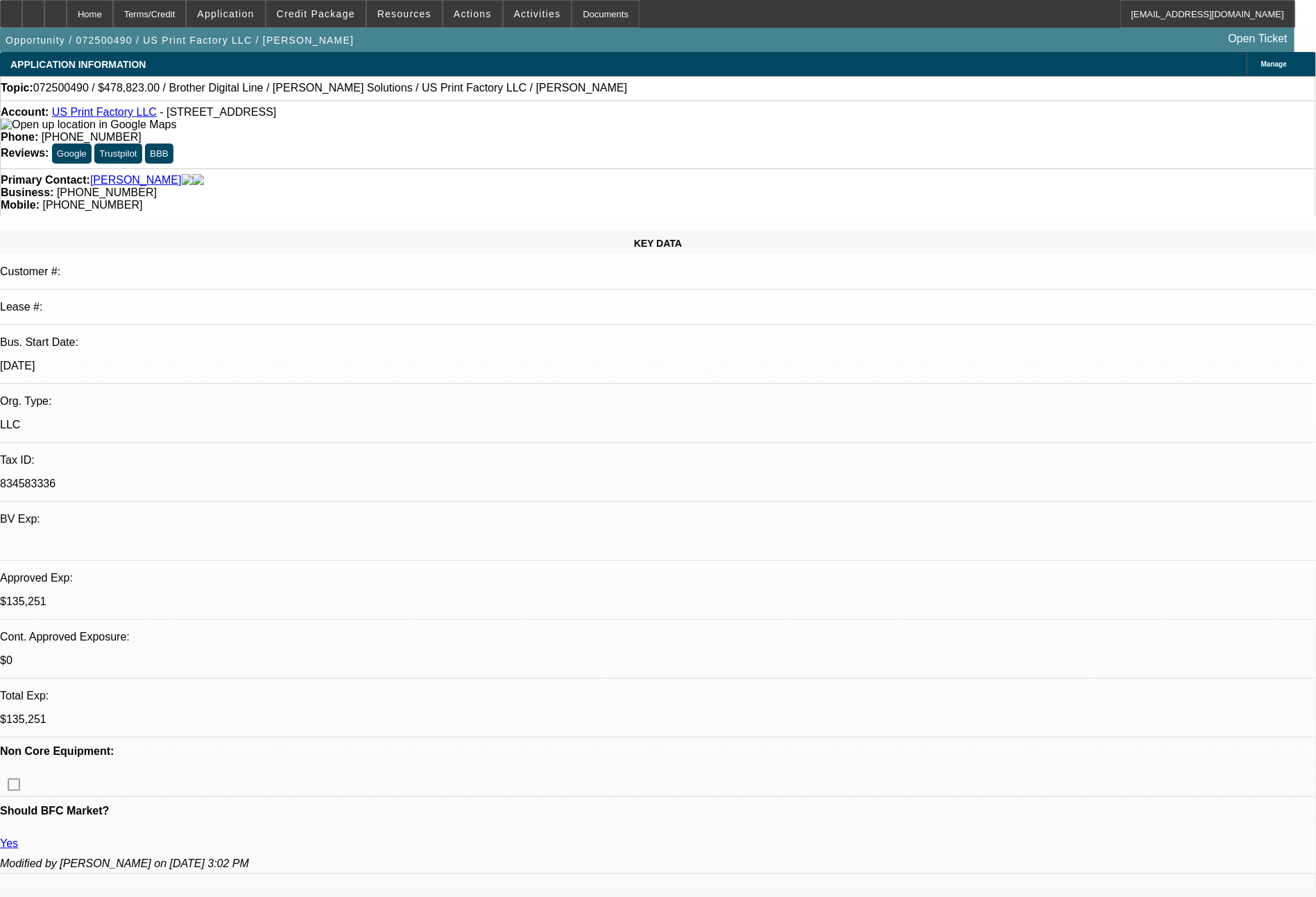
select select "6"
select select "0"
select select "6"
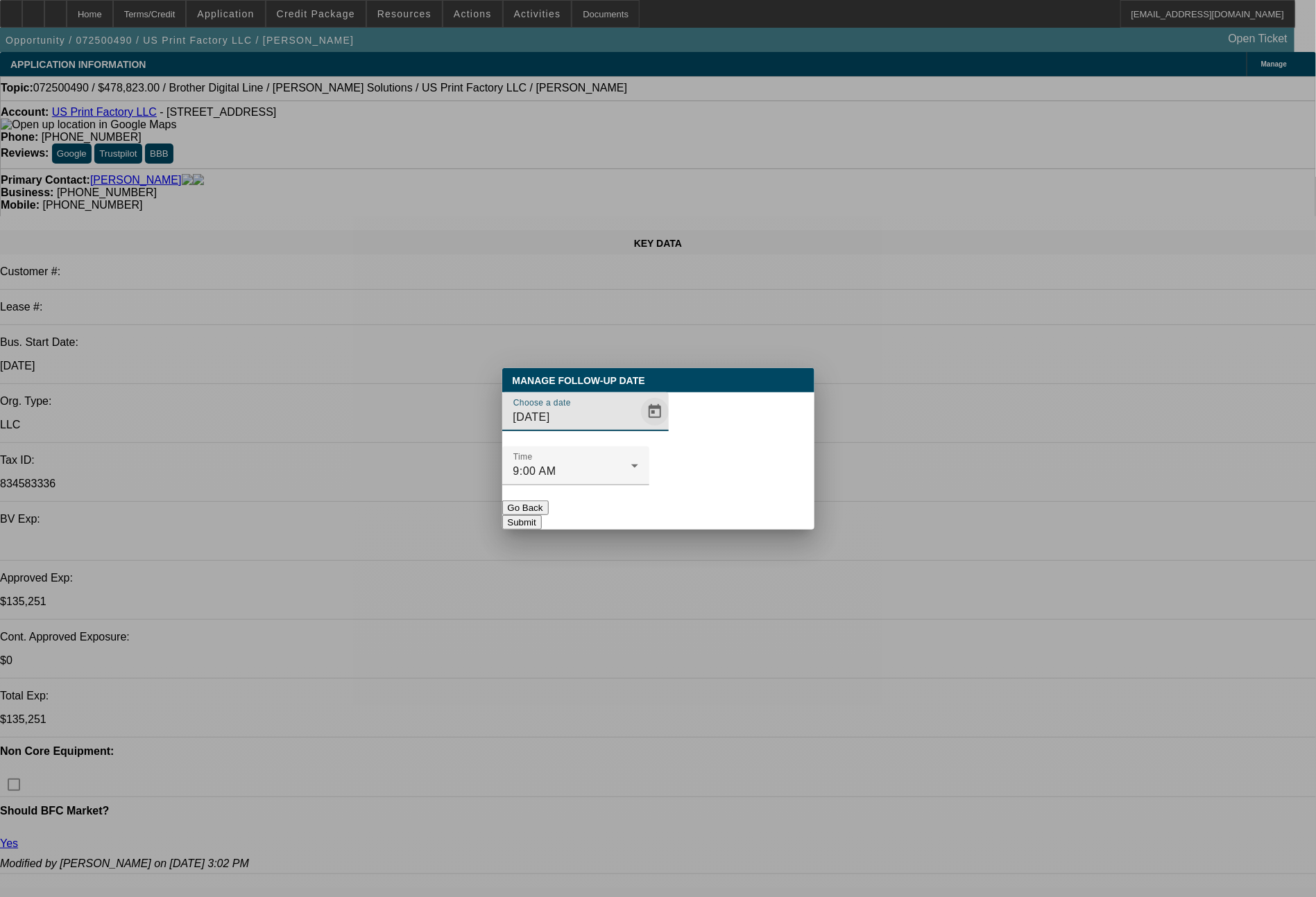
click at [638, 428] on span "Open calendar" at bounding box center [654, 411] width 33 height 33
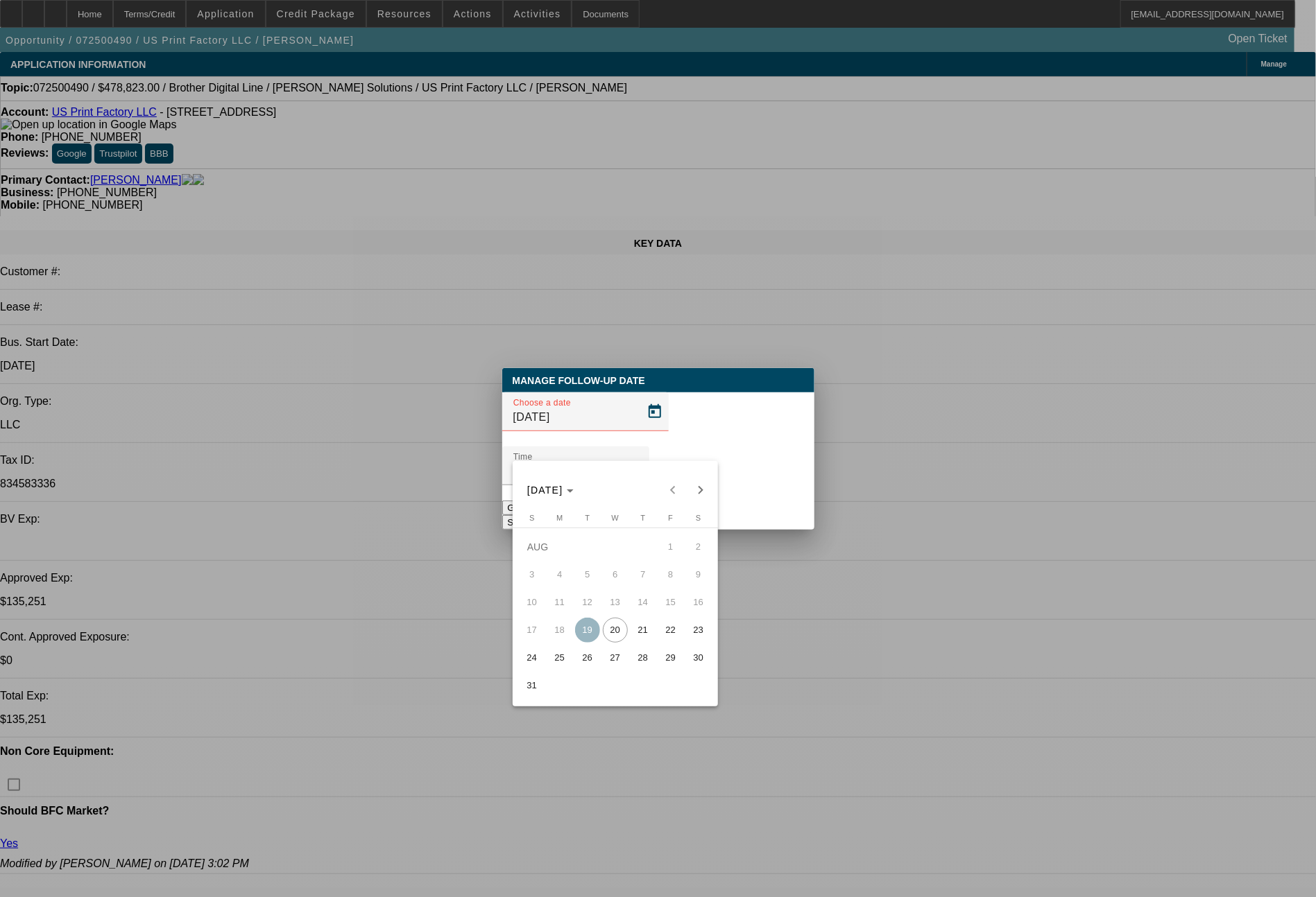
click at [621, 631] on span "20" at bounding box center [615, 630] width 25 height 25
type input "8/20/2025"
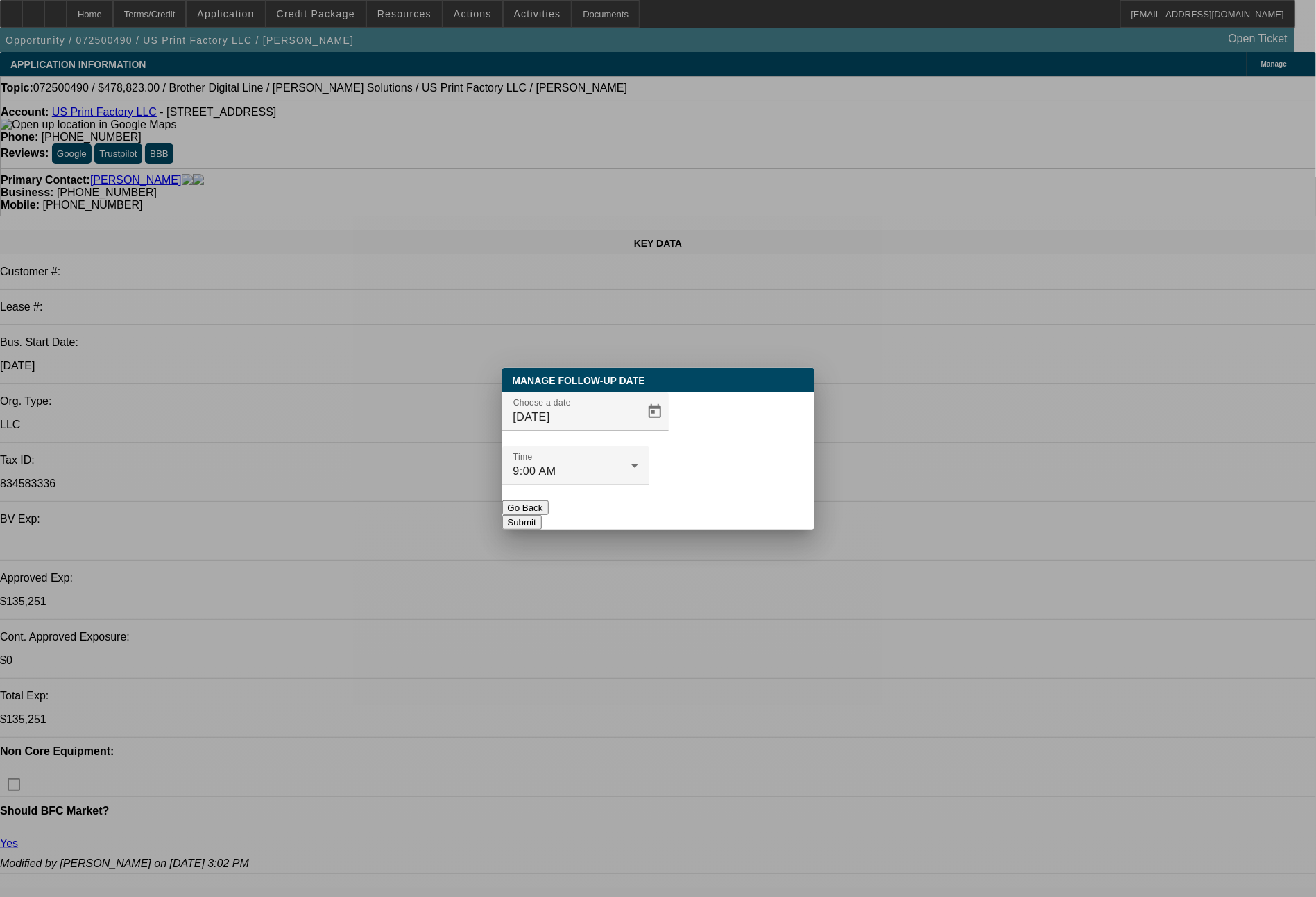
drag, startPoint x: 706, startPoint y: 489, endPoint x: 1014, endPoint y: 682, distance: 363.5
click at [542, 515] on button "Submit" at bounding box center [521, 522] width 39 height 14
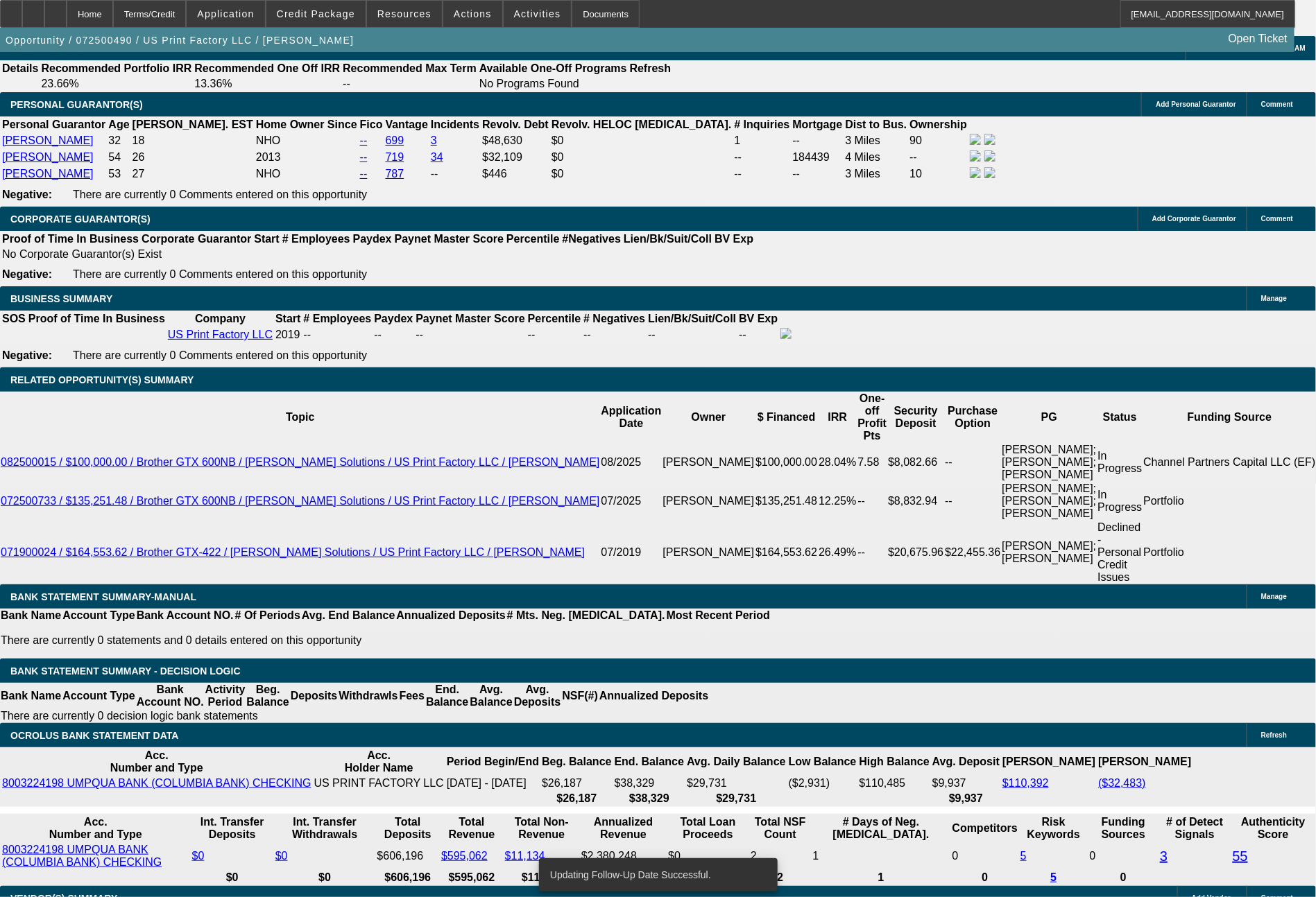
scroll to position [2277, 0]
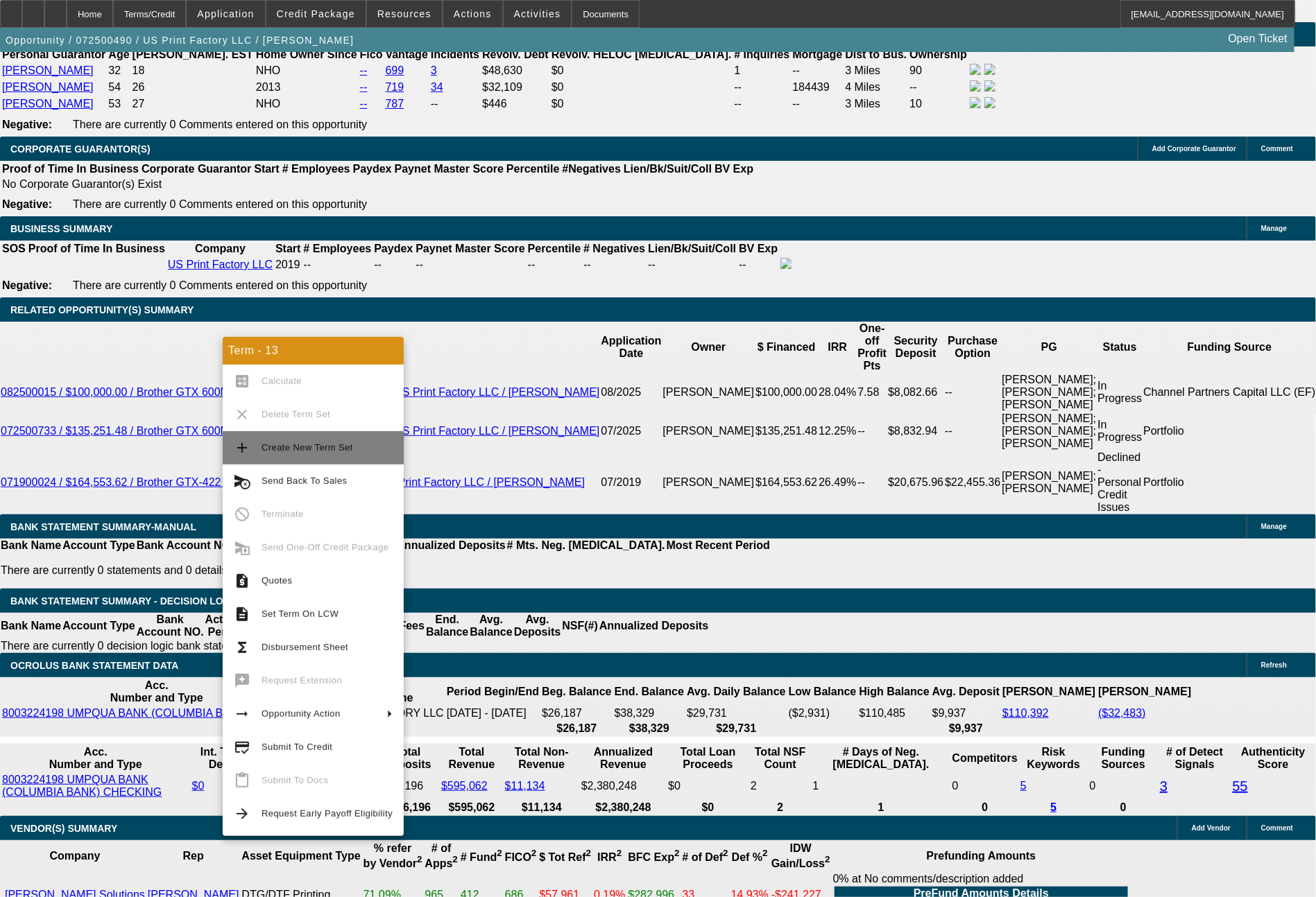
click at [292, 449] on span "Create New Term Set" at bounding box center [307, 447] width 92 height 10
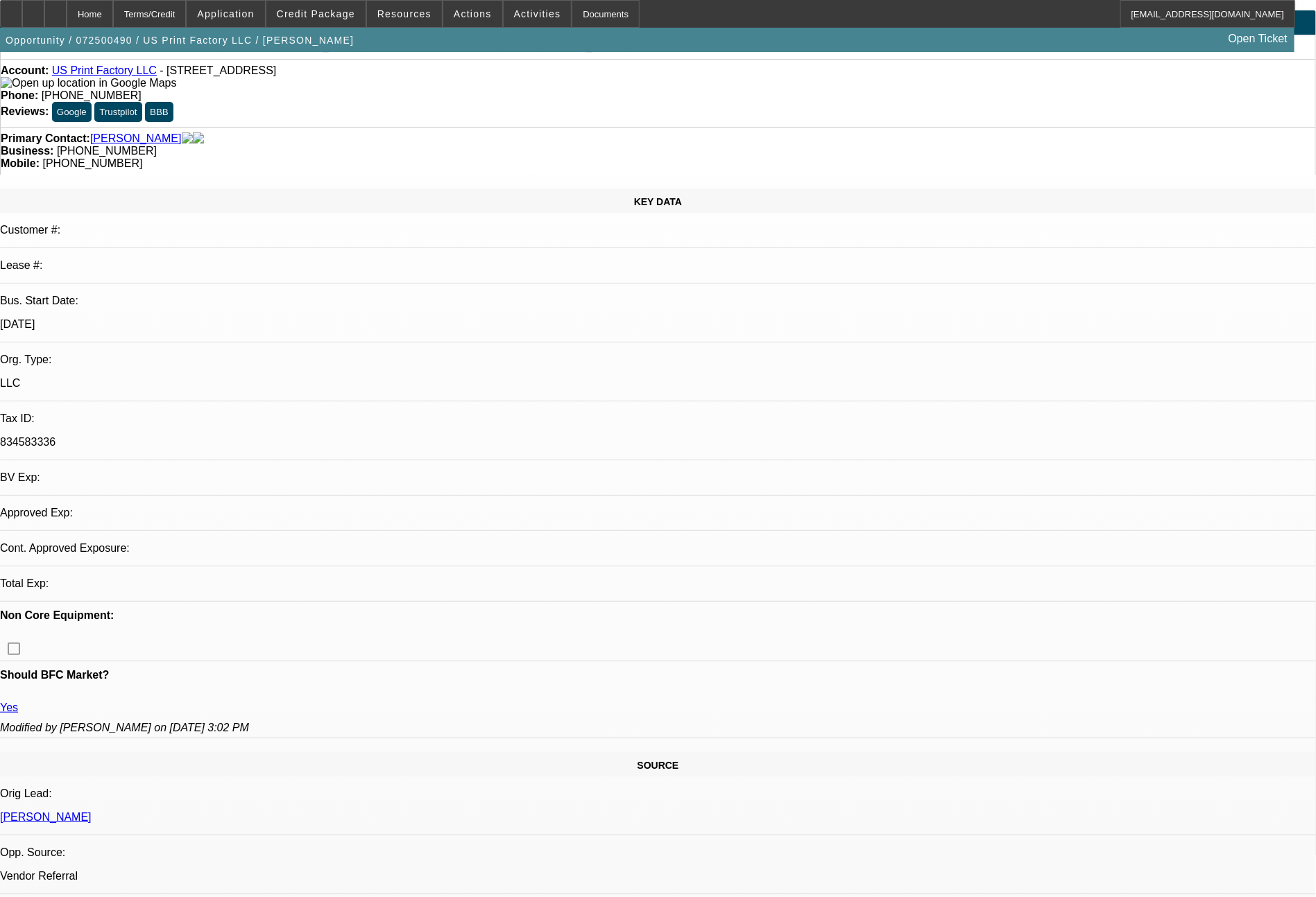
select select "0"
select select "6"
select select "0"
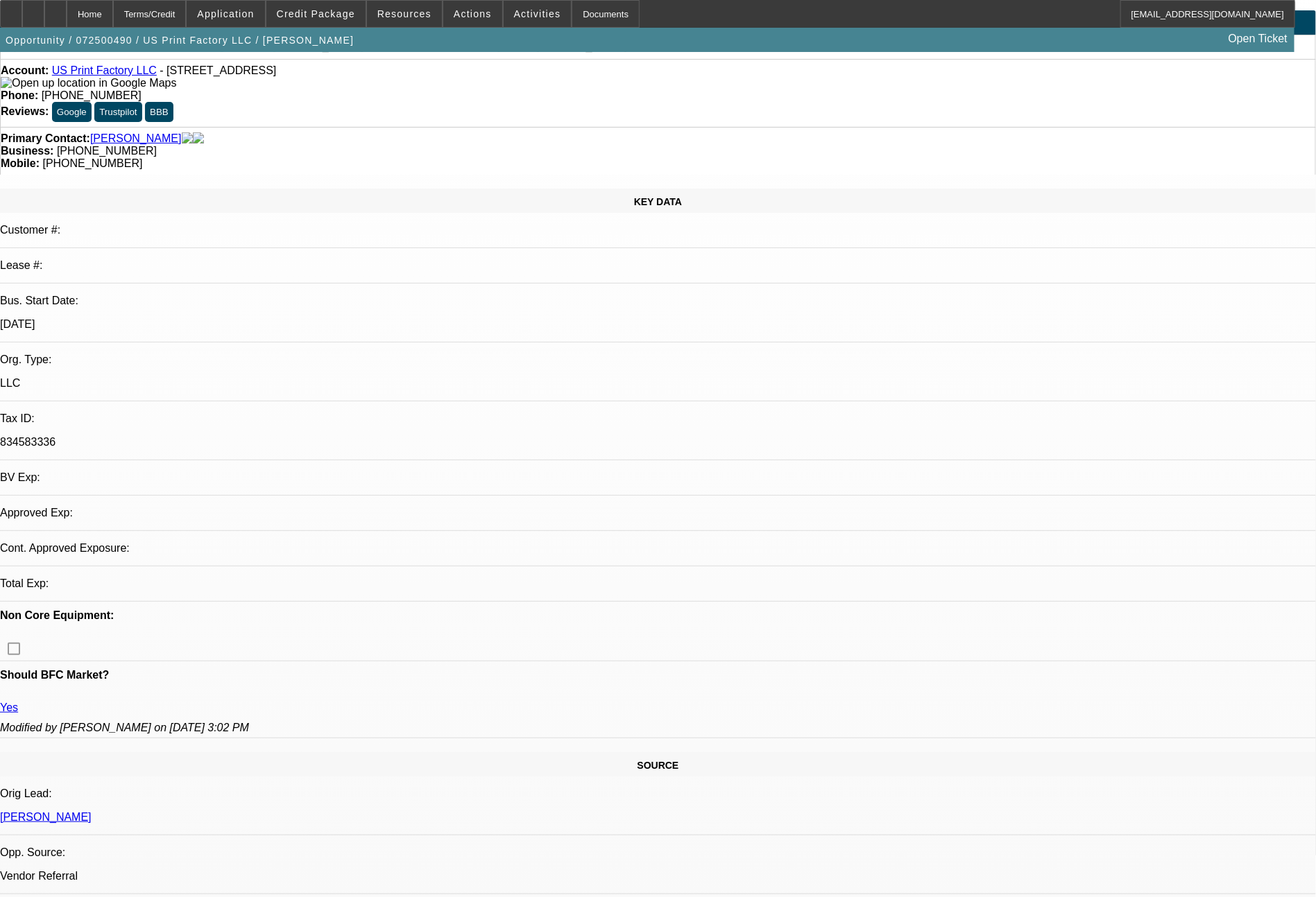
select select "0"
select select "6"
select select "0"
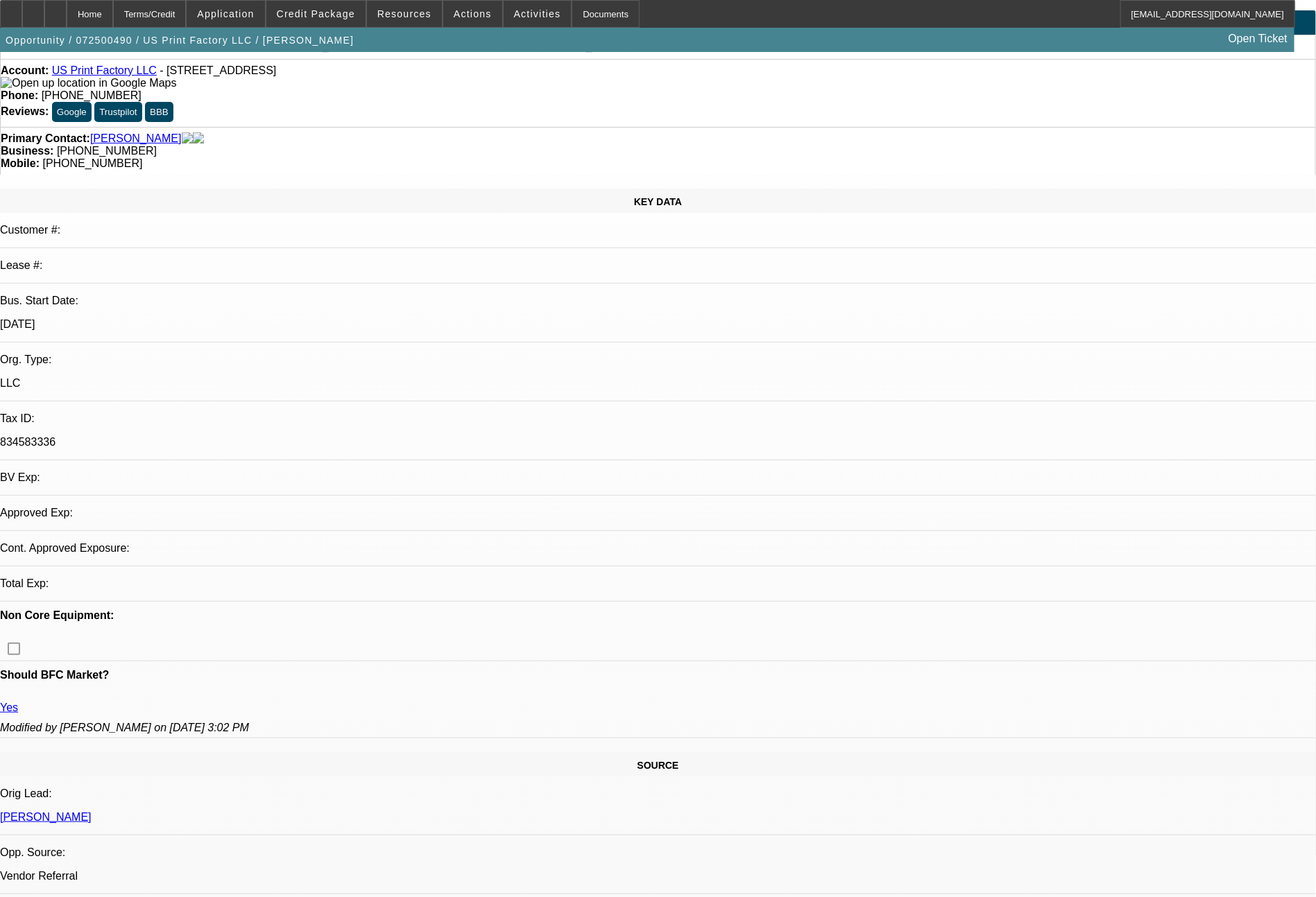
select select "0"
select select "6"
select select "0"
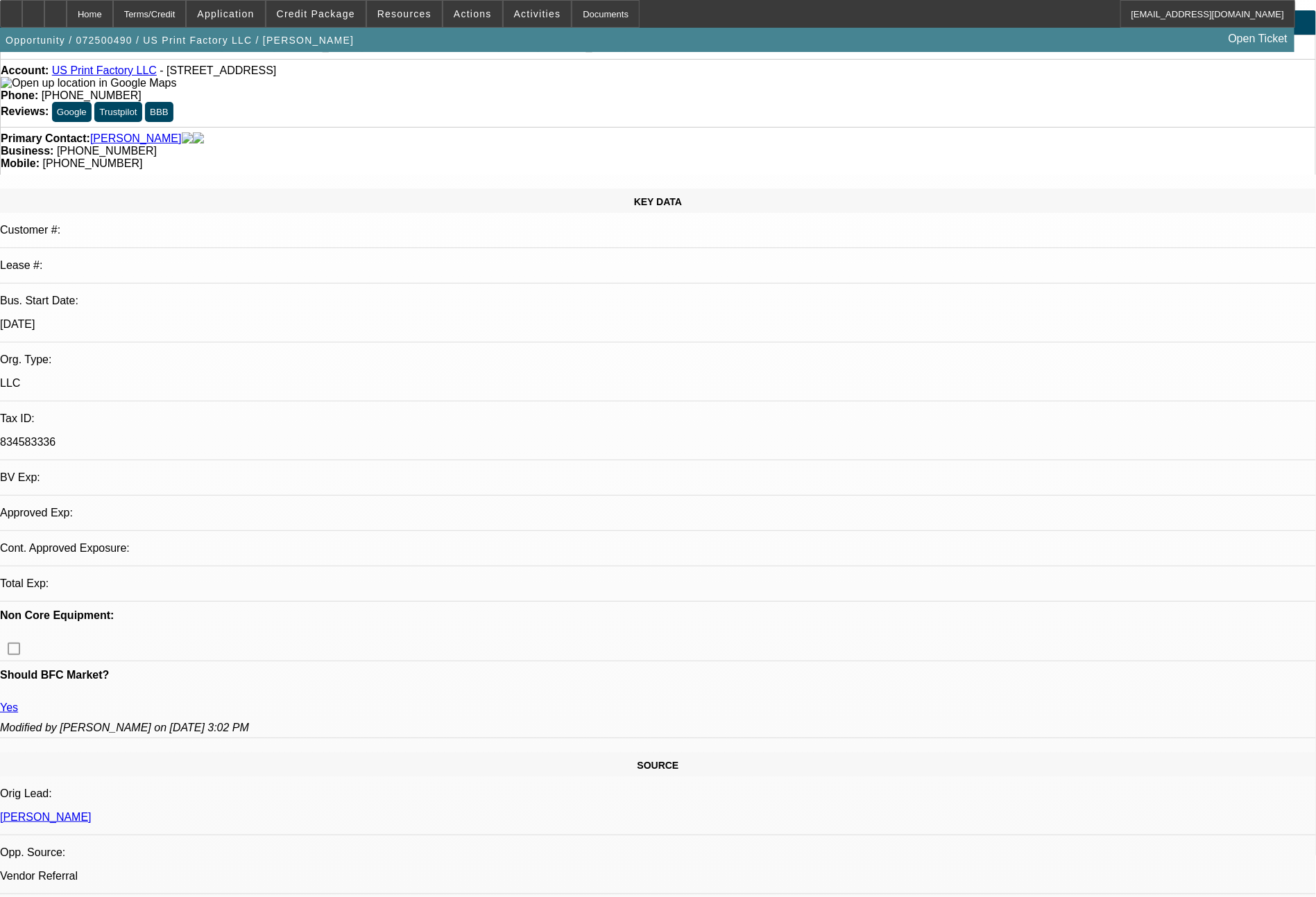
select select "6"
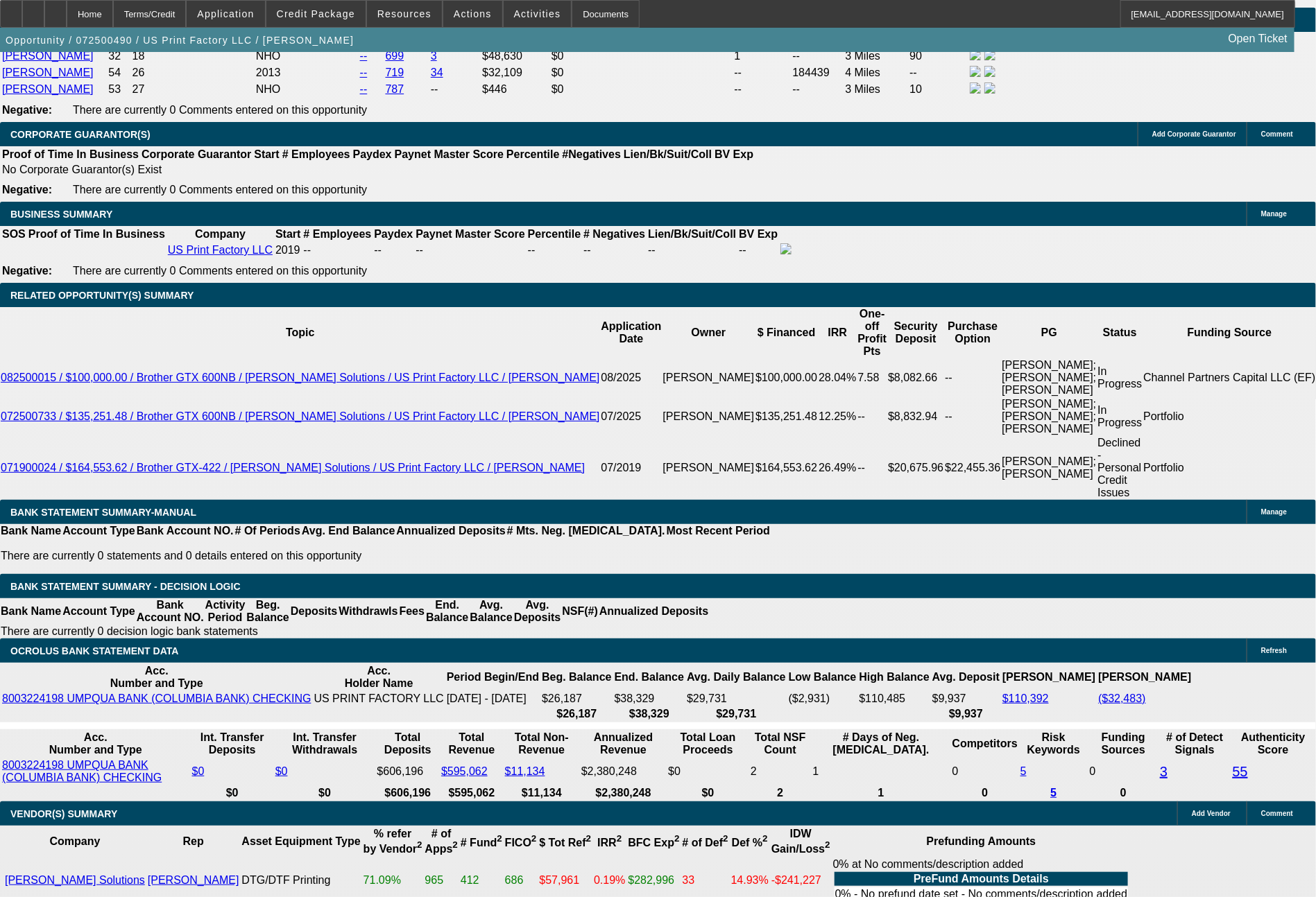
scroll to position [2301, 0]
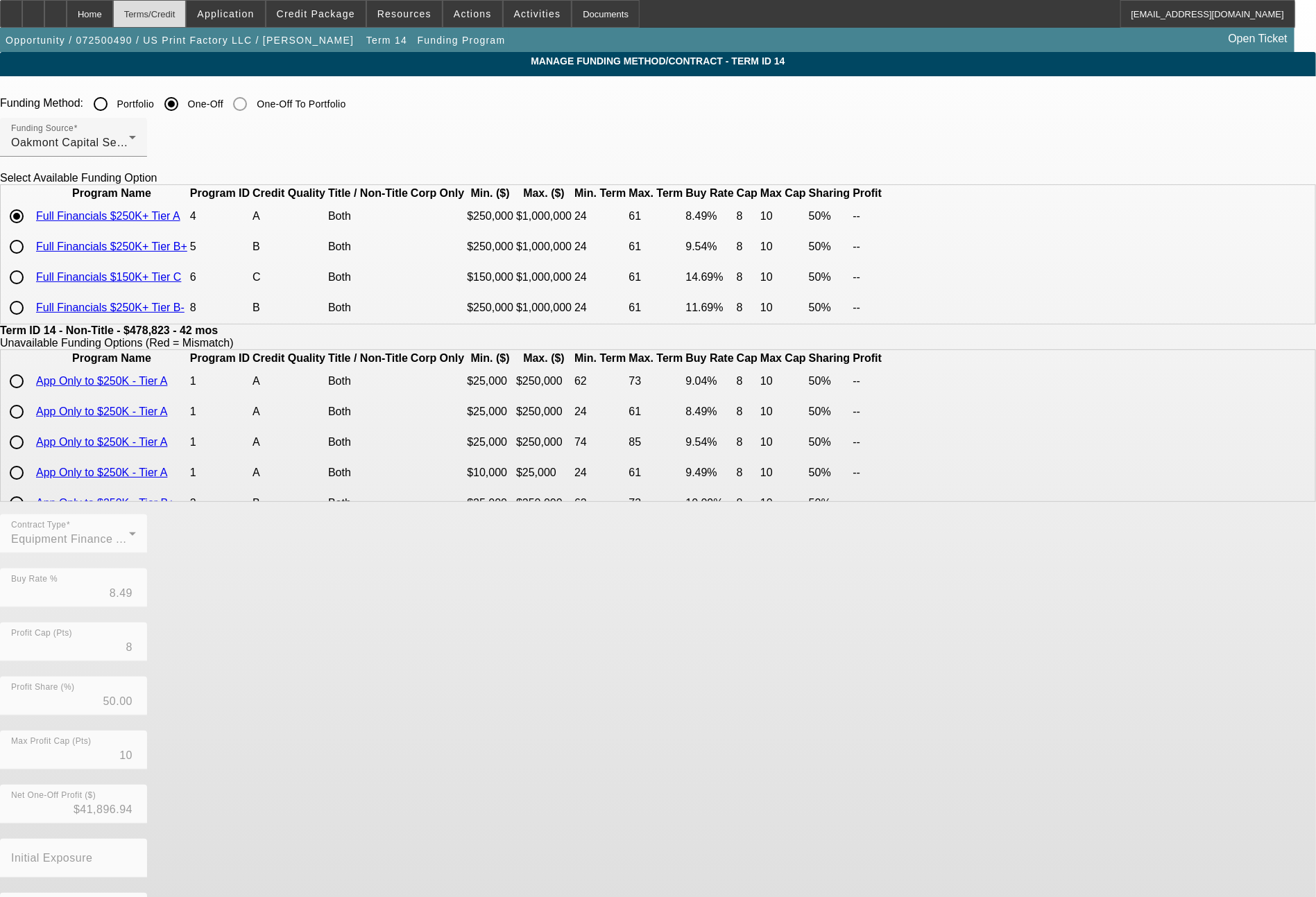
click at [186, 18] on div "Terms/Credit" at bounding box center [150, 14] width 74 height 28
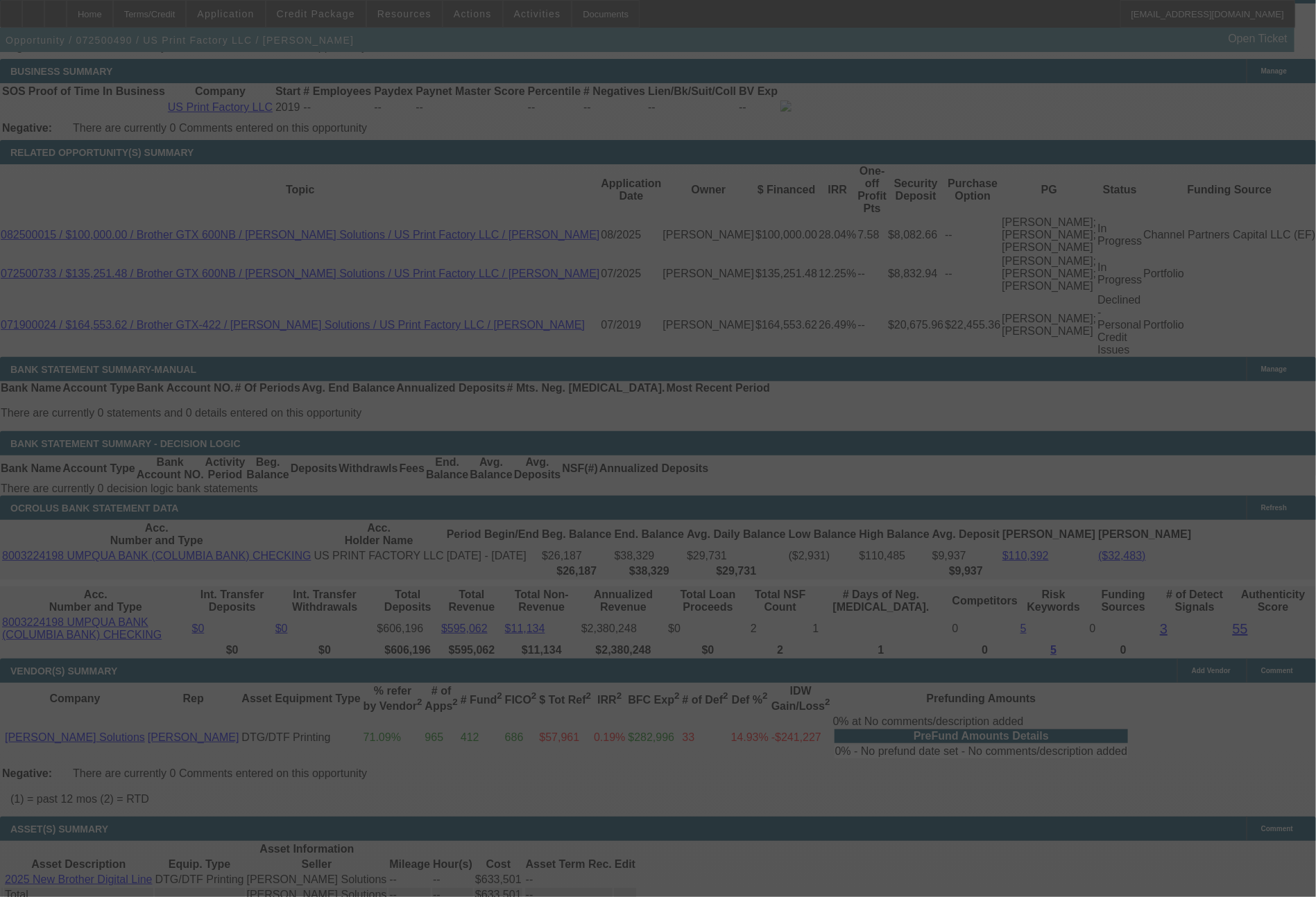
scroll to position [2236, 0]
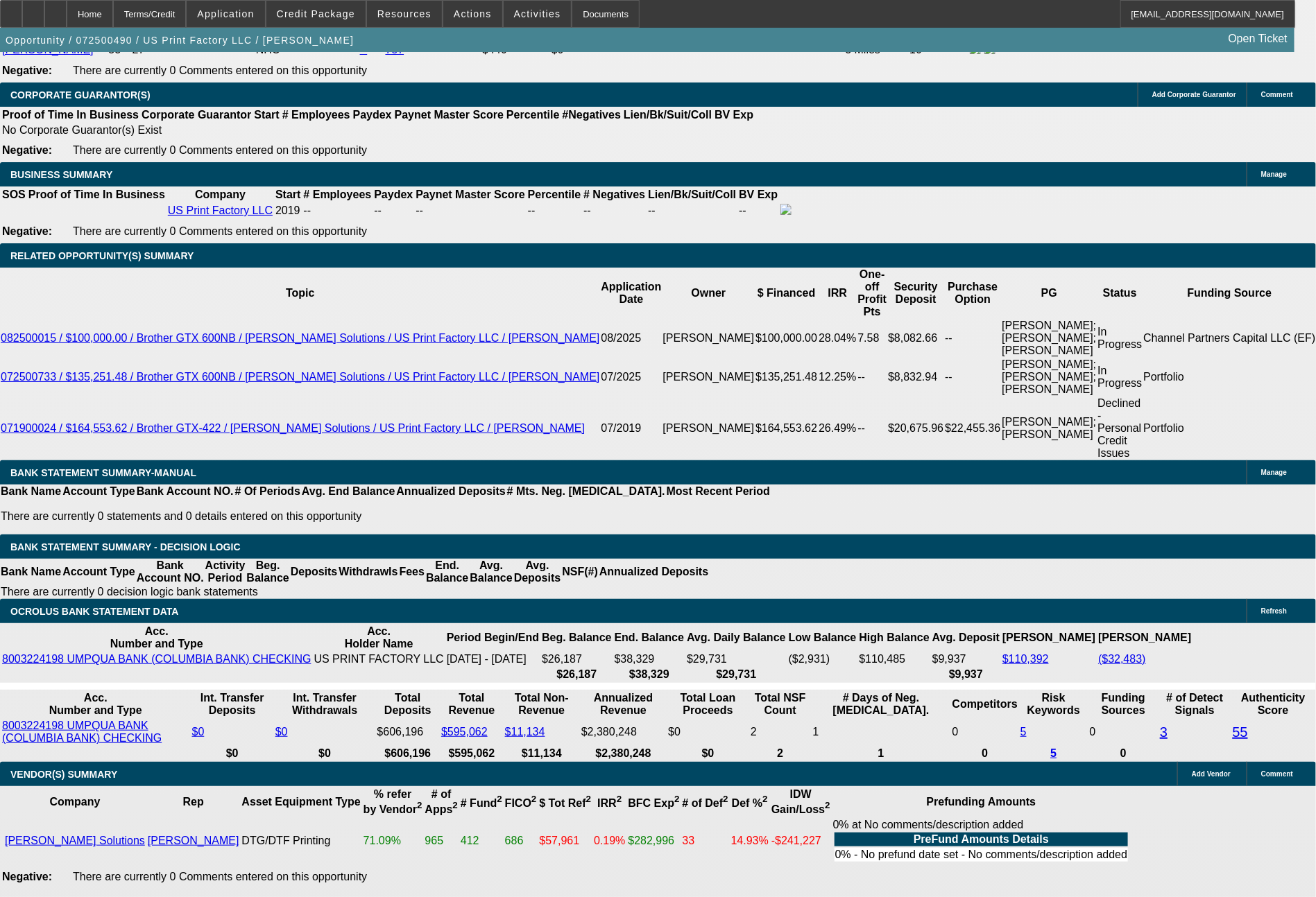
select select "0"
select select "6"
select select "0"
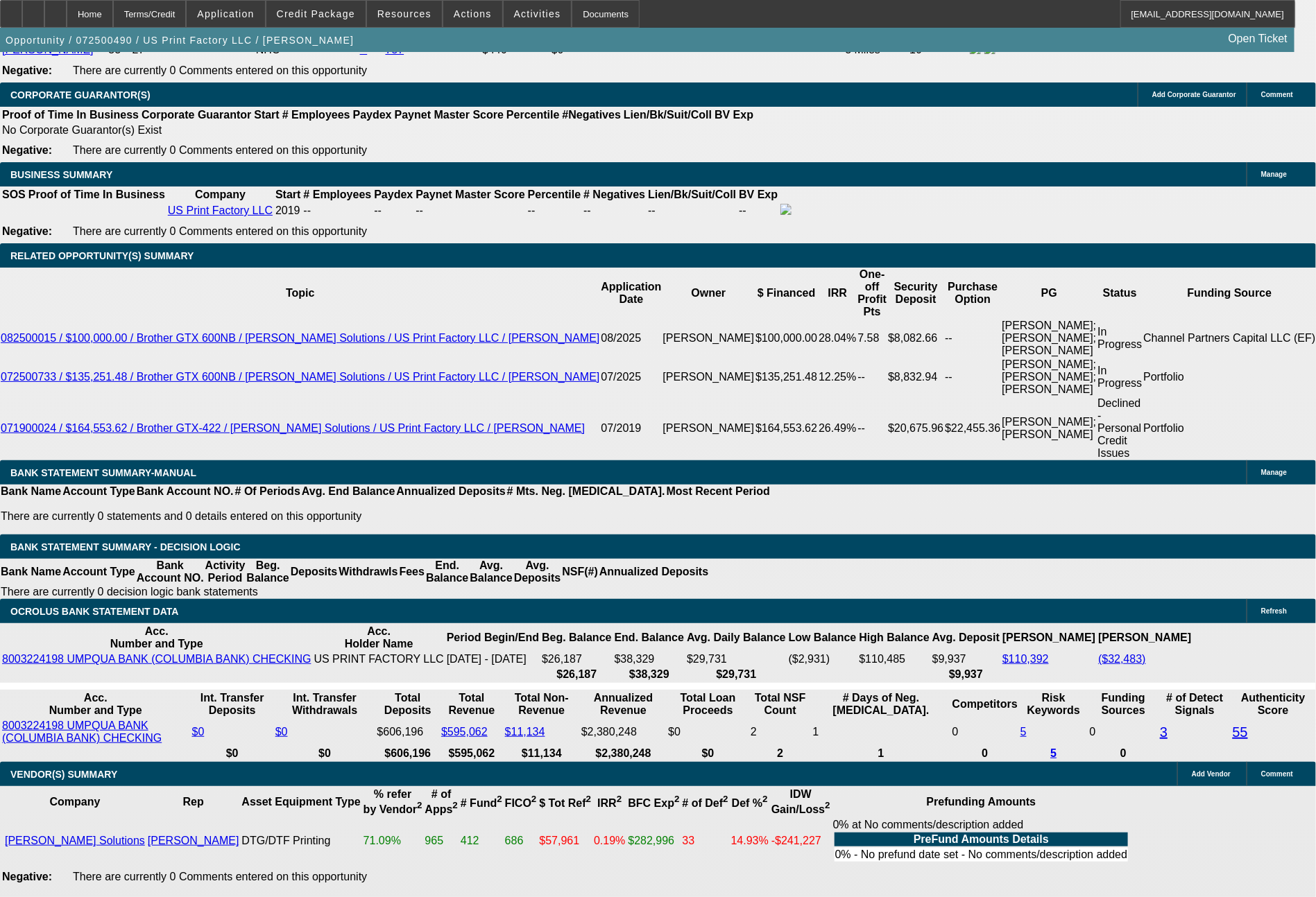
select select "0"
select select "6"
select select "0"
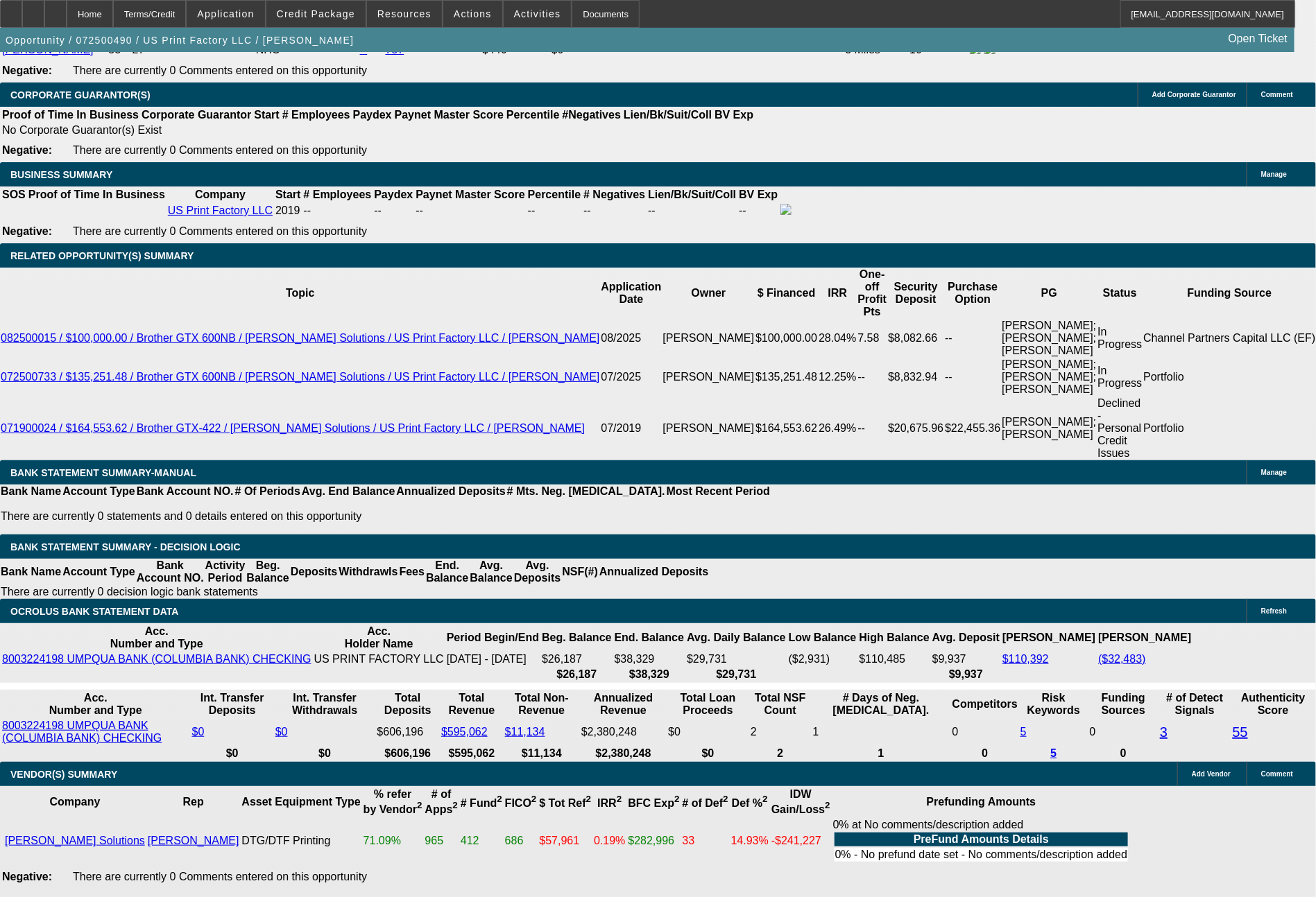
select select "0"
select select "6"
select select "0"
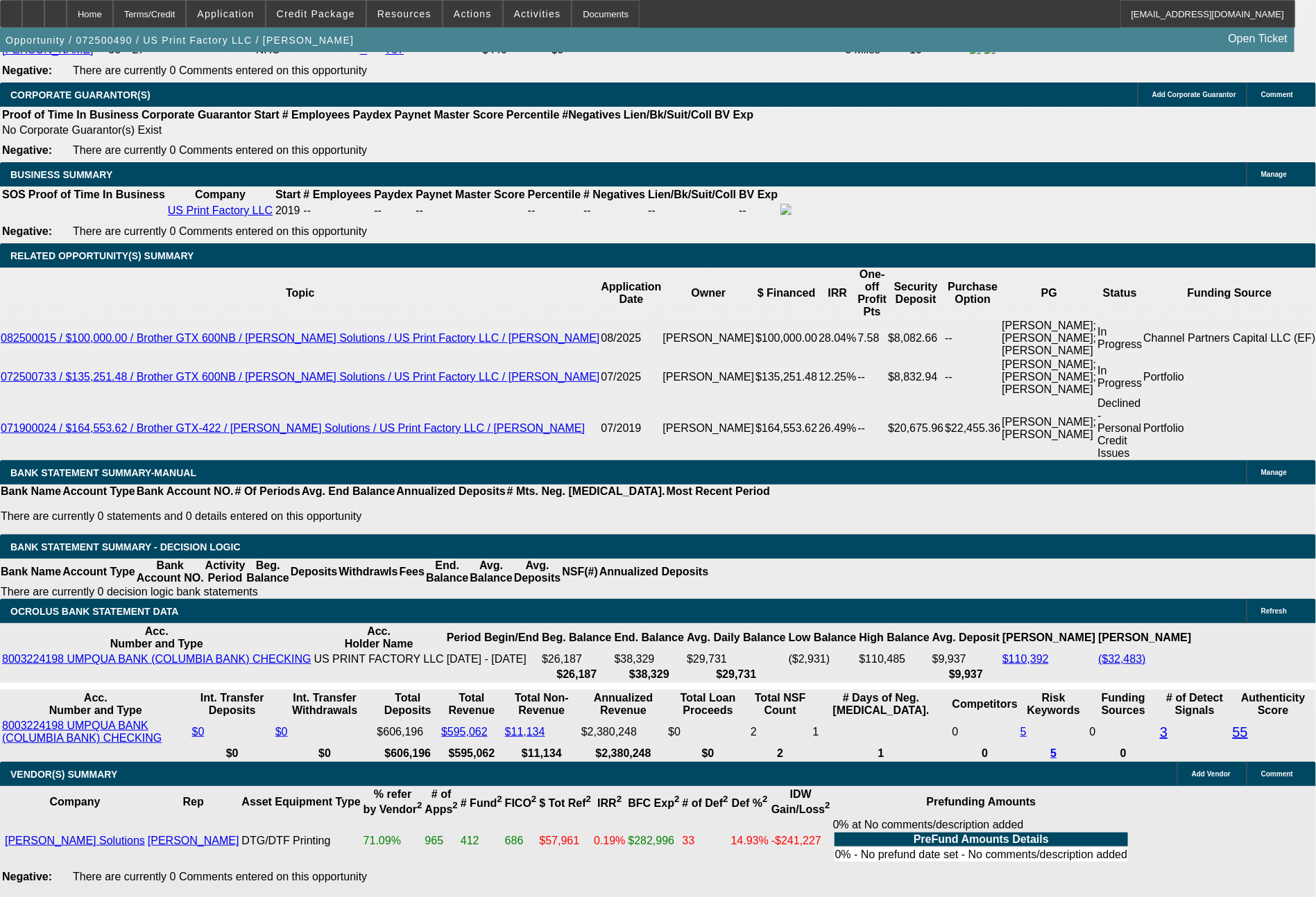
select select "6"
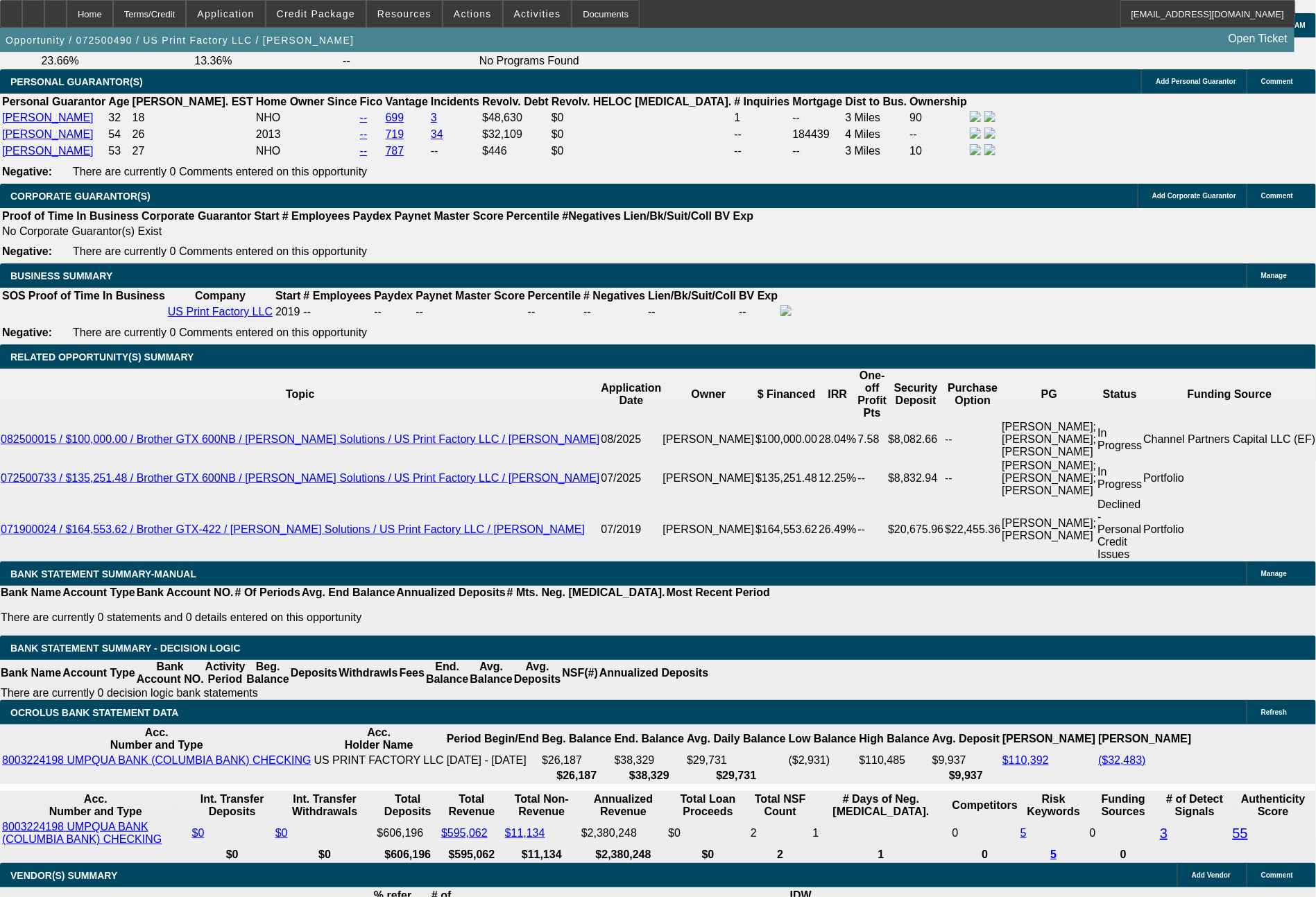
scroll to position [2363, 0]
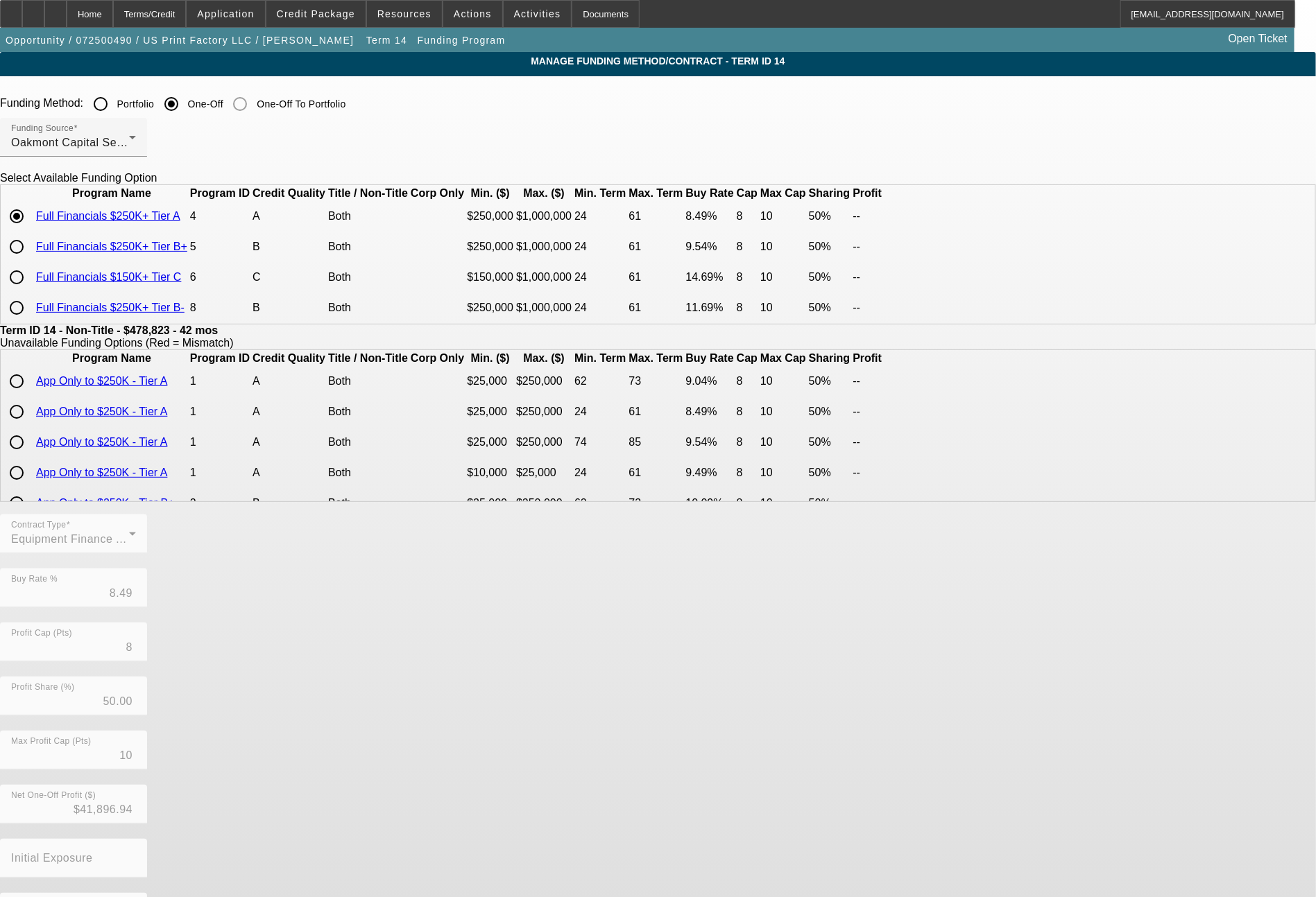
click at [147, 557] on mat-form-field "Contract Type Equipment Finance Agreement" at bounding box center [73, 541] width 147 height 54
click at [186, 7] on div "Terms/Credit" at bounding box center [150, 14] width 74 height 28
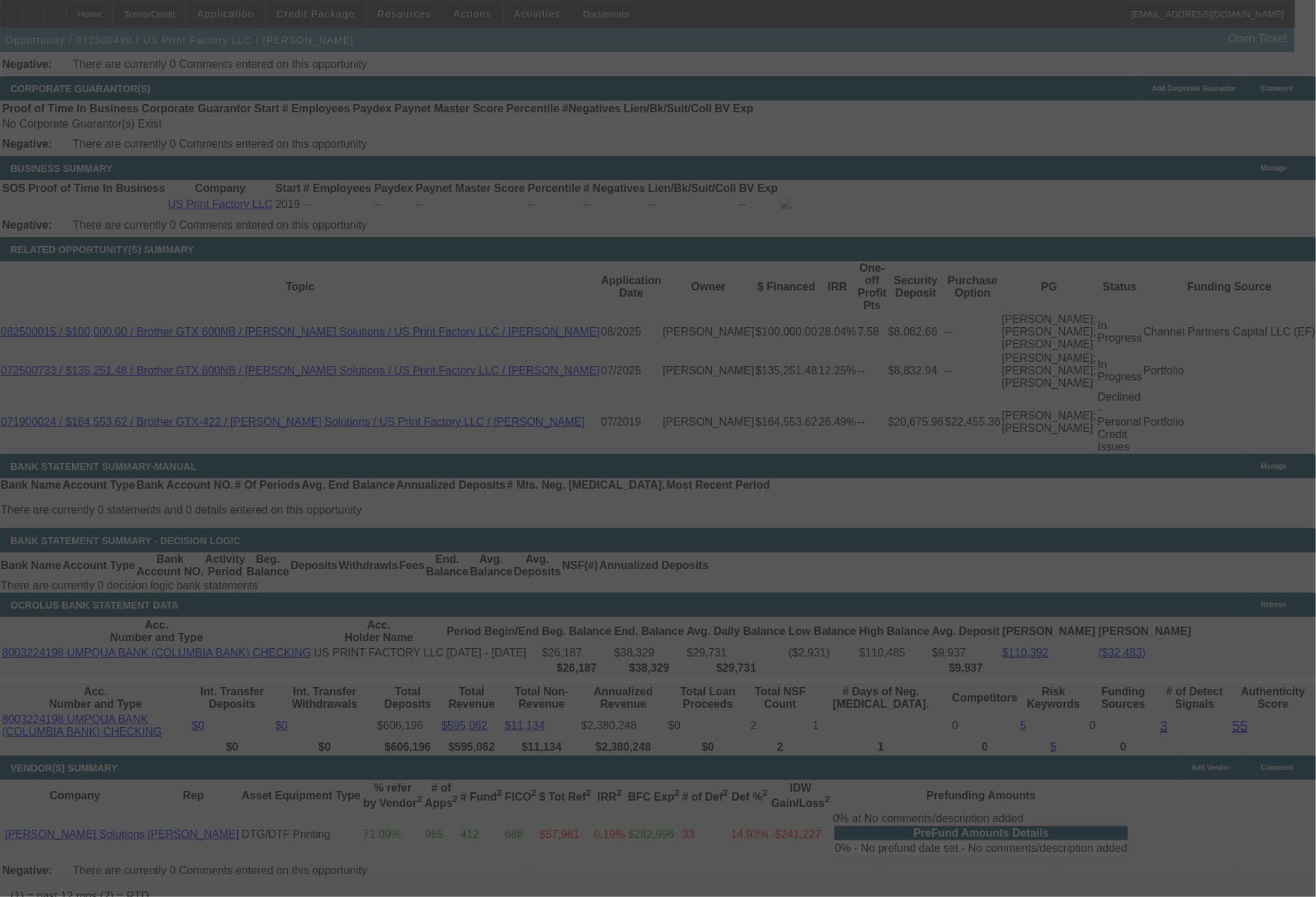
scroll to position [2230, 0]
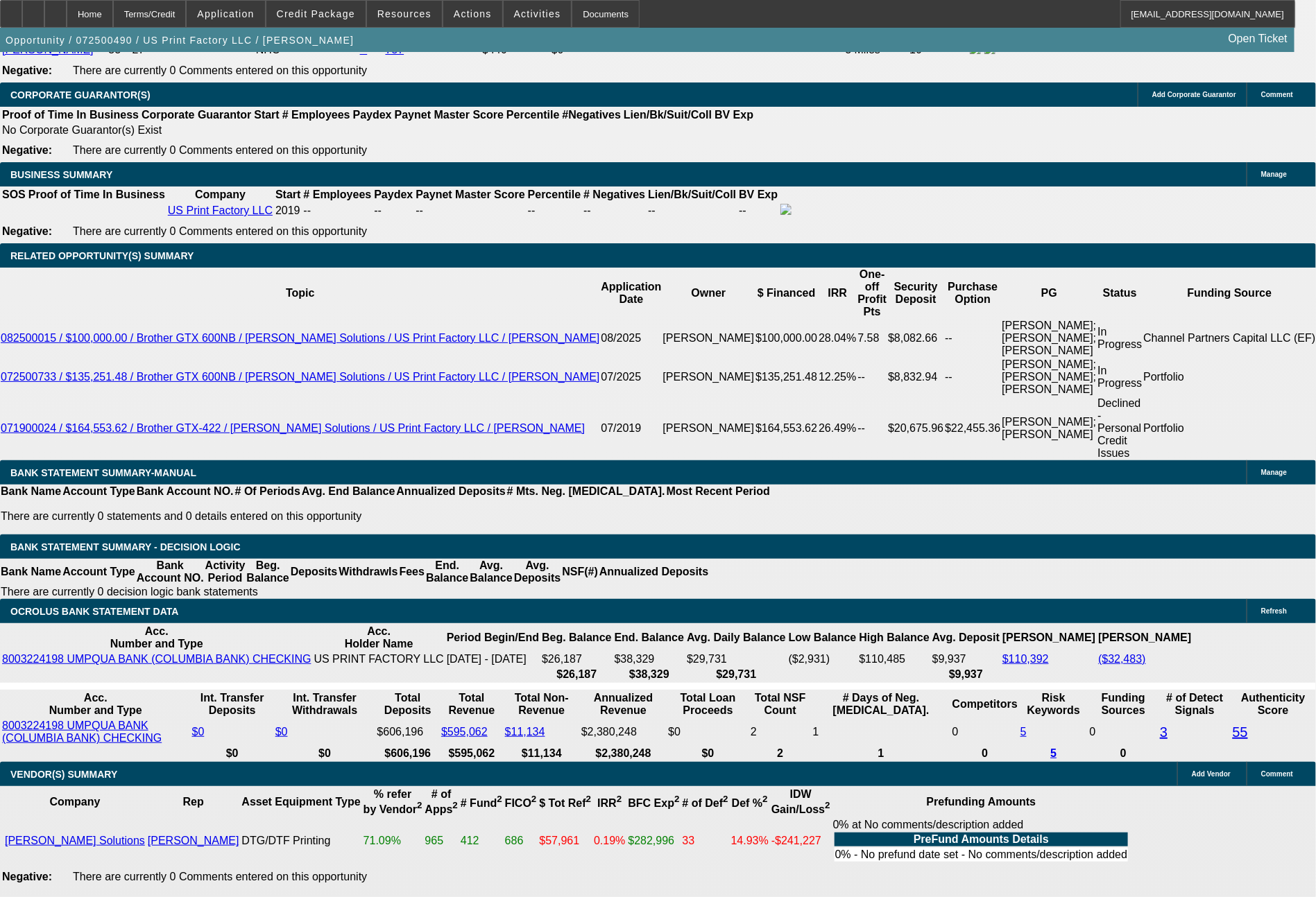
select select "0"
select select "6"
select select "0"
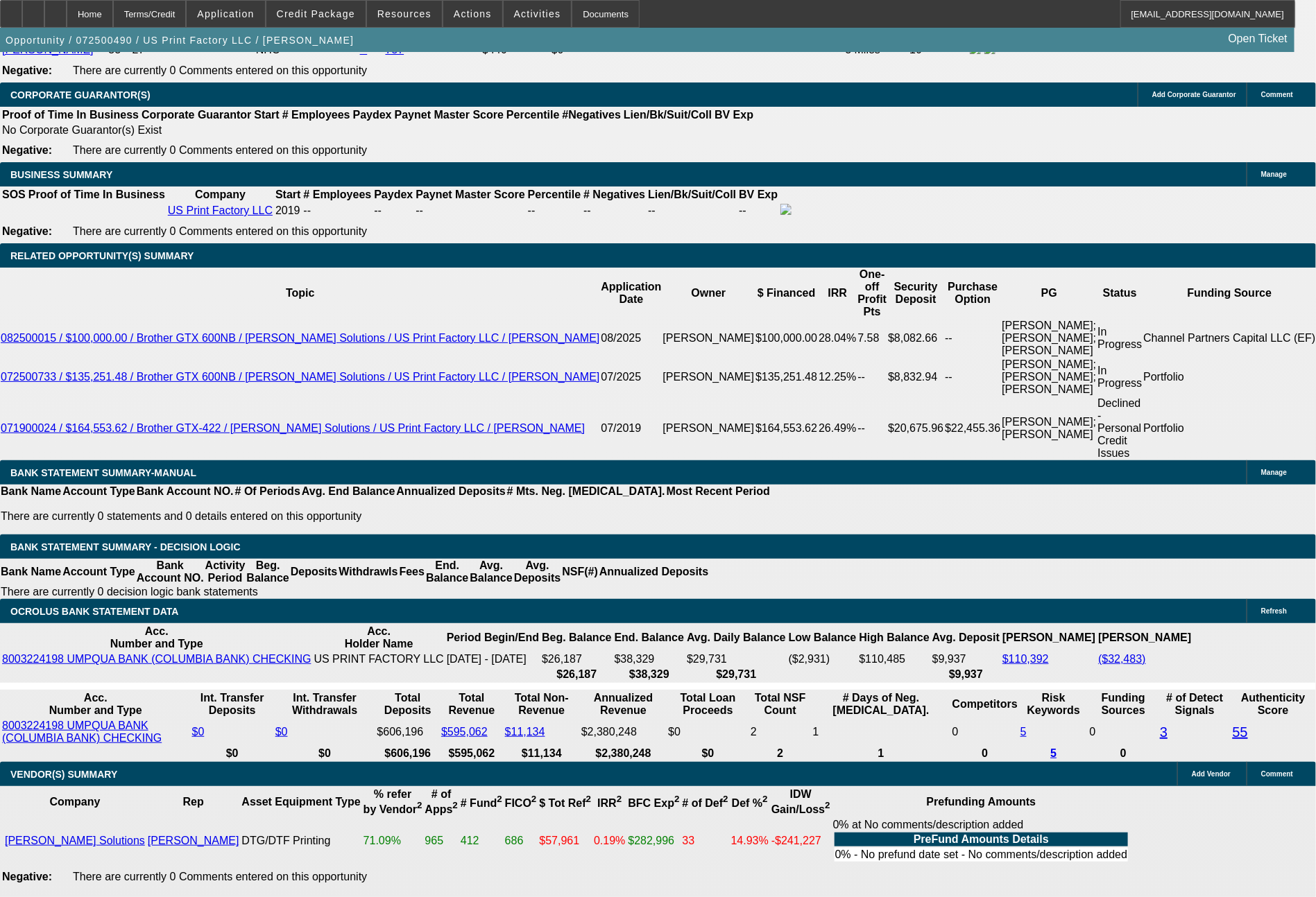
select select "0"
select select "6"
select select "0"
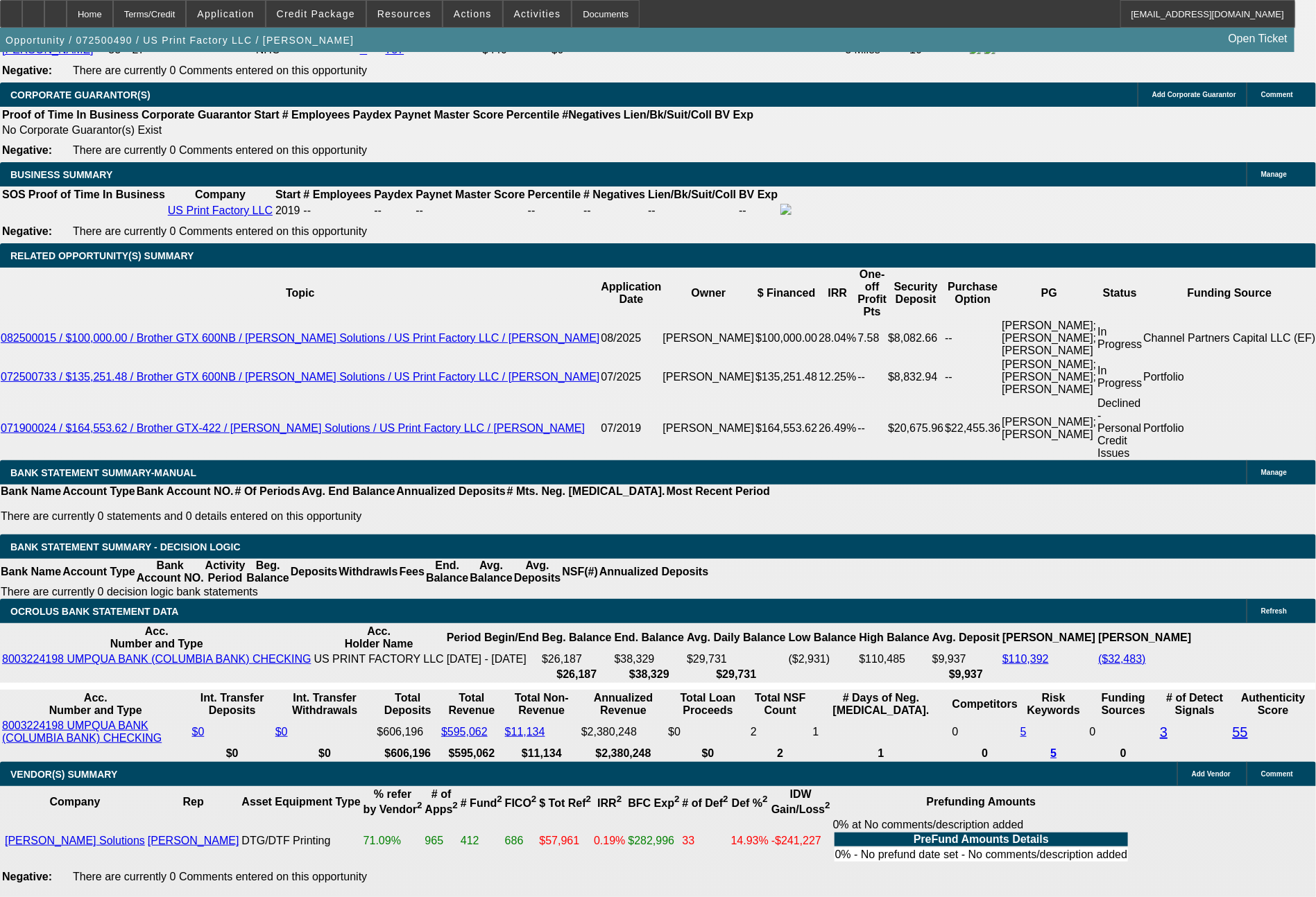
select select "0"
select select "6"
select select "0"
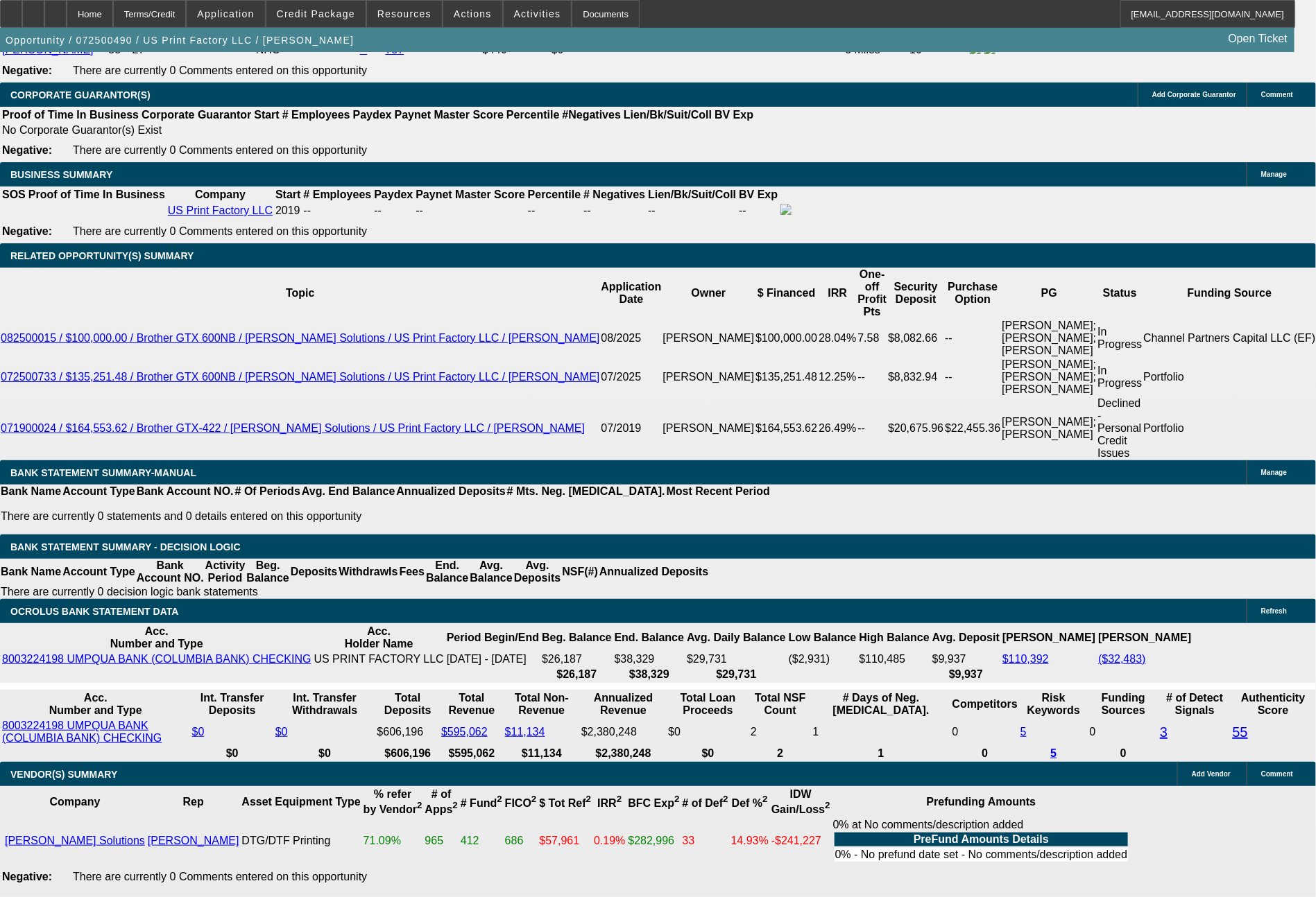
select select "6"
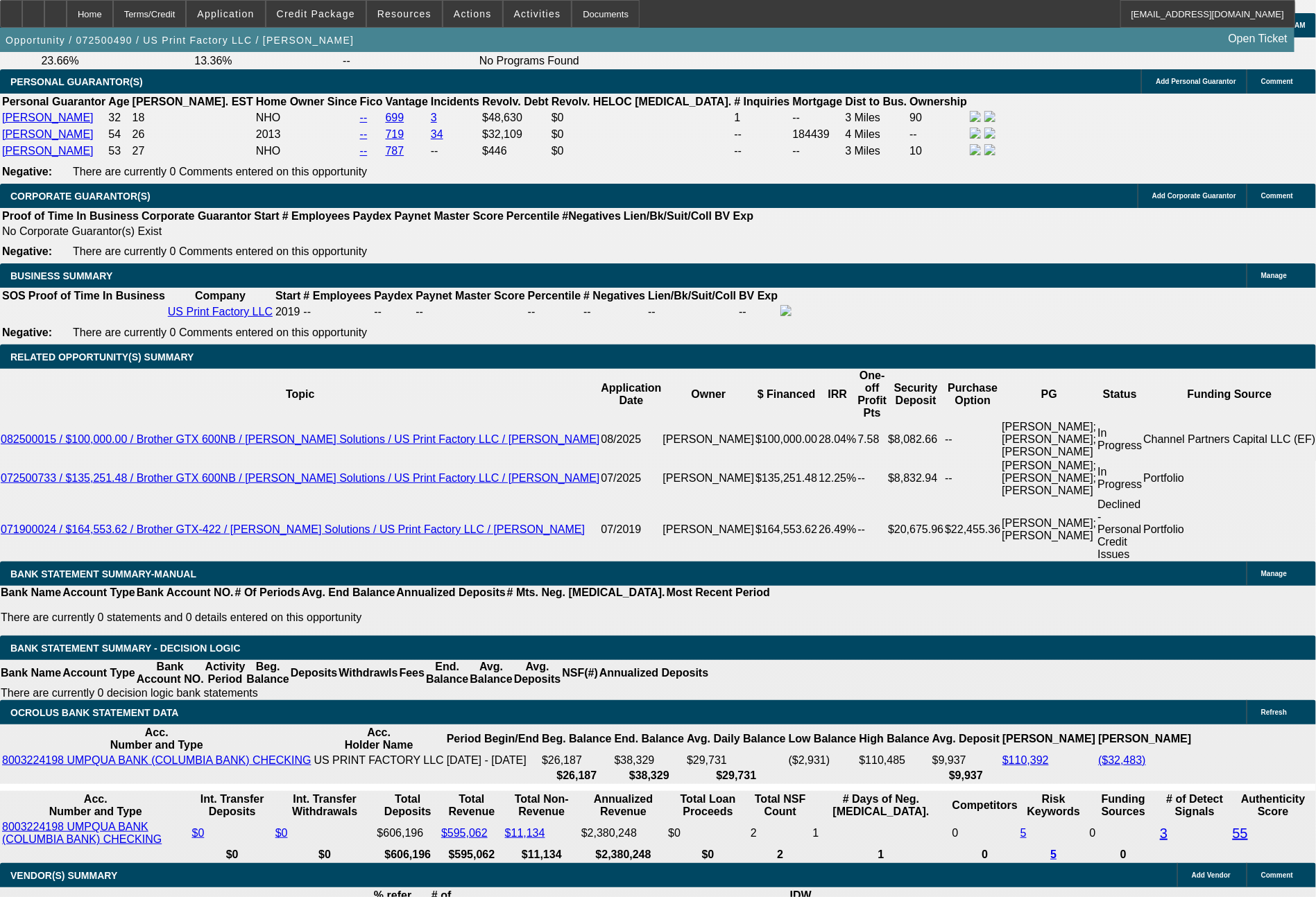
scroll to position [2363, 0]
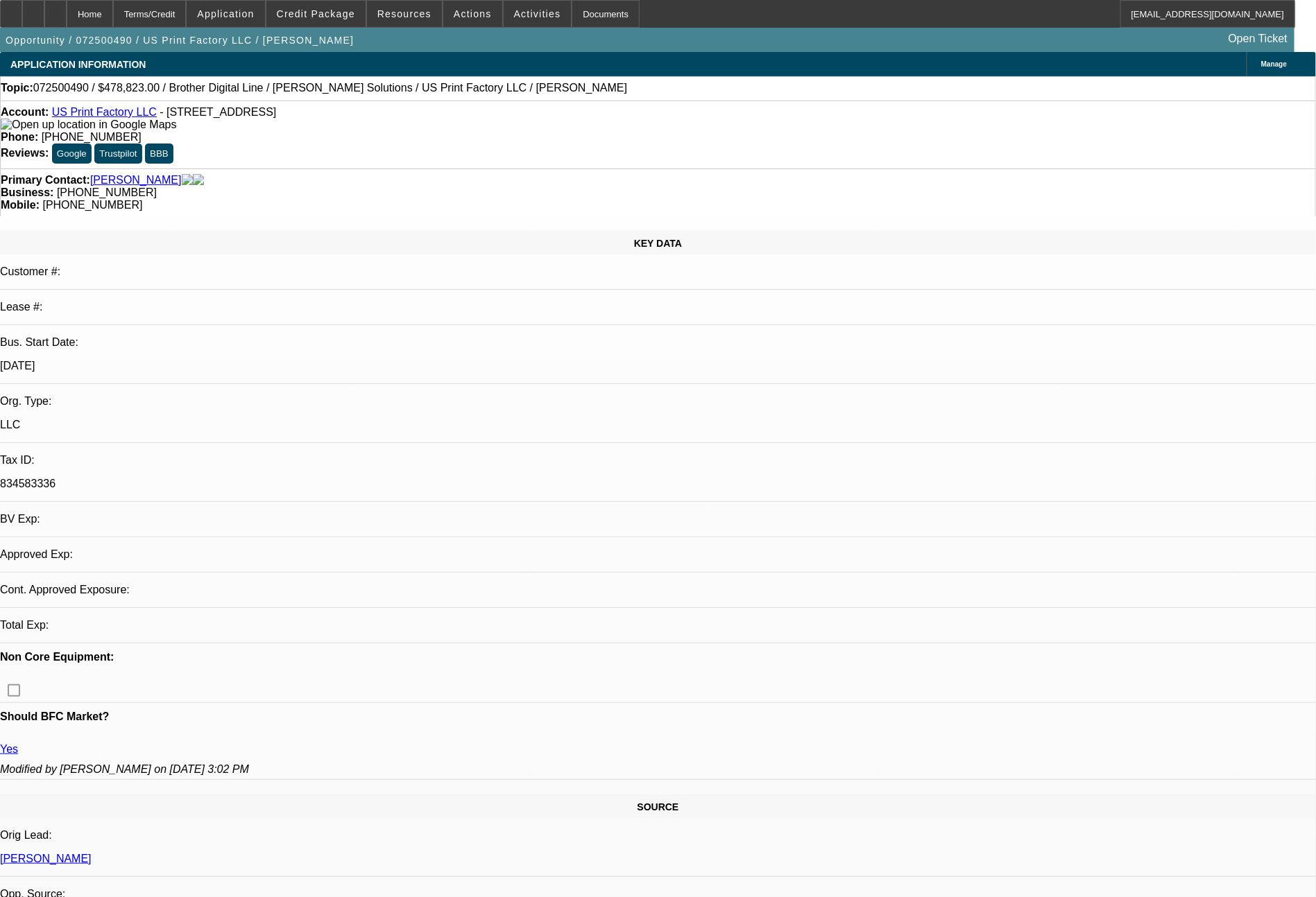
select select "0"
select select "6"
select select "0"
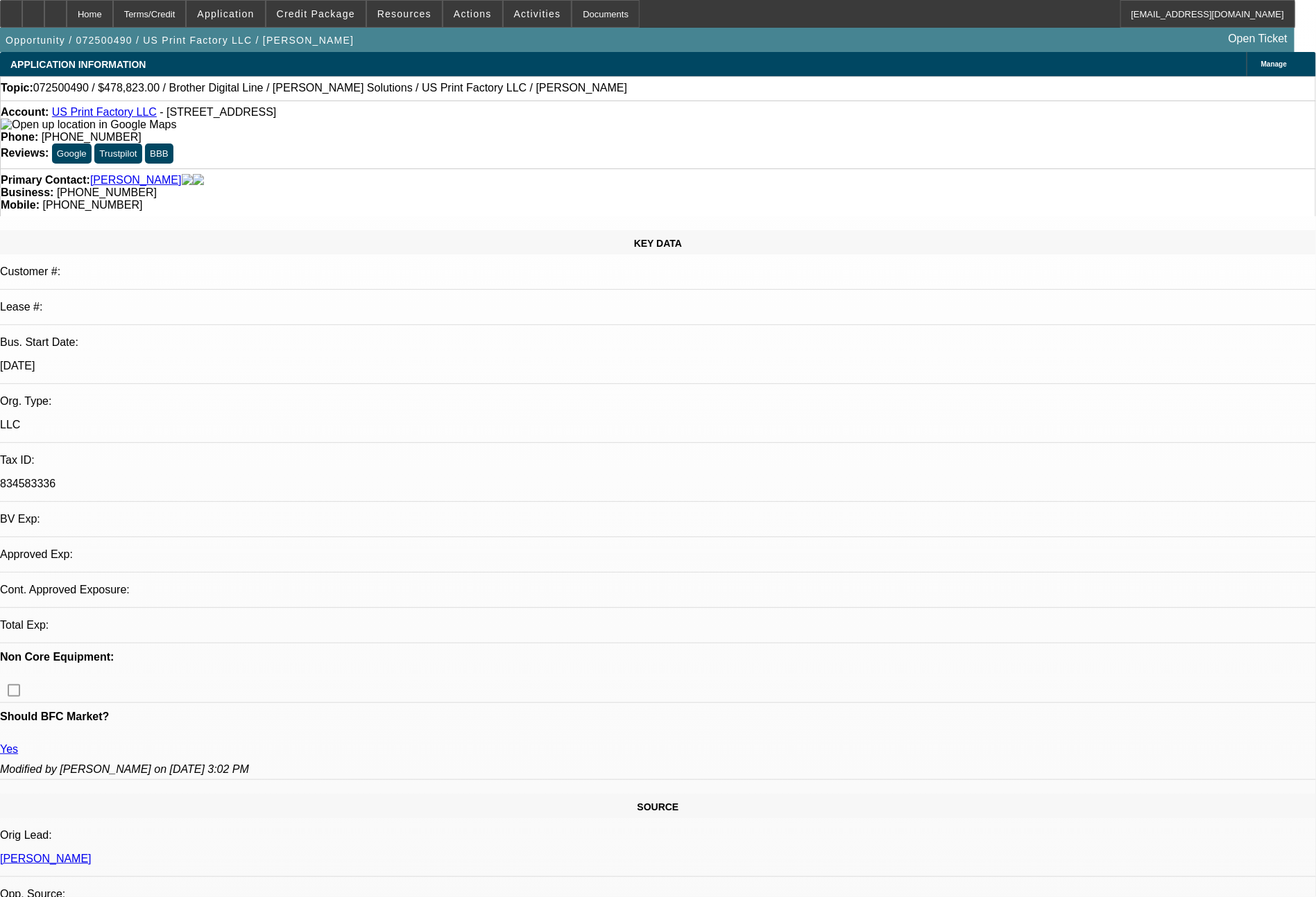
select select "0"
select select "6"
select select "0"
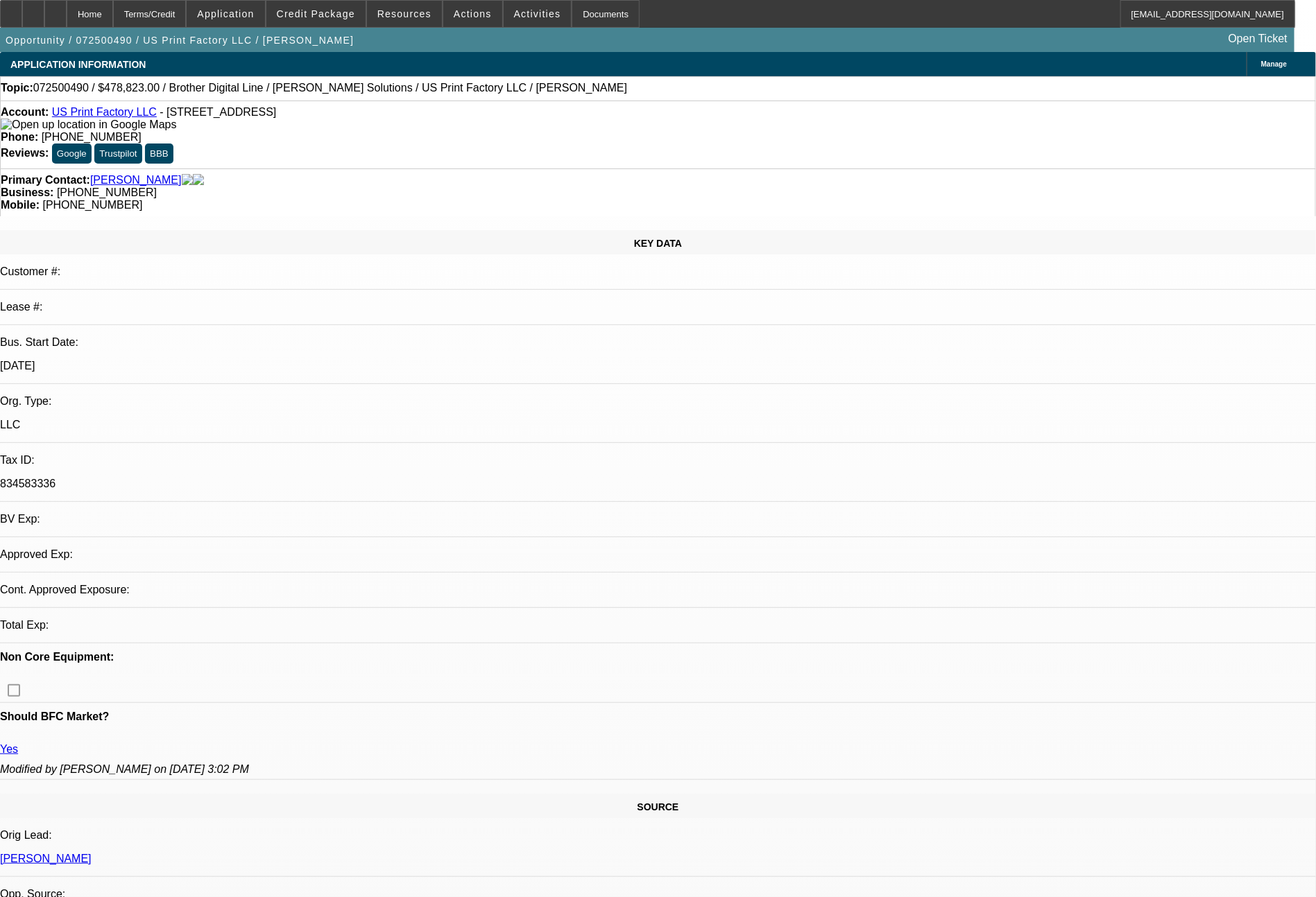
select select "0"
select select "6"
select select "0"
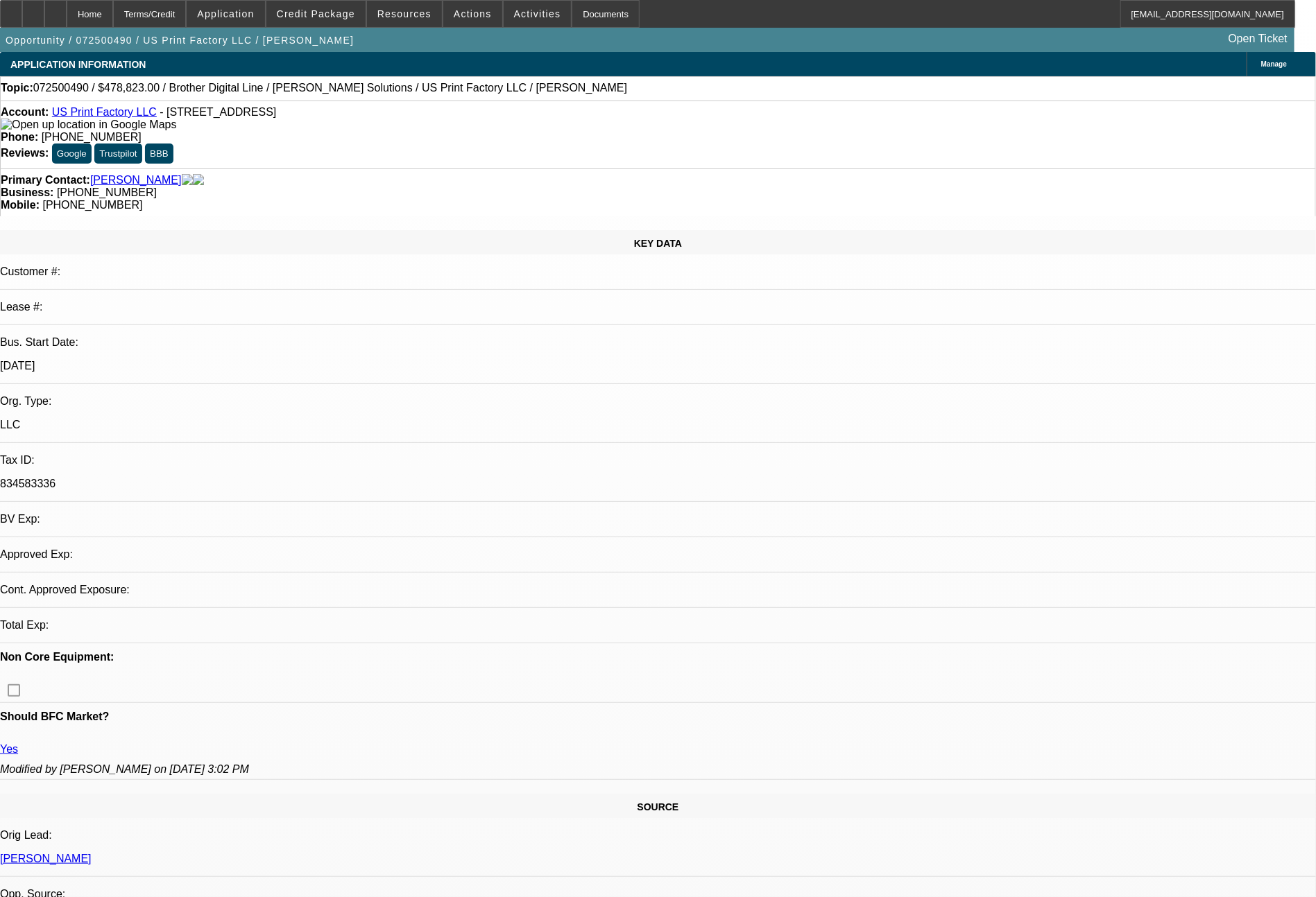
select select "6"
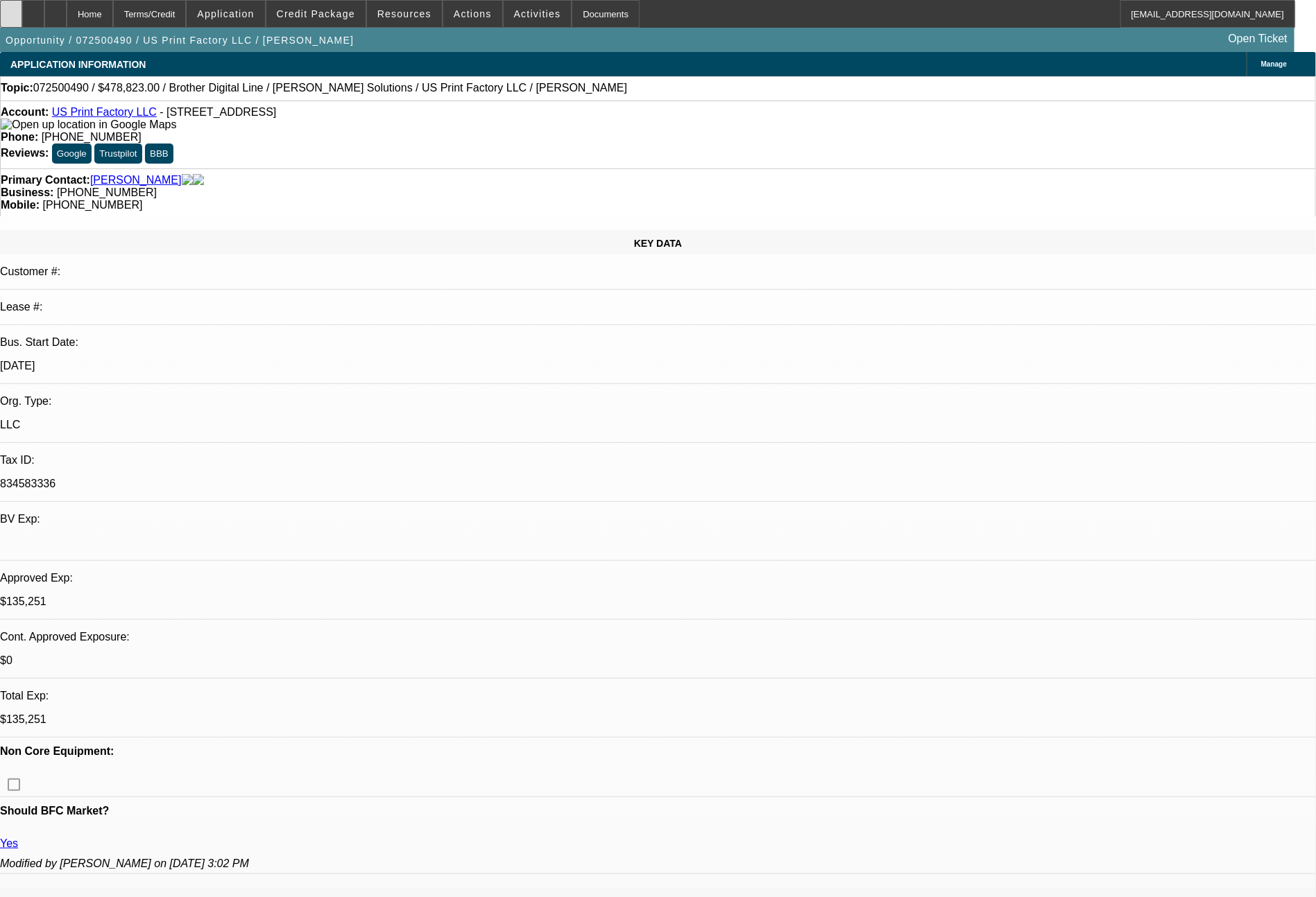
click at [22, 5] on div at bounding box center [11, 14] width 22 height 28
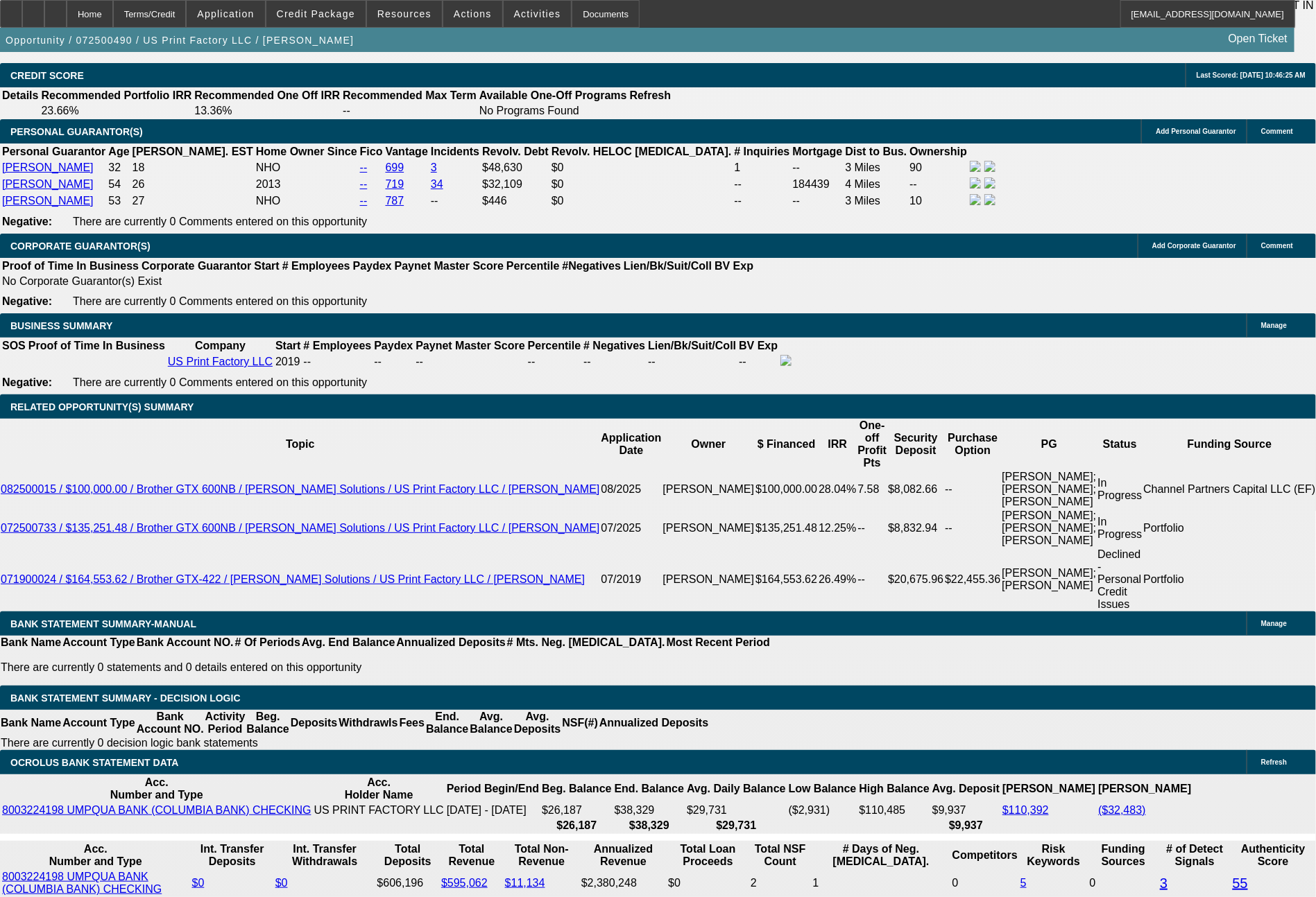
scroll to position [2293, 0]
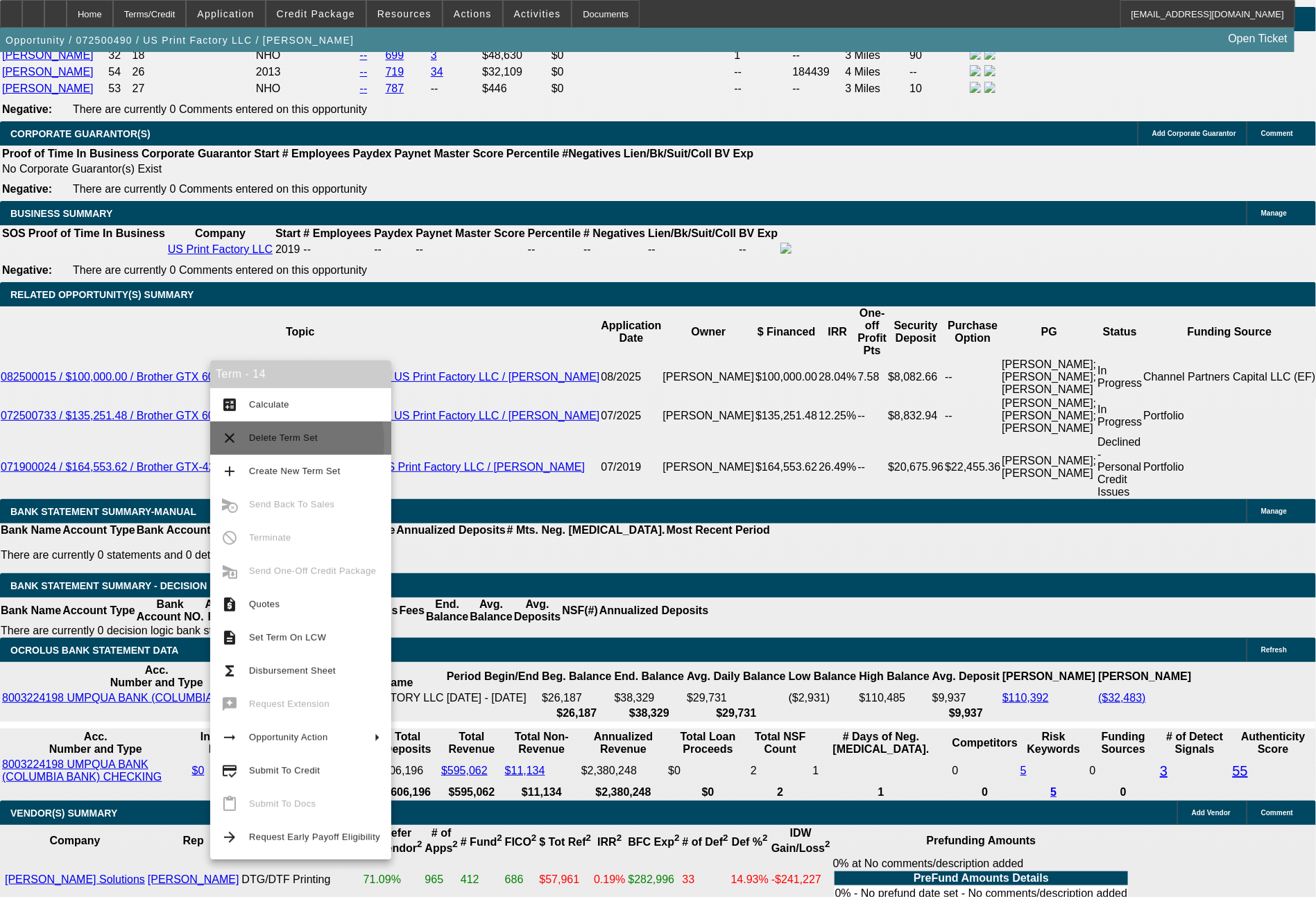
click at [284, 442] on span "Delete Term Set" at bounding box center [283, 438] width 68 height 10
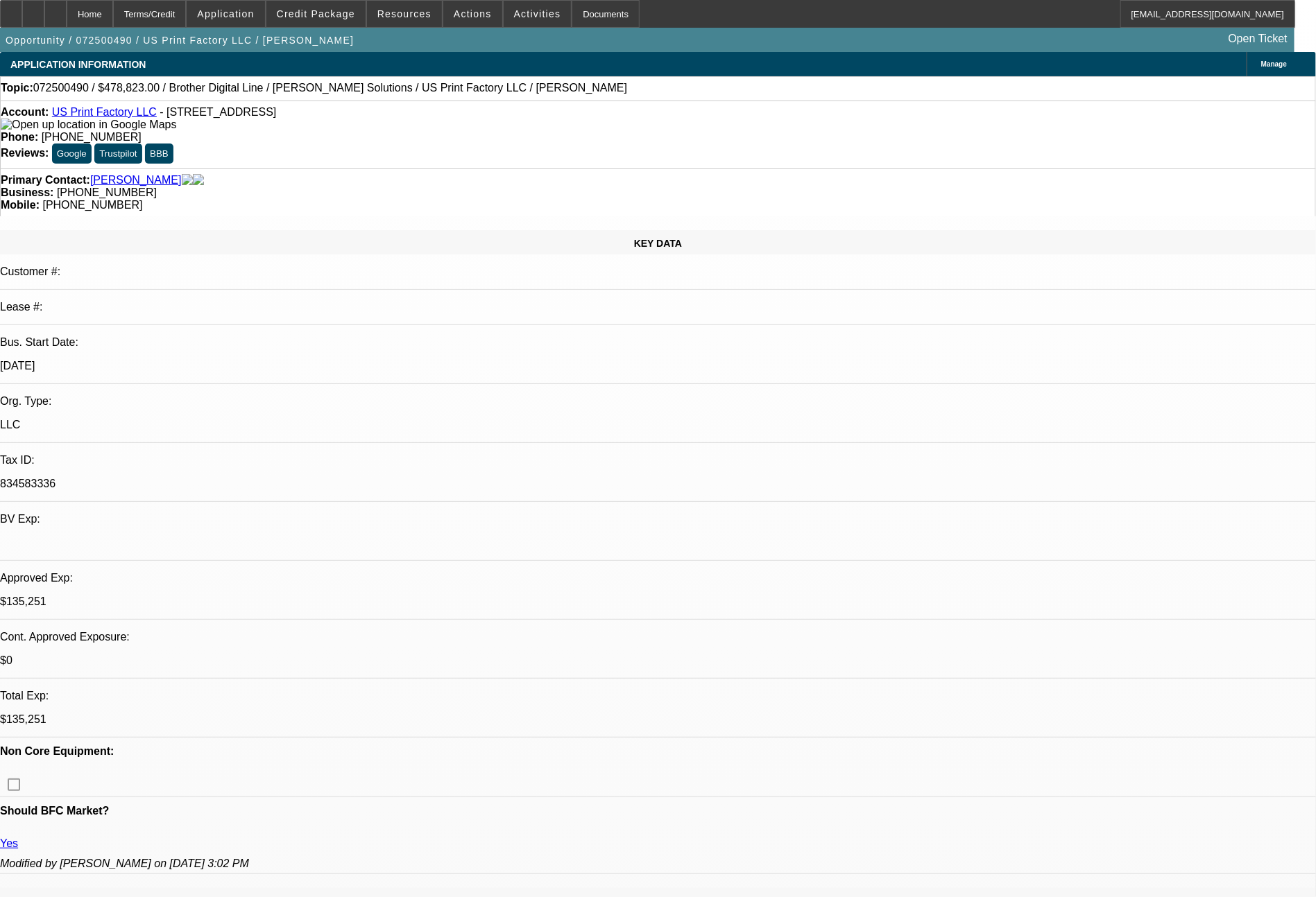
select select "0"
select select "6"
select select "0"
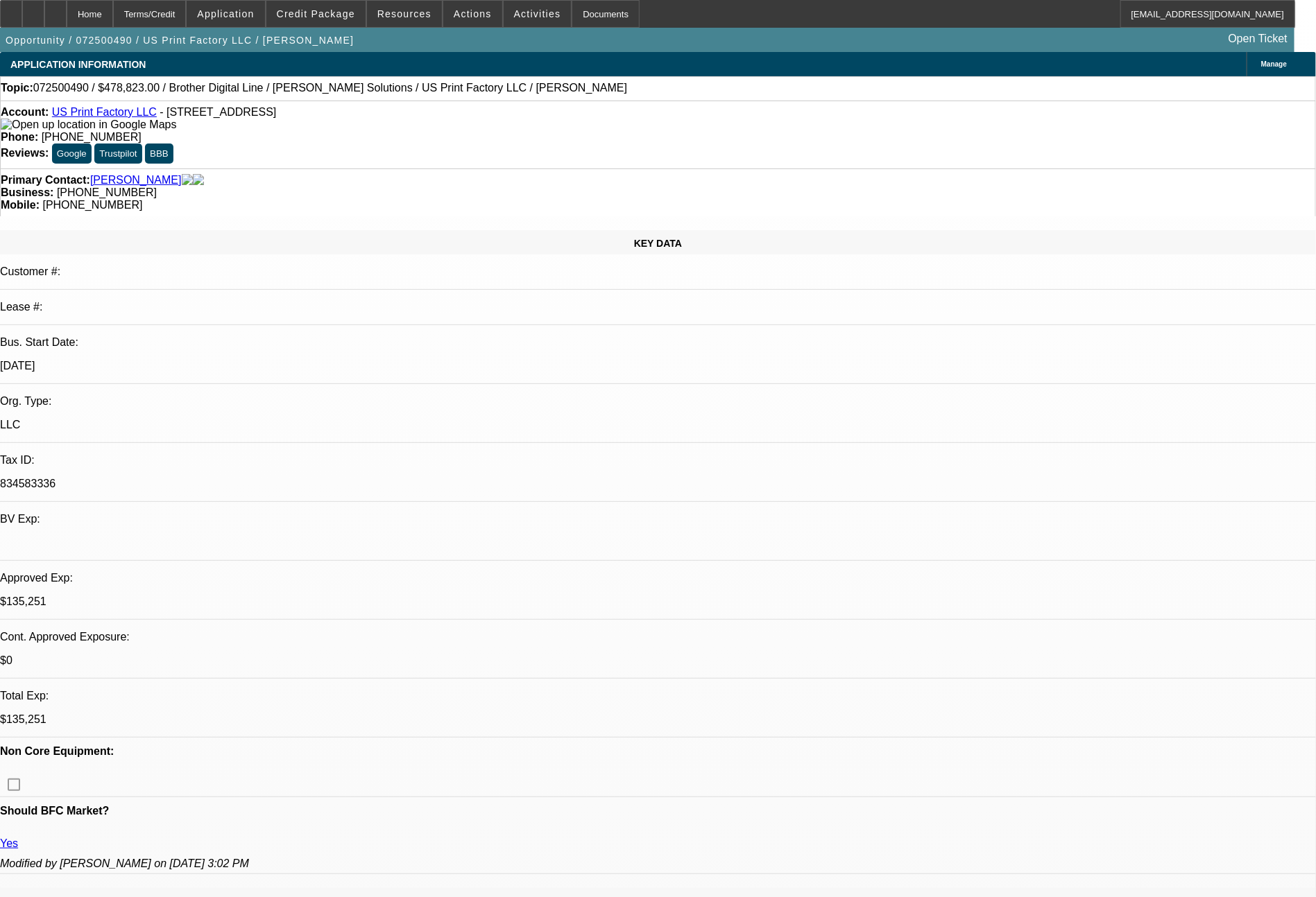
select select "0"
select select "6"
select select "0"
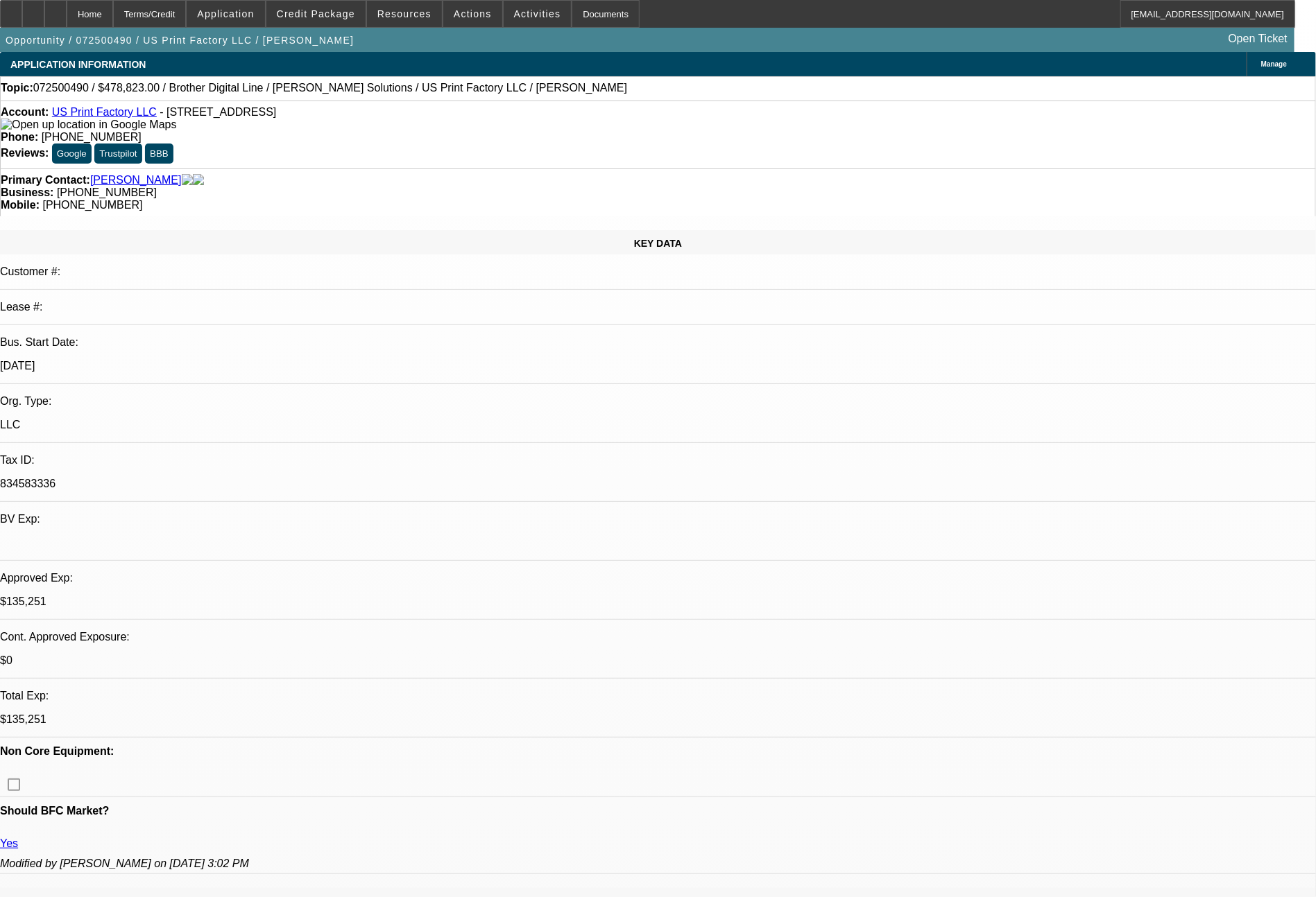
select select "0"
select select "6"
select select "0"
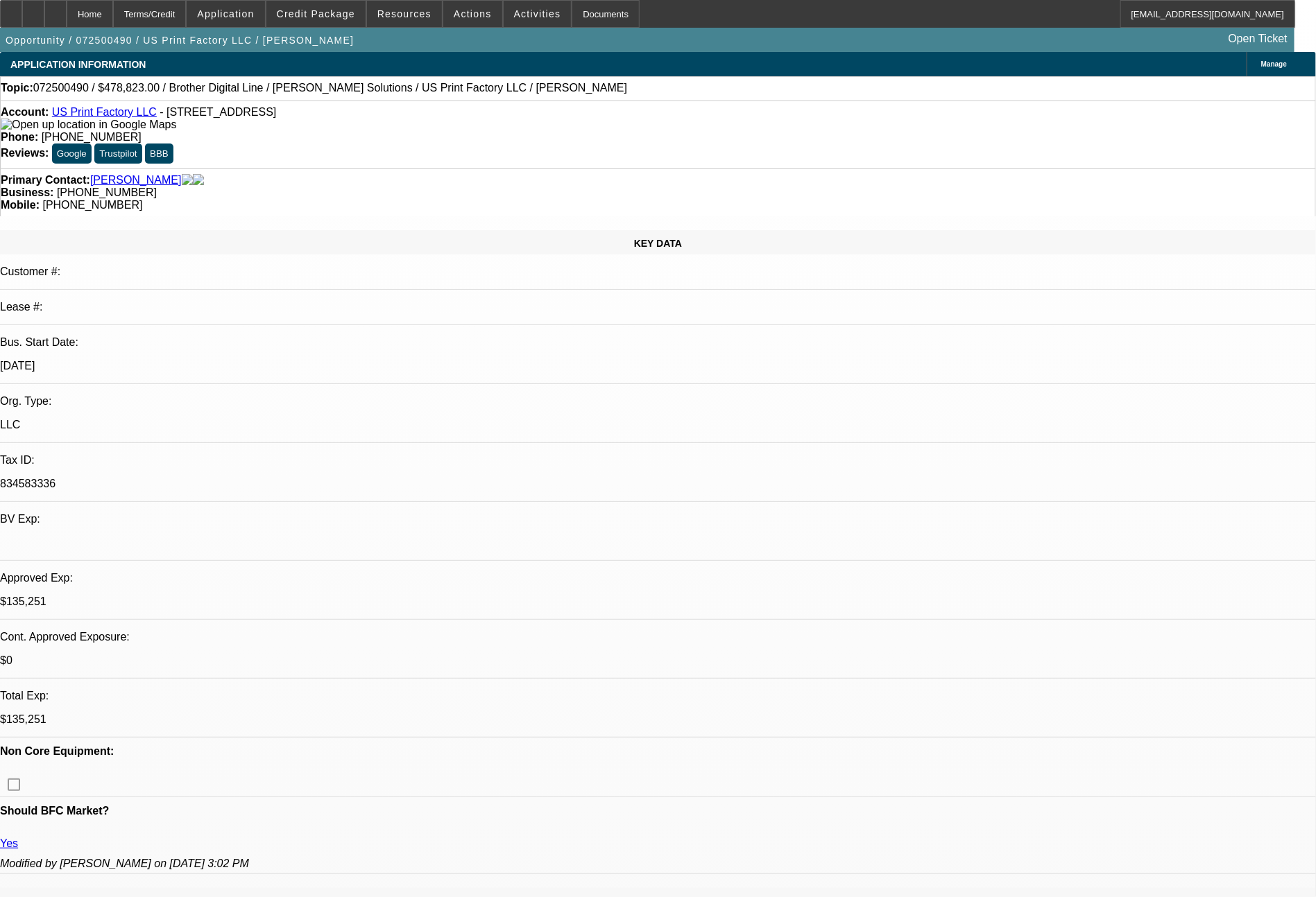
select select "6"
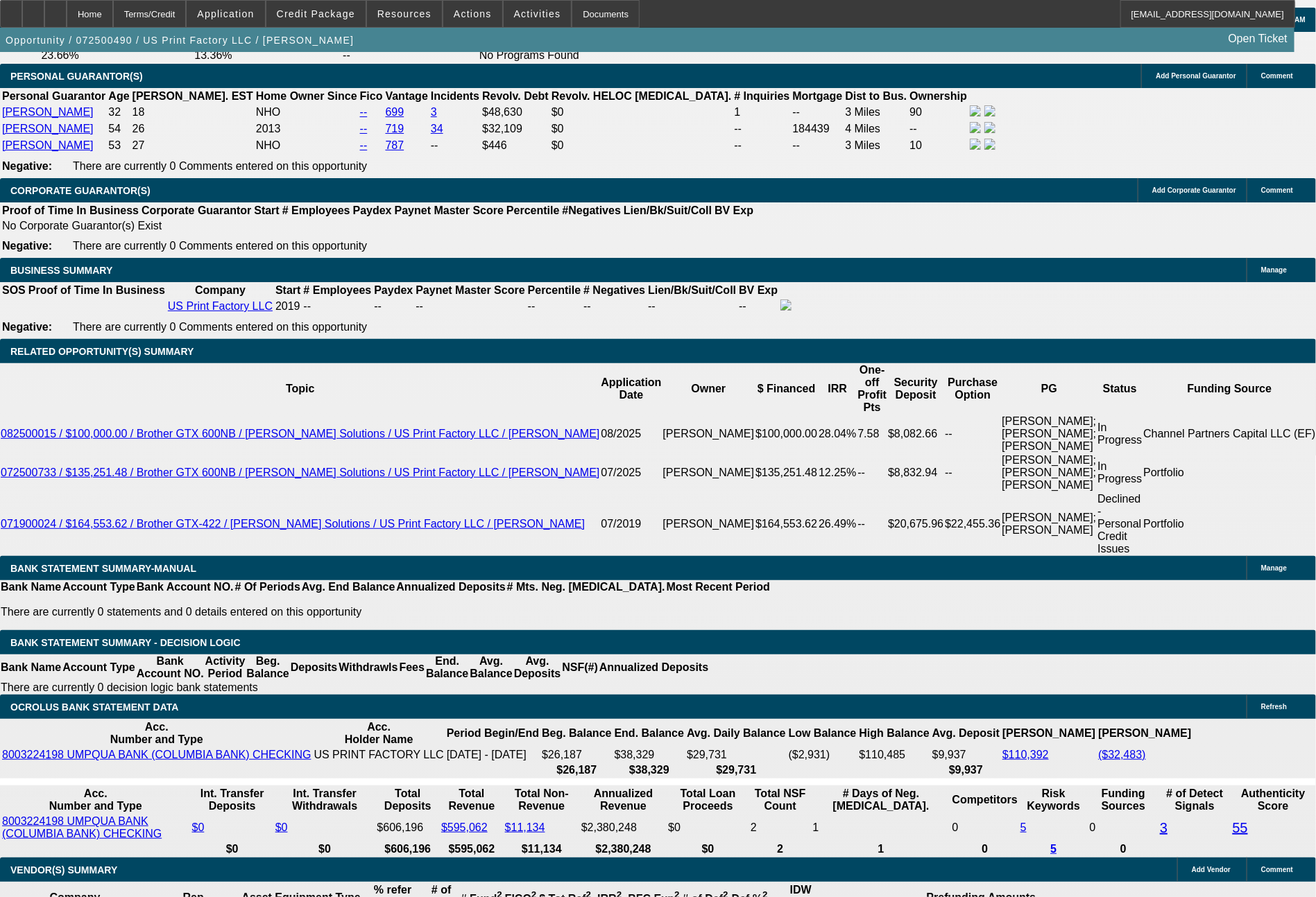
scroll to position [2277, 0]
